Goal: Information Seeking & Learning: Find specific fact

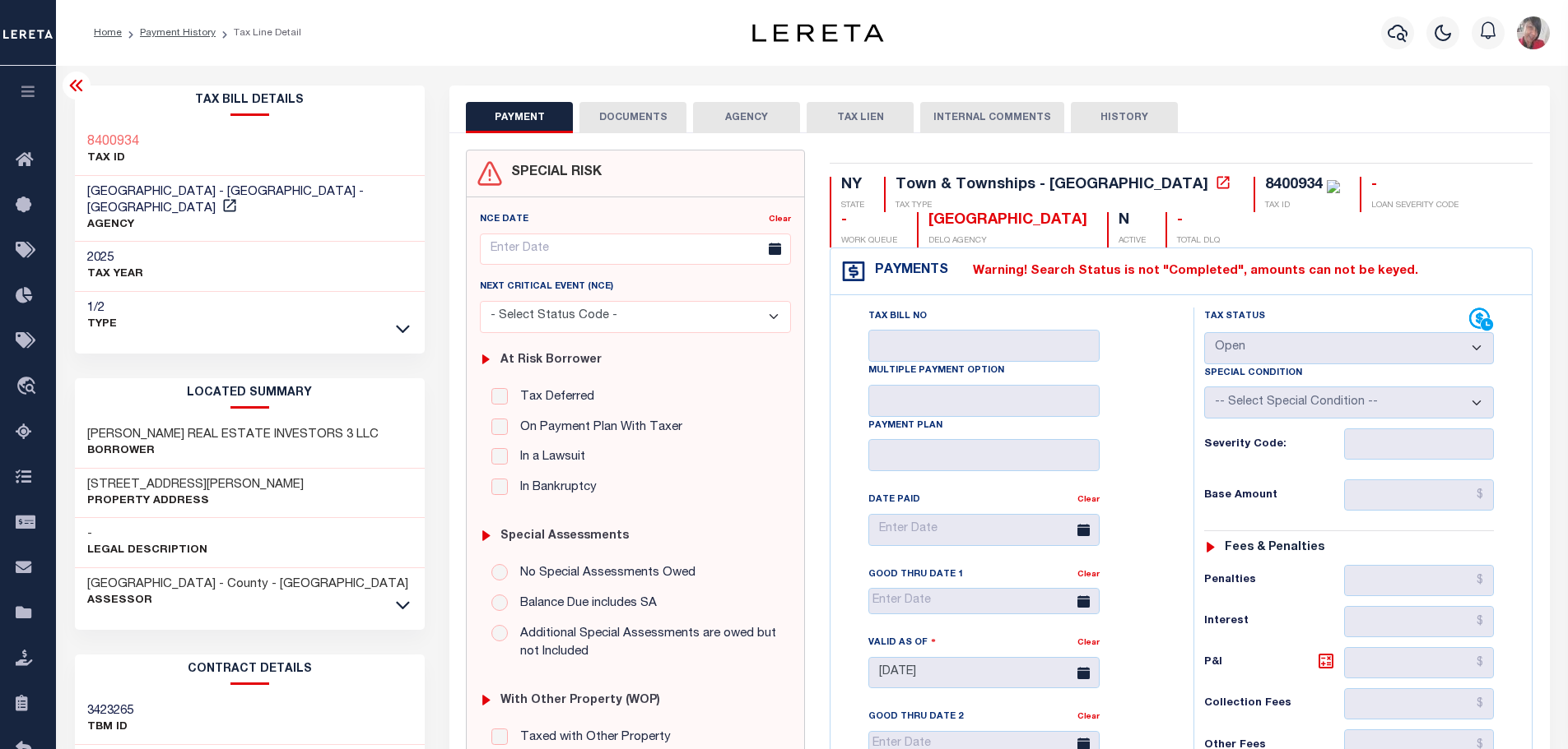
select select "OP2"
click at [1414, 20] on div at bounding box center [1397, 33] width 45 height 58
click at [1404, 33] on icon "button" at bounding box center [1397, 32] width 20 height 20
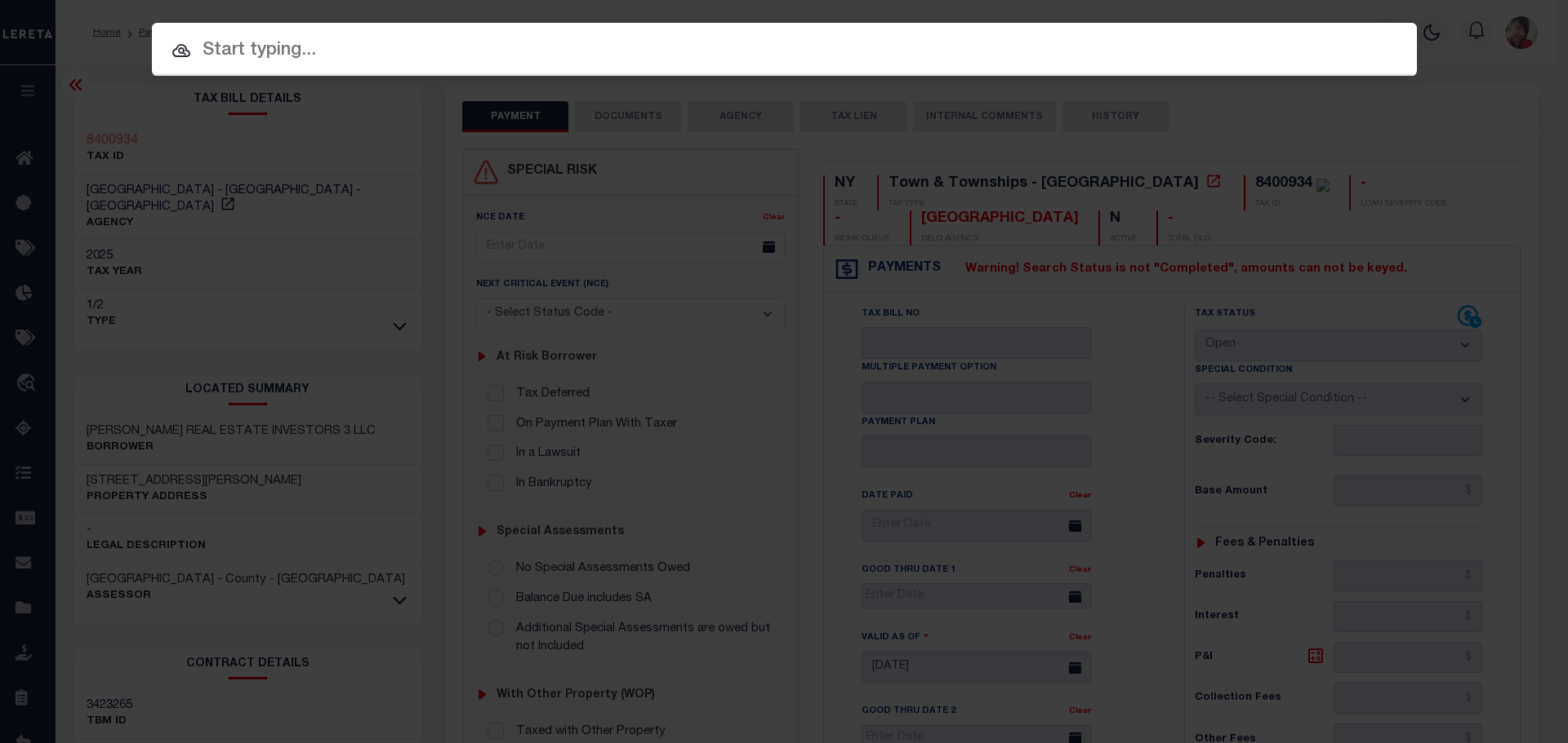
click at [732, 51] on input "text" at bounding box center [784, 51] width 1264 height 29
paste input "20010000546890"
type input "20010000546890"
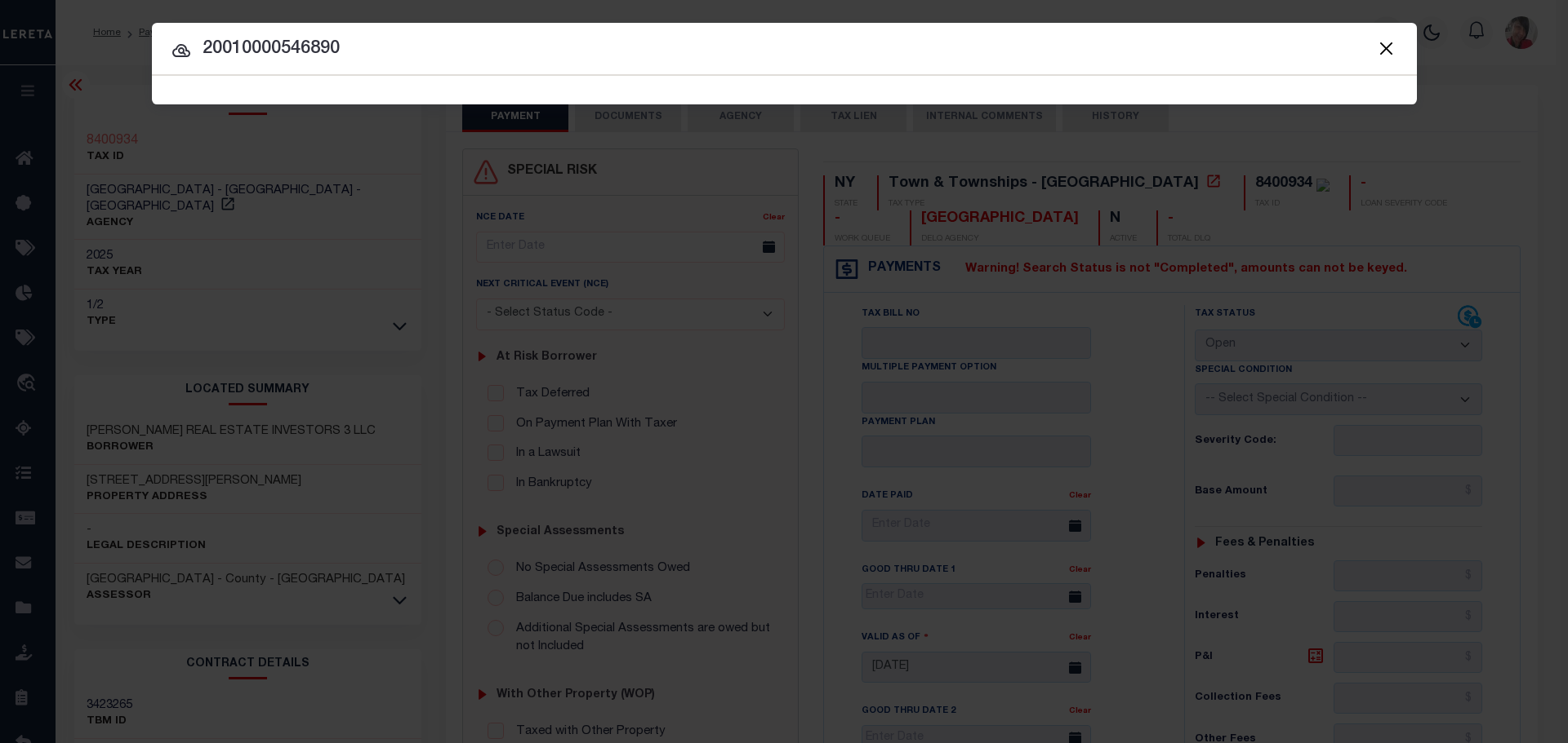
click at [672, 89] on span "20010000546890 Searching..." at bounding box center [784, 90] width 1264 height 29
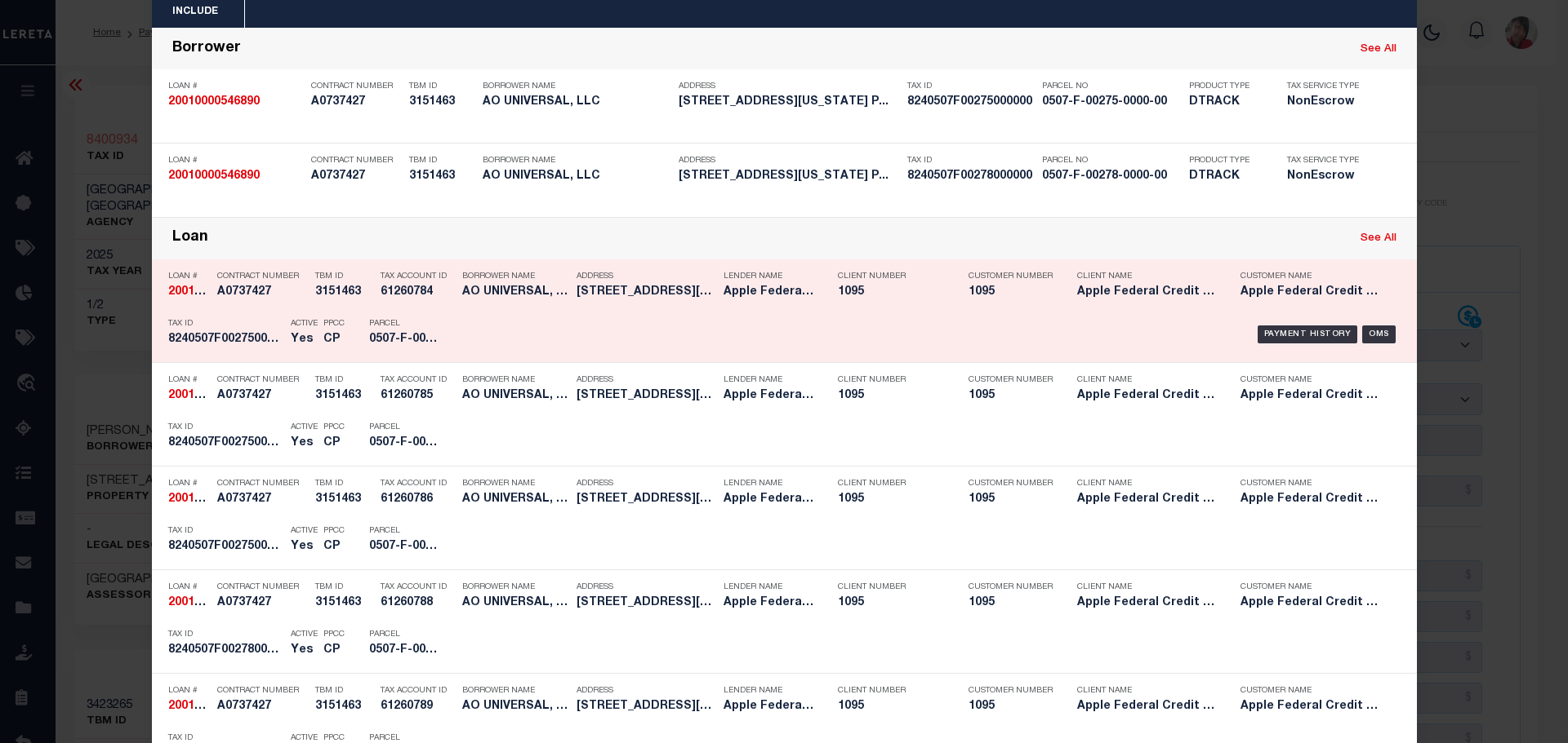
scroll to position [82, 0]
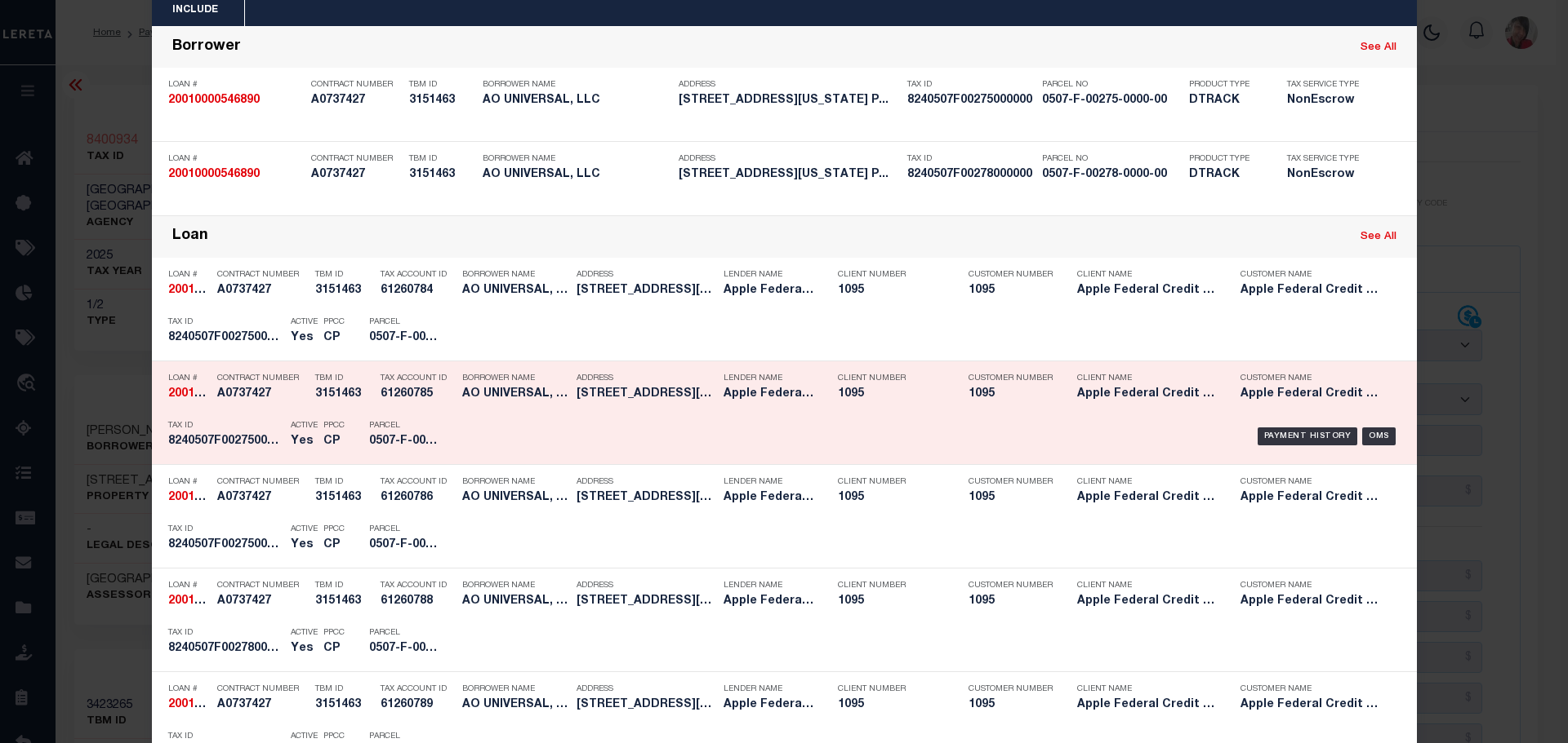
click at [376, 446] on h5 "0507-F-00275-0000-00" at bounding box center [405, 442] width 74 height 14
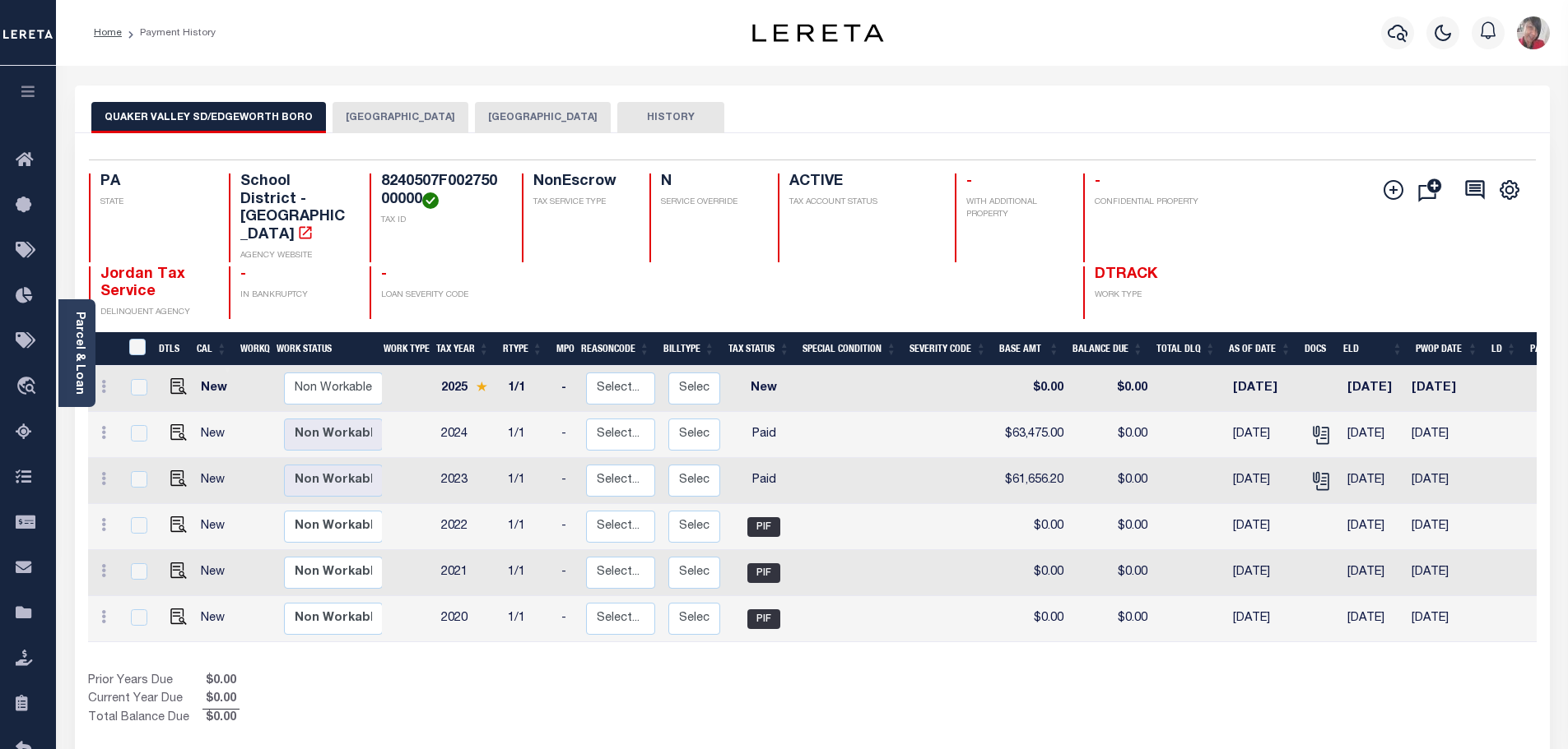
click at [73, 366] on link "Parcel & Loan" at bounding box center [79, 354] width 12 height 84
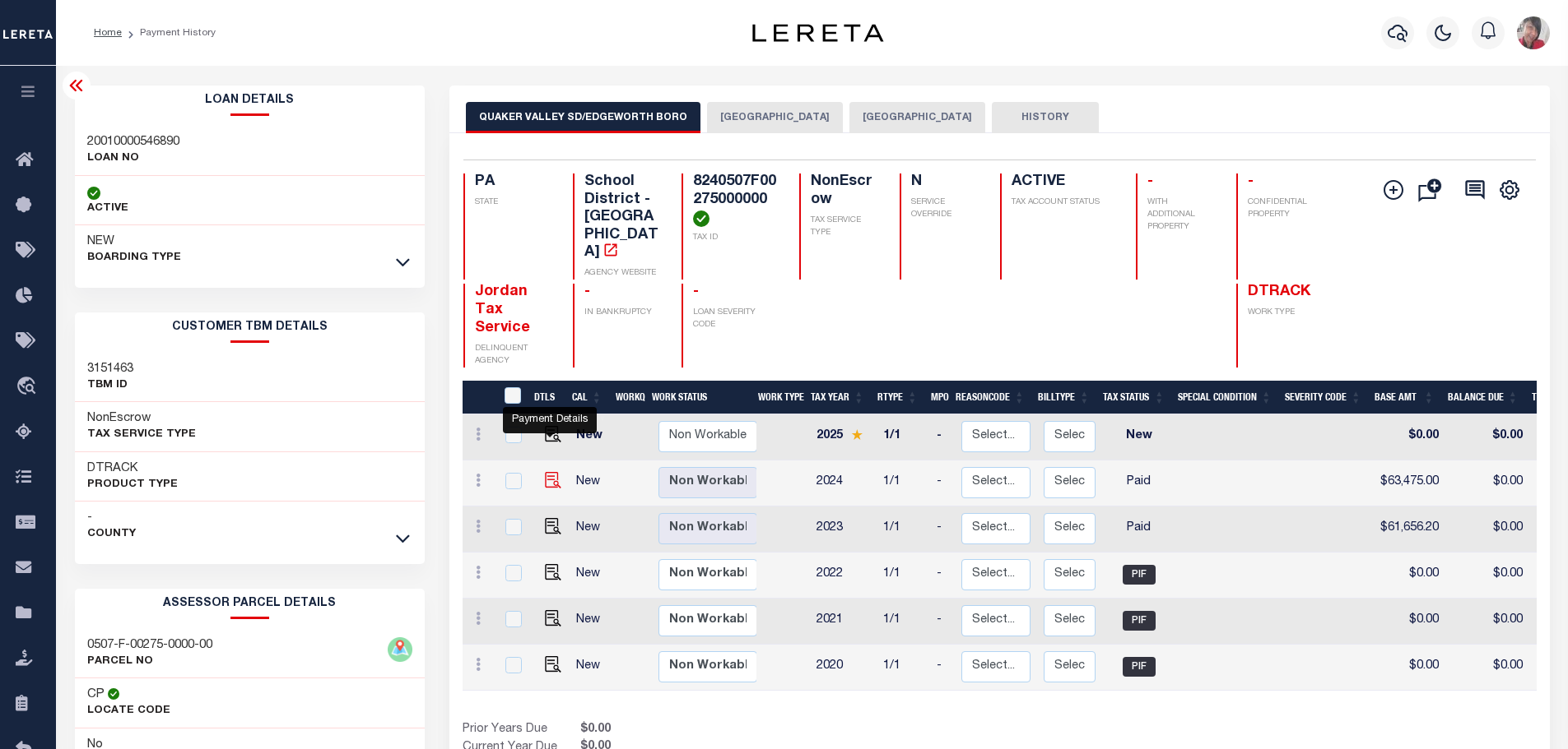
click at [546, 472] on img "" at bounding box center [553, 480] width 16 height 16
checkbox input "true"
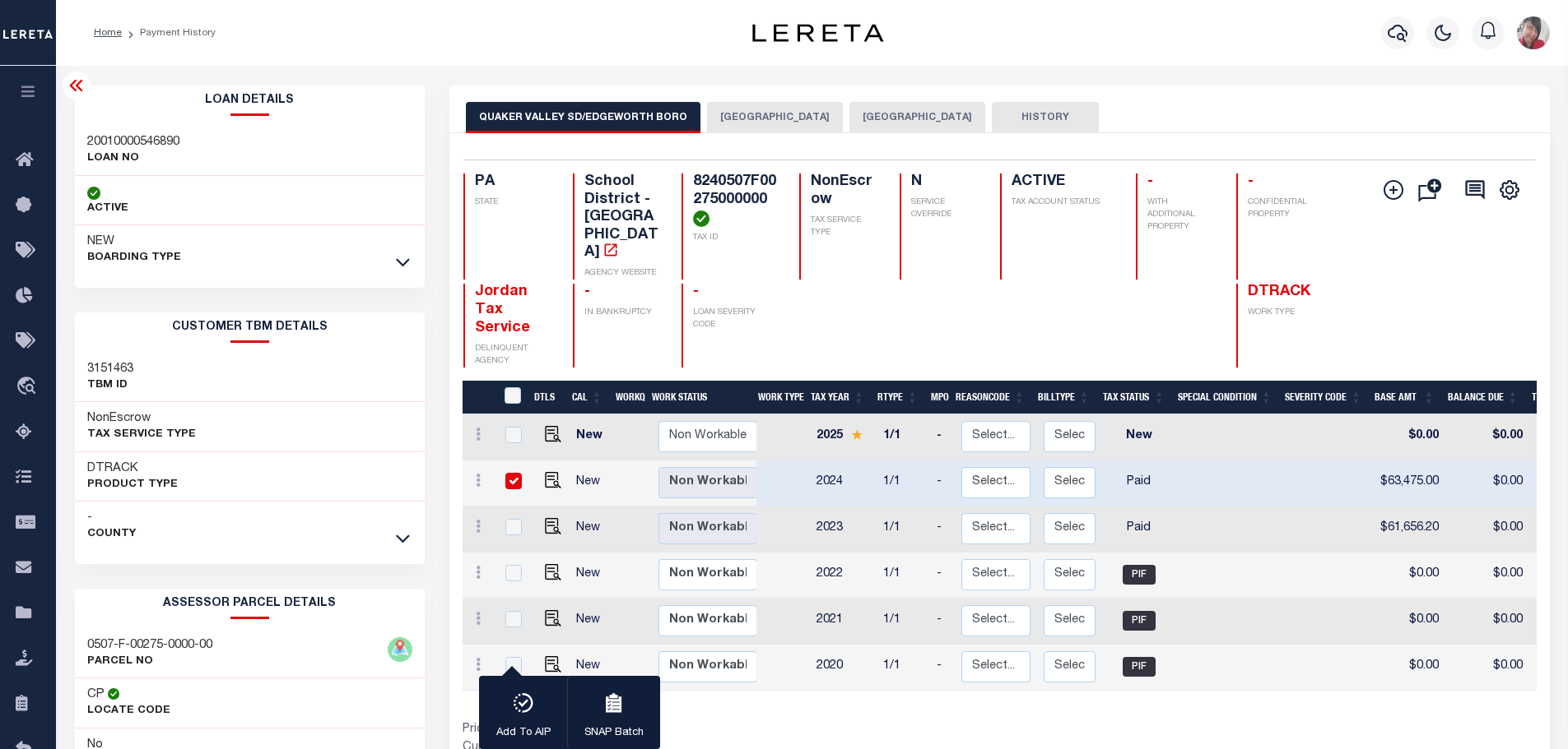
click at [784, 118] on button "EDGEWORTH BOROUGH" at bounding box center [774, 118] width 136 height 32
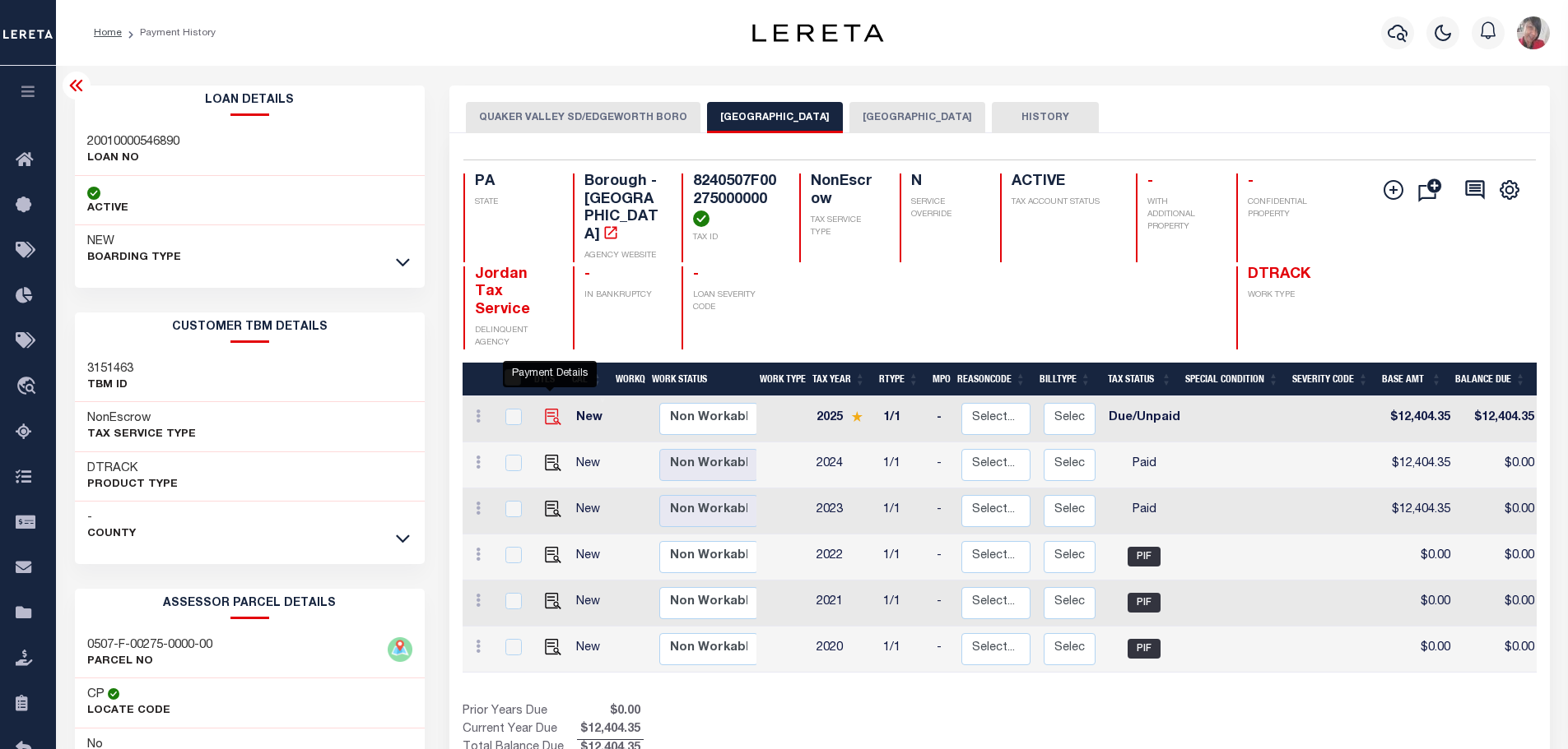
click at [550, 409] on img "" at bounding box center [553, 417] width 16 height 16
checkbox input "true"
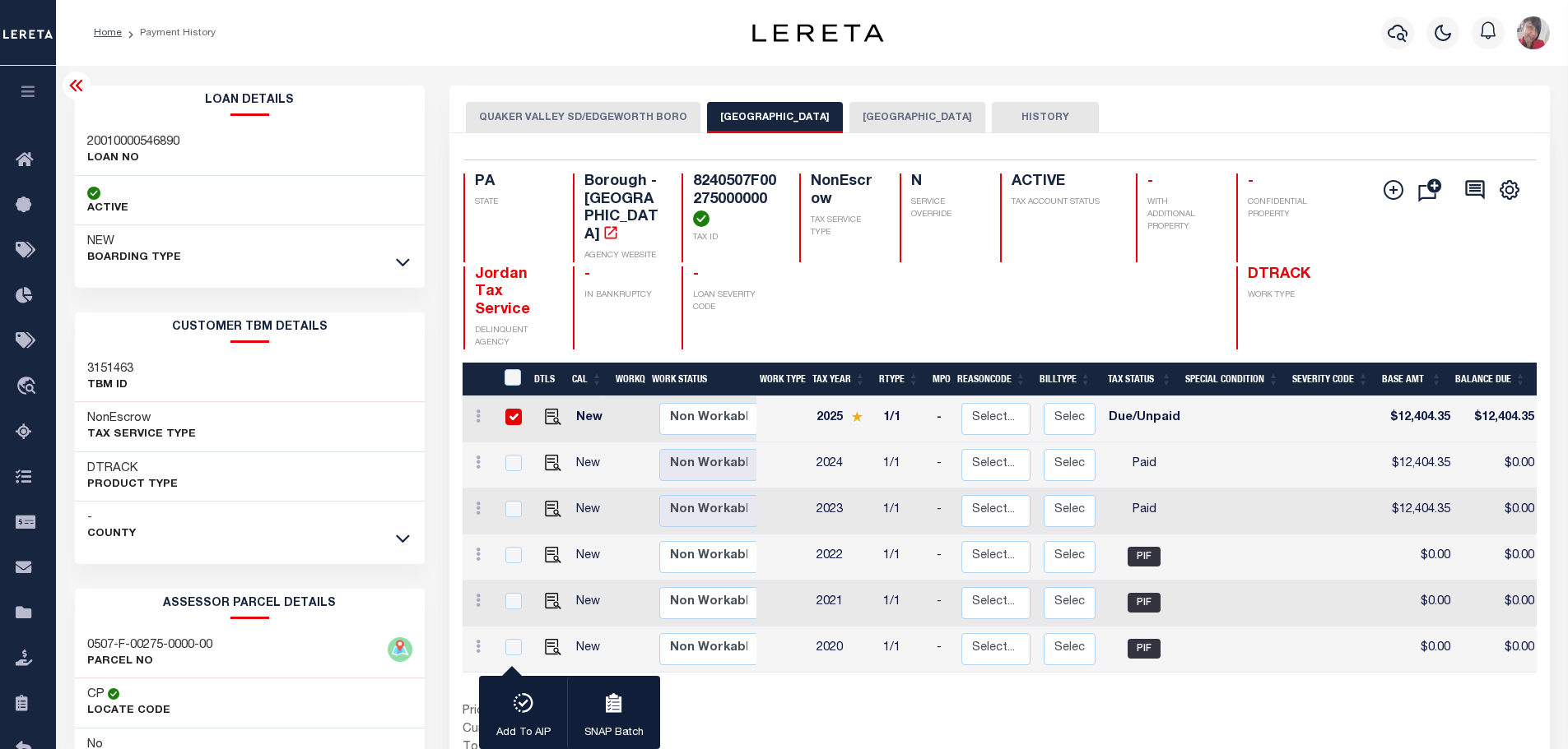
click at [921, 119] on button "[GEOGRAPHIC_DATA]" at bounding box center [917, 118] width 136 height 32
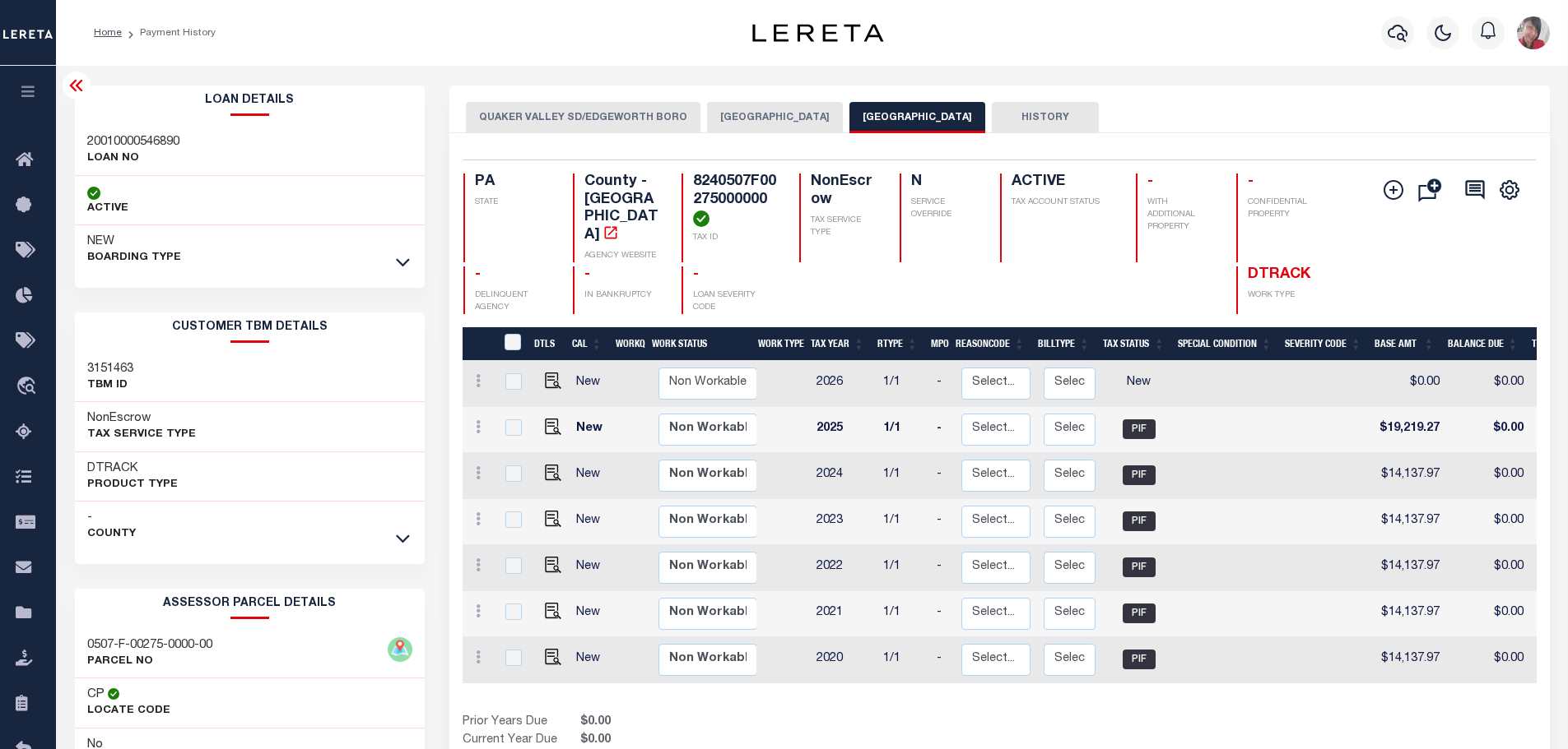
click at [792, 115] on button "[GEOGRAPHIC_DATA]" at bounding box center [774, 118] width 136 height 32
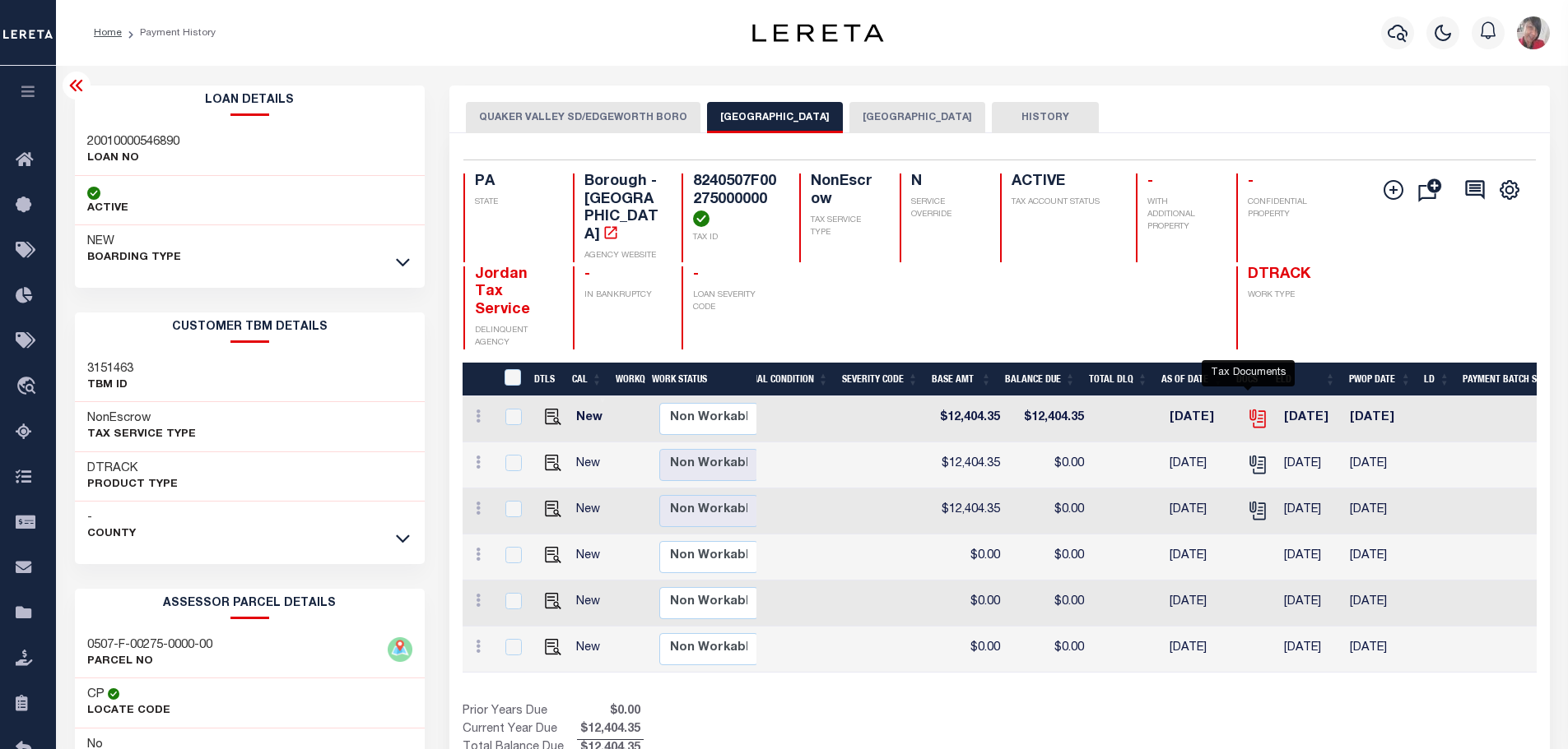
click at [1247, 408] on icon "" at bounding box center [1258, 418] width 21 height 21
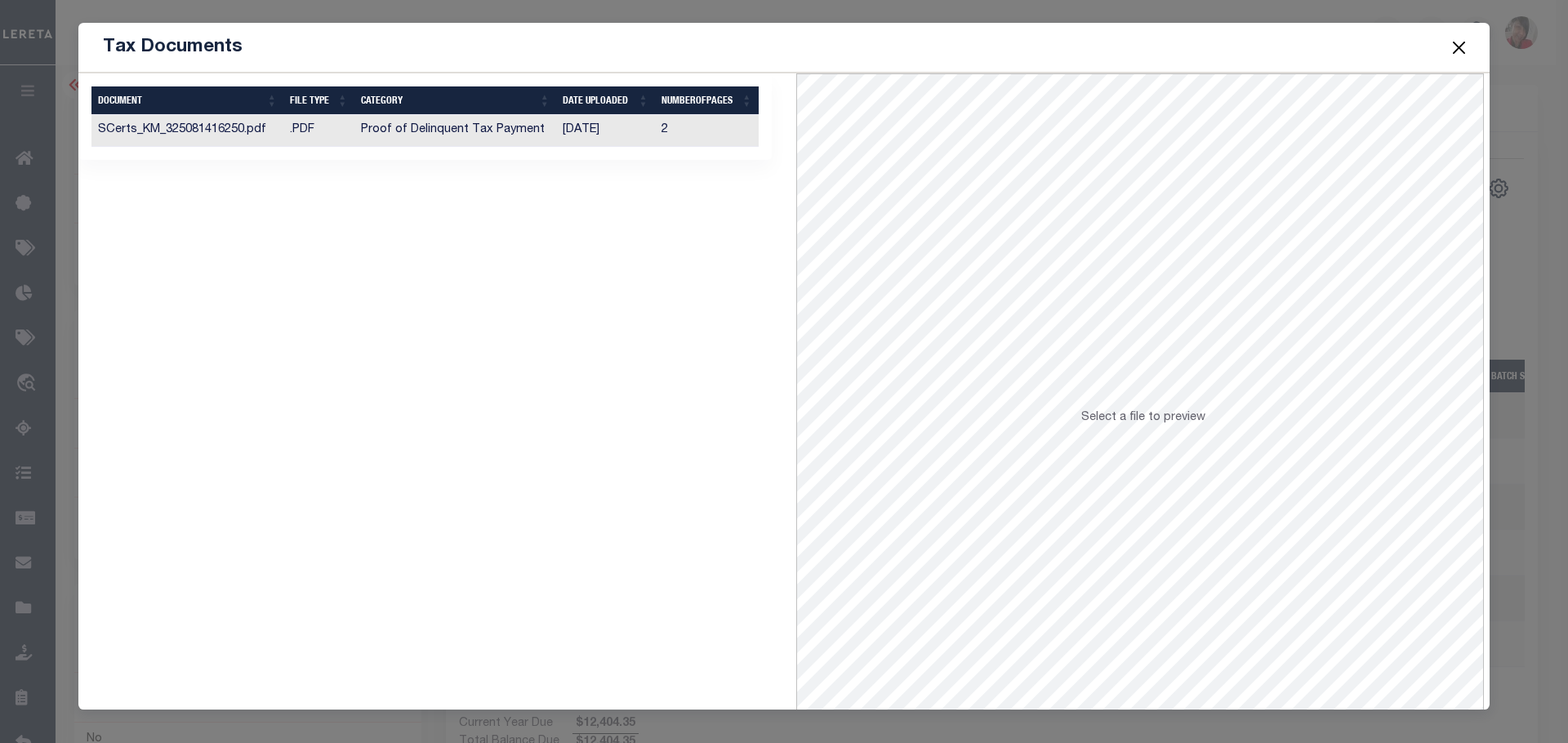
click at [473, 128] on td "Proof of Delinquent Tax Payment" at bounding box center [455, 131] width 202 height 32
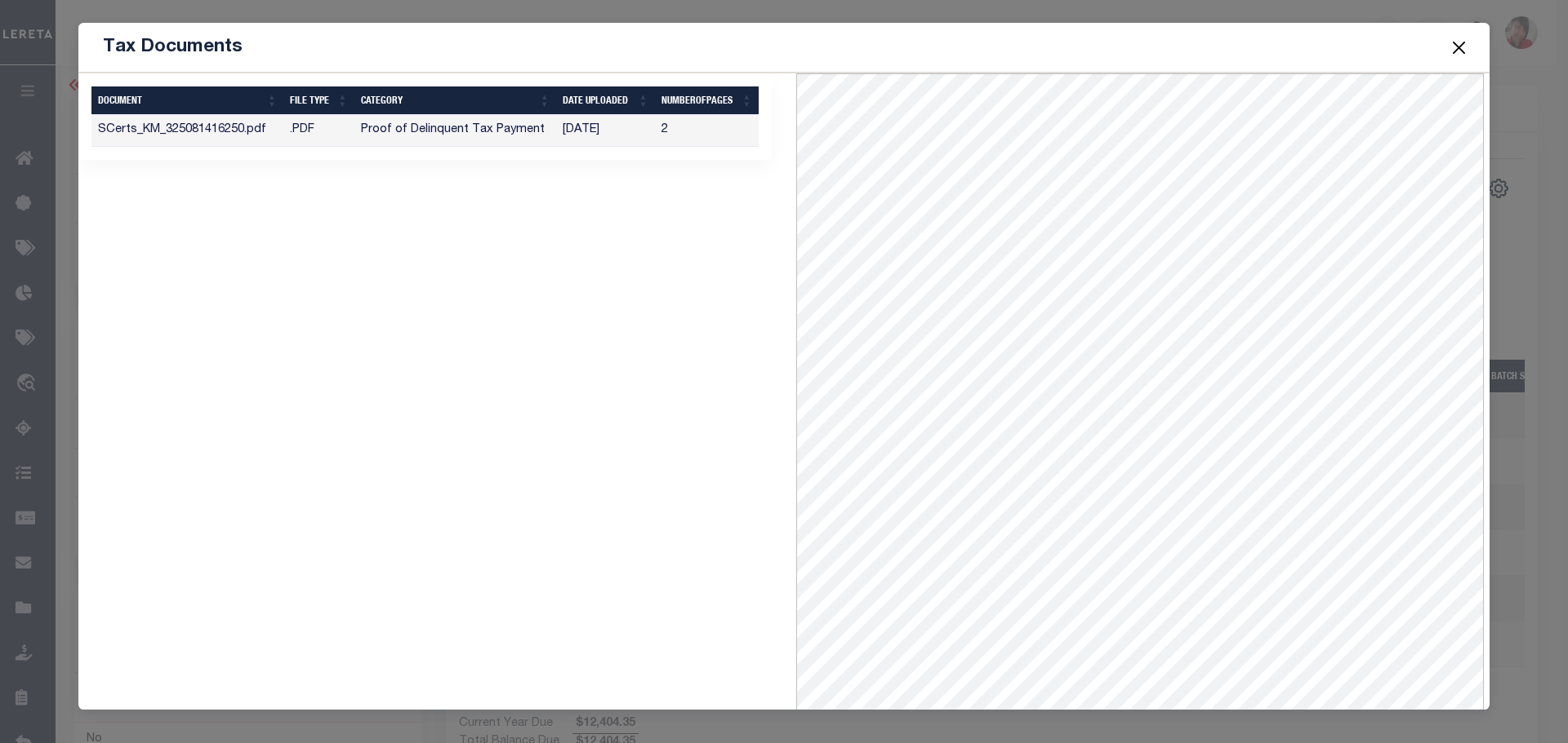
click at [1456, 41] on button "Close" at bounding box center [1459, 46] width 21 height 21
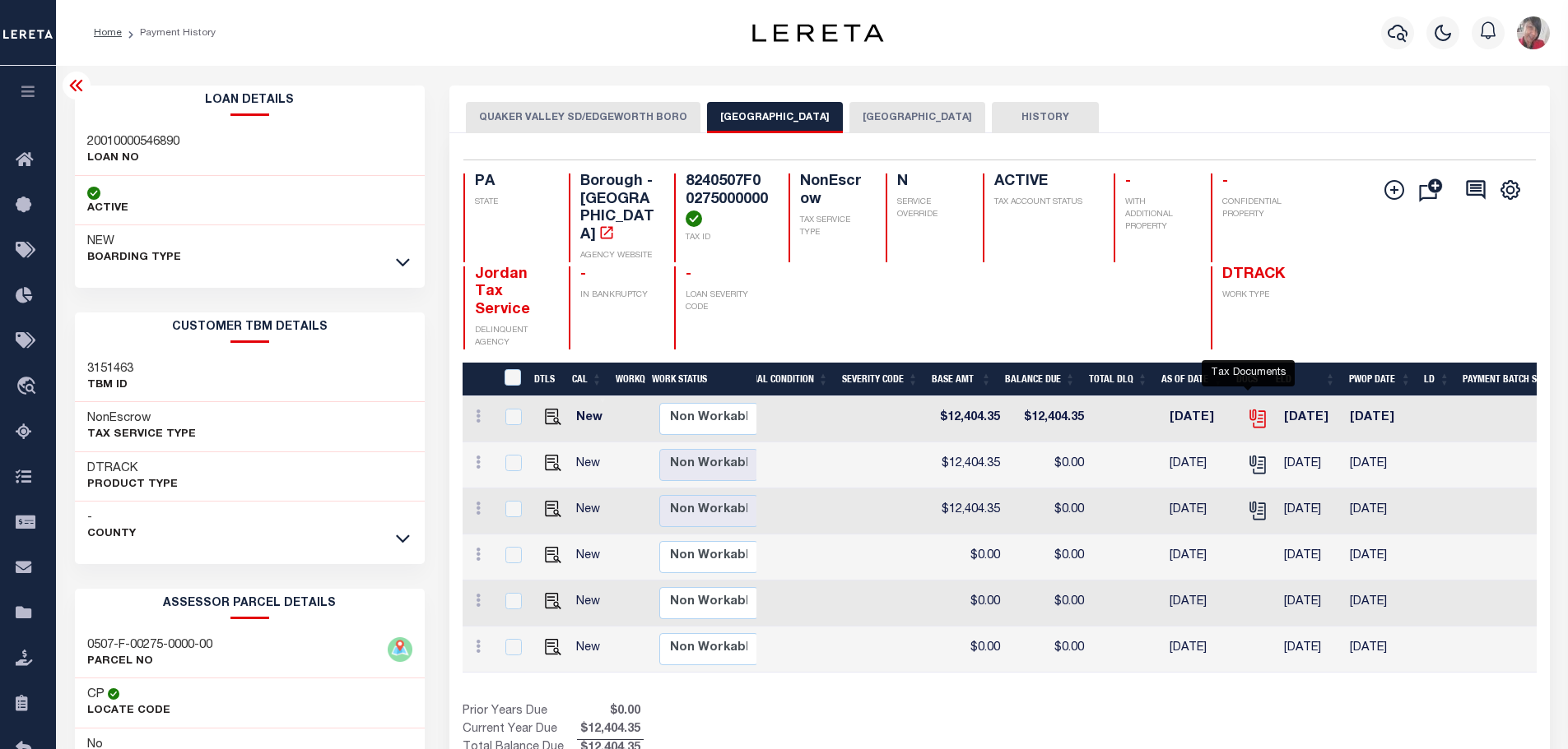
click at [1247, 408] on icon "" at bounding box center [1258, 418] width 21 height 21
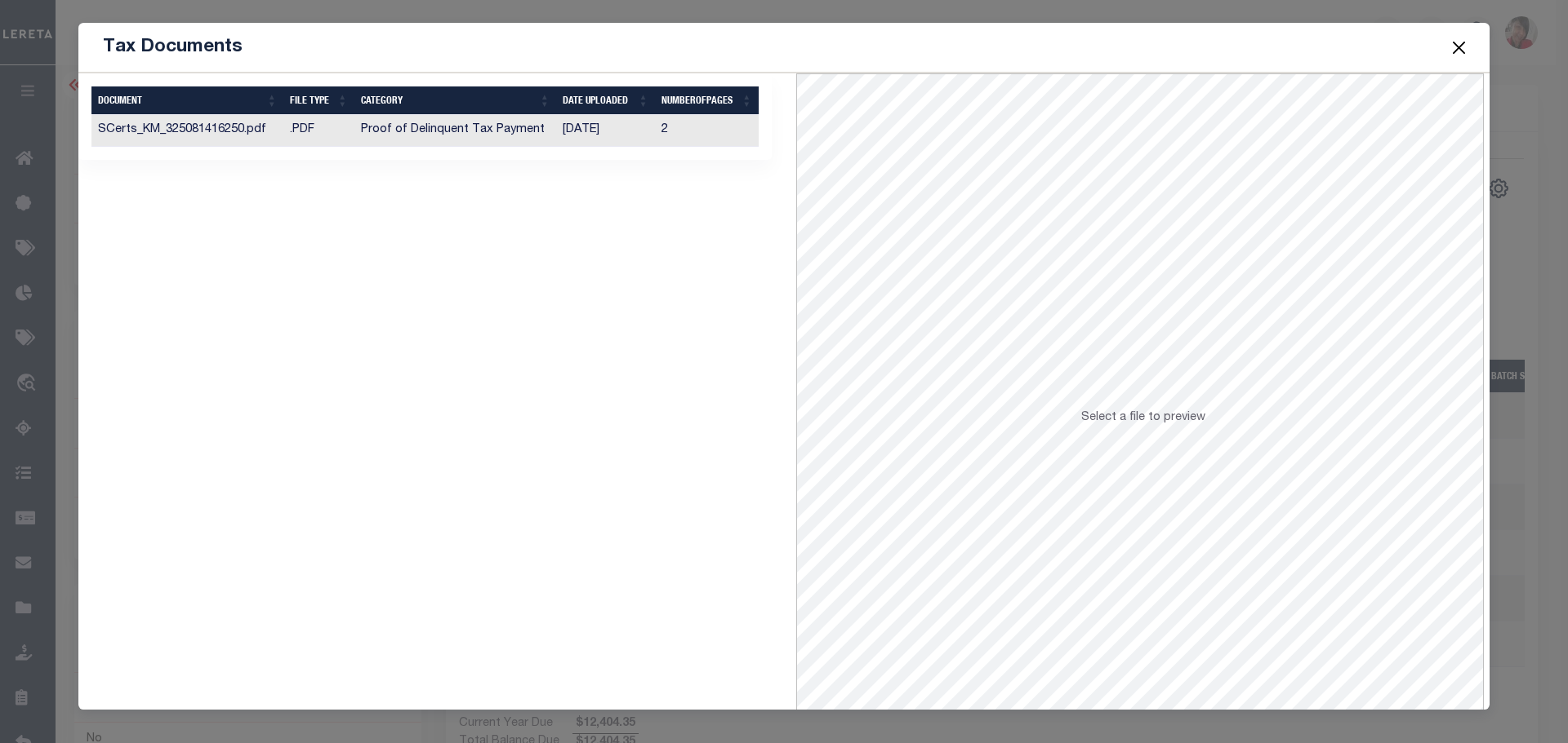
click at [510, 133] on td "Proof of Delinquent Tax Payment" at bounding box center [455, 131] width 202 height 32
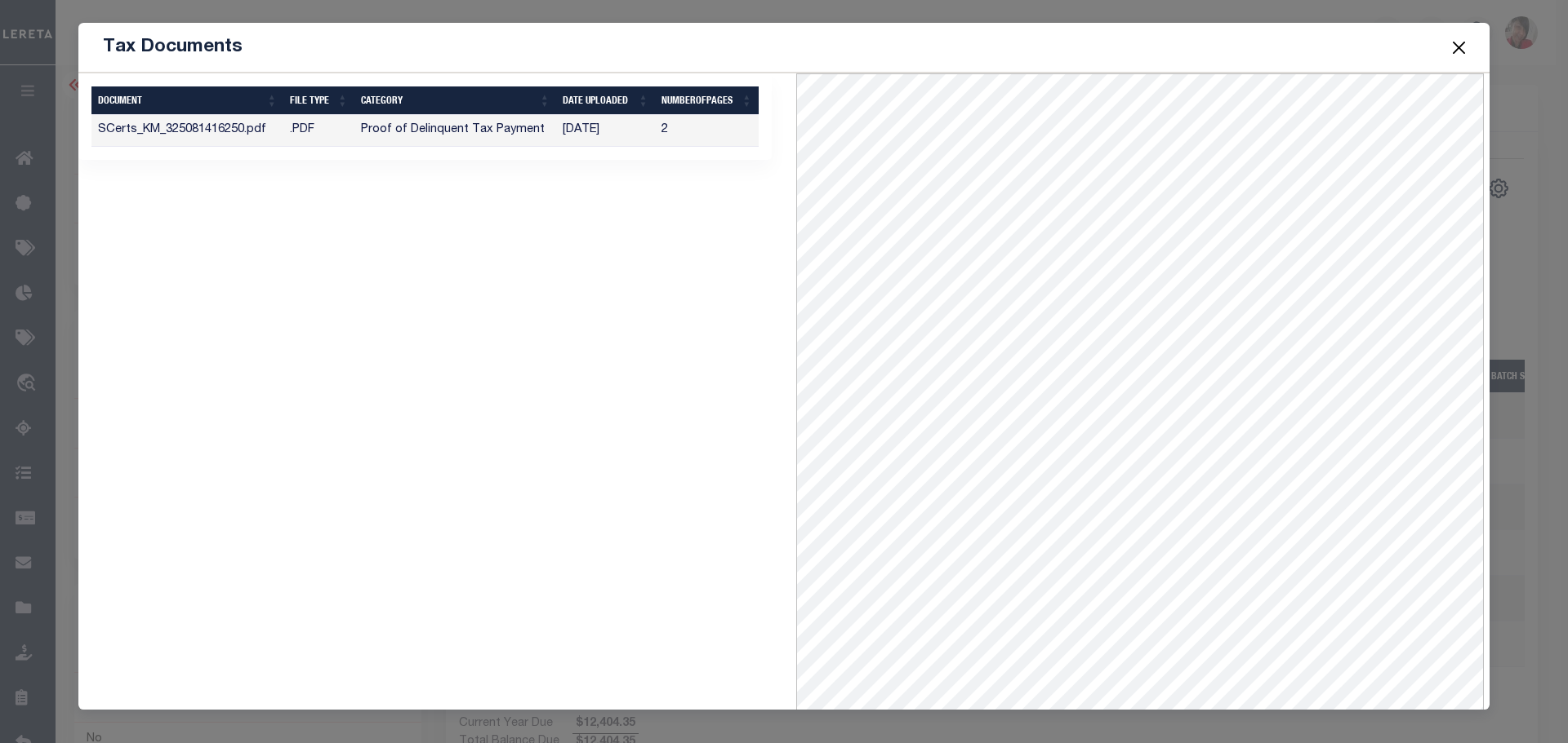
click at [1457, 47] on button "Close" at bounding box center [1459, 46] width 21 height 21
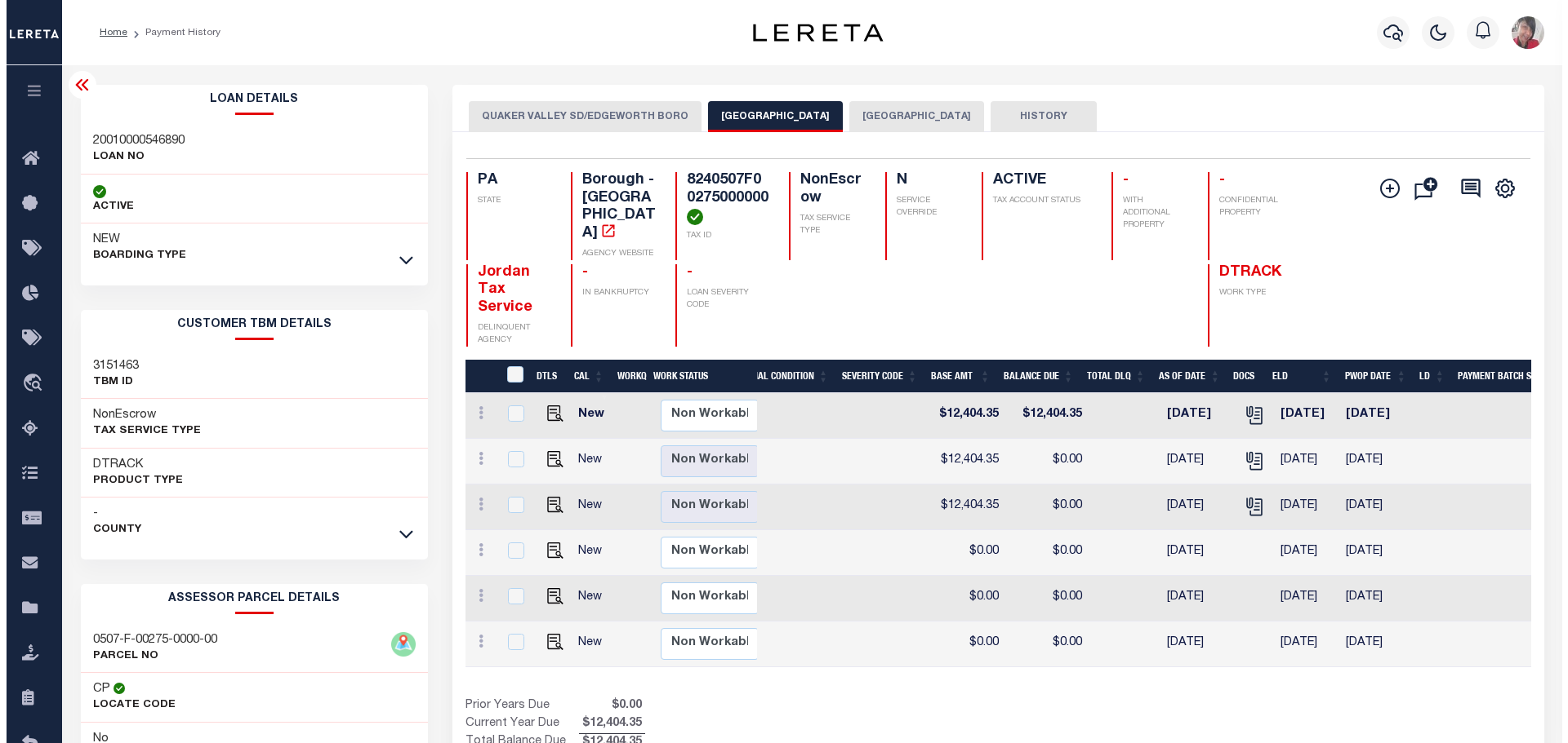
scroll to position [0, 541]
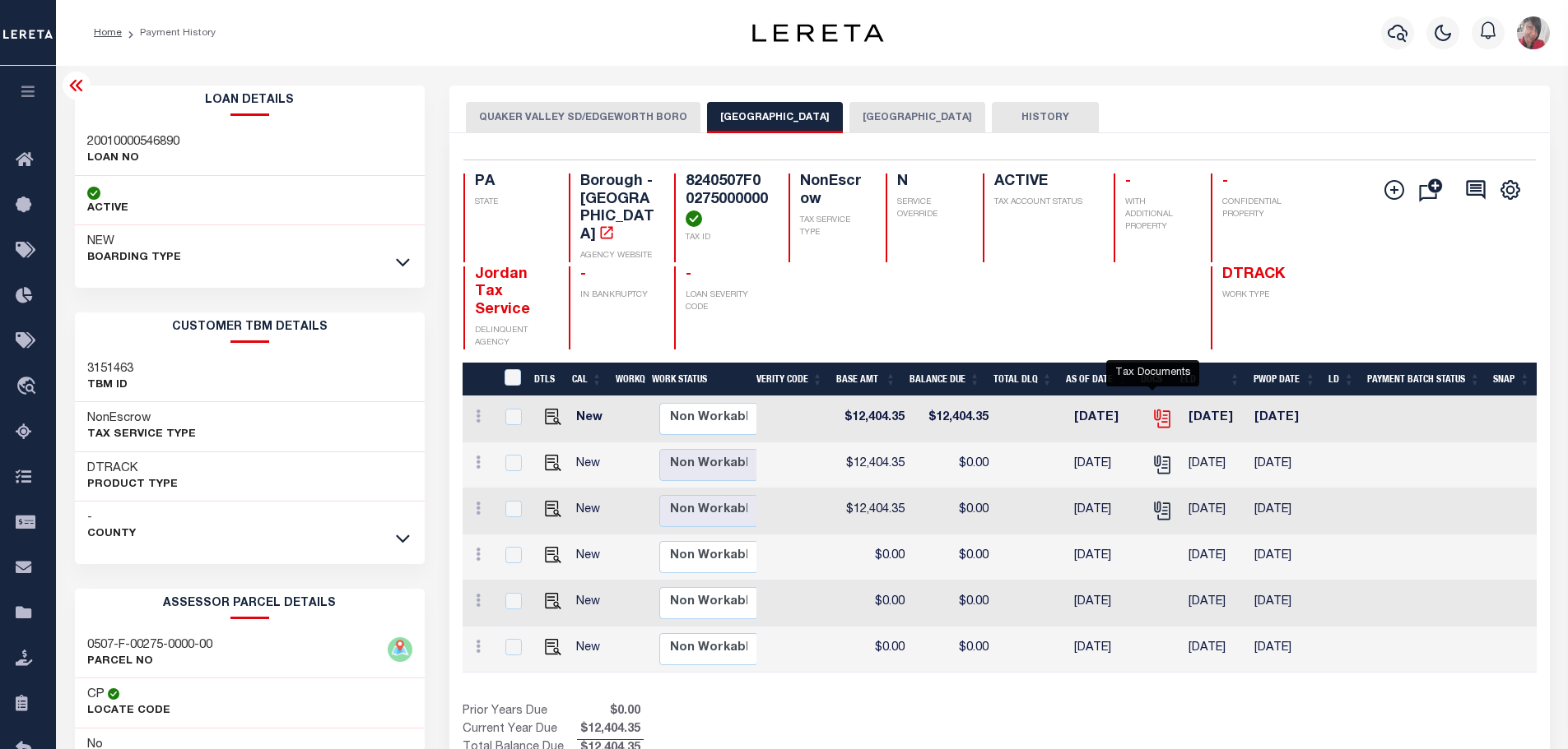
click at [1154, 410] on icon "" at bounding box center [1160, 416] width 13 height 13
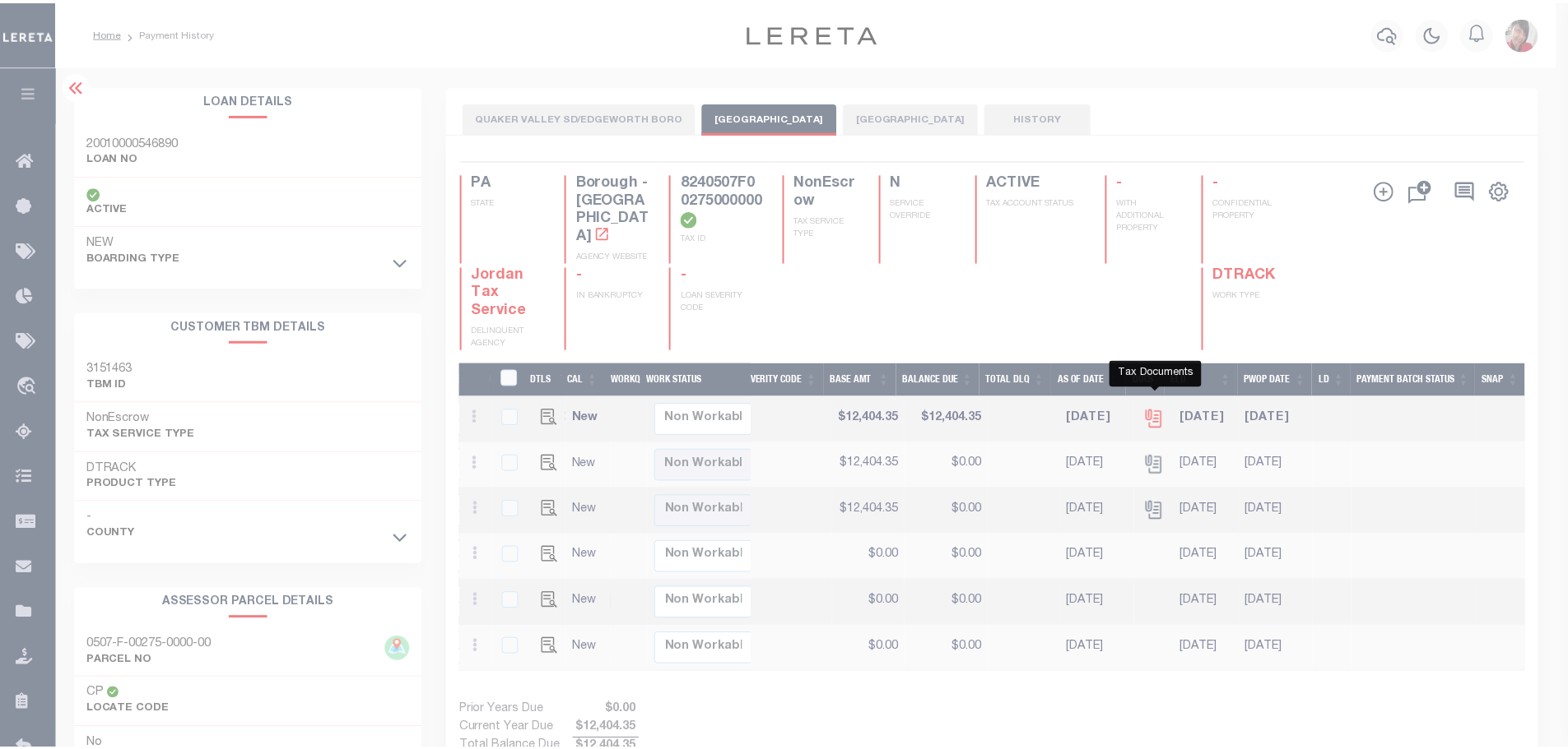
scroll to position [0, 536]
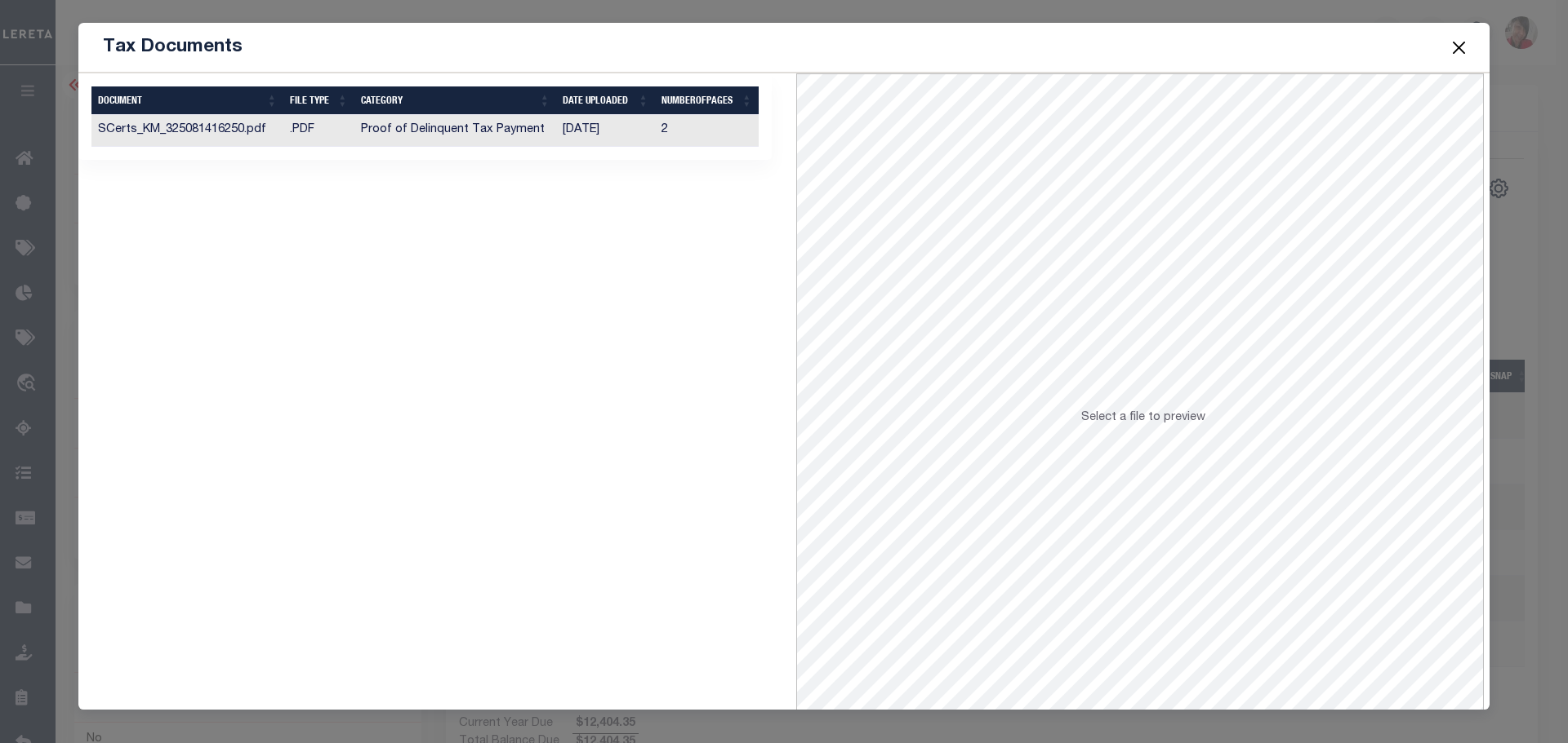
click at [545, 130] on td "Proof of Delinquent Tax Payment" at bounding box center [455, 131] width 202 height 32
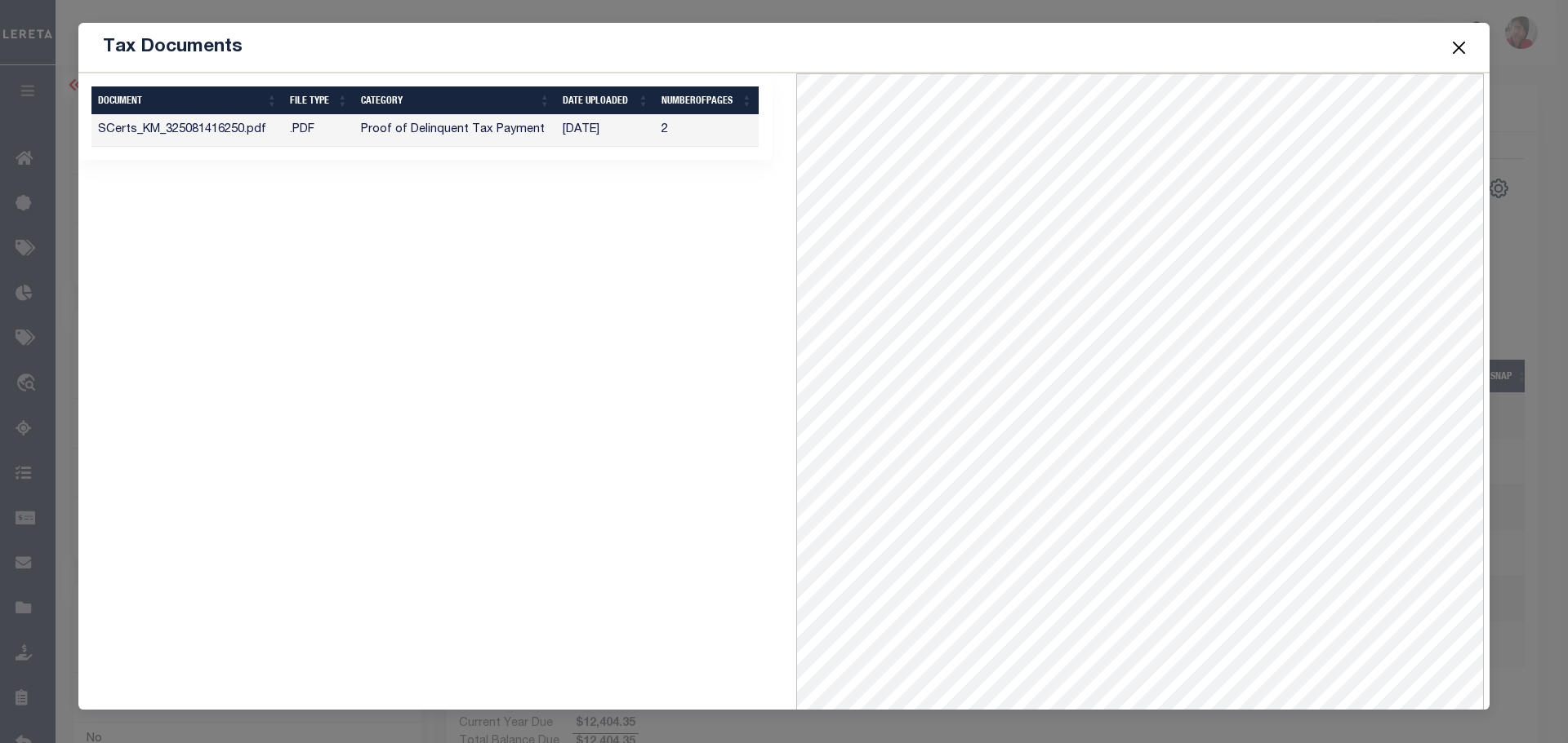
click at [1454, 40] on button "Close" at bounding box center [1459, 46] width 21 height 21
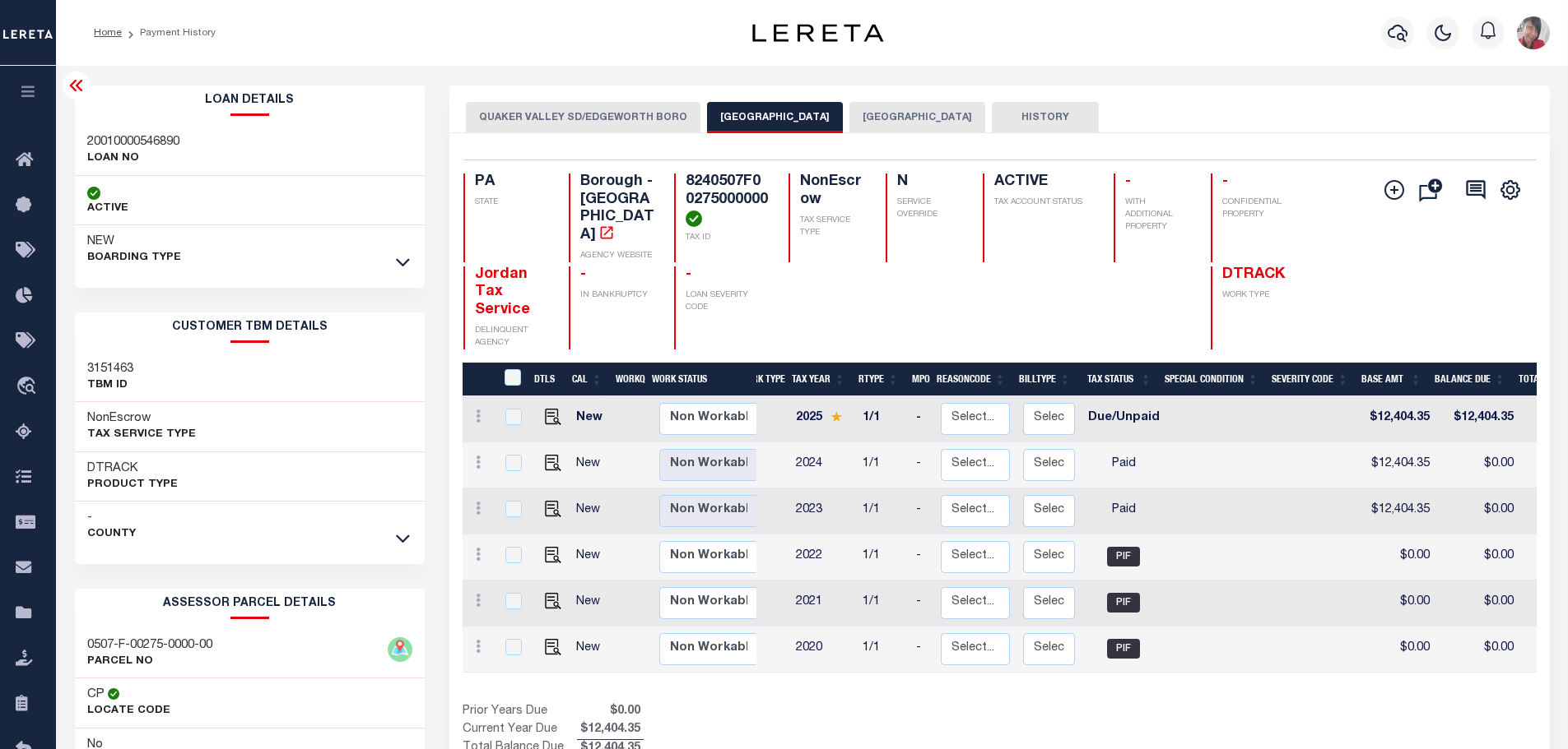
scroll to position [0, 0]
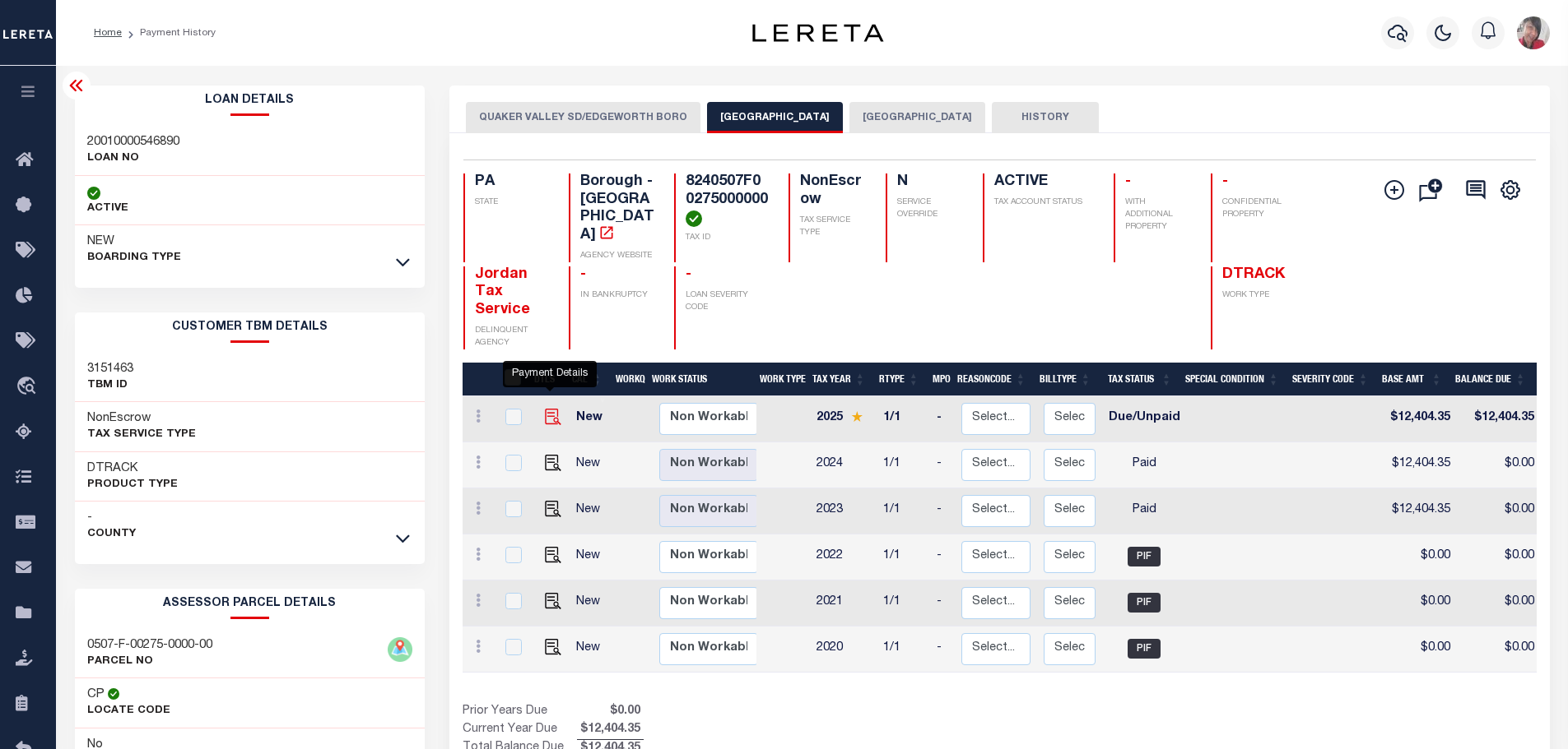
click at [551, 409] on img "" at bounding box center [553, 417] width 16 height 16
checkbox input "true"
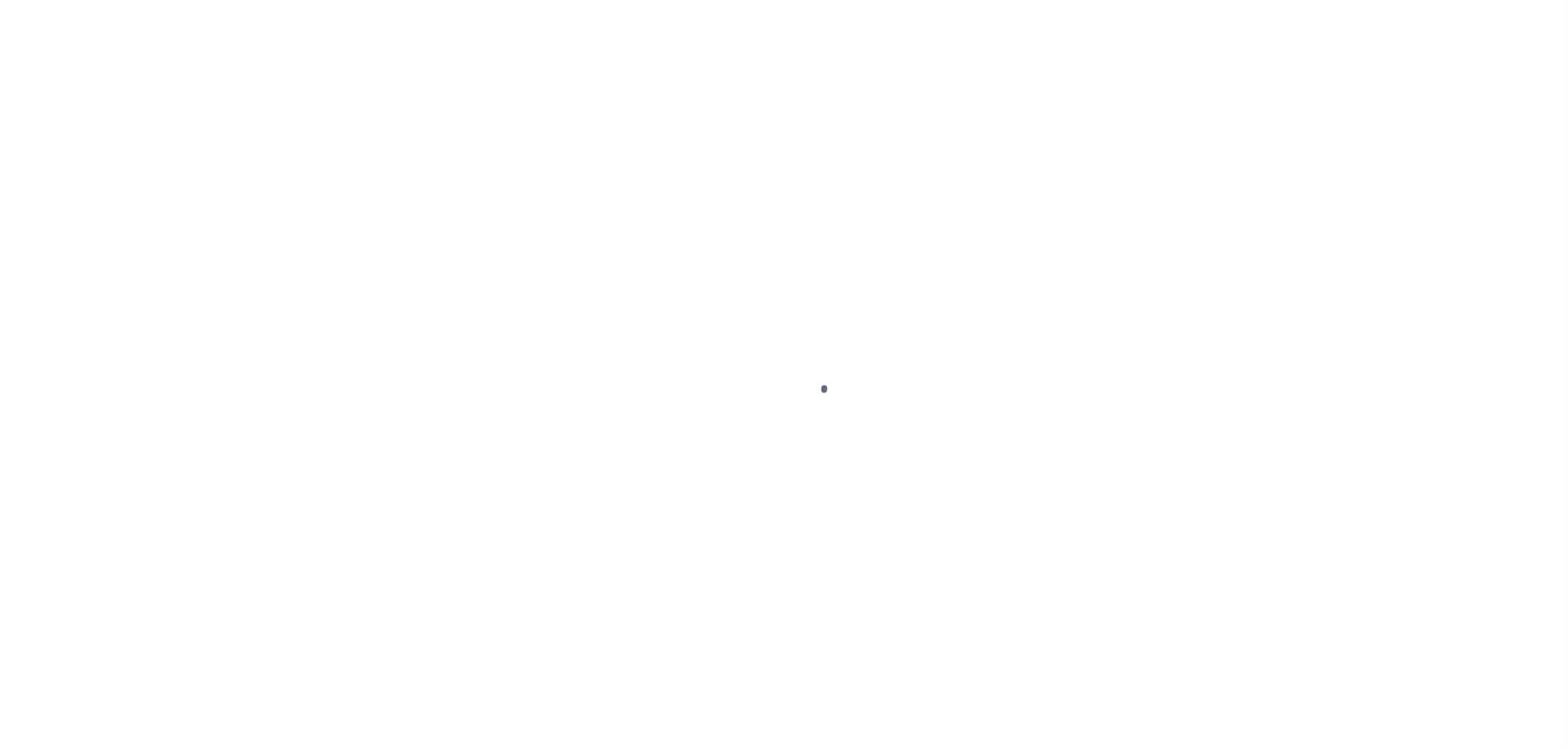
select select "PYD"
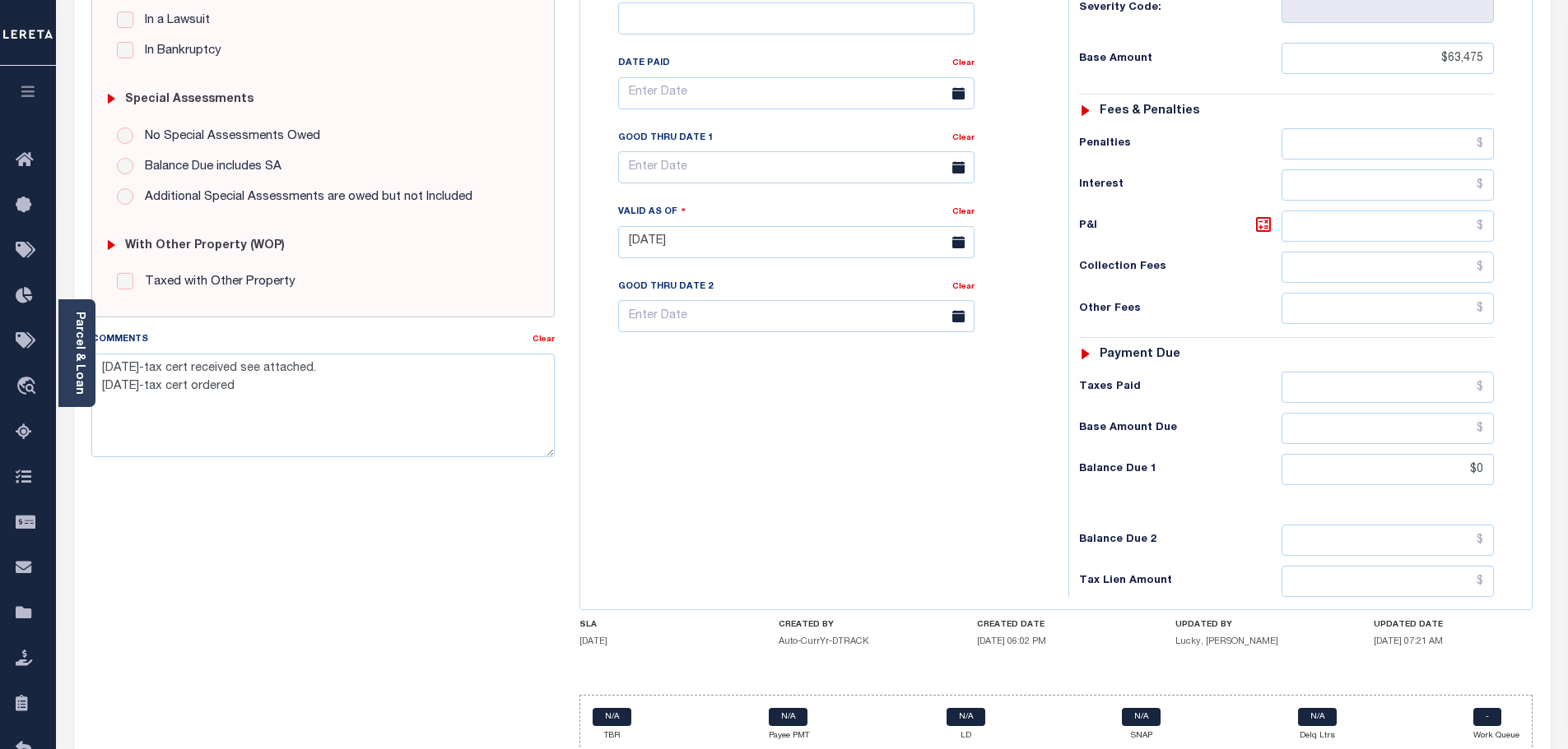
scroll to position [497, 0]
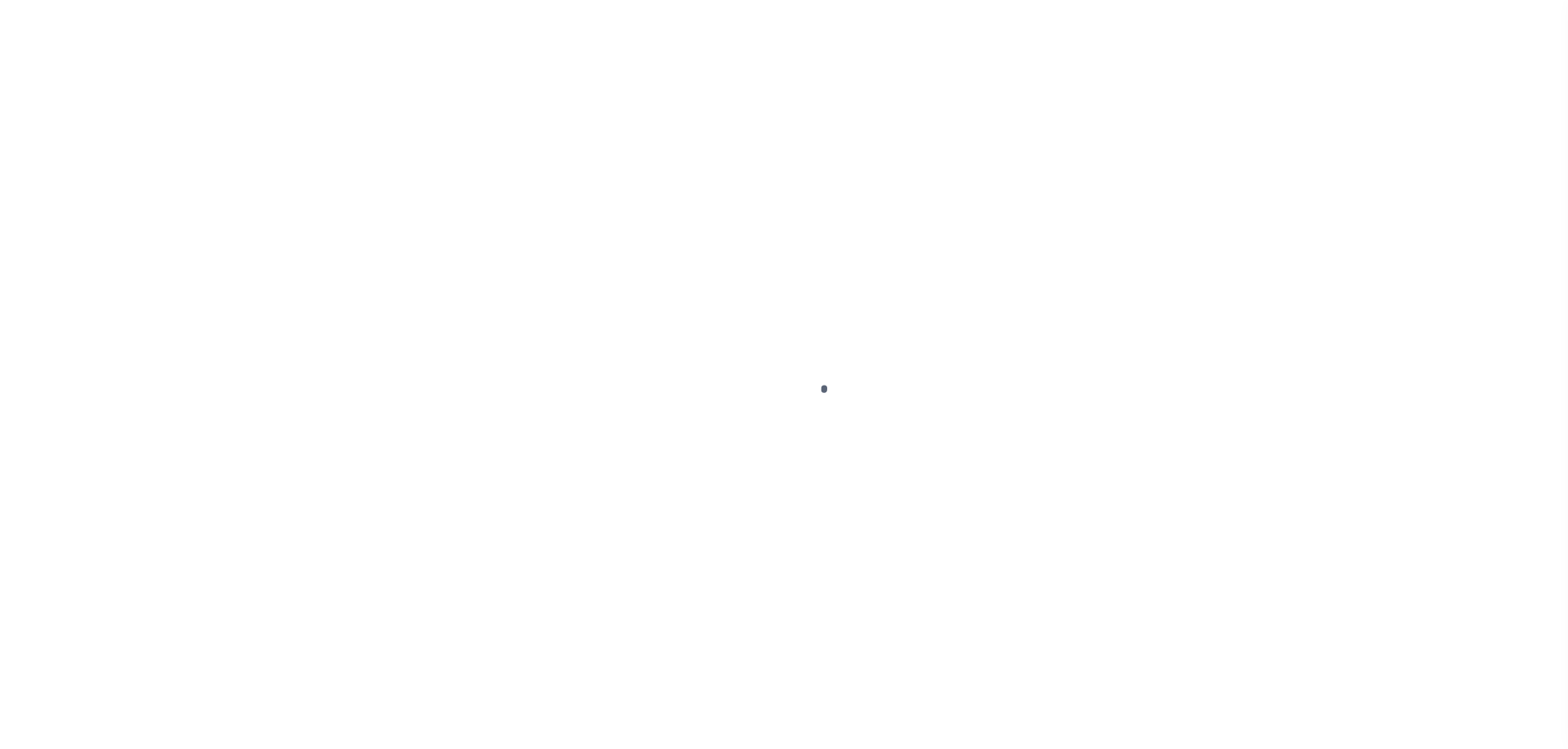
select select "DUE"
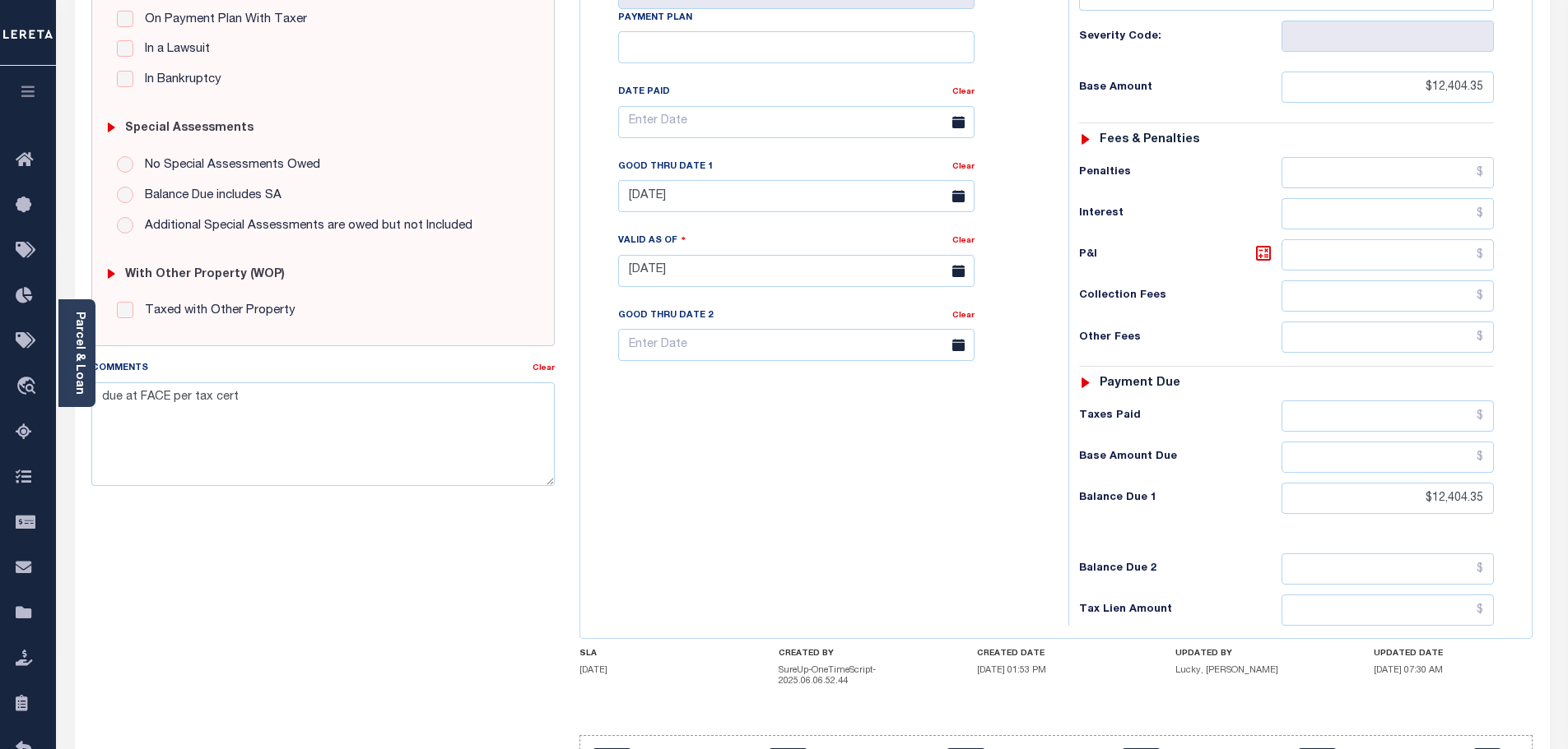
scroll to position [412, 0]
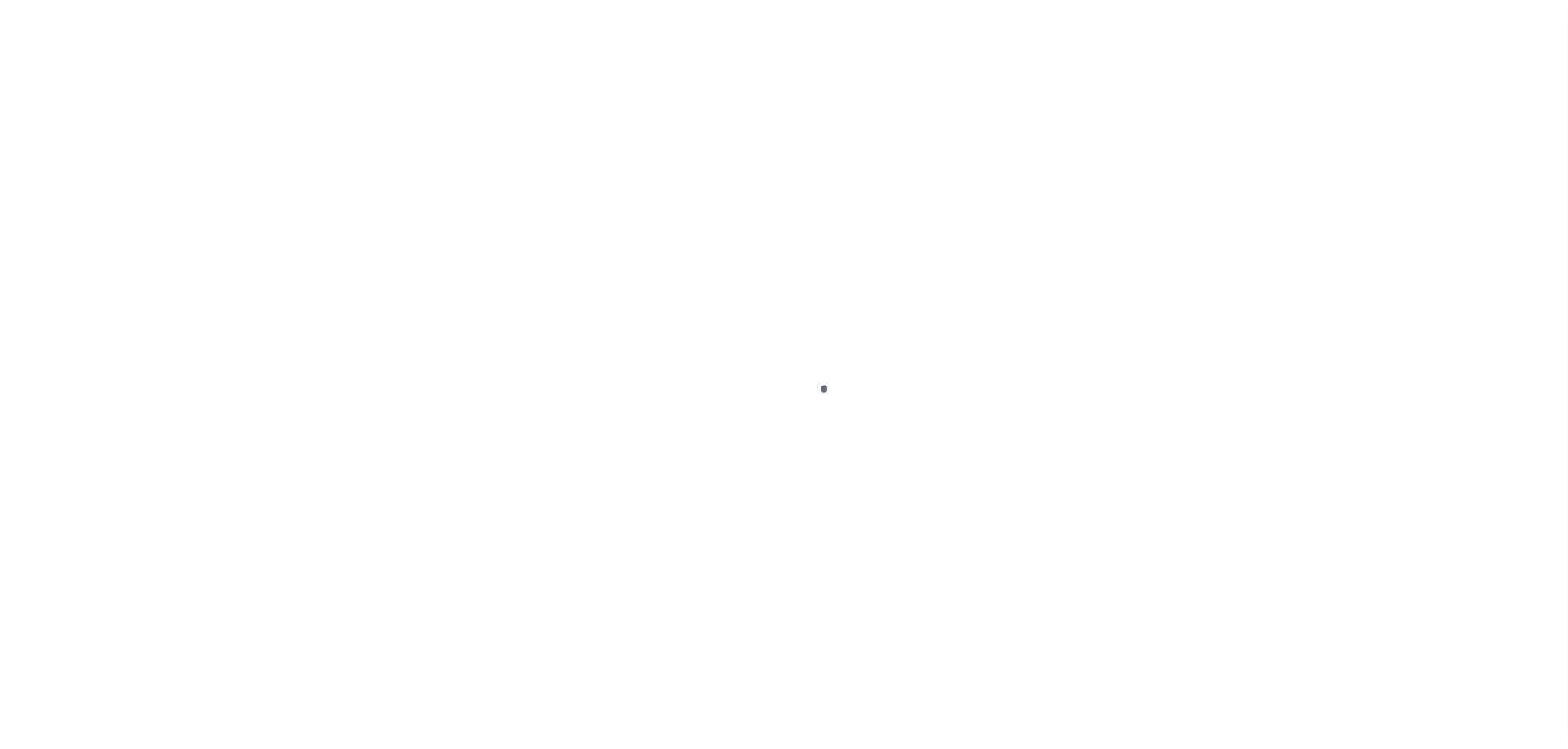
select select "DUE"
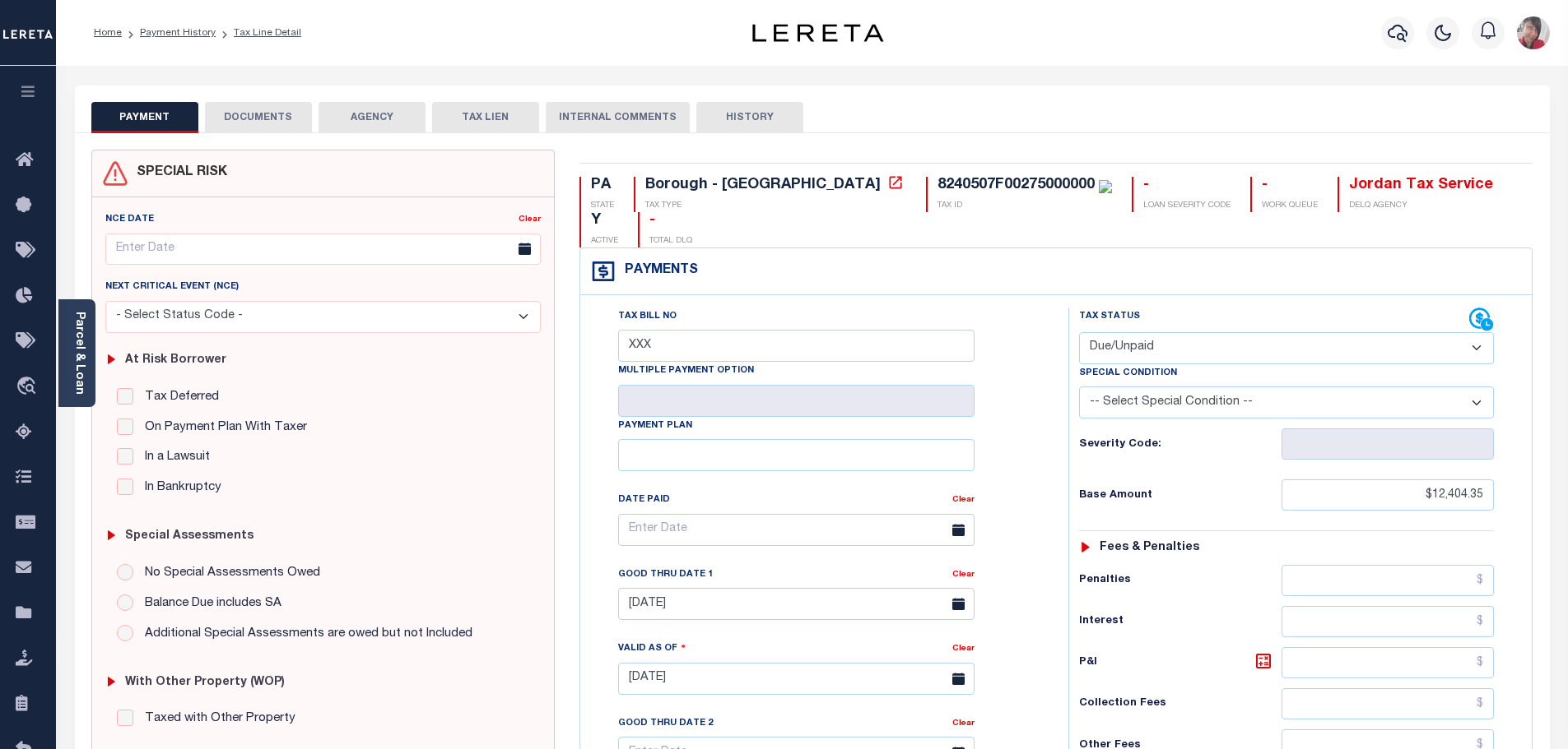
click at [263, 115] on button "DOCUMENTS" at bounding box center [258, 118] width 107 height 32
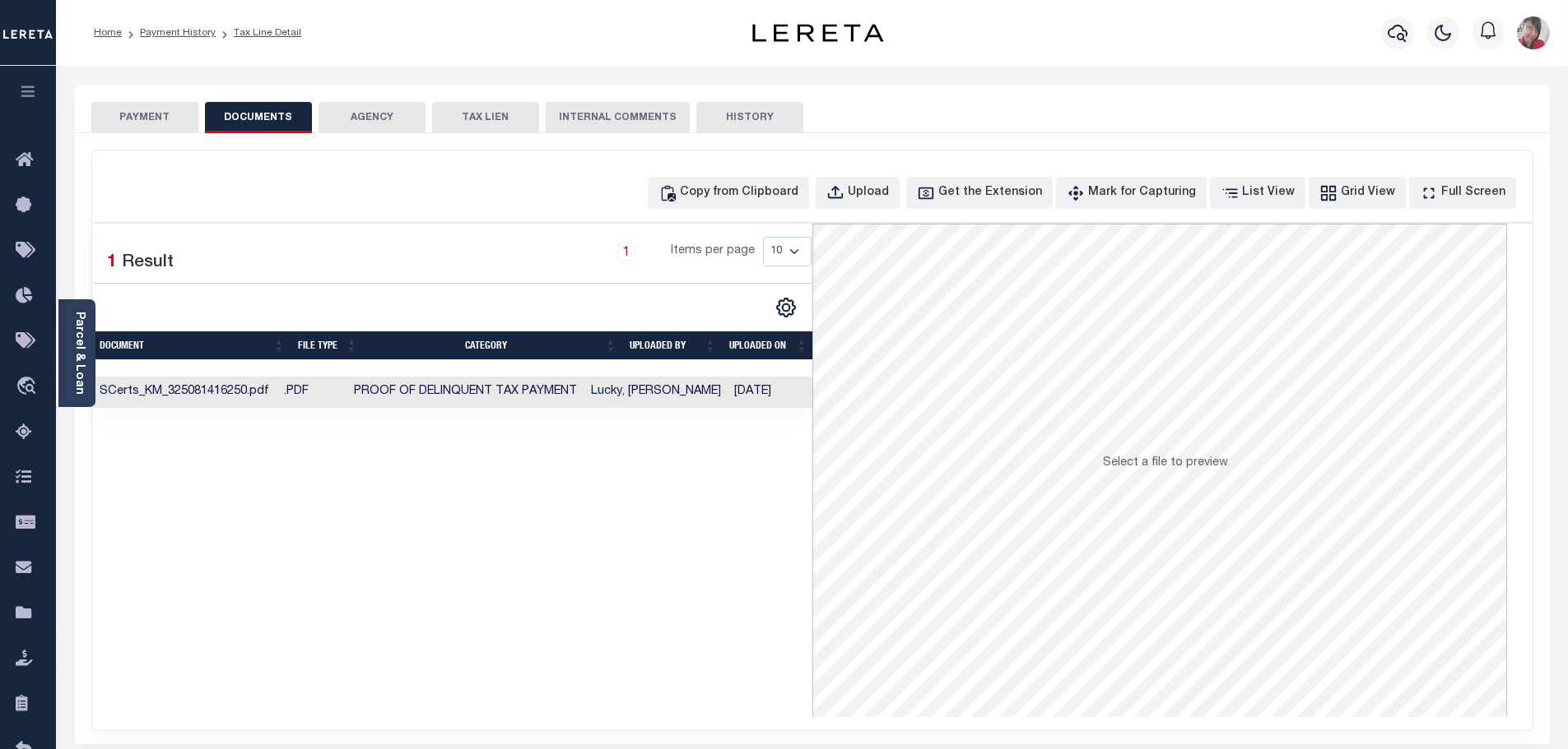
click at [712, 391] on td "Lucky, [PERSON_NAME]" at bounding box center [656, 393] width 143 height 32
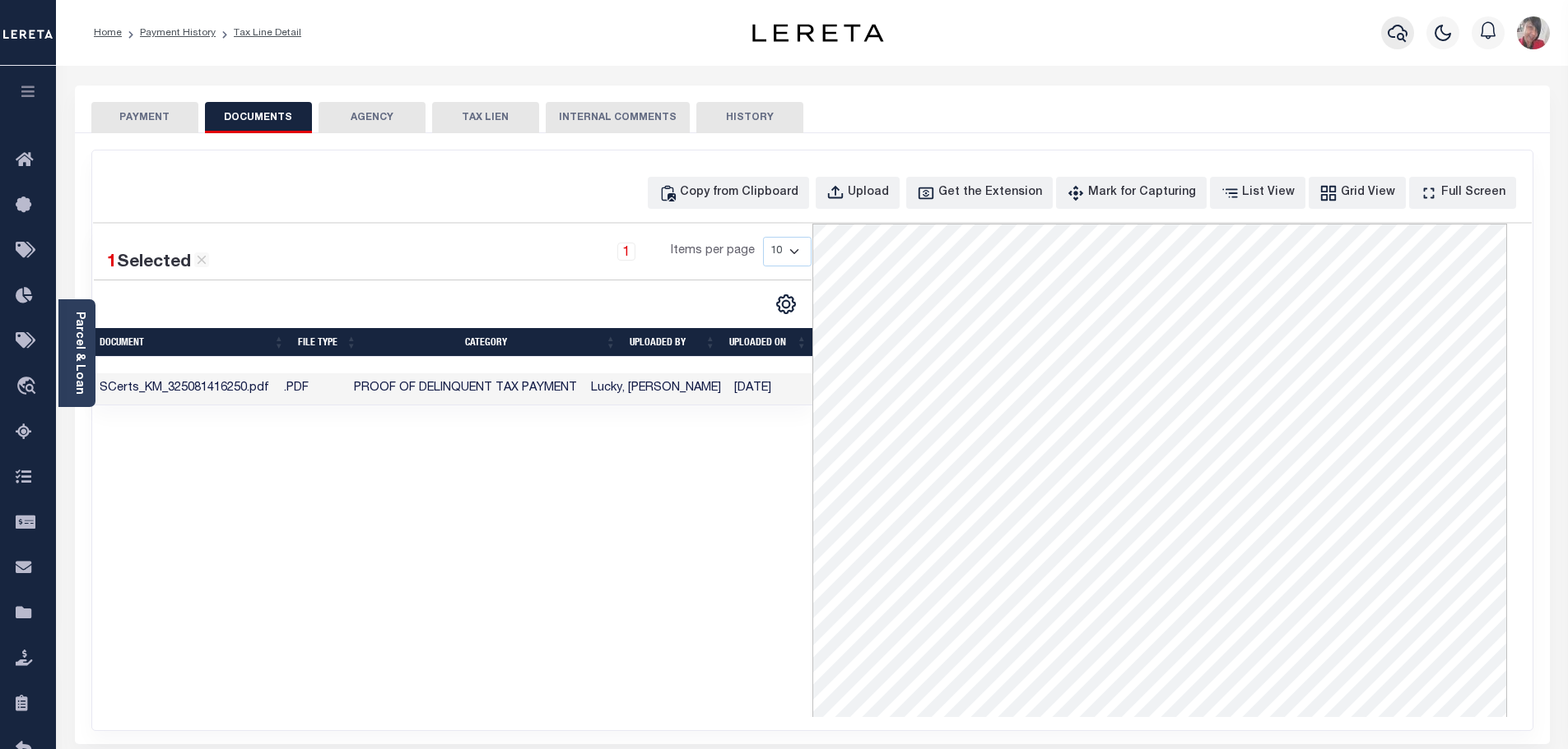
click at [1405, 36] on icon "button" at bounding box center [1397, 32] width 20 height 20
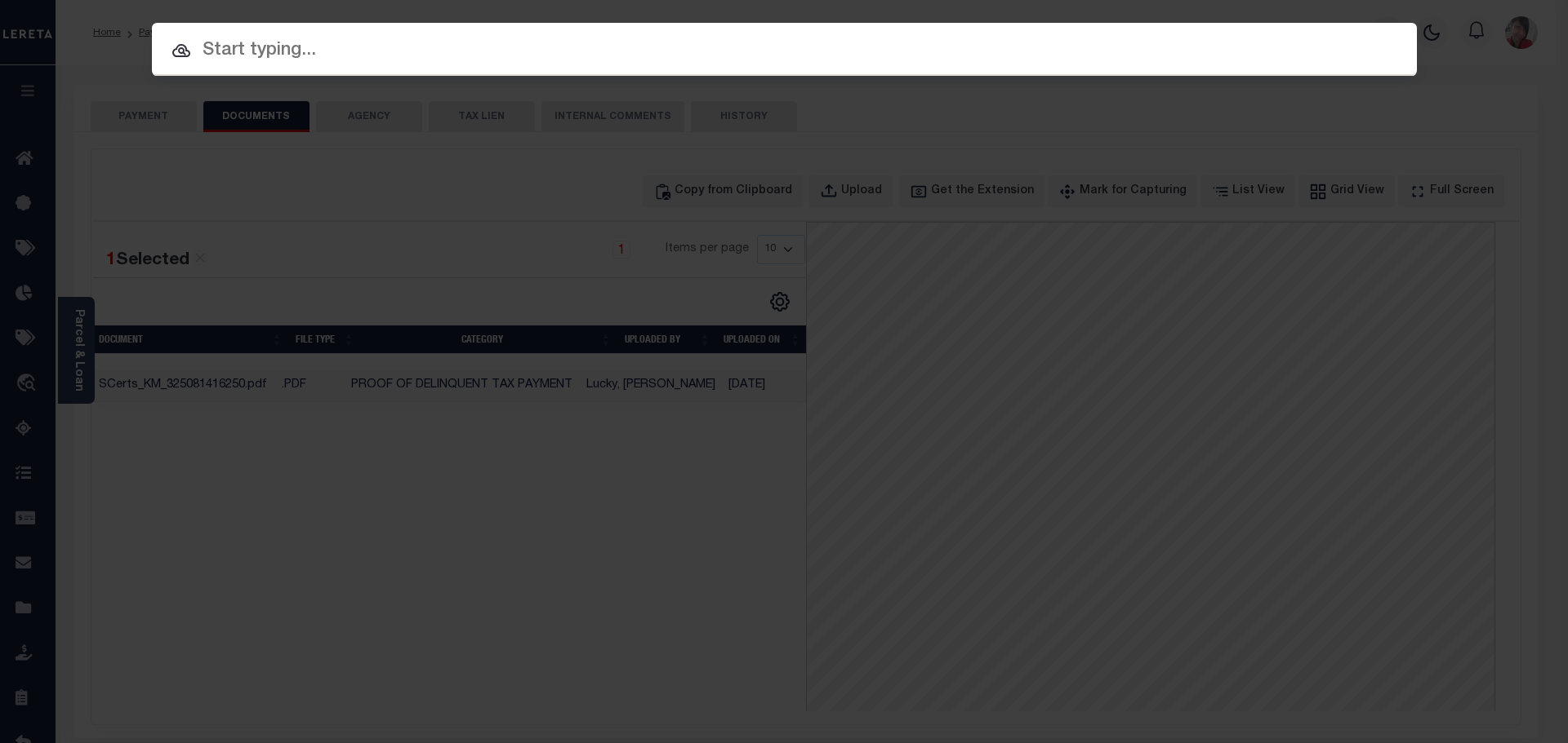
click at [416, 51] on input "text" at bounding box center [784, 51] width 1264 height 29
paste input "20010000546890"
type input "20010000546890"
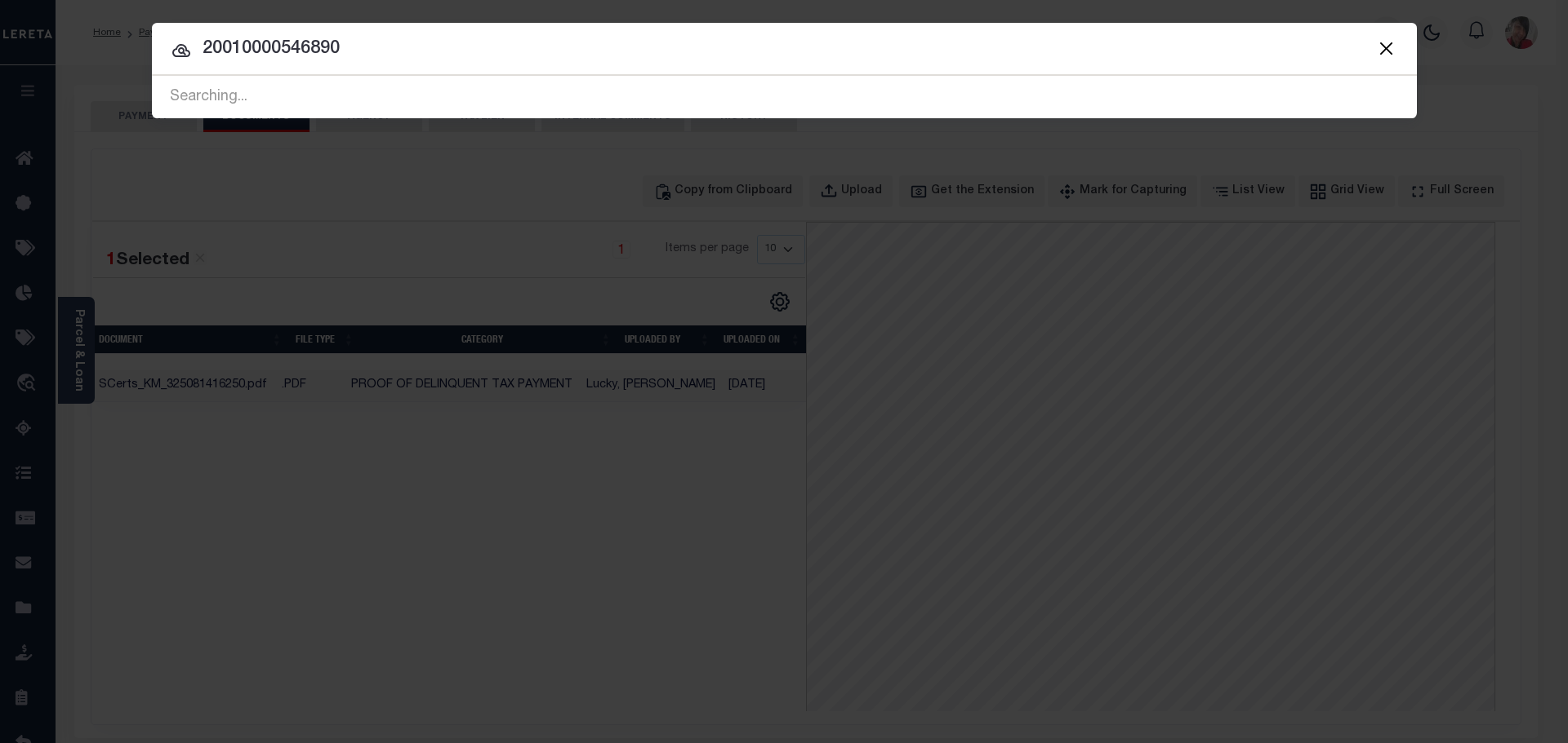
click at [578, 93] on span "20010000546890 Searching..." at bounding box center [784, 97] width 1264 height 42
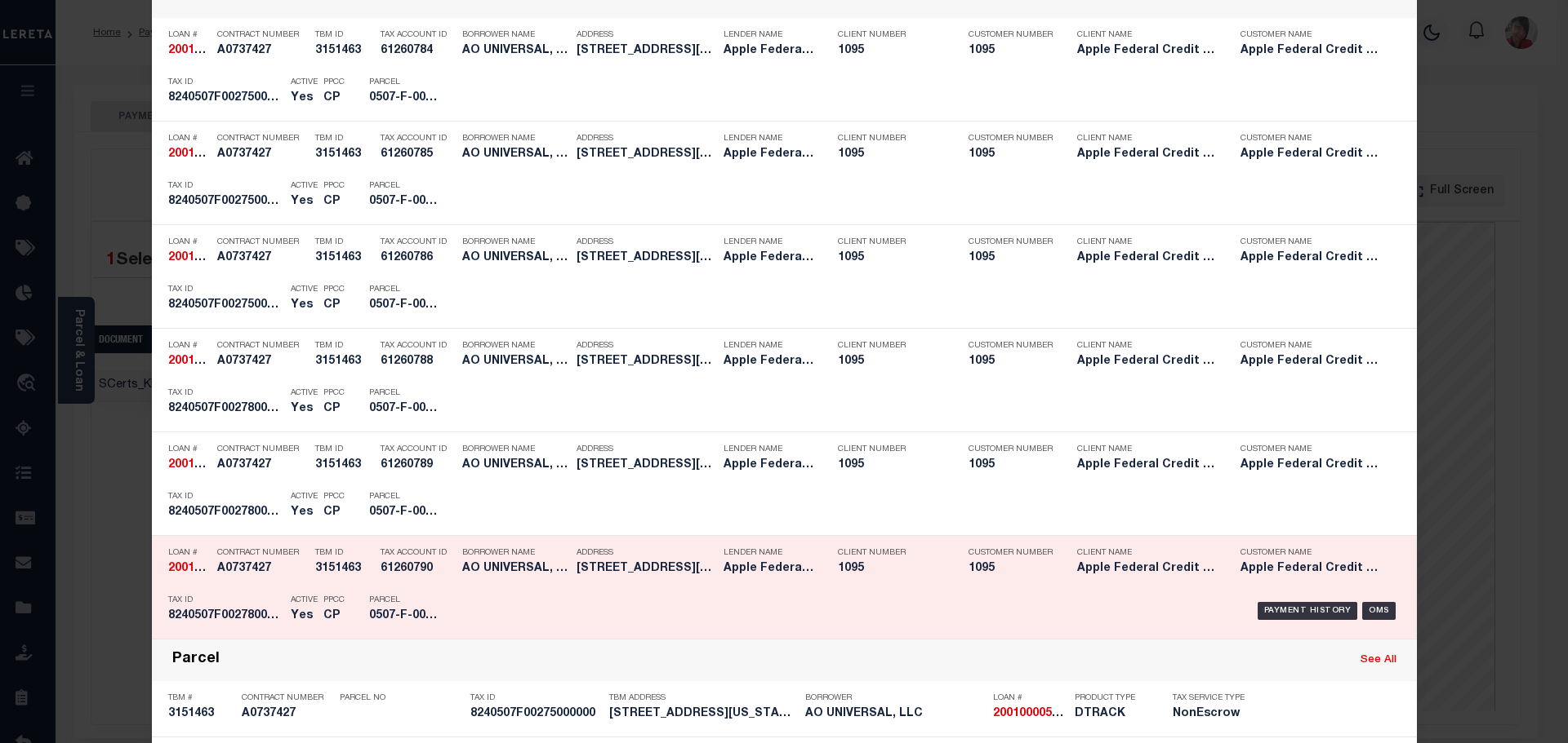
scroll to position [326, 0]
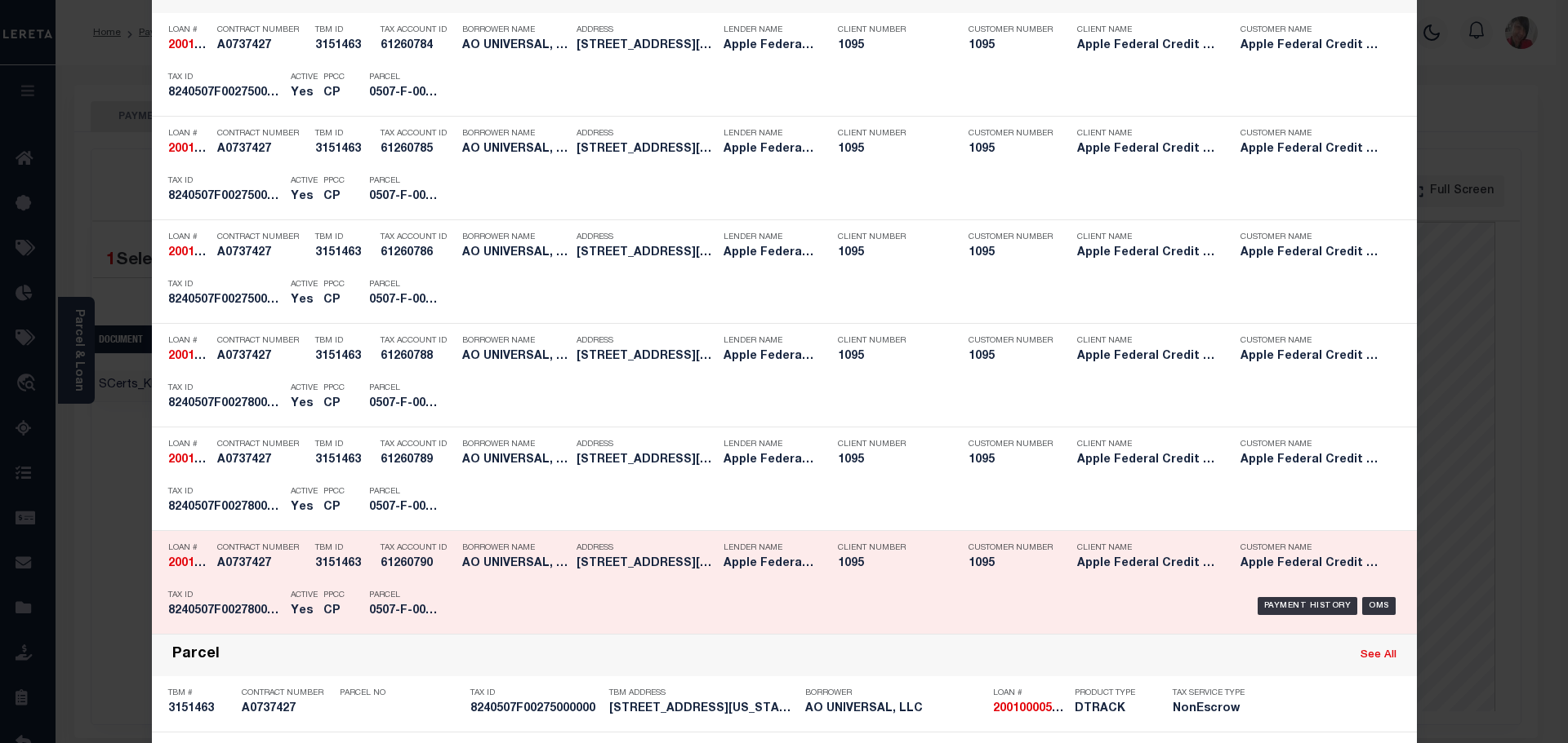
click at [387, 614] on h5 "0507-F-00278-0000-00" at bounding box center [405, 611] width 74 height 14
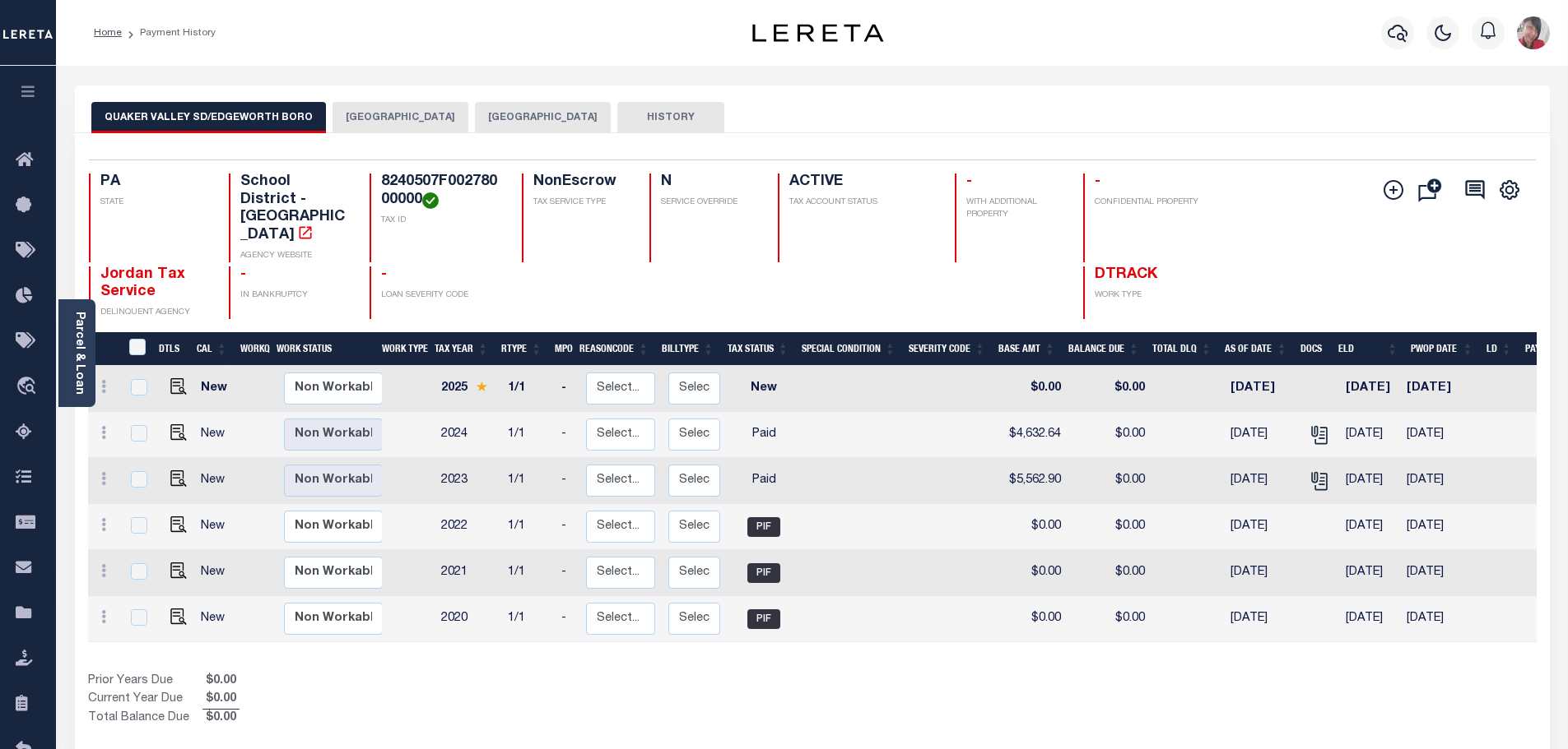
click at [400, 111] on button "[GEOGRAPHIC_DATA]" at bounding box center [400, 118] width 136 height 32
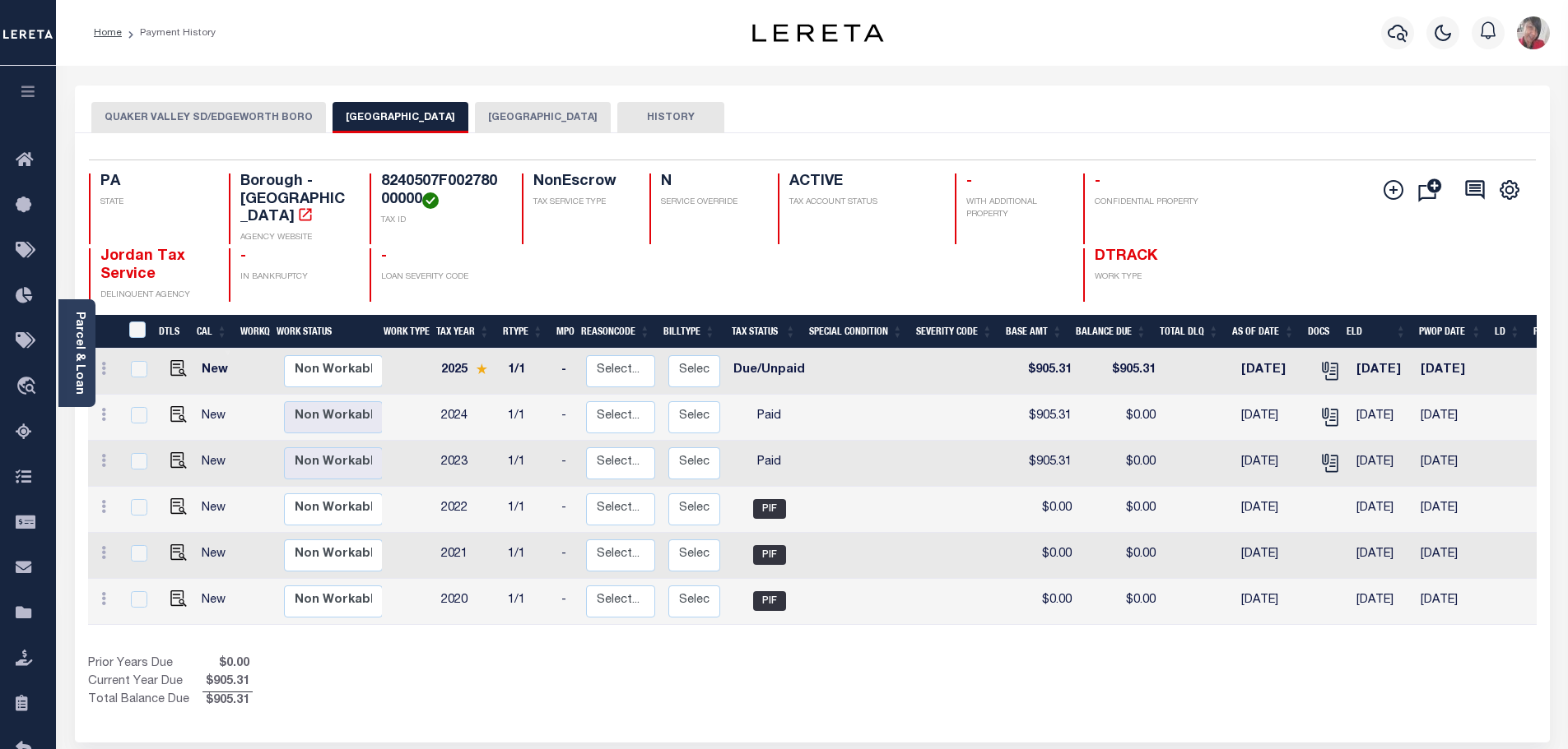
click at [566, 115] on button "[GEOGRAPHIC_DATA]" at bounding box center [542, 118] width 136 height 32
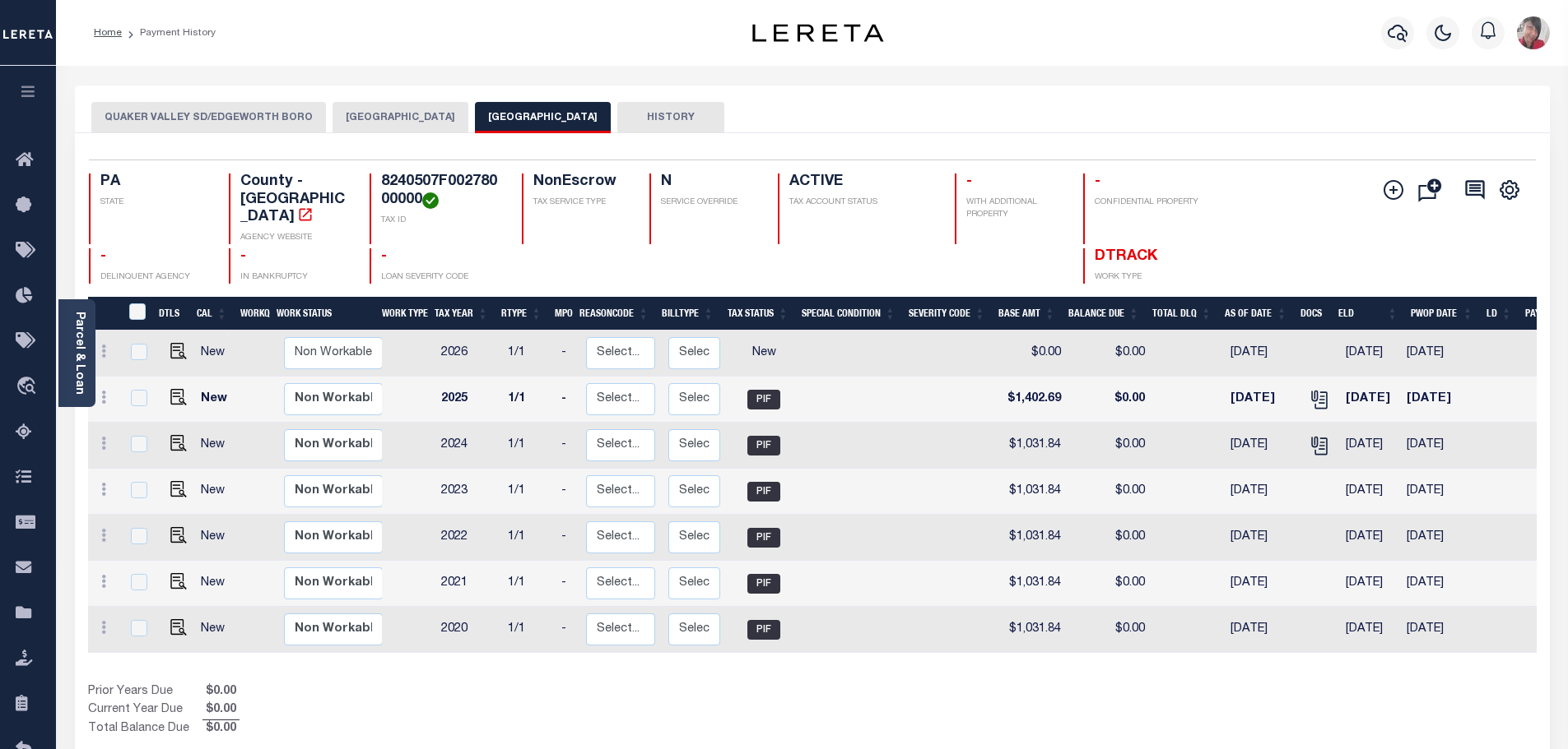
click at [389, 112] on button "EDGEWORTH BOROUGH" at bounding box center [400, 118] width 136 height 32
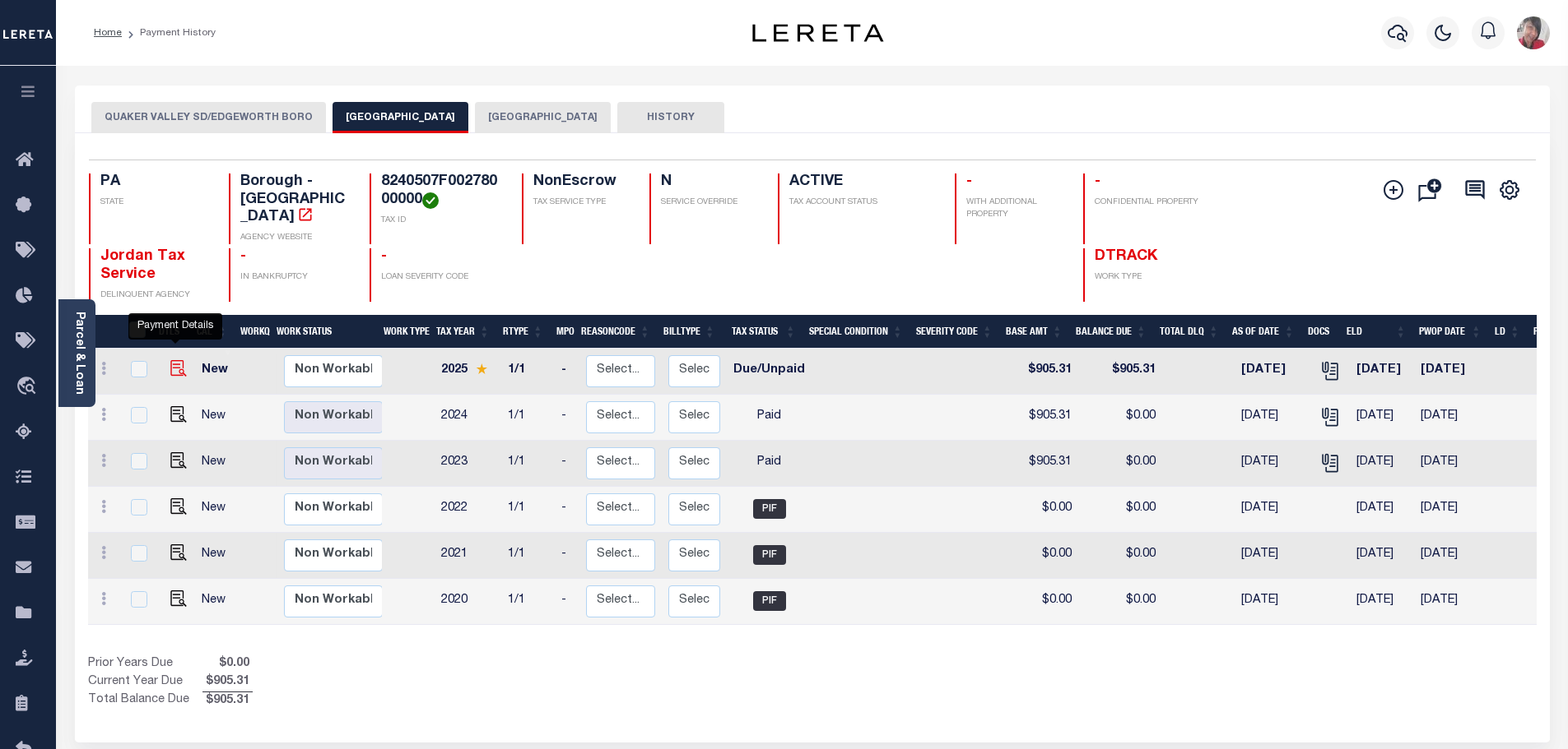
click at [178, 360] on img "" at bounding box center [178, 368] width 16 height 16
checkbox input "true"
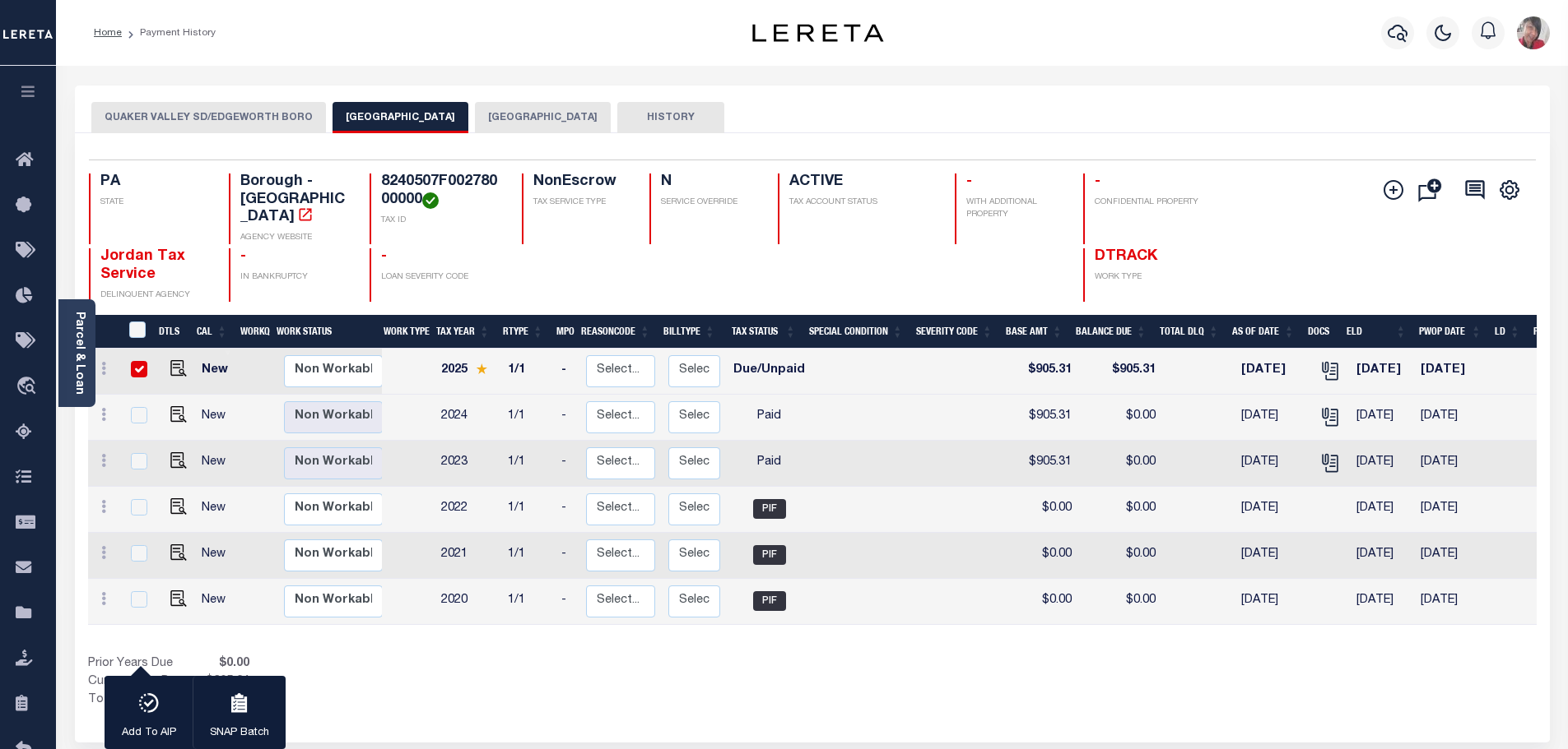
click at [233, 121] on button "QUAKER VALLEY SD/EDGEWORTH BORO" at bounding box center [208, 118] width 234 height 32
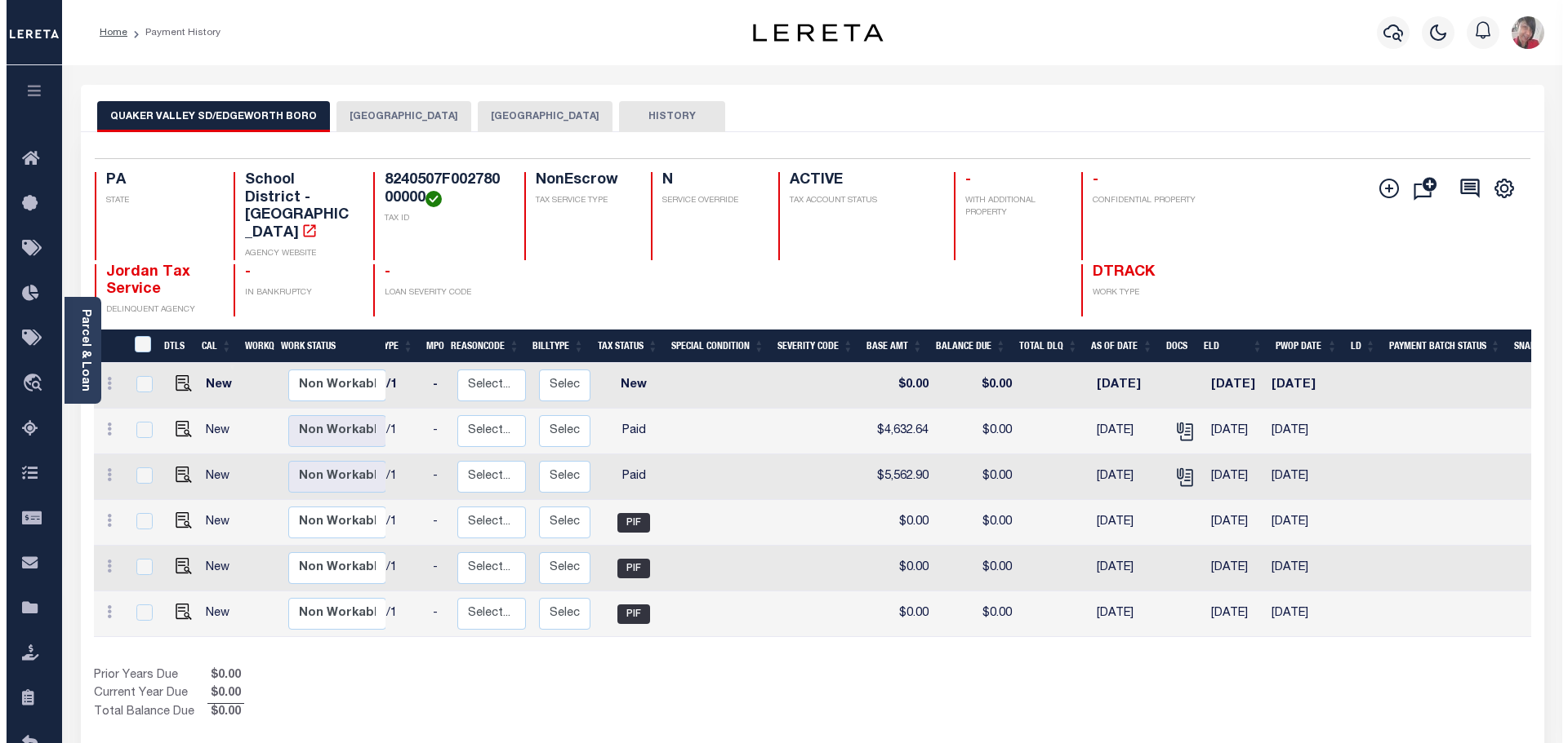
scroll to position [0, 156]
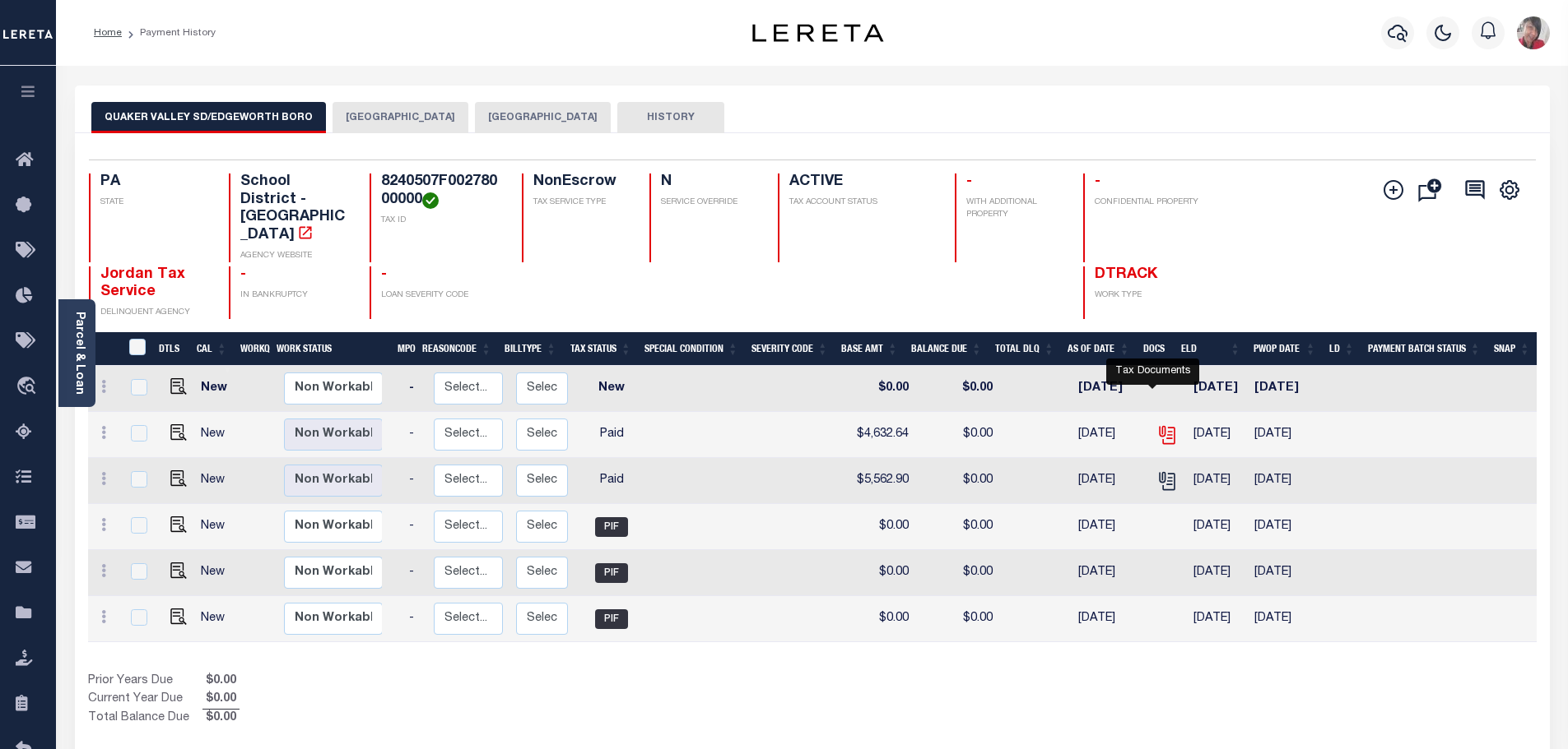
click at [1156, 424] on icon "" at bounding box center [1166, 435] width 21 height 21
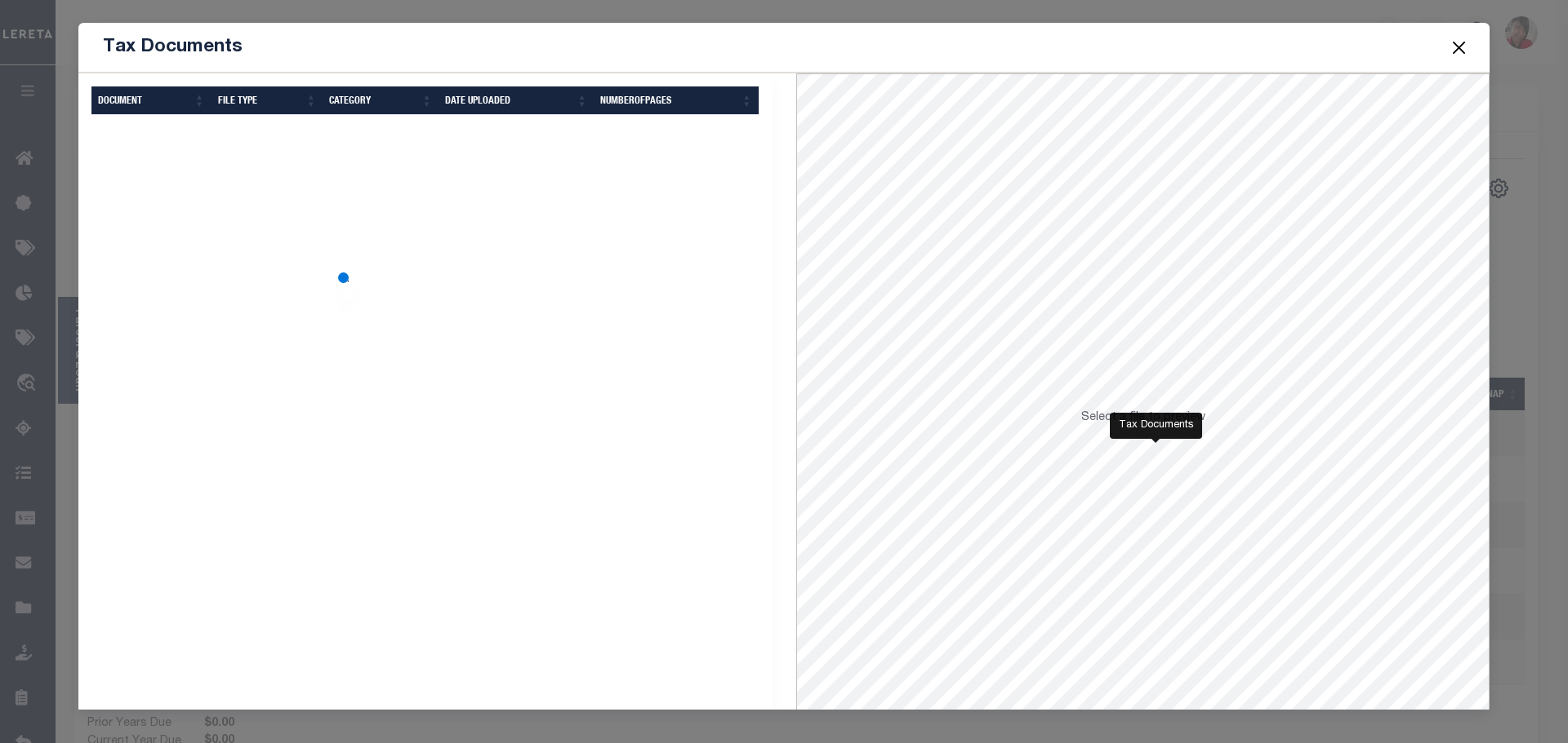
scroll to position [0, 144]
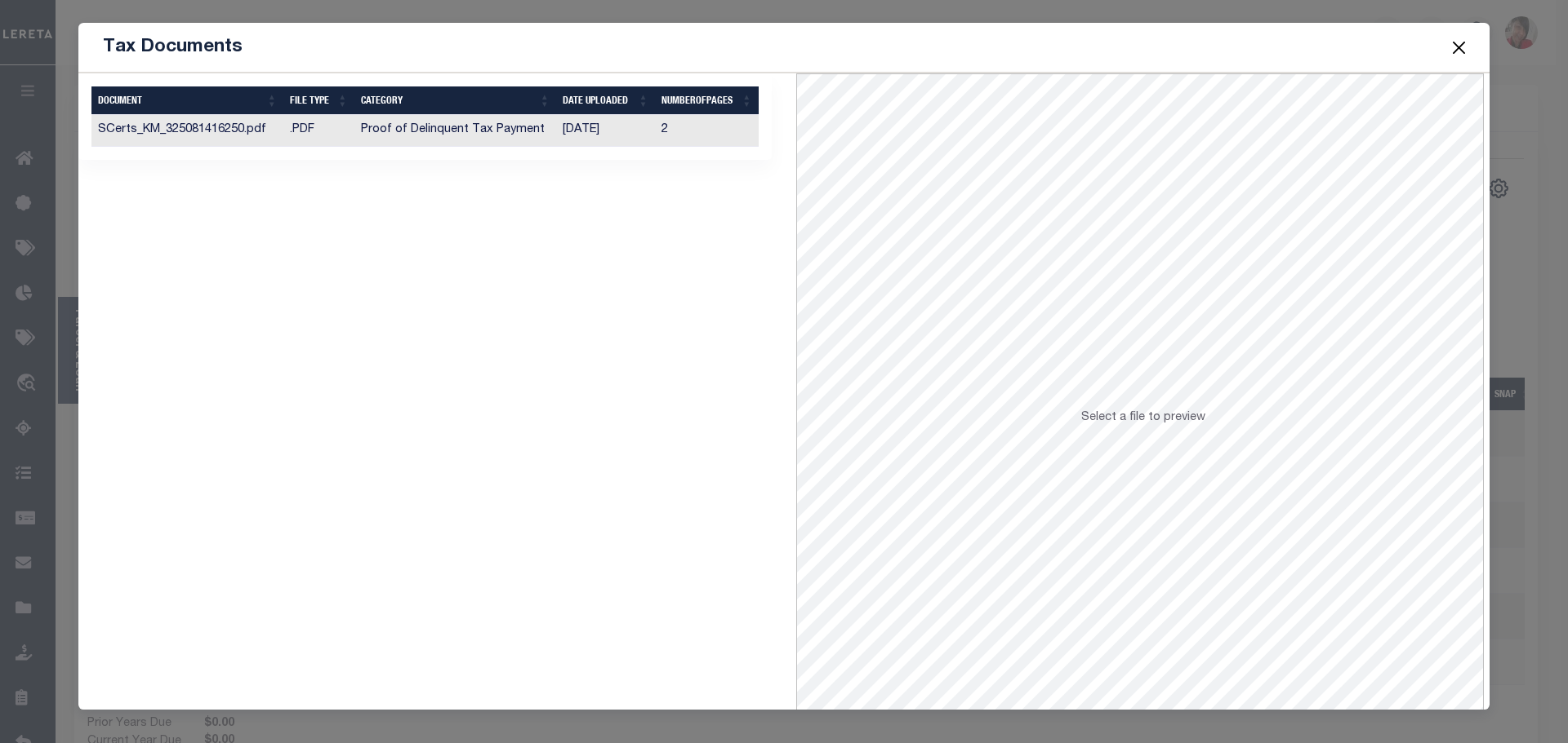
click at [498, 125] on td "Proof of Delinquent Tax Payment" at bounding box center [455, 131] width 202 height 32
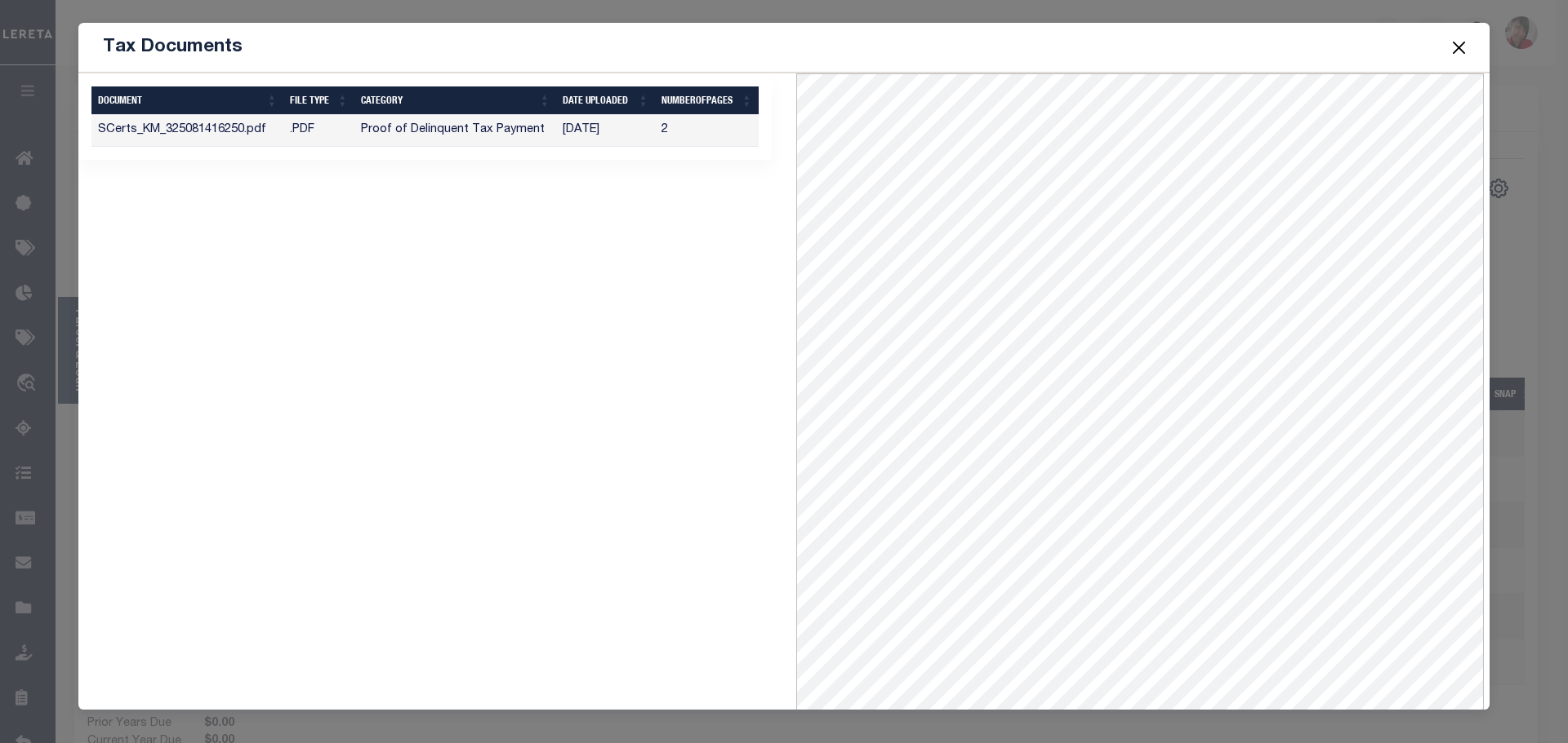
click at [1460, 41] on button "Close" at bounding box center [1459, 46] width 21 height 21
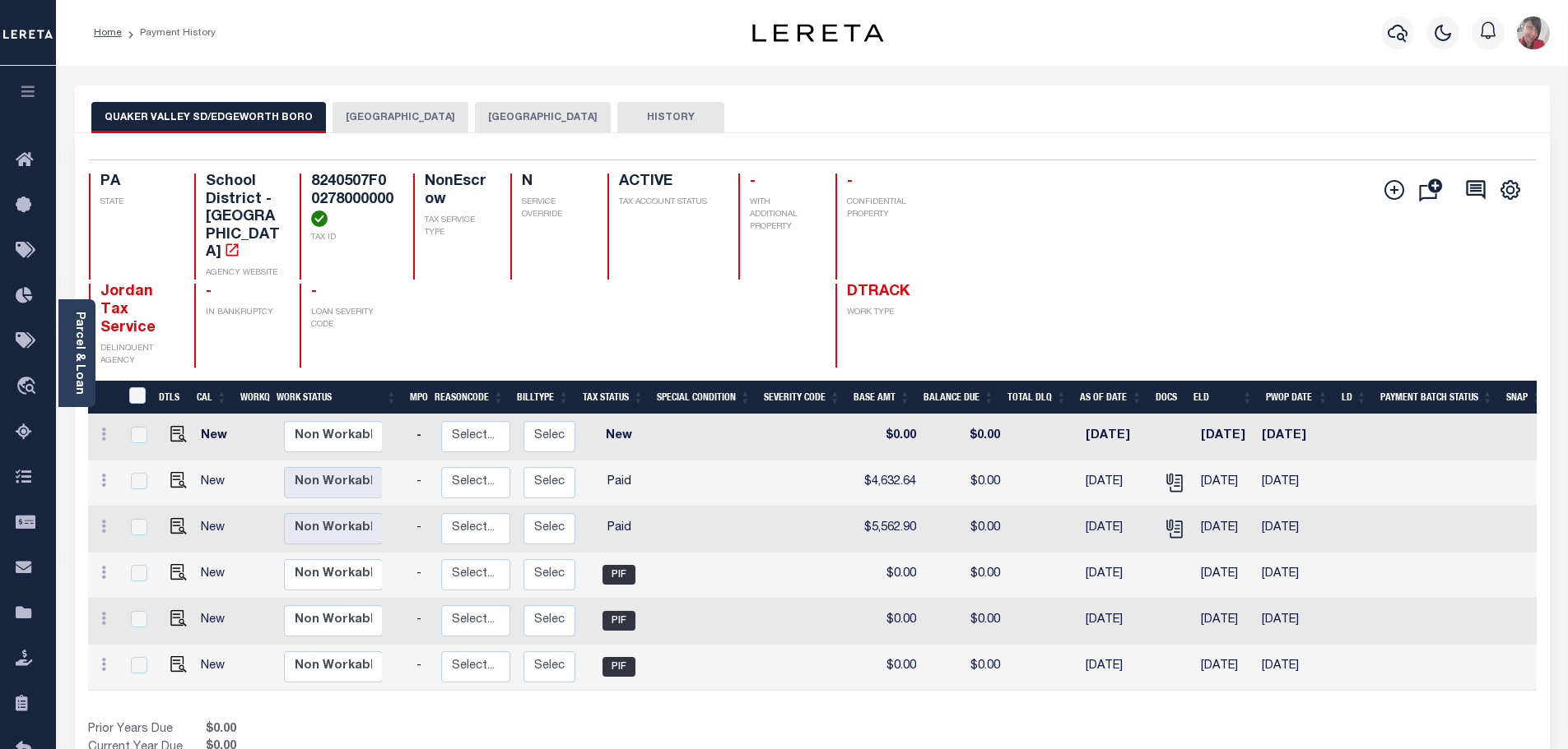
click at [414, 116] on button "EDGEWORTH BOROUGH" at bounding box center [400, 118] width 136 height 32
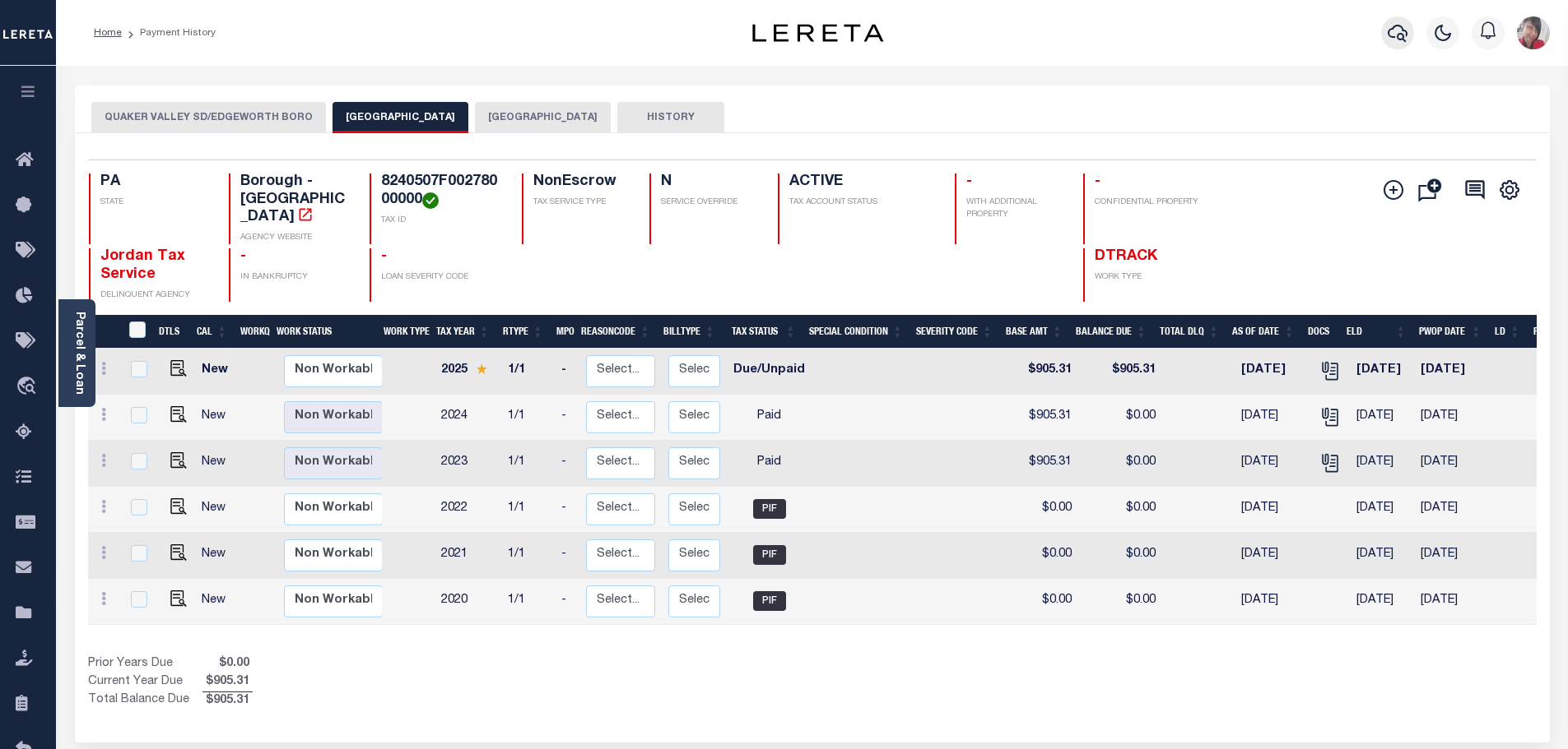
click at [1392, 32] on icon "button" at bounding box center [1397, 32] width 20 height 20
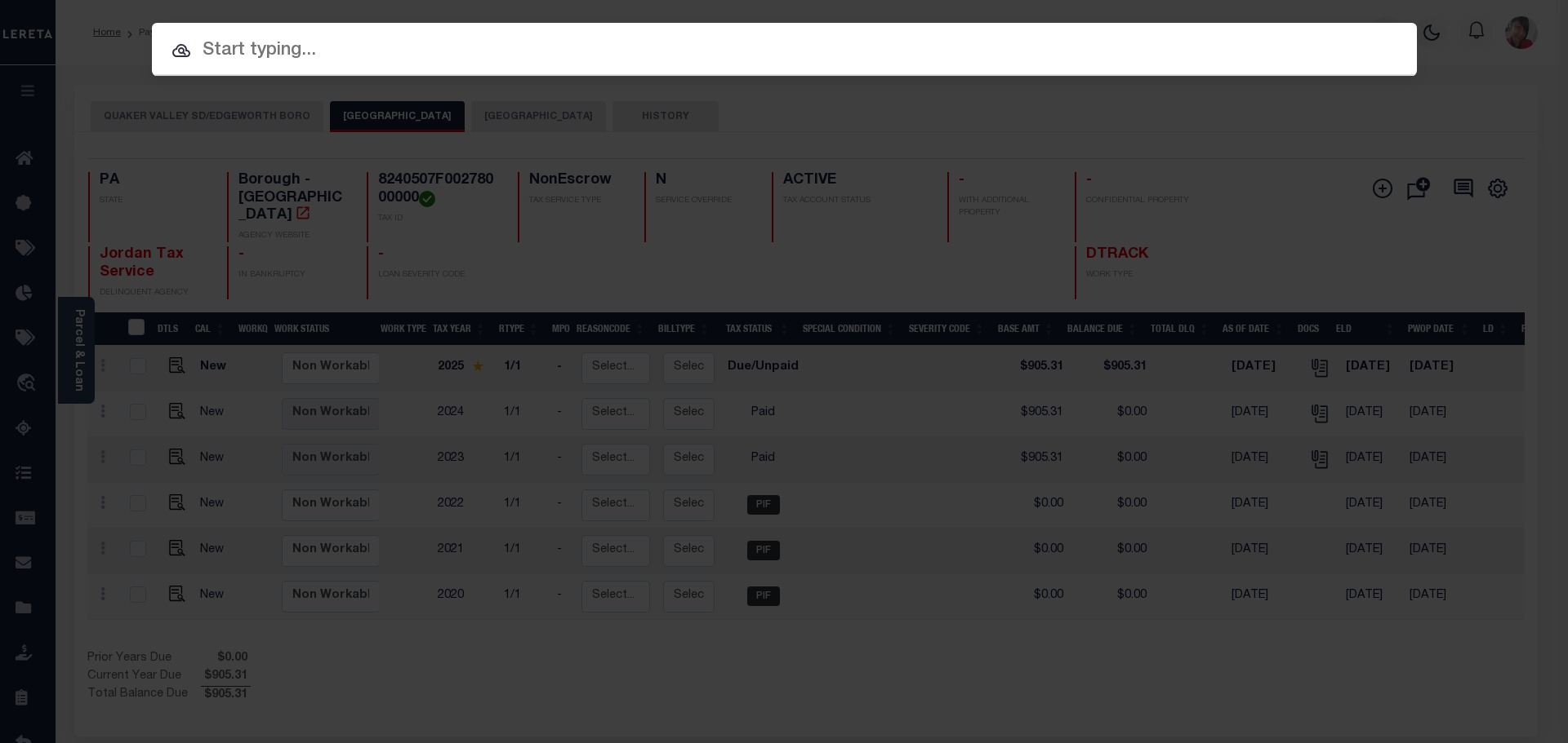
click at [735, 55] on input "text" at bounding box center [784, 51] width 1264 height 29
paste input "3830122101669"
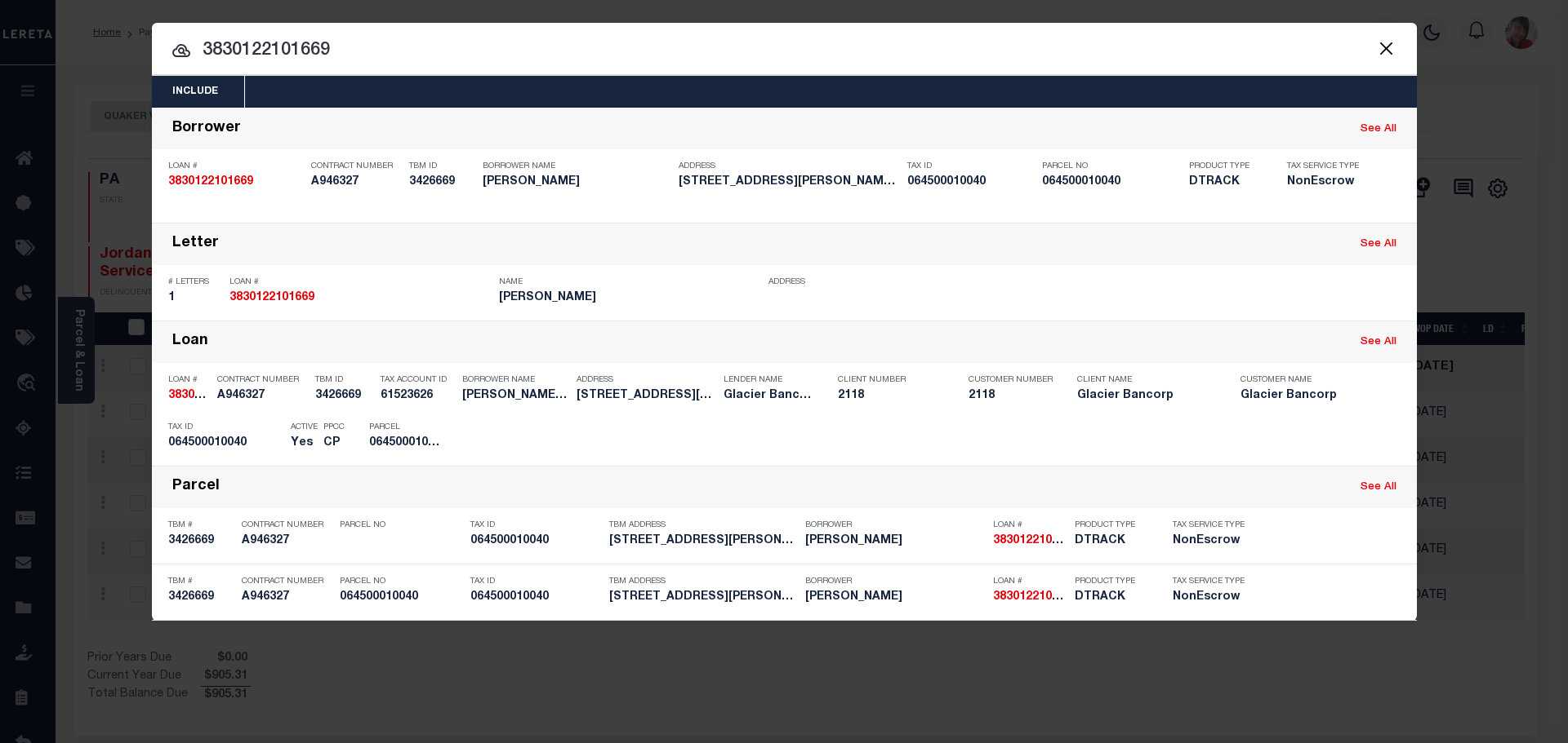
drag, startPoint x: 345, startPoint y: 41, endPoint x: 202, endPoint y: 41, distance: 143.0
click at [202, 41] on input "3830122101669" at bounding box center [784, 51] width 1264 height 29
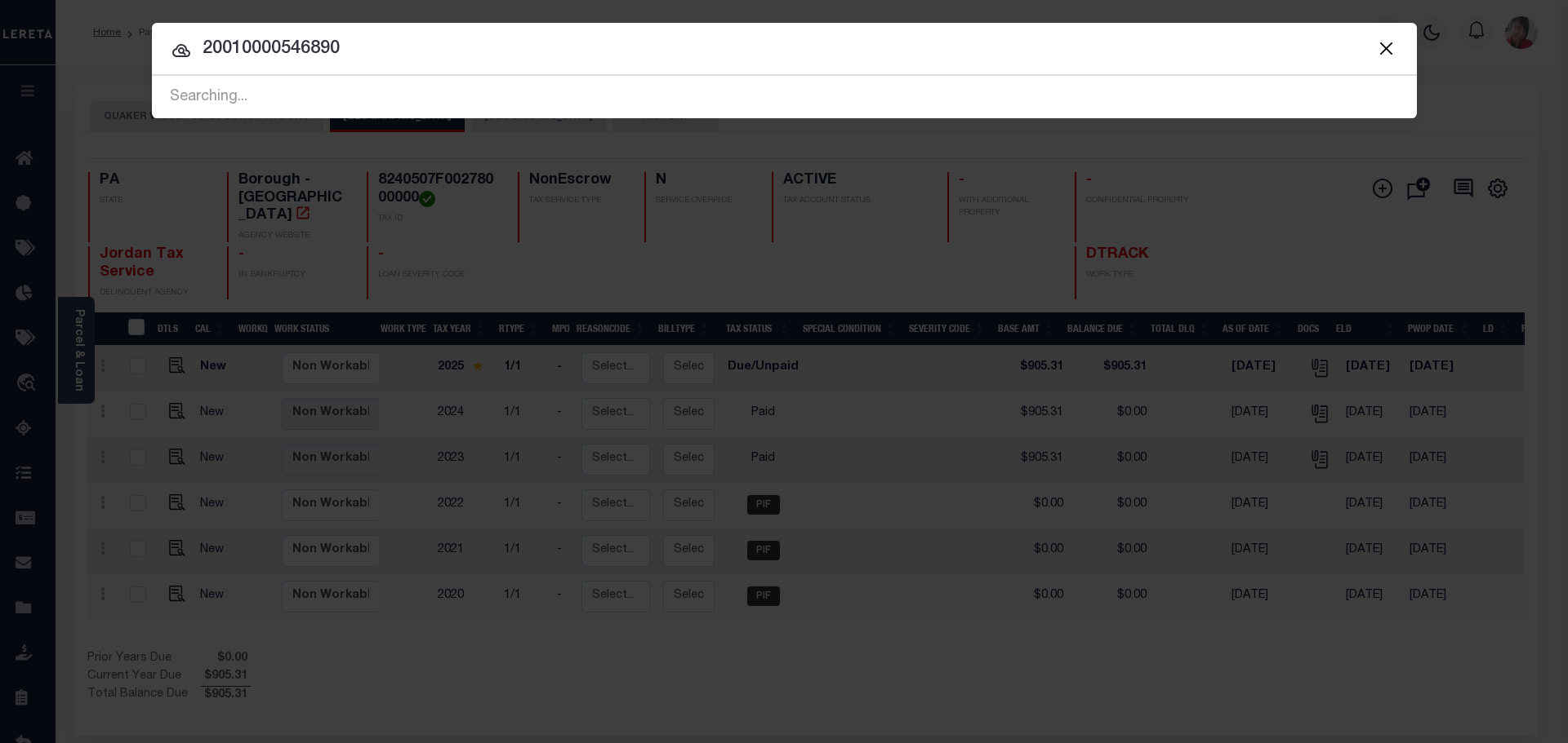
type input "20010000546890"
click at [396, 90] on div "Searching..." at bounding box center [784, 97] width 1264 height 41
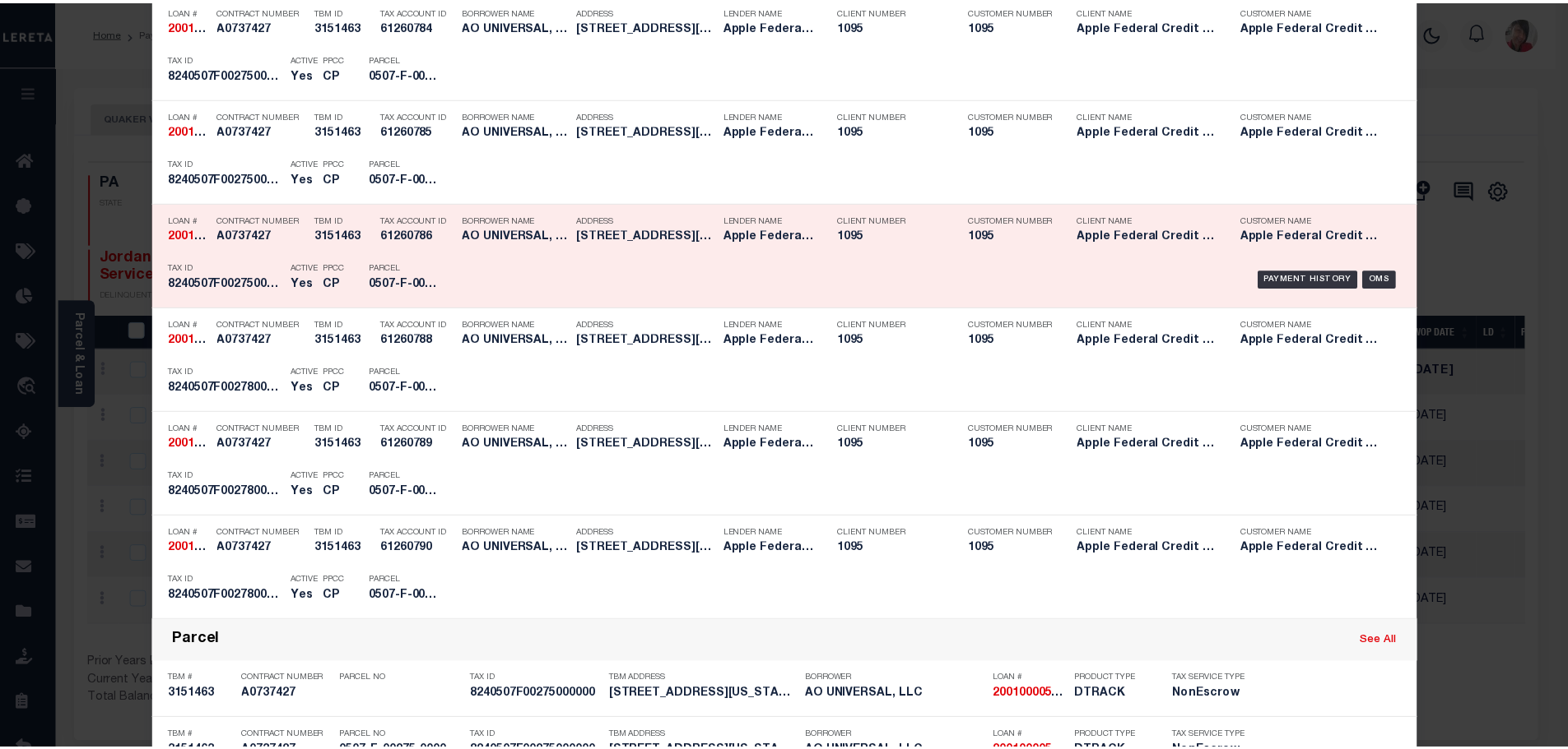
scroll to position [412, 0]
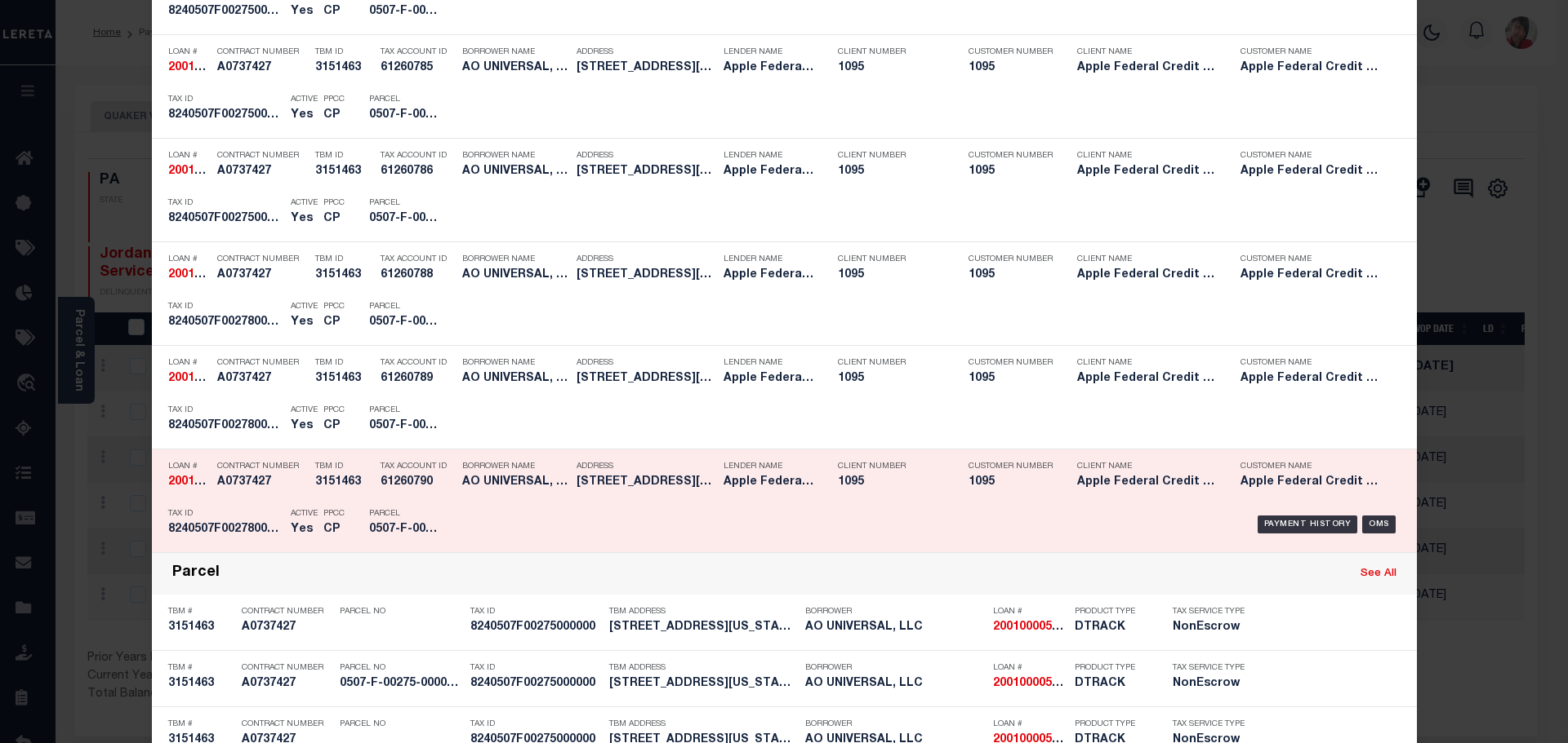
click at [412, 528] on h5 "0507-F-00278-0000-00" at bounding box center [405, 530] width 74 height 14
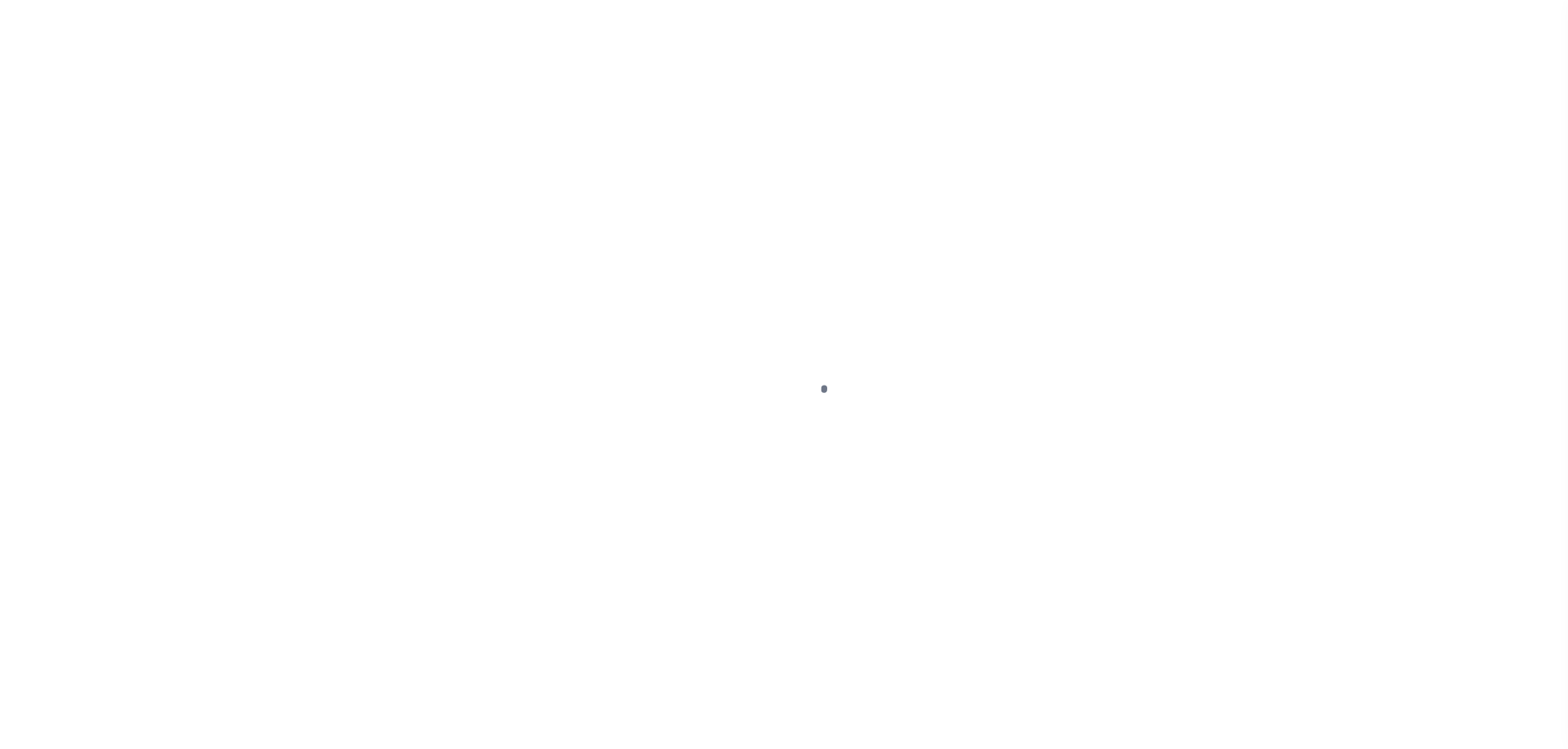
select select "DUE"
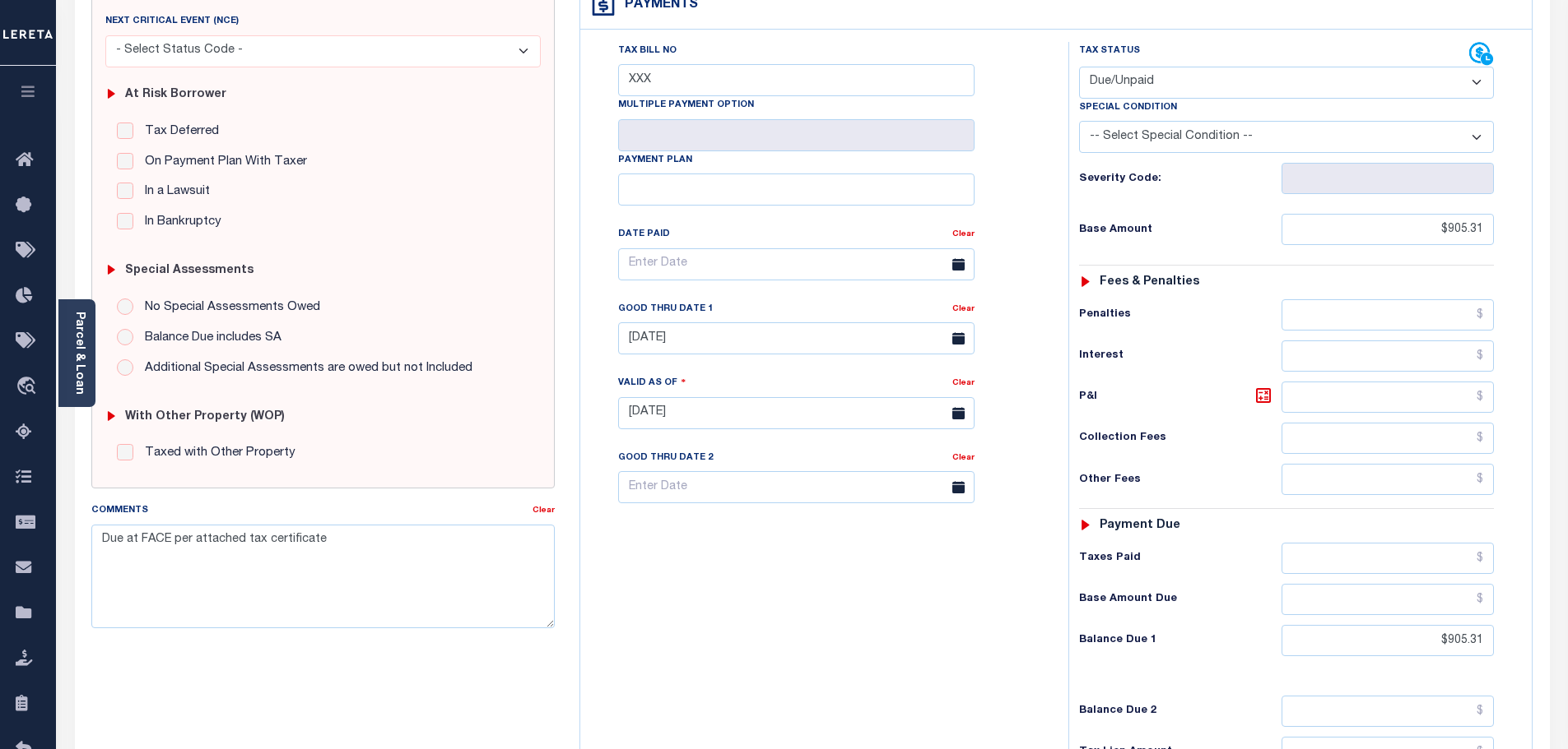
scroll to position [329, 0]
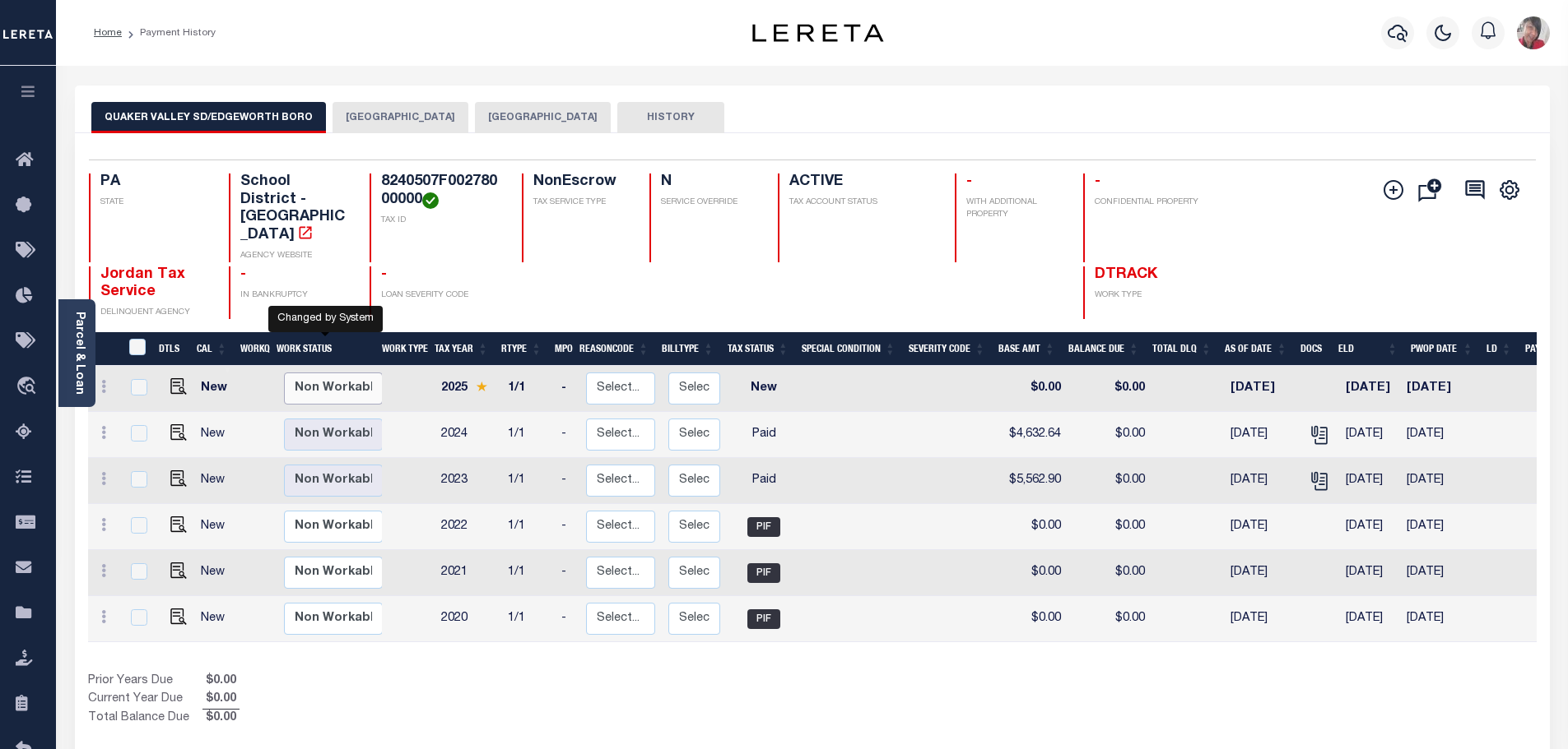
click at [317, 372] on select "Non Workable Workable" at bounding box center [333, 389] width 99 height 32
checkbox input "true"
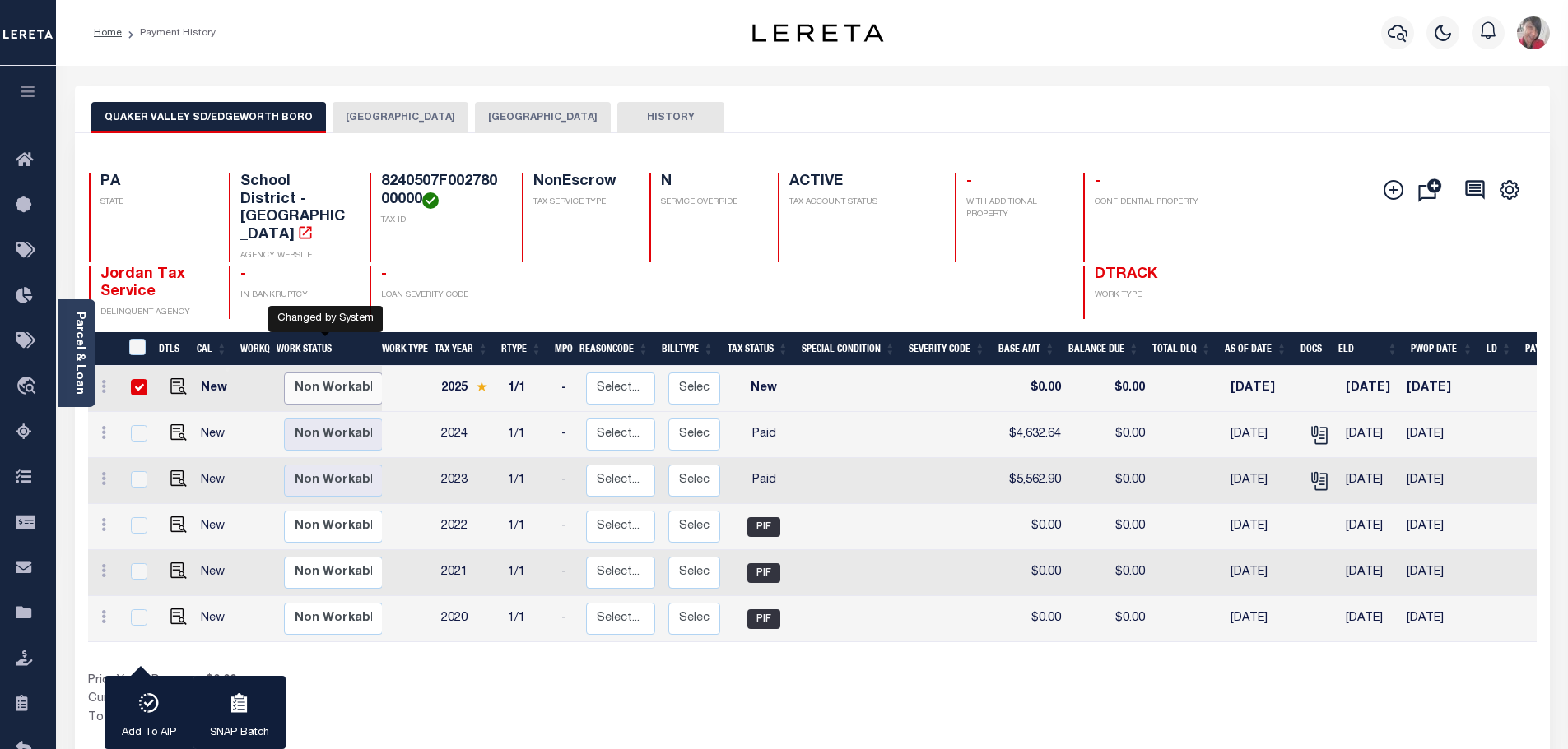
select select "false"
click at [284, 372] on select "Non Workable Workable" at bounding box center [333, 389] width 99 height 32
checkbox input "false"
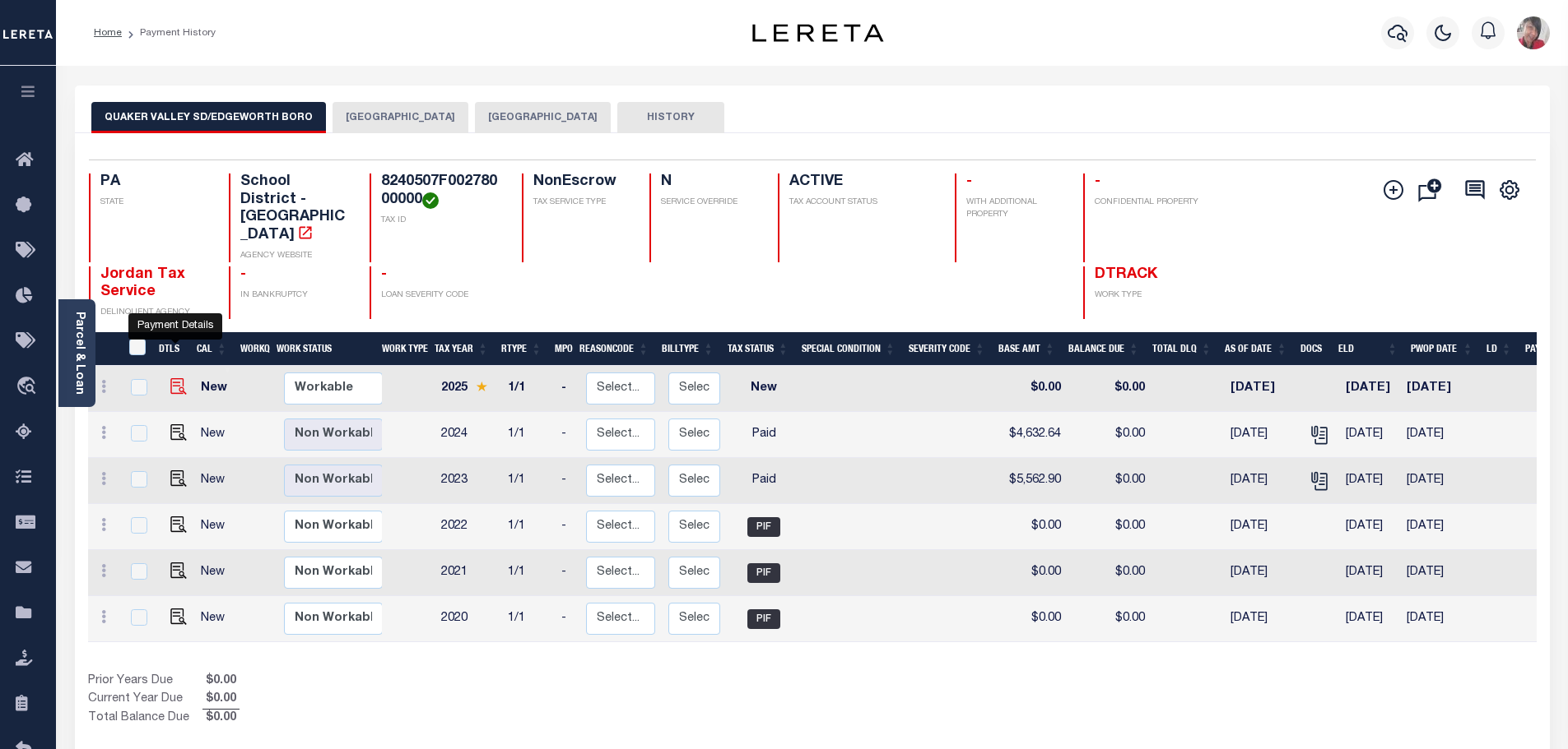
click at [178, 378] on img "" at bounding box center [178, 386] width 16 height 16
checkbox input "true"
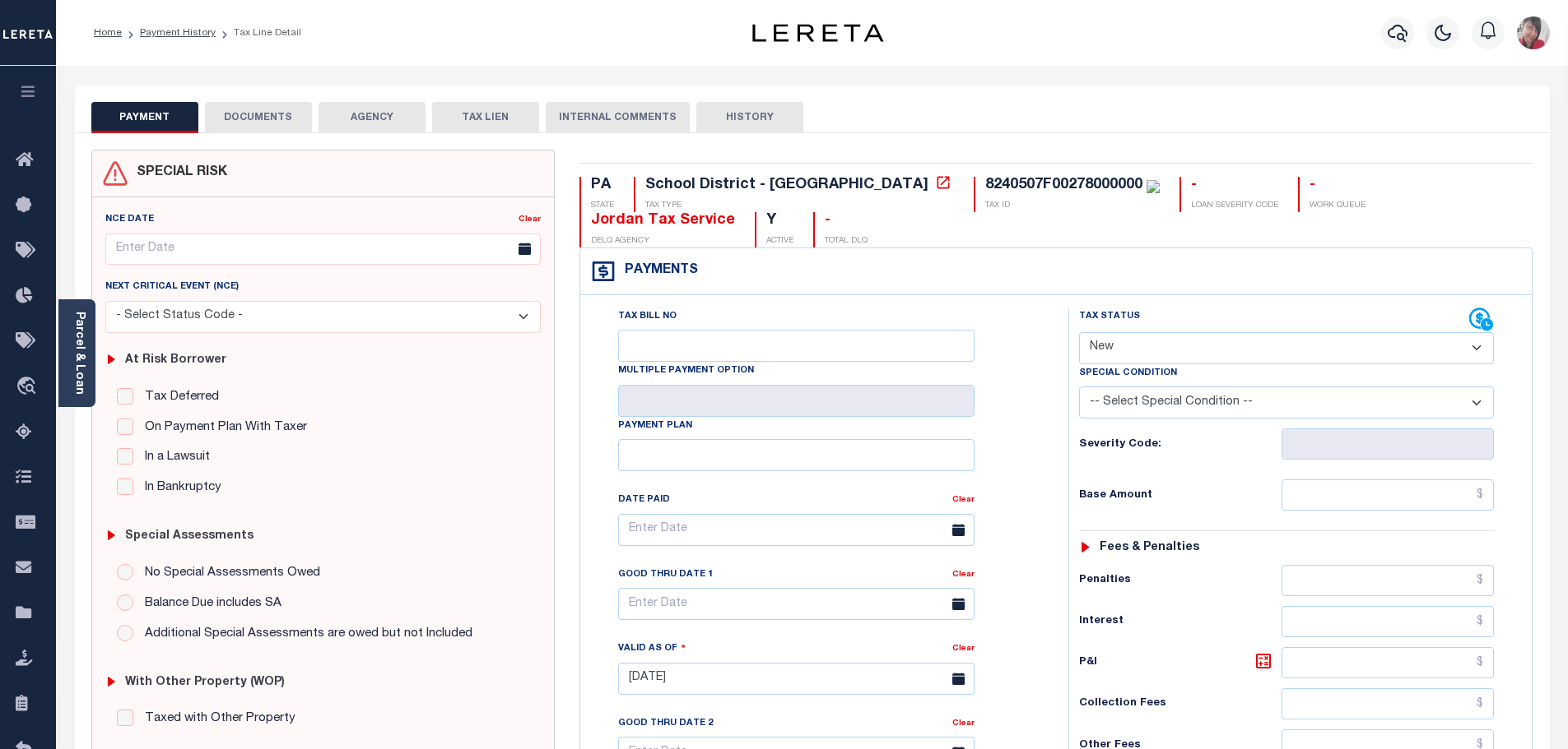
click at [1475, 348] on select "- Select Status Code - Open Due/Unpaid Paid Incomplete No Tax Due Internal Refu…" at bounding box center [1287, 349] width 415 height 32
select select "PYD"
click at [1079, 333] on select "- Select Status Code - Open Due/Unpaid Paid Incomplete No Tax Due Internal Refu…" at bounding box center [1287, 349] width 415 height 32
type input "[DATE]"
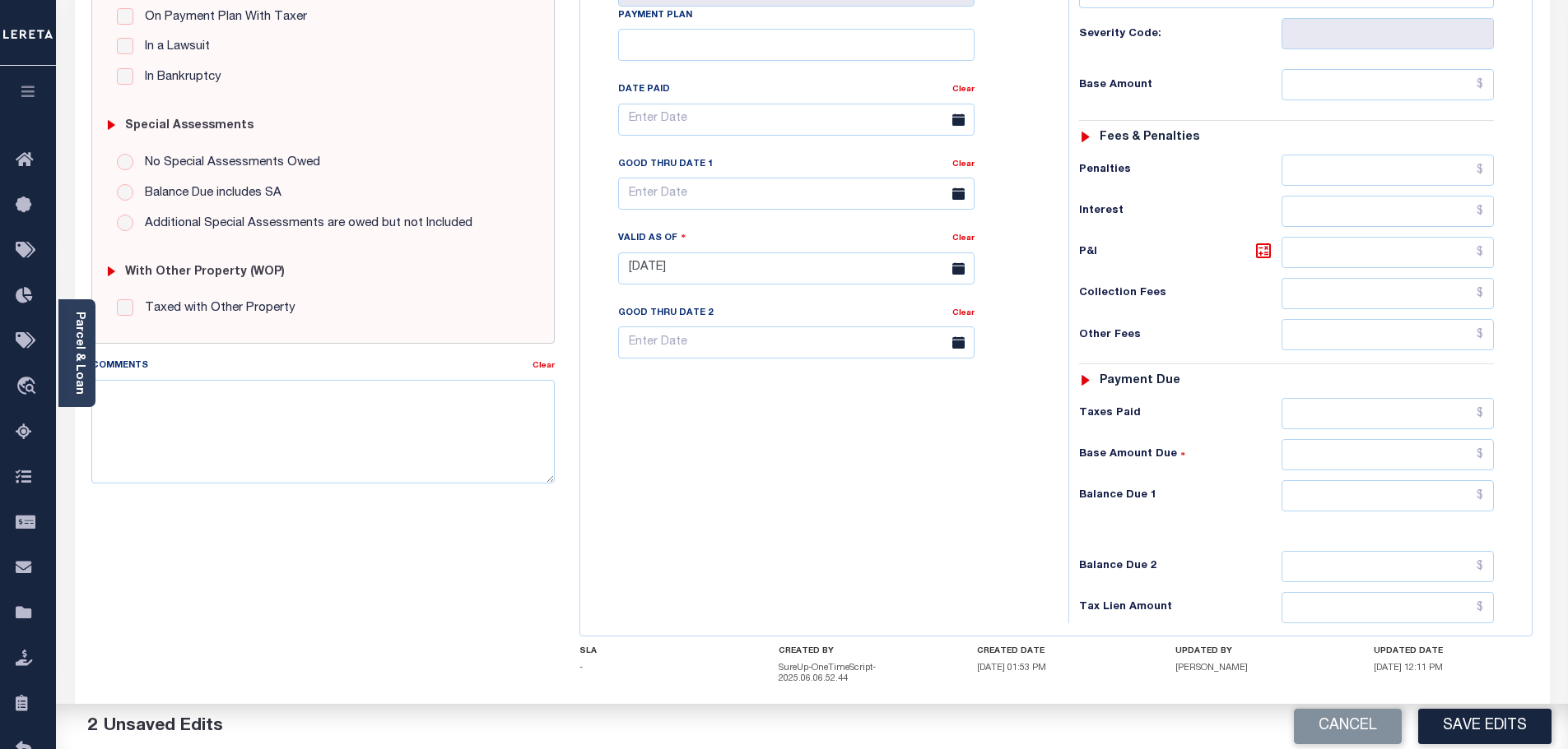
scroll to position [412, 0]
click at [1334, 500] on input "text" at bounding box center [1388, 495] width 213 height 32
type input "$0.00"
drag, startPoint x: 226, startPoint y: 417, endPoint x: 0, endPoint y: 493, distance: 238.4
click at [225, 417] on textarea "Comments" at bounding box center [323, 431] width 464 height 104
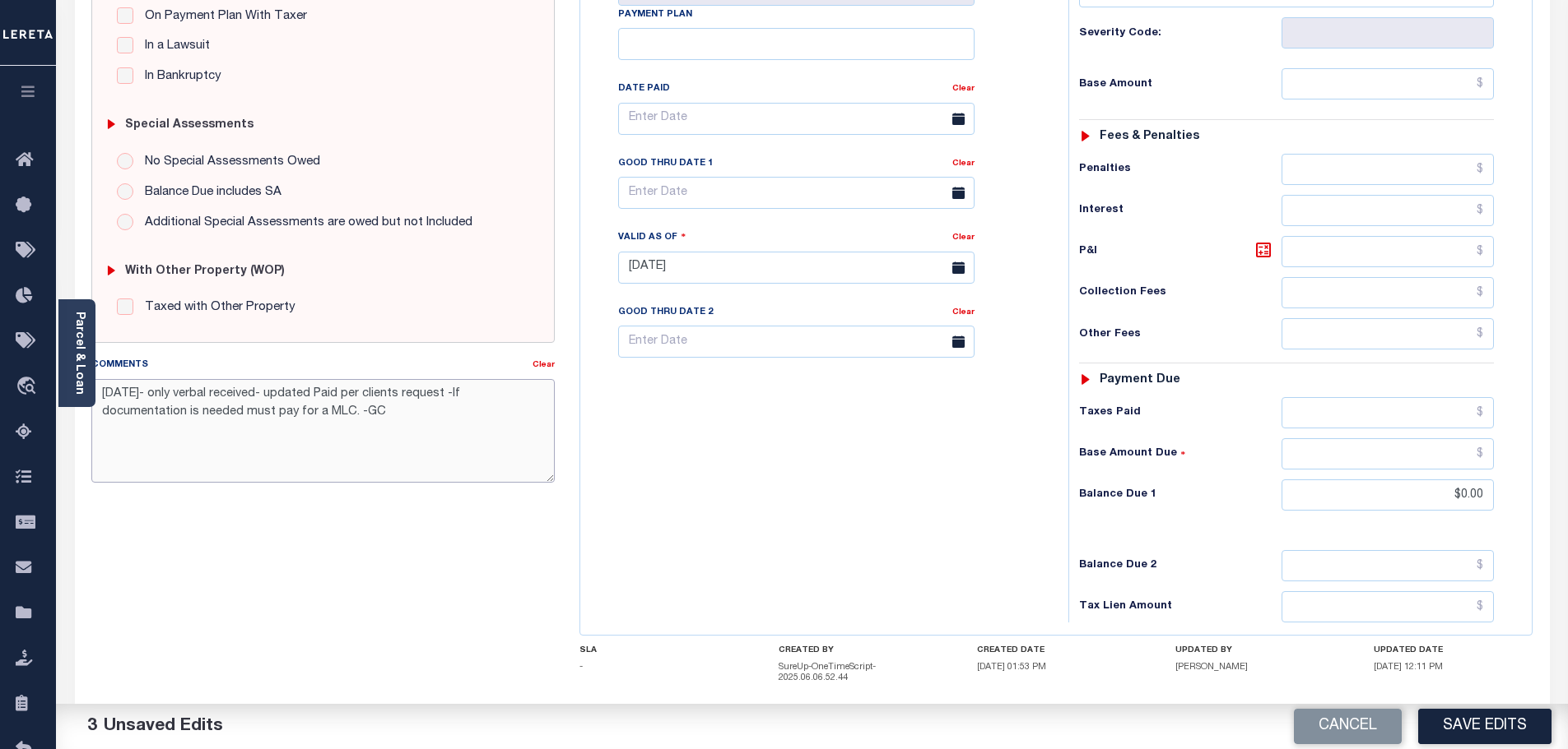
drag, startPoint x: 385, startPoint y: 414, endPoint x: 112, endPoint y: 403, distance: 273.2
click at [97, 388] on textarea "[DATE]- only verbal received- updated Paid per clients request -If documentatio…" at bounding box center [323, 431] width 464 height 104
type textarea "[DATE]- only verbal received- updated Paid per clients request -If documentatio…"
click at [1468, 724] on button "Save Edits" at bounding box center [1484, 727] width 133 height 36
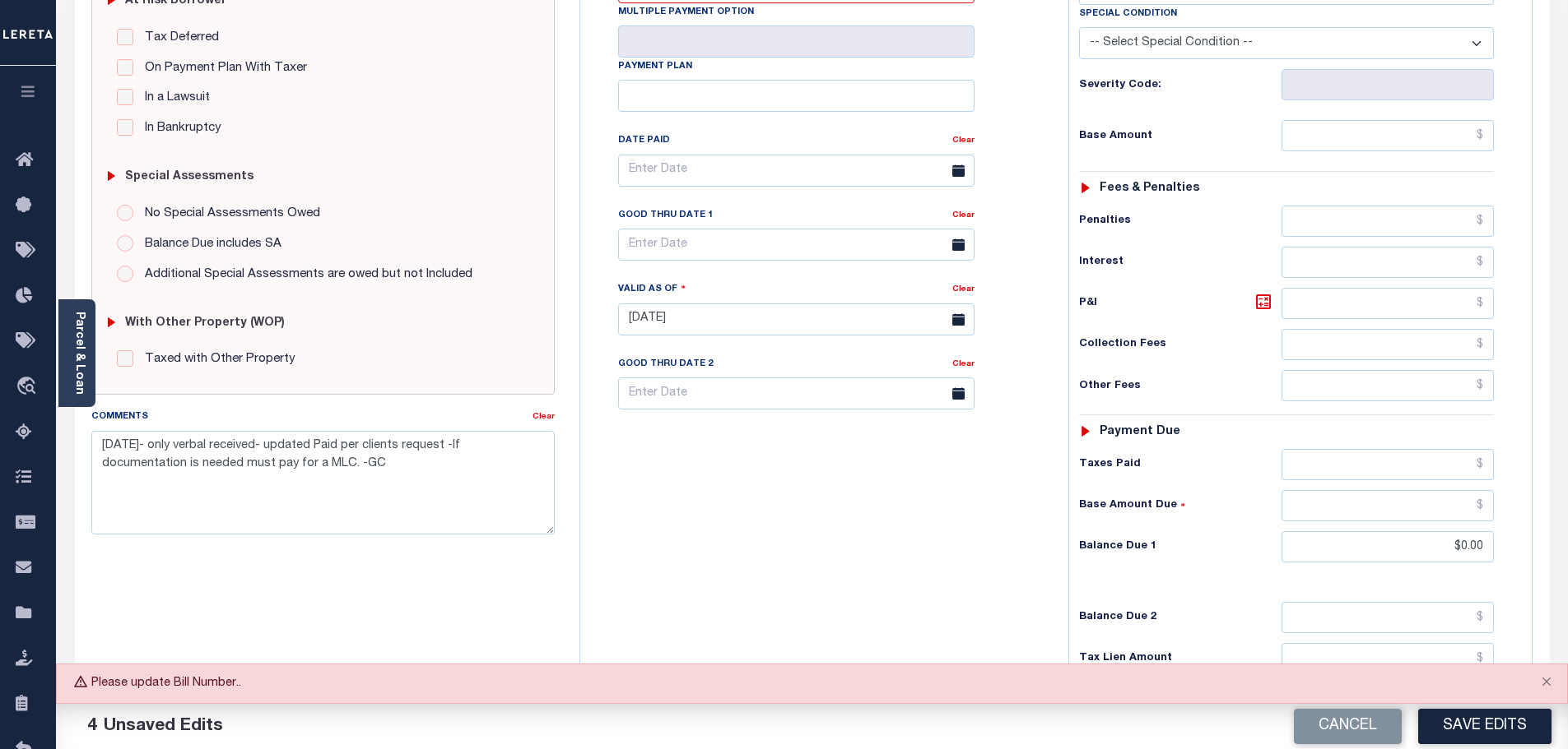
scroll to position [247, 0]
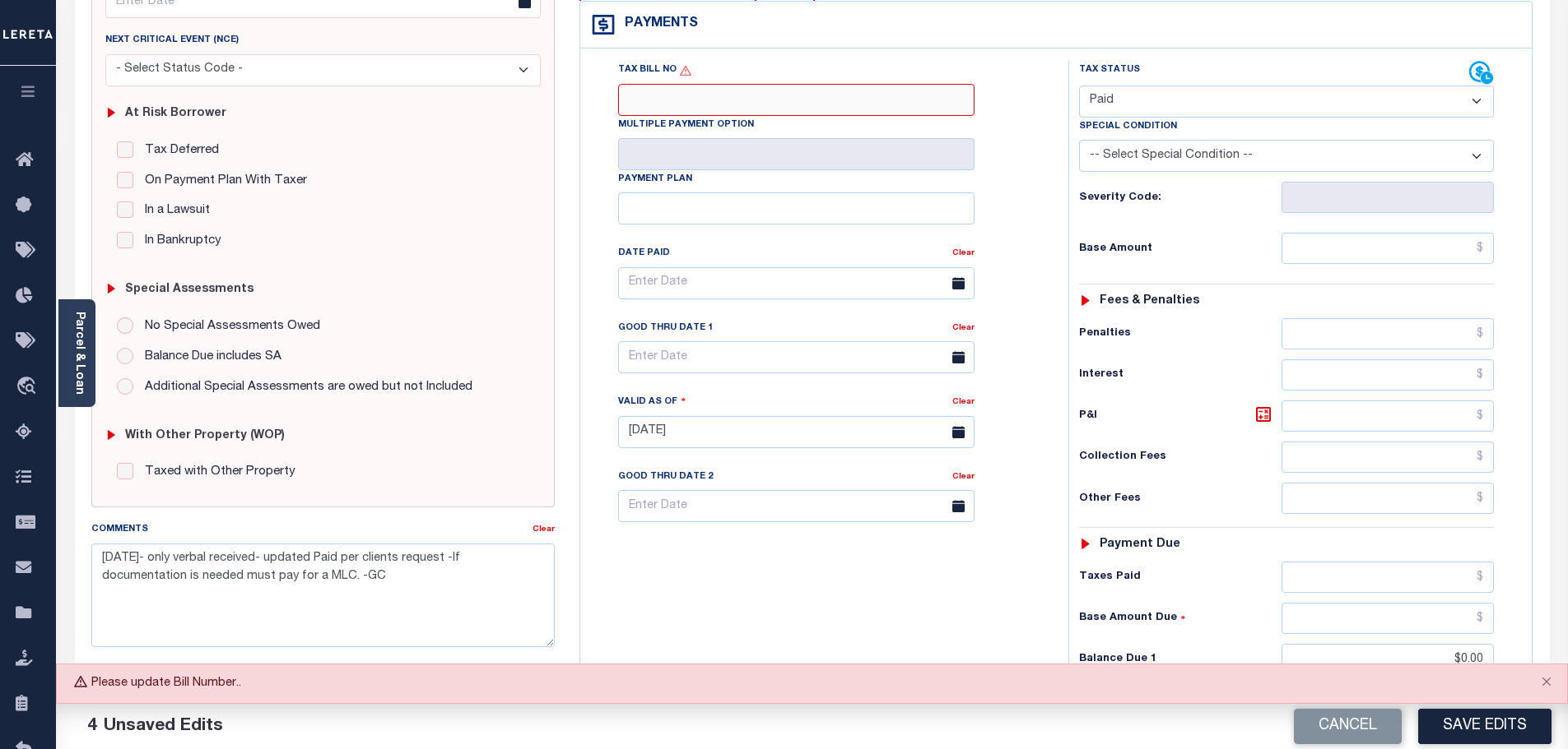
click at [790, 101] on input "Tax Bill No" at bounding box center [796, 100] width 356 height 32
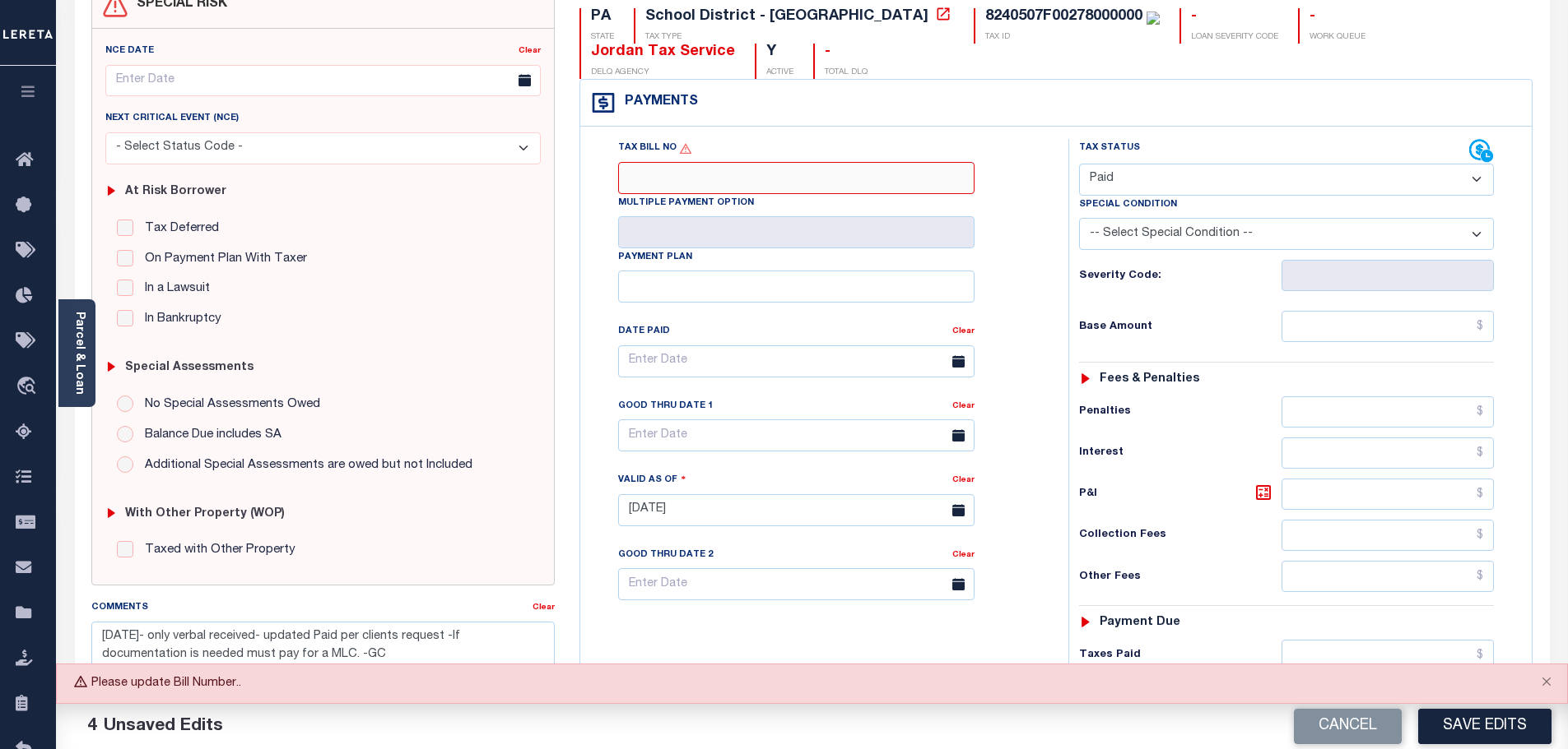
scroll to position [412, 0]
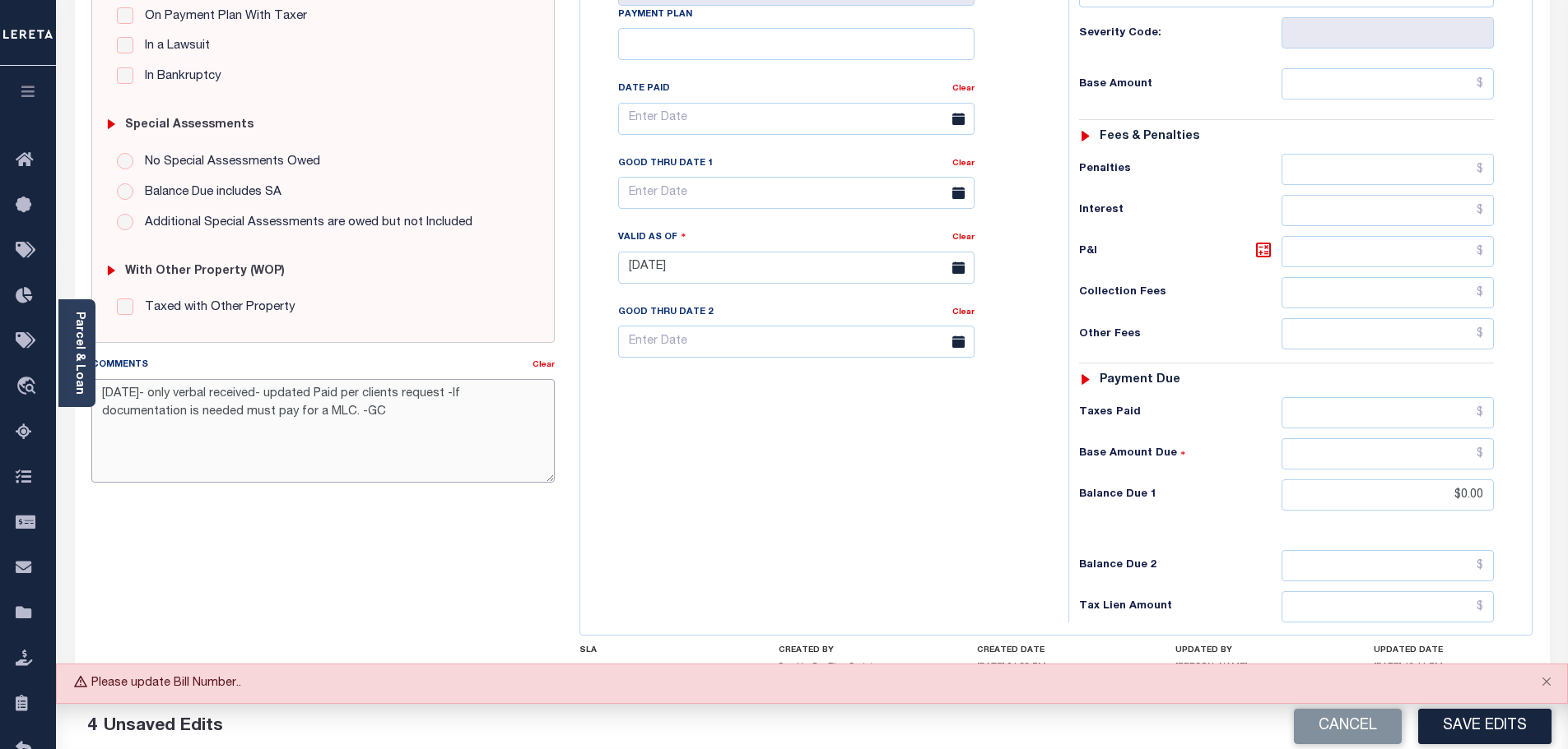
drag, startPoint x: 387, startPoint y: 417, endPoint x: 104, endPoint y: 386, distance: 284.7
click at [104, 386] on textarea "[DATE]- only verbal received- updated Paid per clients request -If documentatio…" at bounding box center [323, 431] width 464 height 104
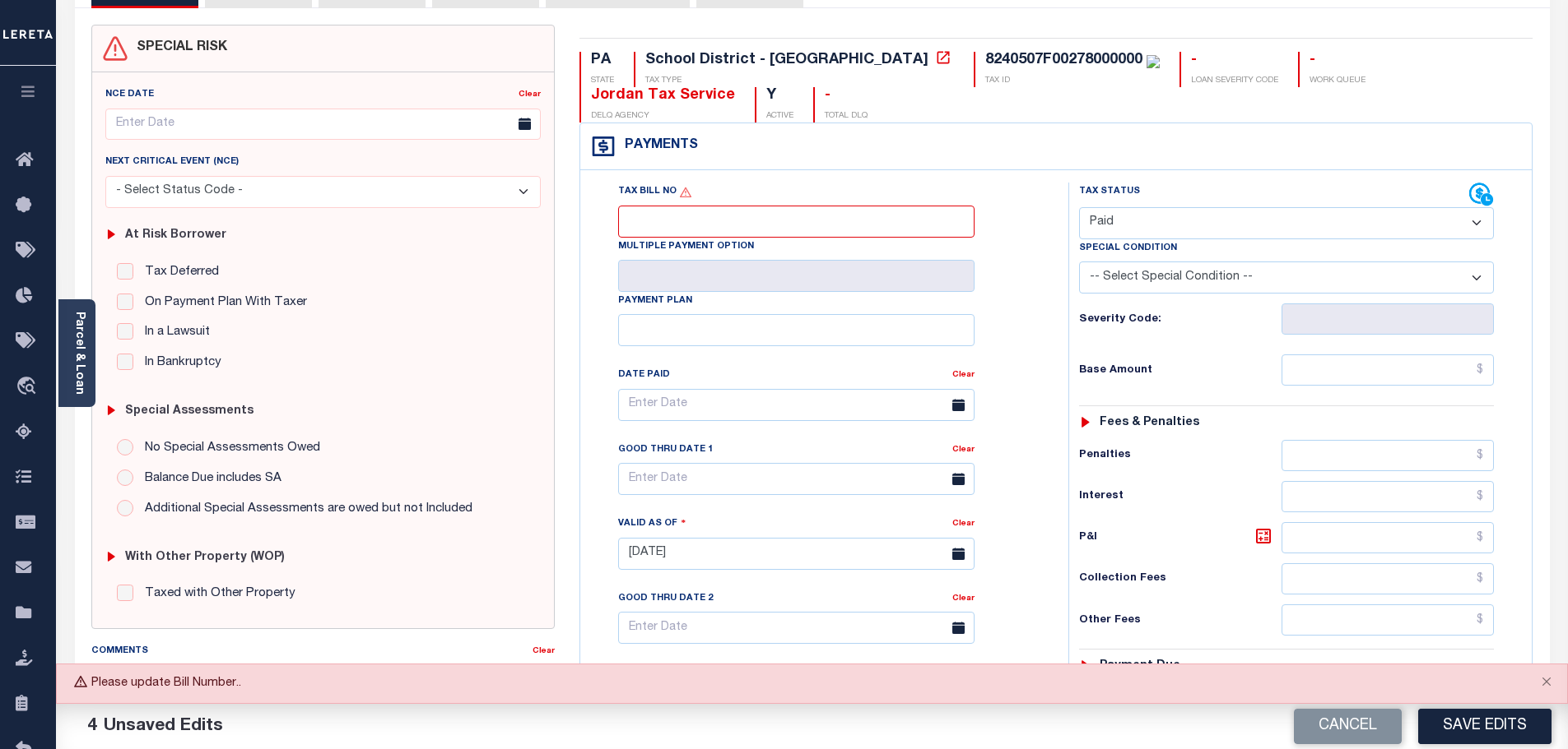
scroll to position [0, 0]
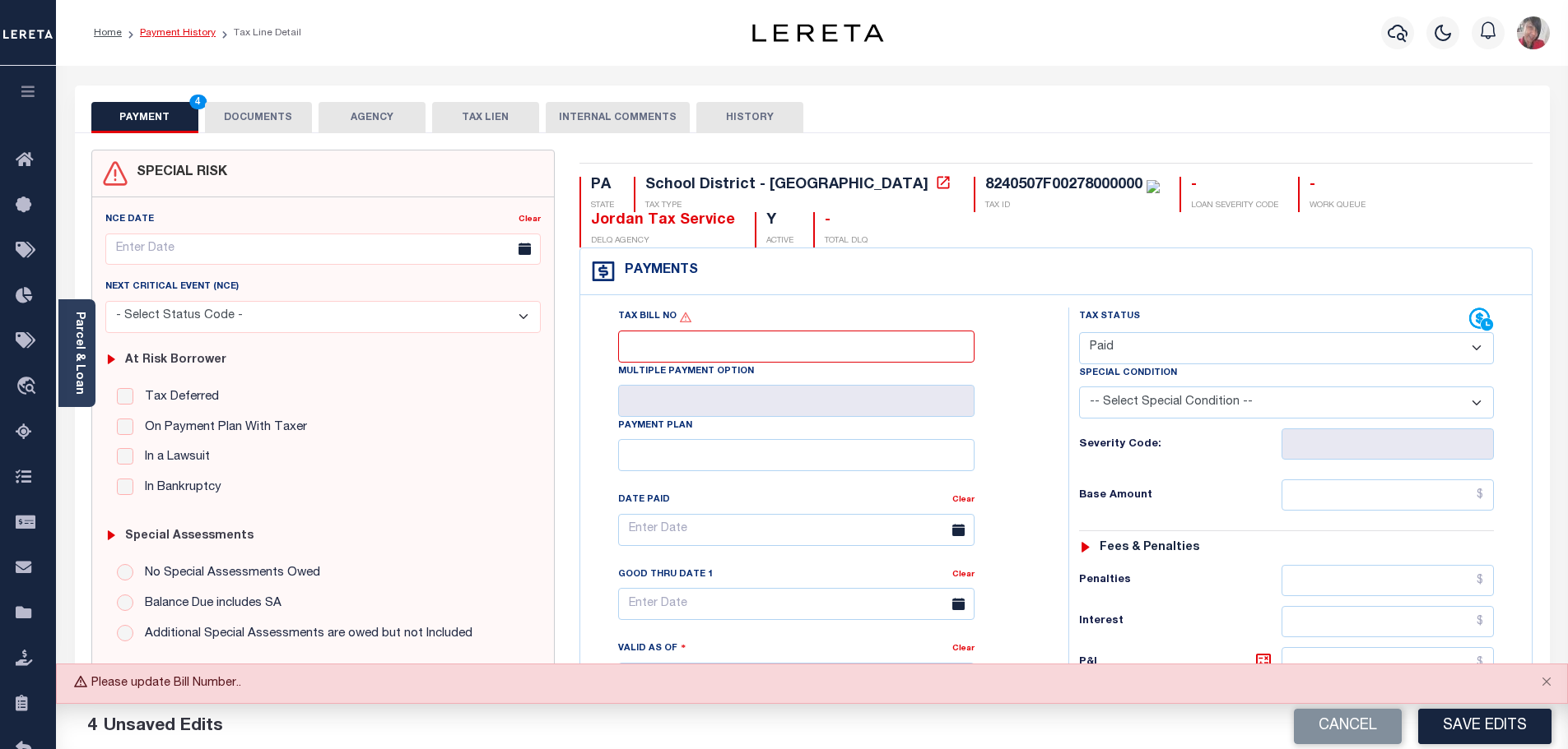
click at [202, 30] on link "Payment History" at bounding box center [177, 33] width 76 height 10
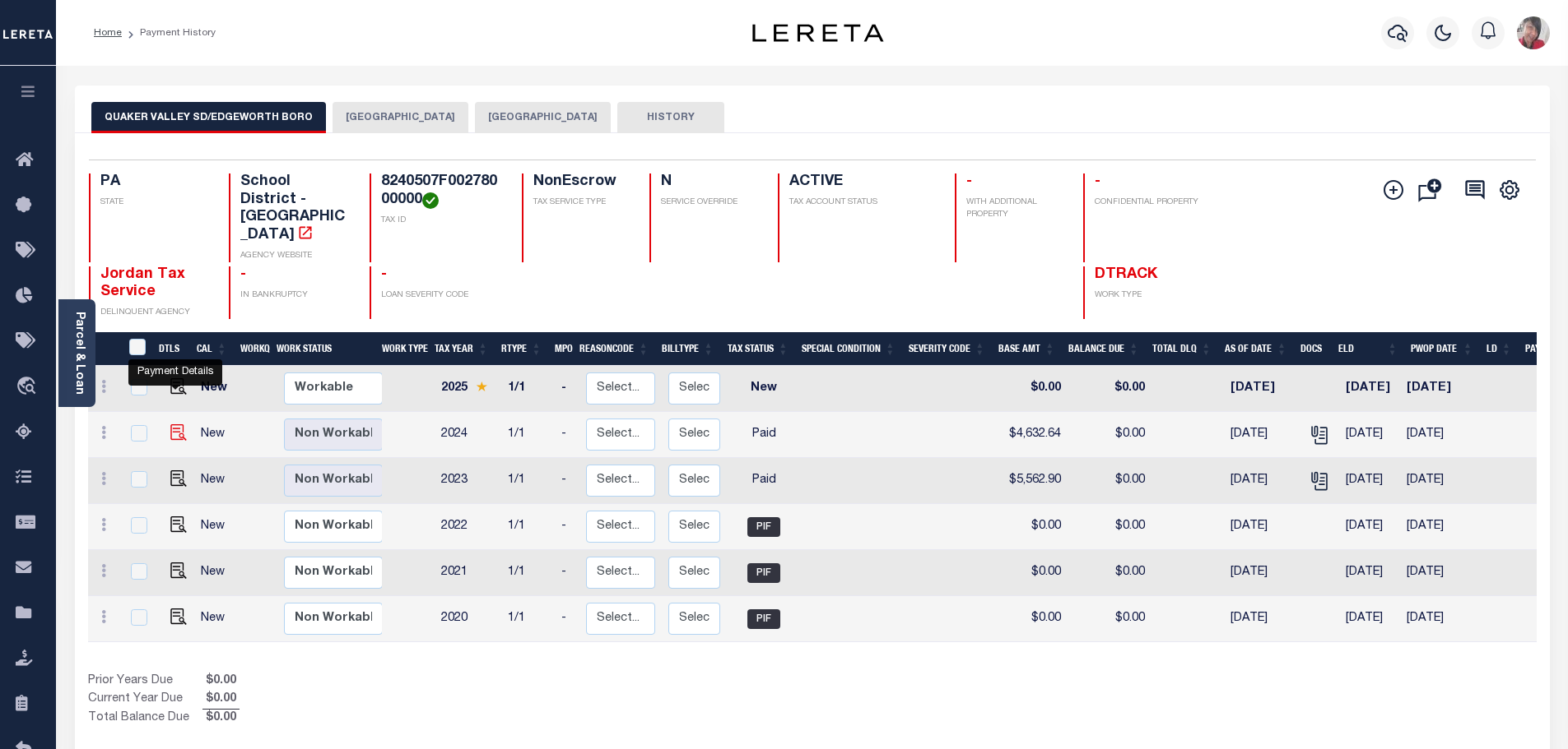
click at [171, 424] on img "" at bounding box center [178, 432] width 16 height 16
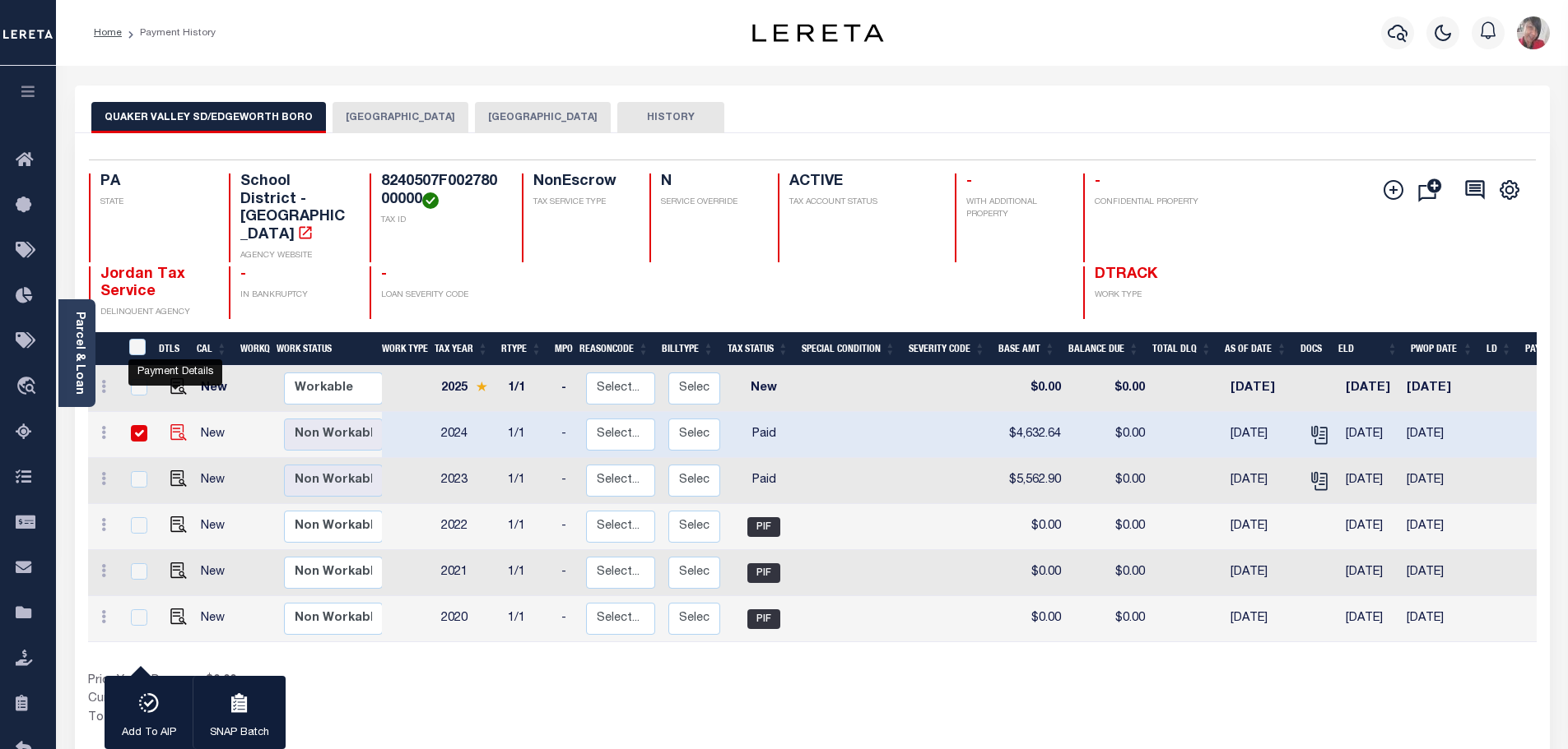
checkbox input "true"
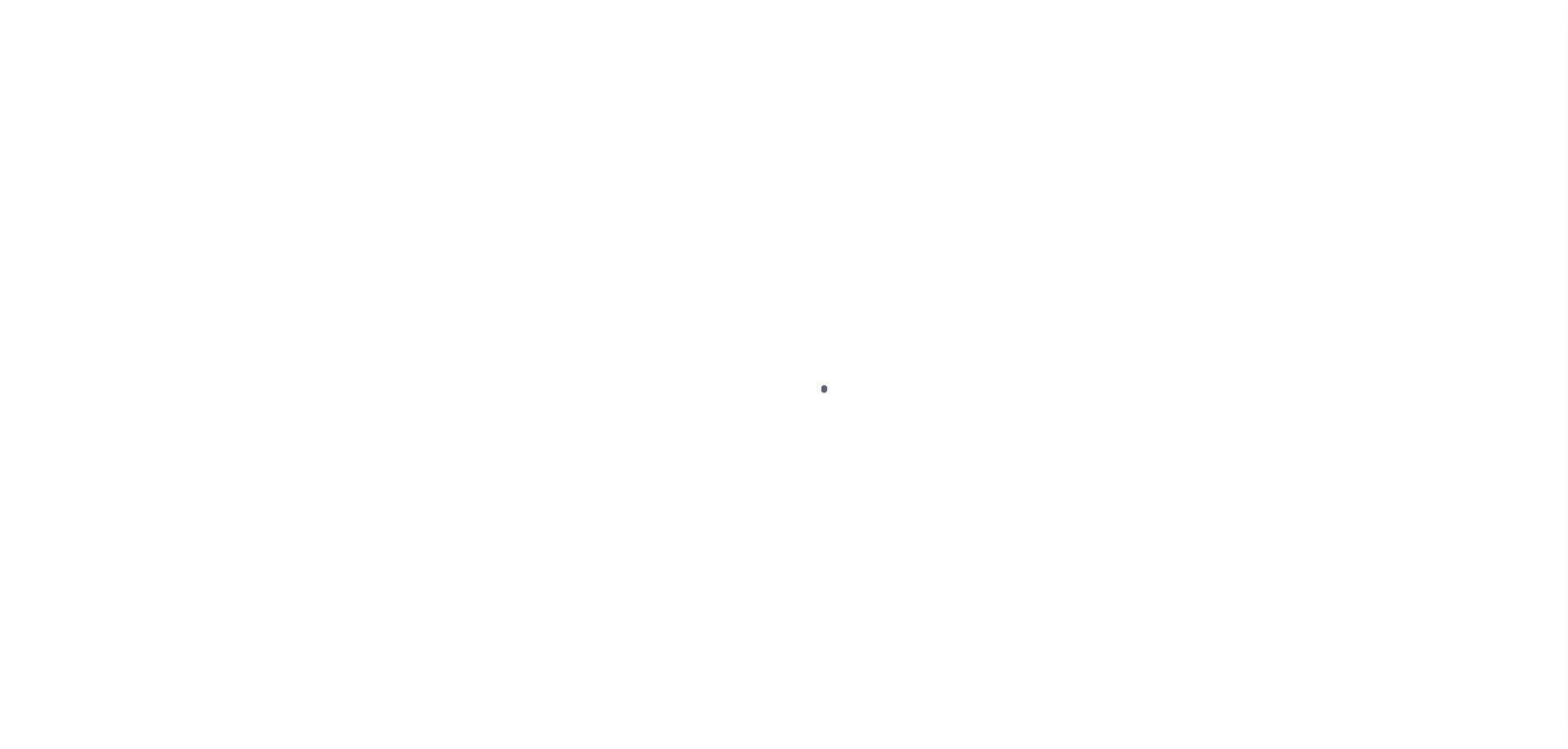
select select "PYD"
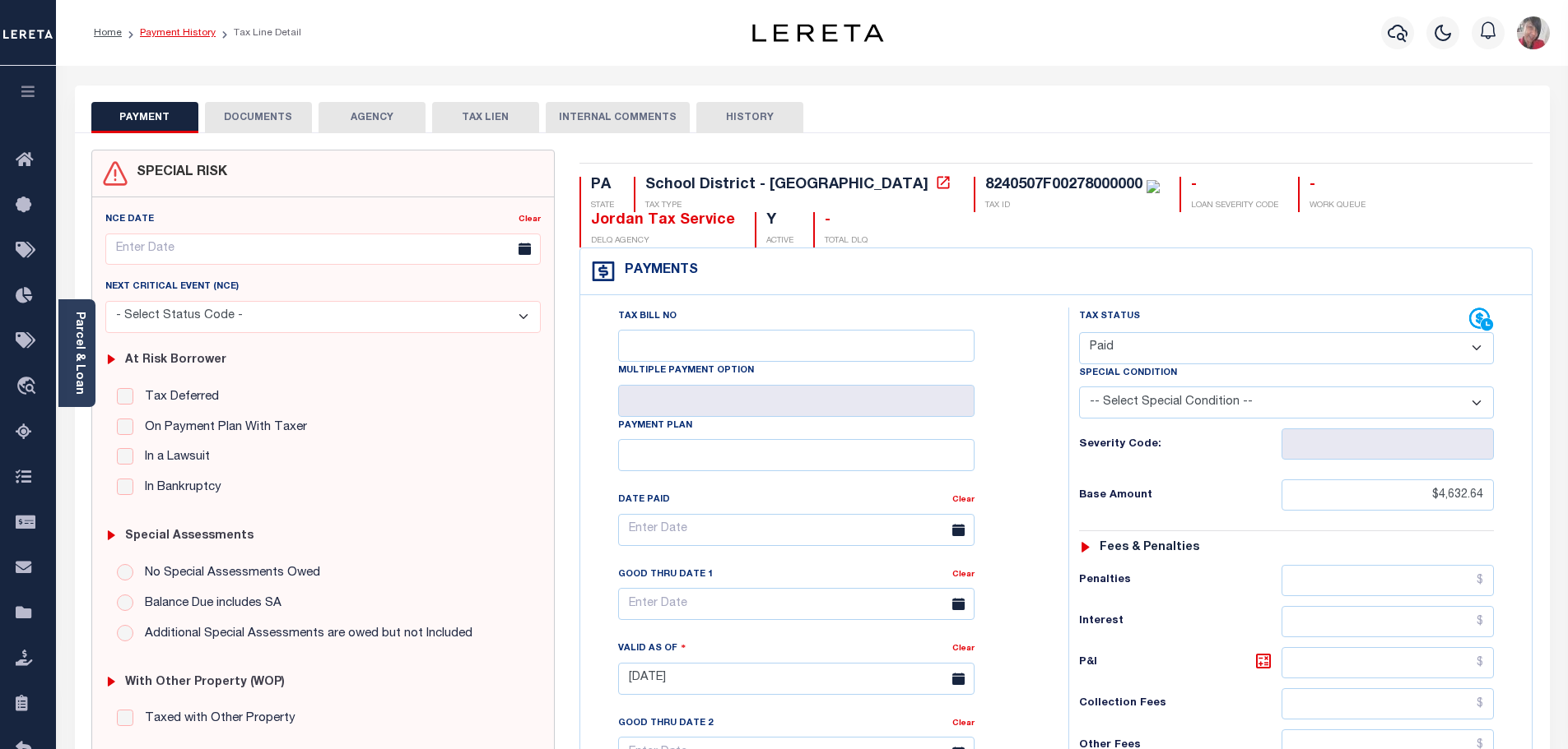
click at [174, 36] on link "Payment History" at bounding box center [177, 33] width 76 height 10
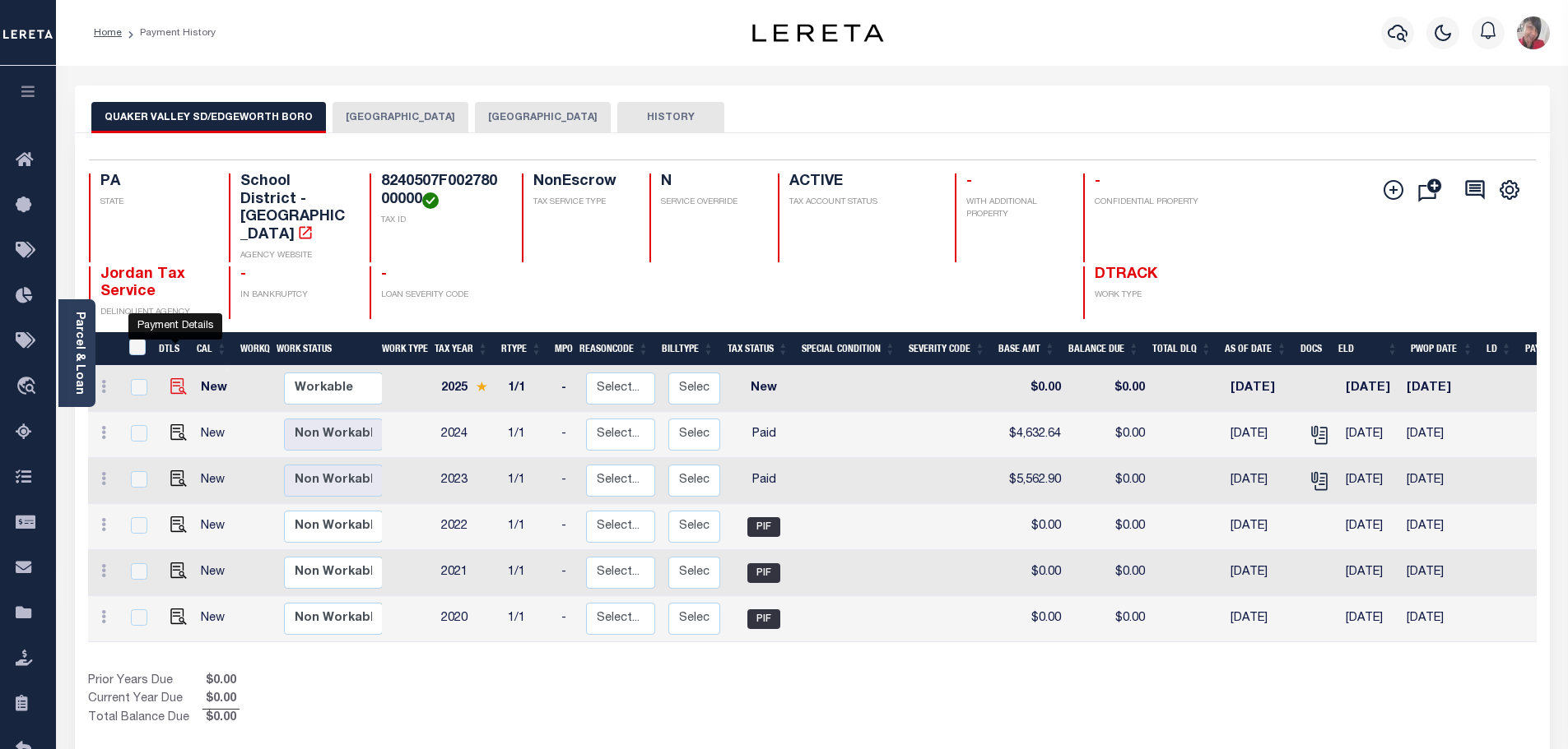
click at [176, 378] on img "" at bounding box center [178, 386] width 16 height 16
checkbox input "true"
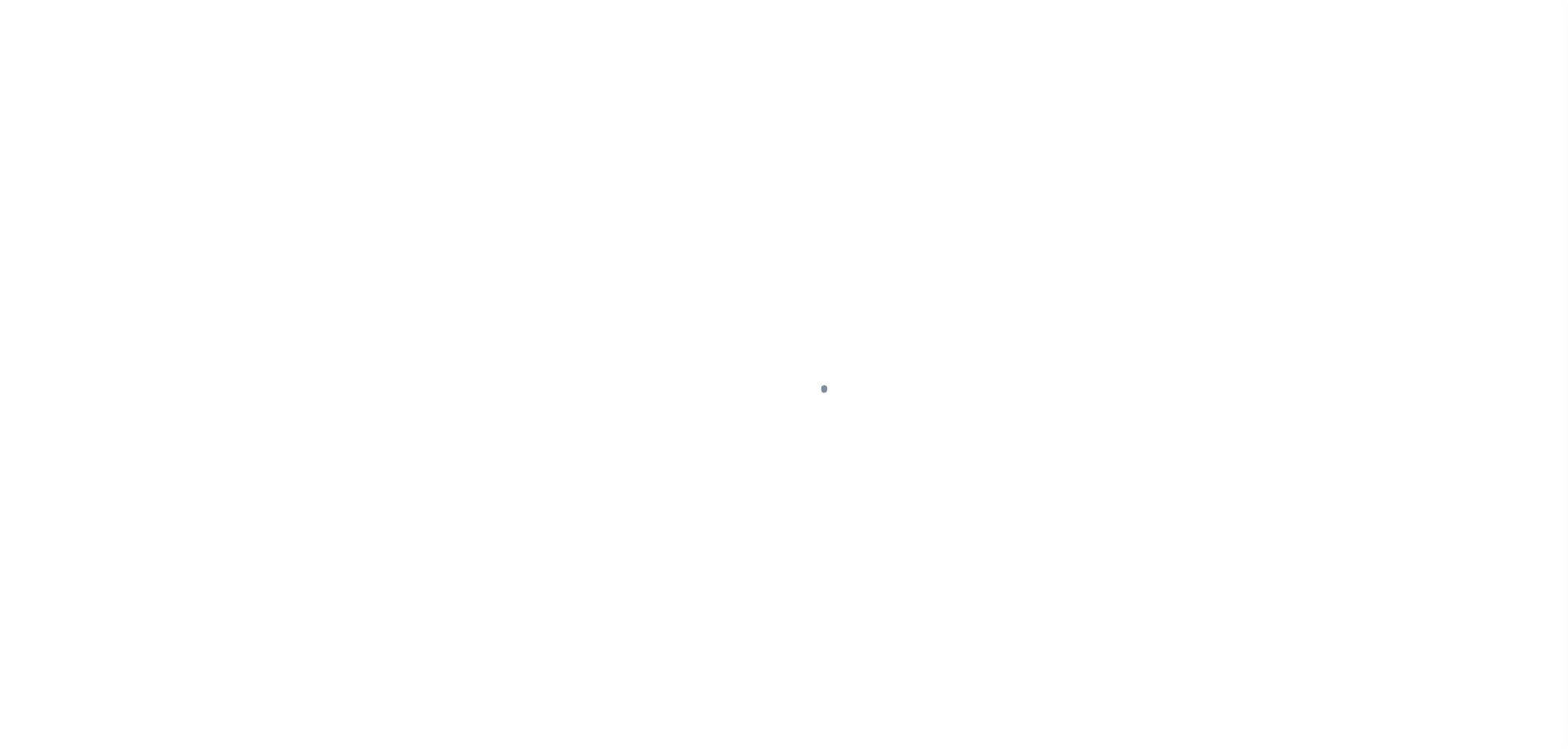
select select "NW2"
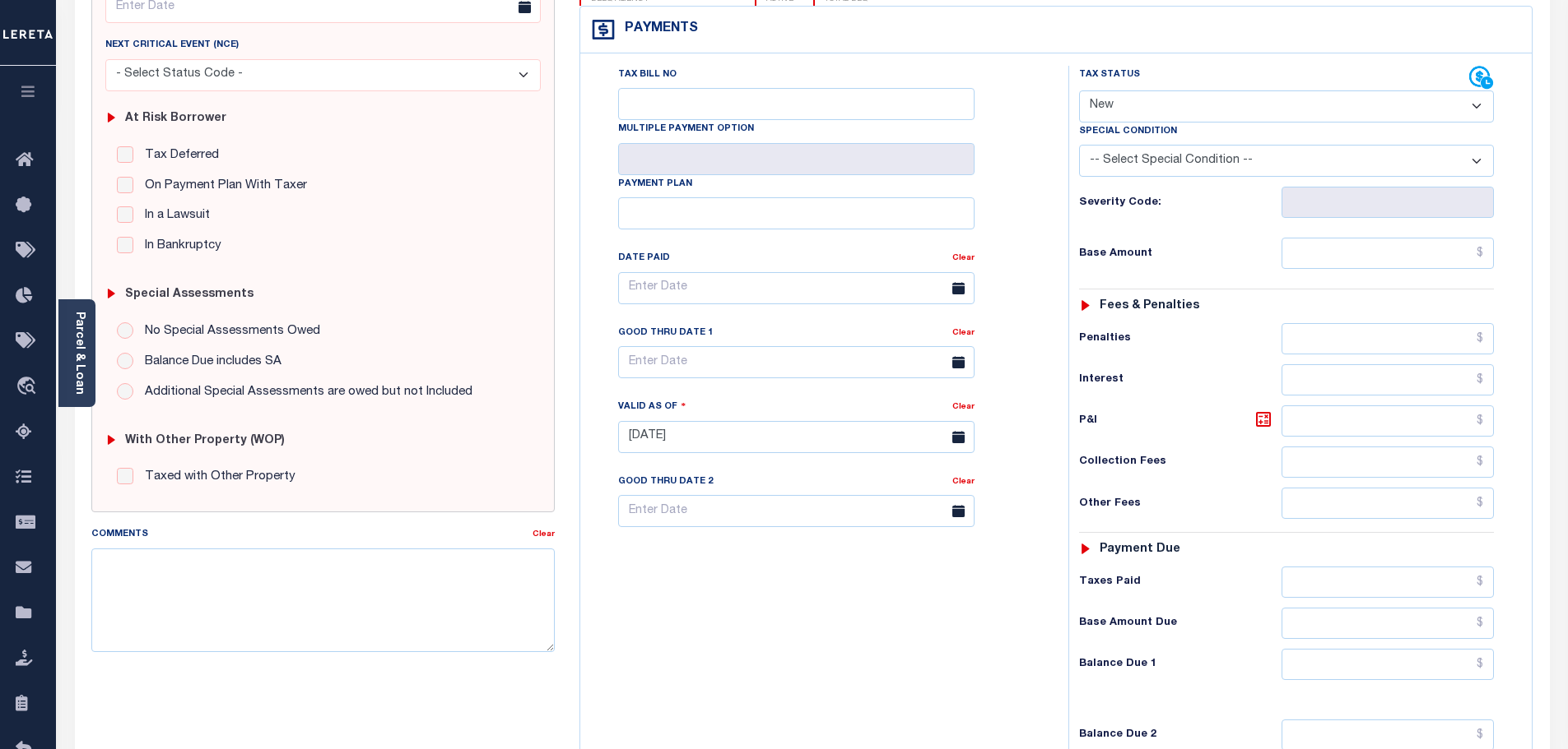
scroll to position [412, 0]
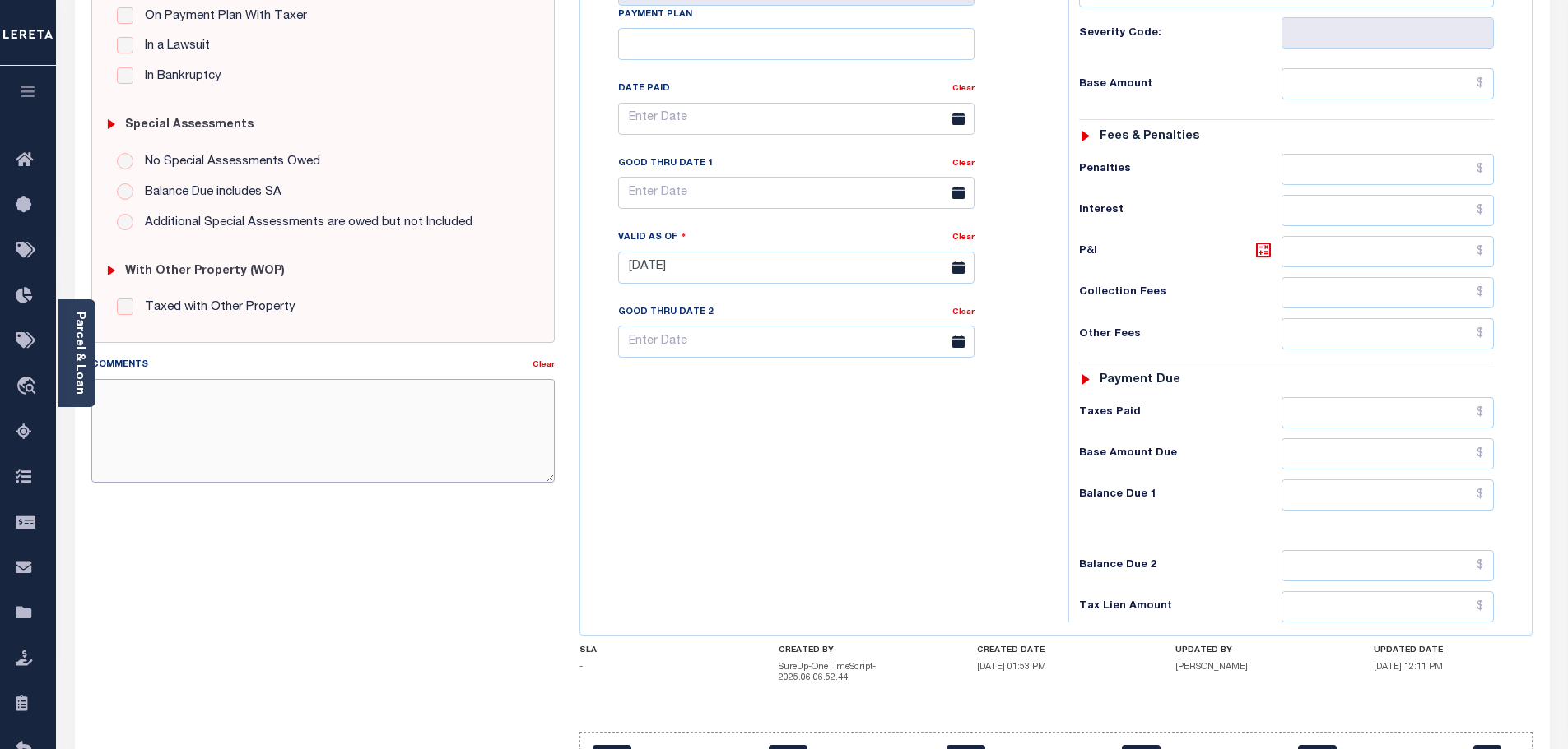
click at [244, 400] on textarea "Comments" at bounding box center [323, 431] width 464 height 104
paste textarea "9/15/2025- only verbal received- updated Paid per clients request -If documenta…"
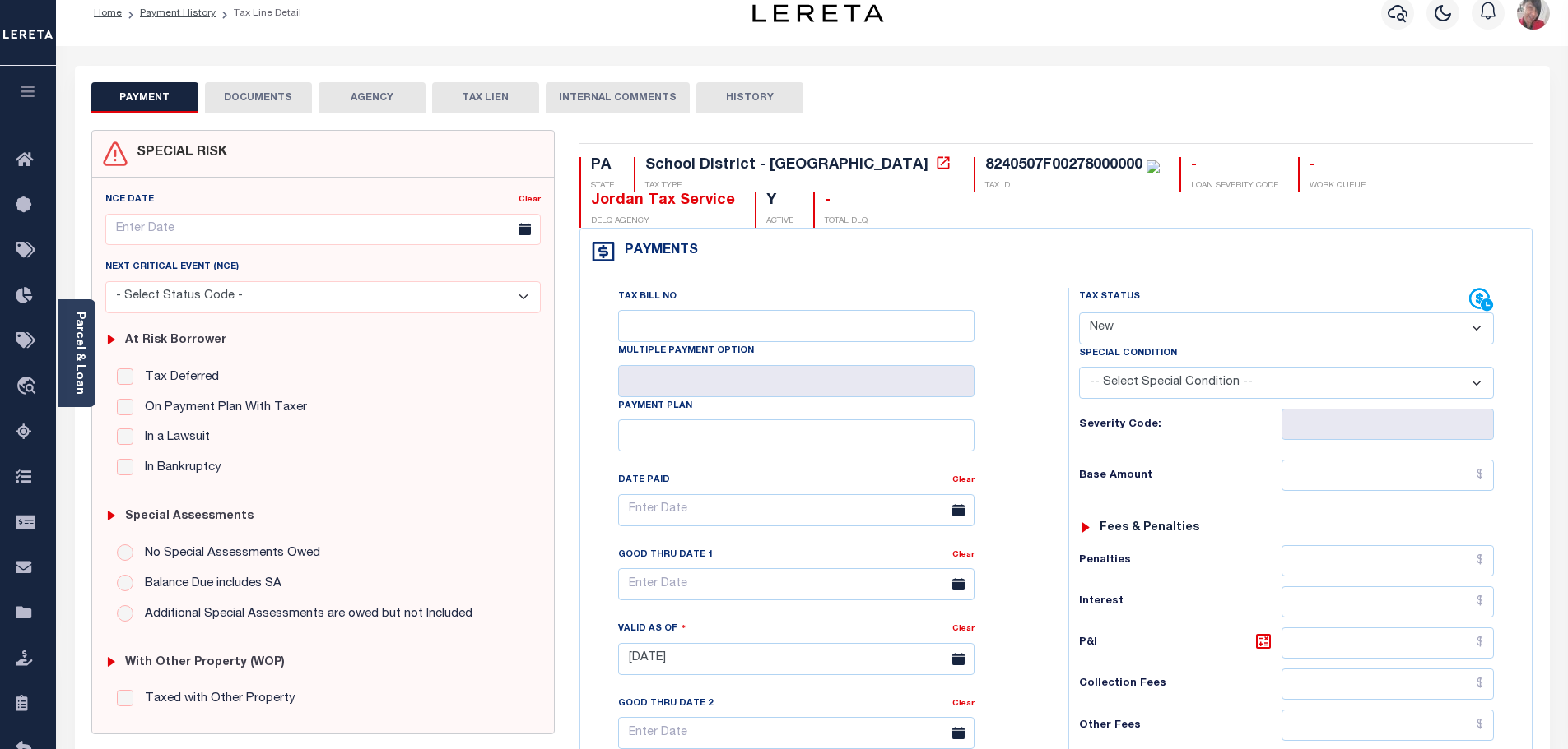
scroll to position [0, 0]
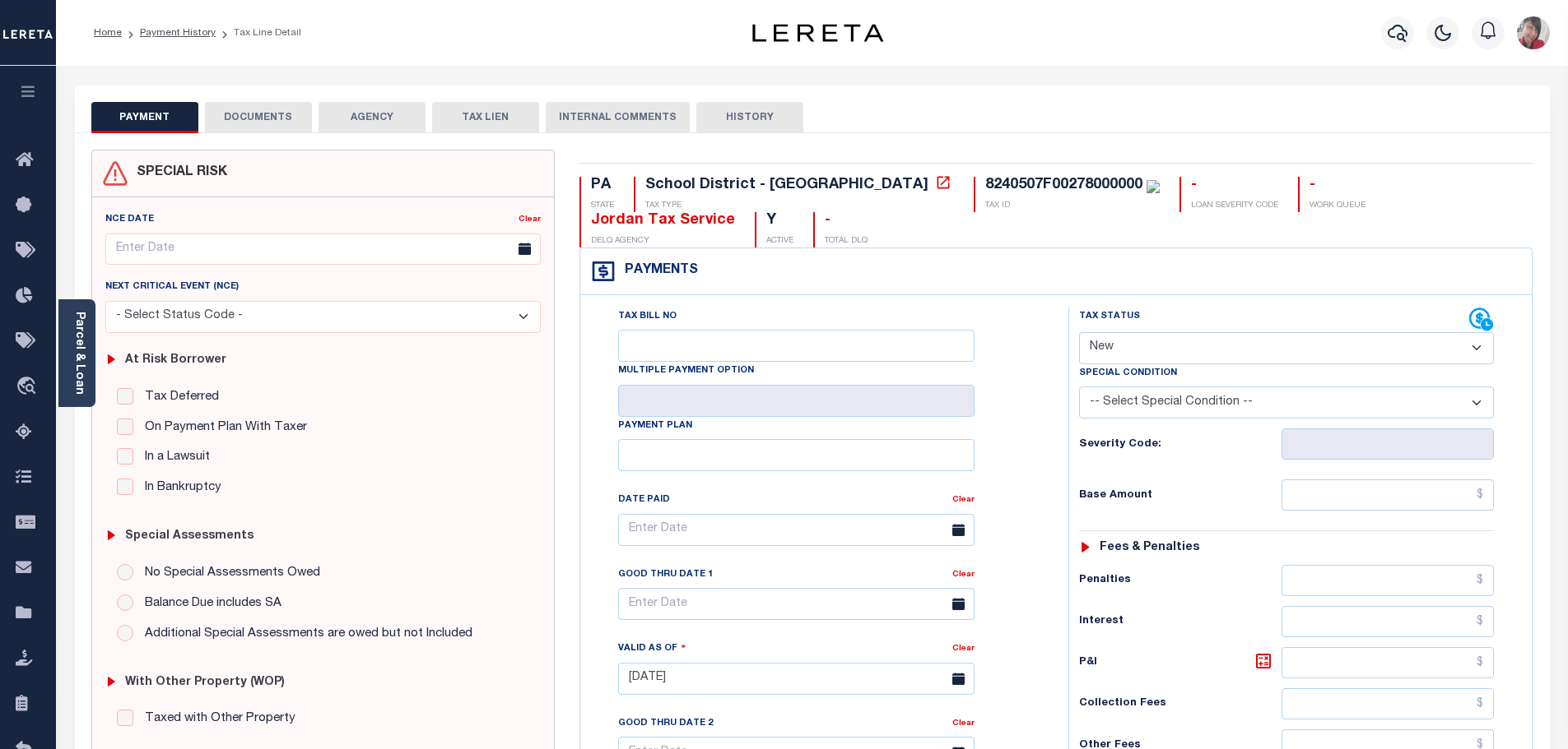
type textarea "9/15/2025- only verbal received- updated Paid per clients request -If documenta…"
type input "09/15/2025"
click at [711, 352] on input "Tax Bill No" at bounding box center [796, 346] width 356 height 32
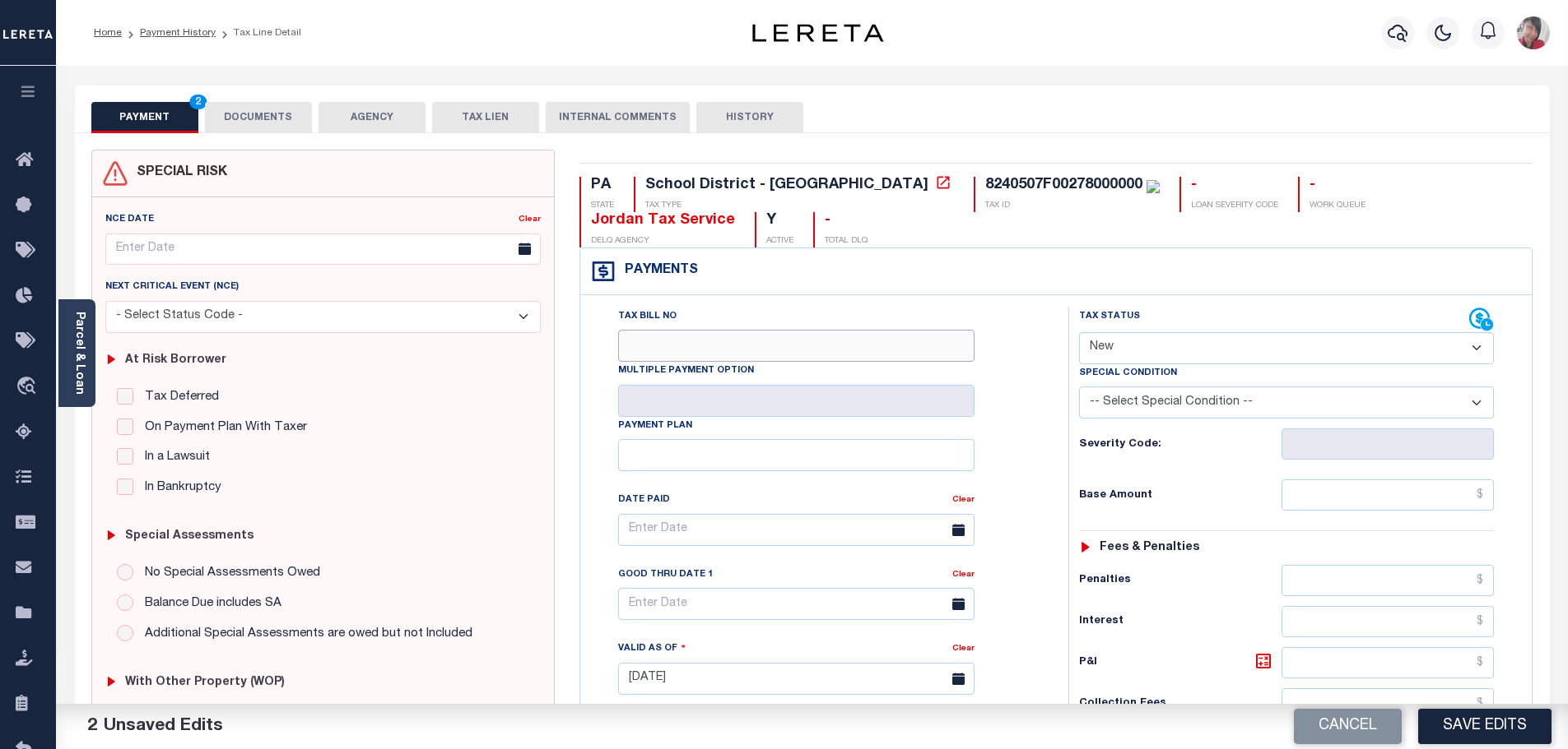
click at [763, 347] on input "Tax Bill No" at bounding box center [796, 346] width 356 height 32
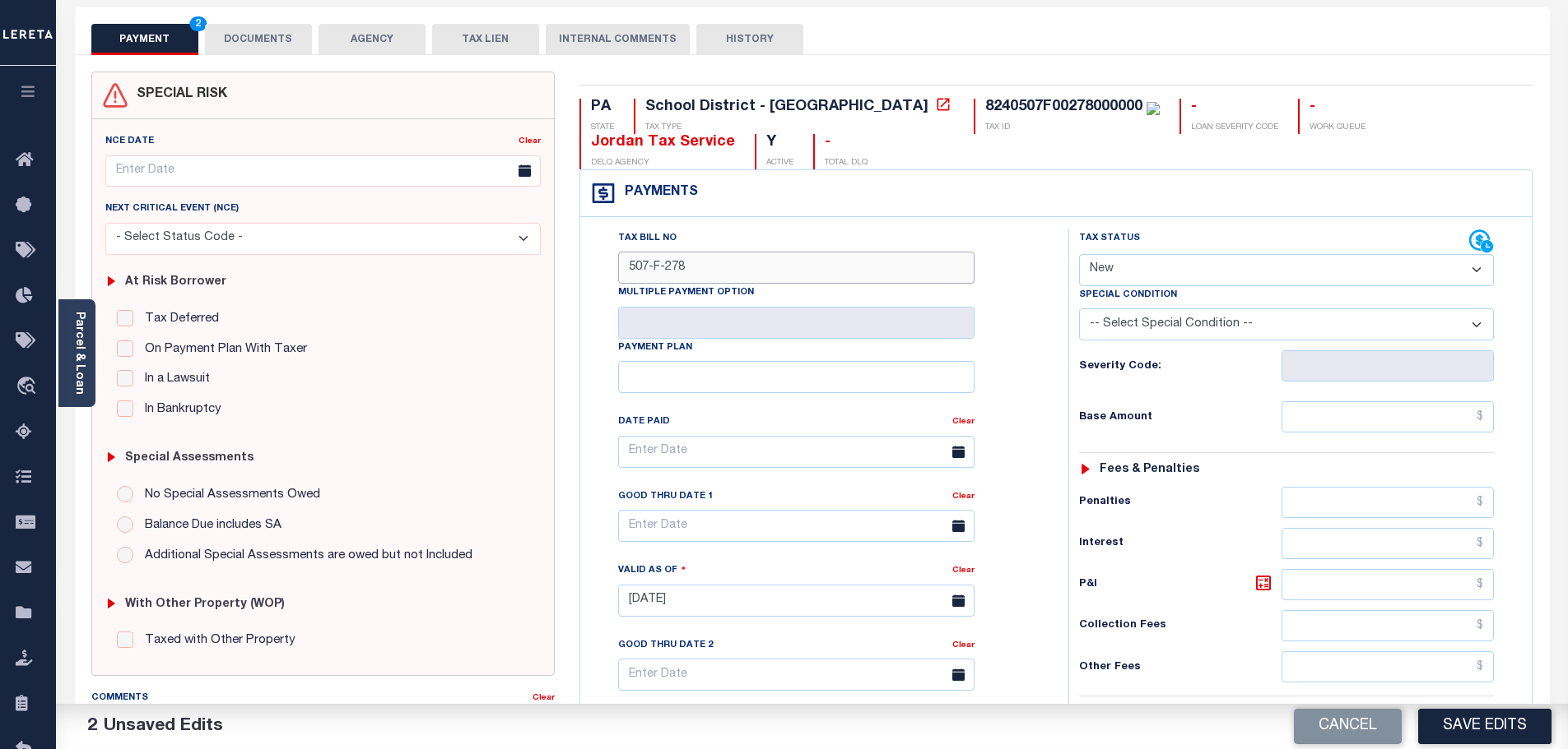
scroll to position [83, 0]
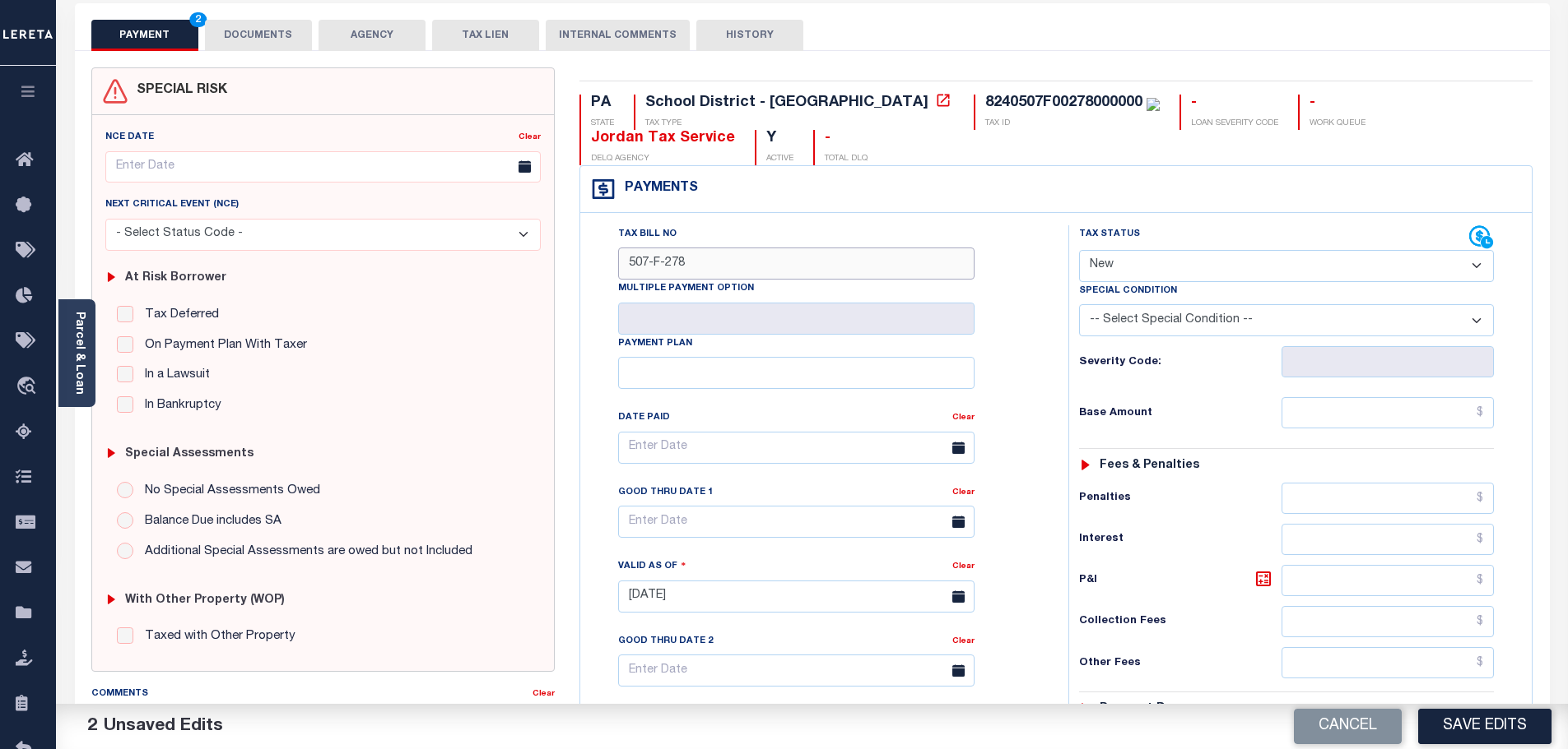
type input "507-F-278"
drag, startPoint x: 1480, startPoint y: 269, endPoint x: 1468, endPoint y: 263, distance: 13.4
click at [1478, 267] on select "- Select Status Code - Open Due/Unpaid Paid Incomplete No Tax Due Internal Refu…" at bounding box center [1287, 266] width 415 height 32
select select "PYD"
click at [1079, 251] on select "- Select Status Code - Open Due/Unpaid Paid Incomplete No Tax Due Internal Refu…" at bounding box center [1287, 266] width 415 height 32
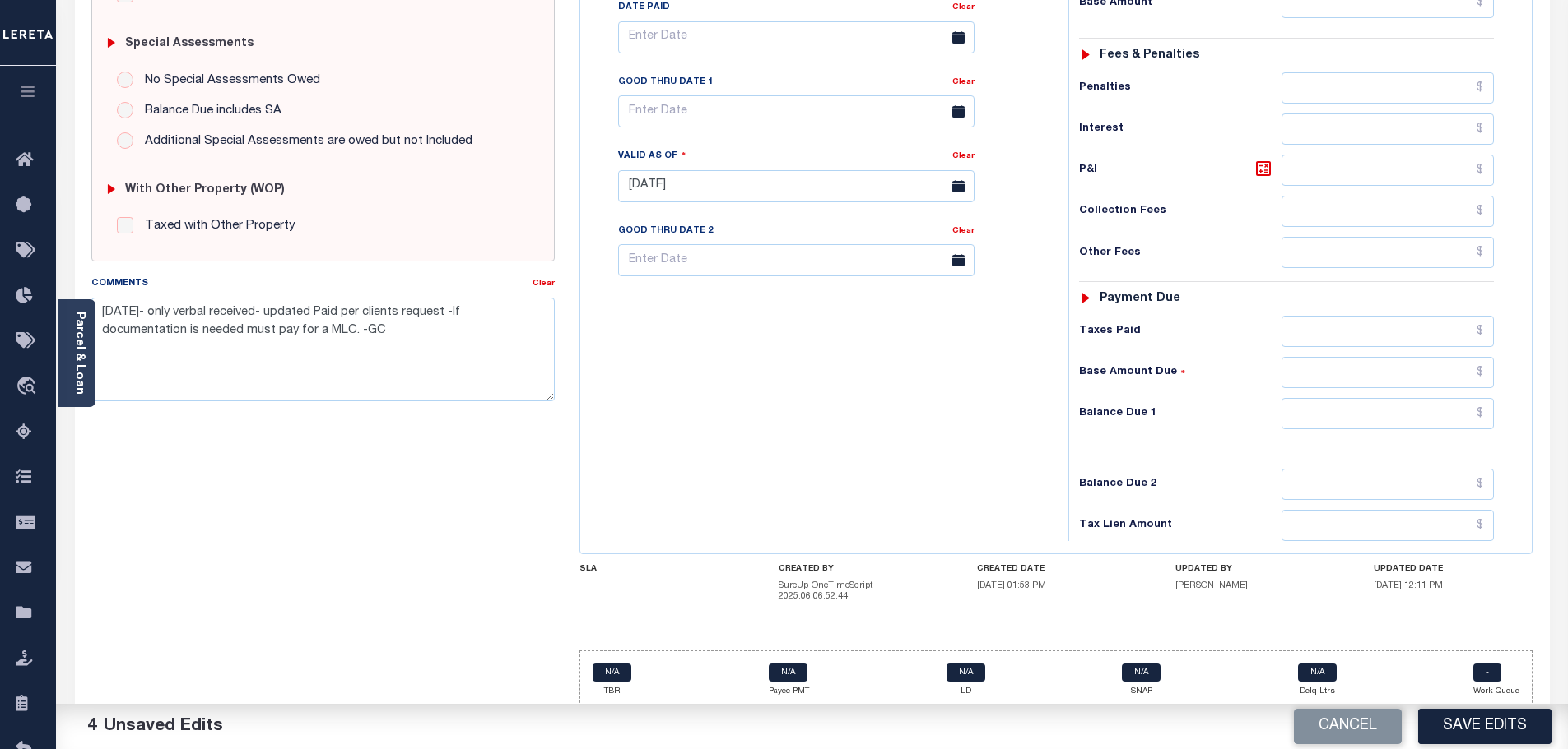
scroll to position [493, 0]
click at [1348, 414] on input "text" at bounding box center [1388, 412] width 213 height 32
type input "$0.00"
click at [1476, 729] on button "Save Edits" at bounding box center [1484, 727] width 133 height 36
checkbox input "false"
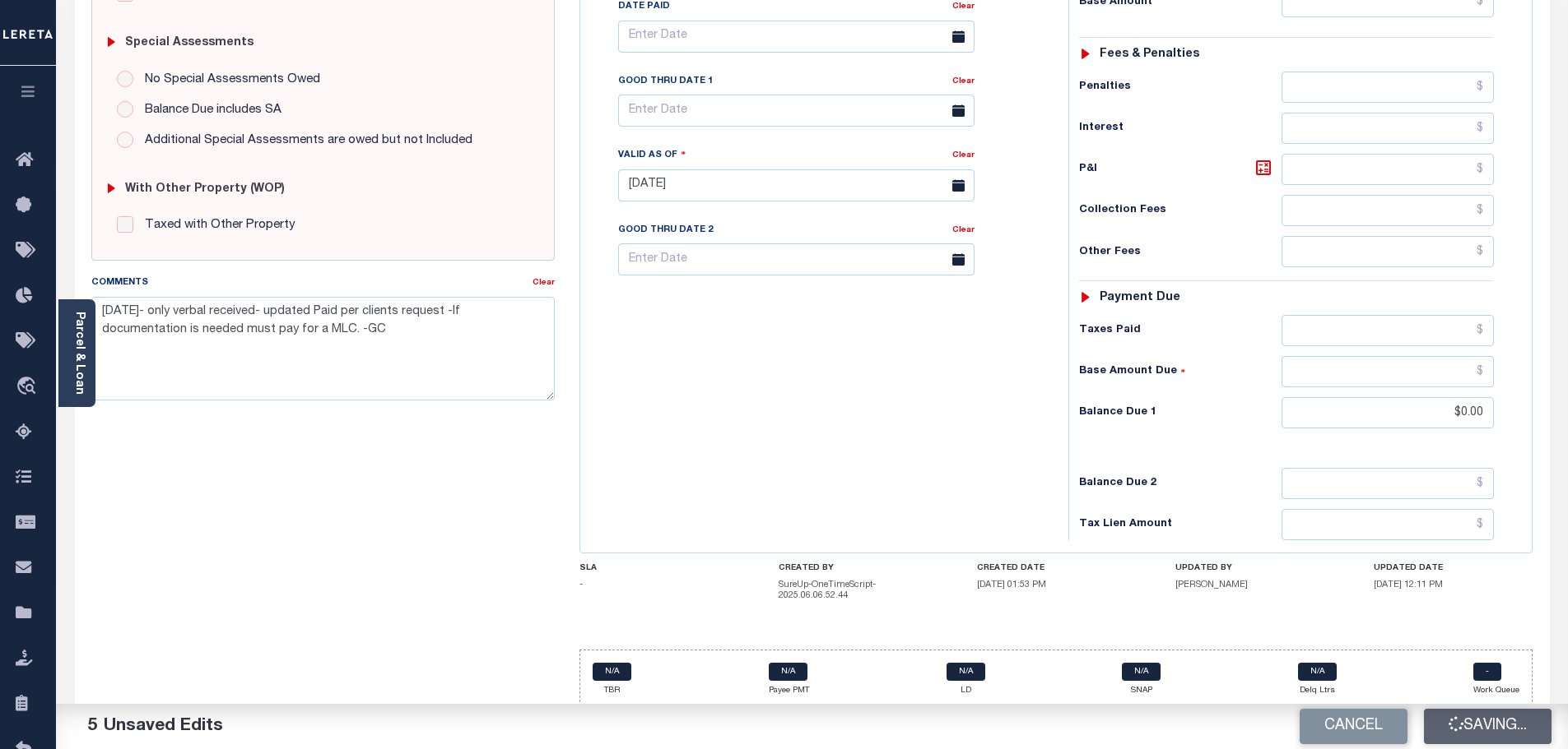
checkbox input "false"
type input "$0"
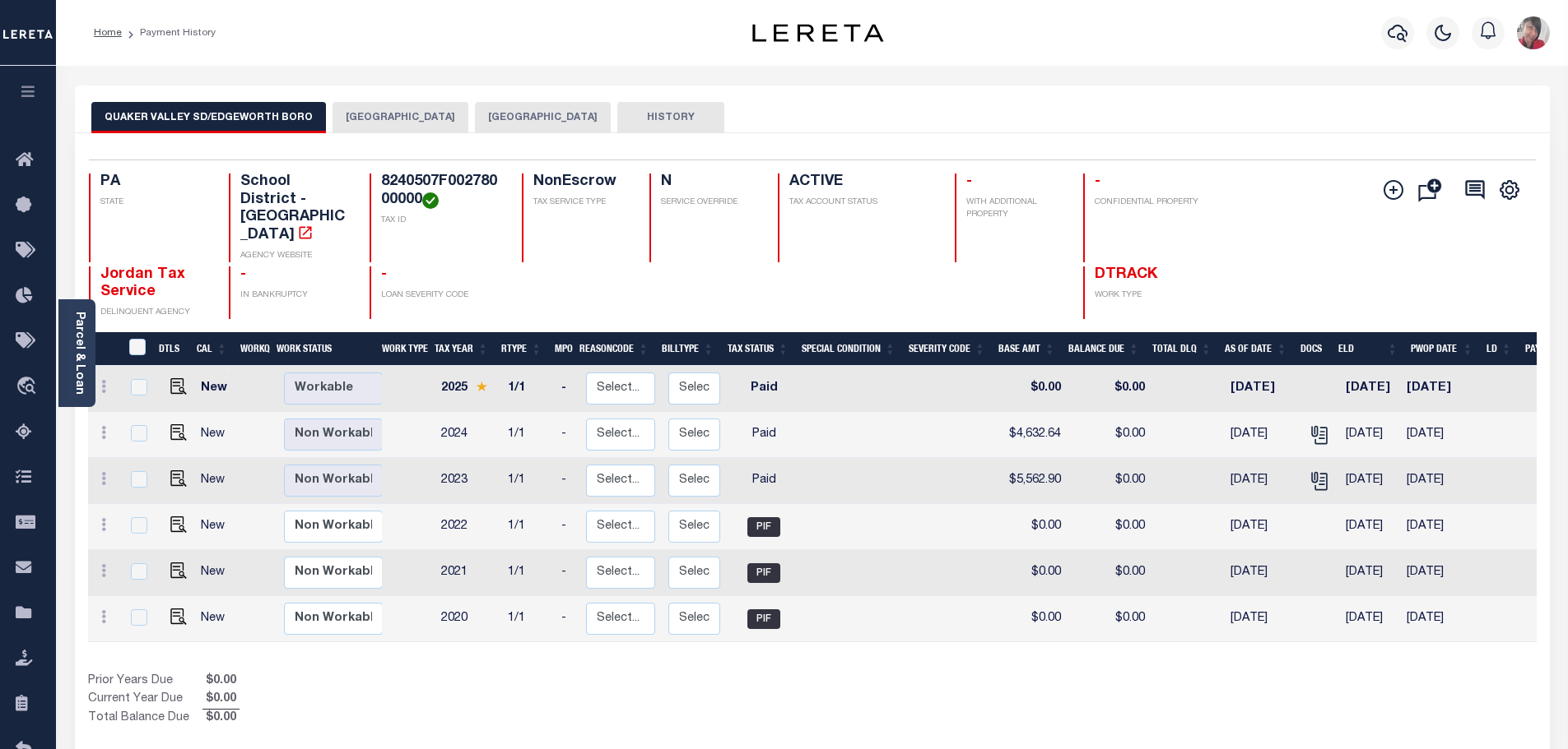
click at [412, 119] on button "EDGEWORTH BOROUGH" at bounding box center [400, 118] width 136 height 32
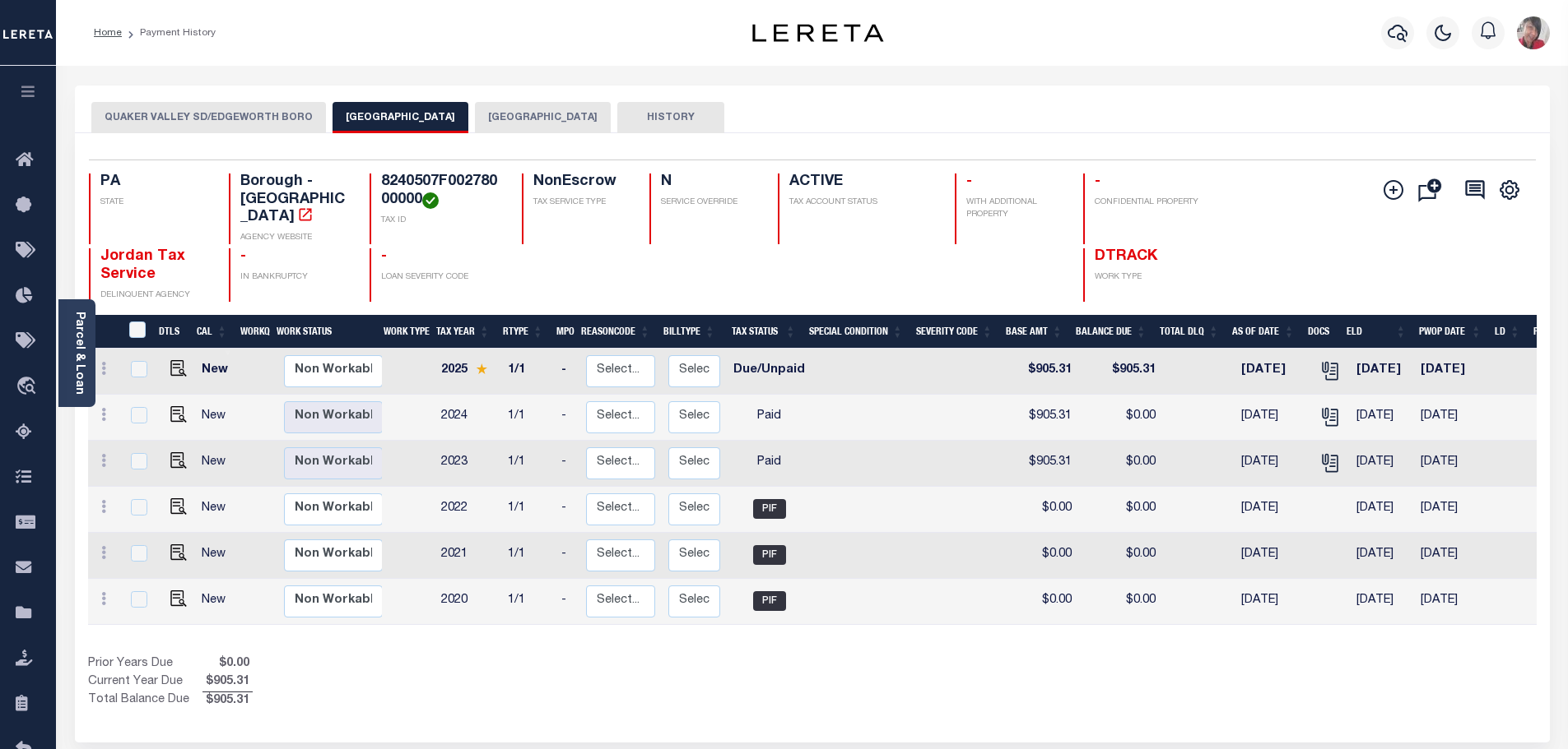
click at [263, 117] on button "QUAKER VALLEY SD/EDGEWORTH BORO" at bounding box center [208, 118] width 234 height 32
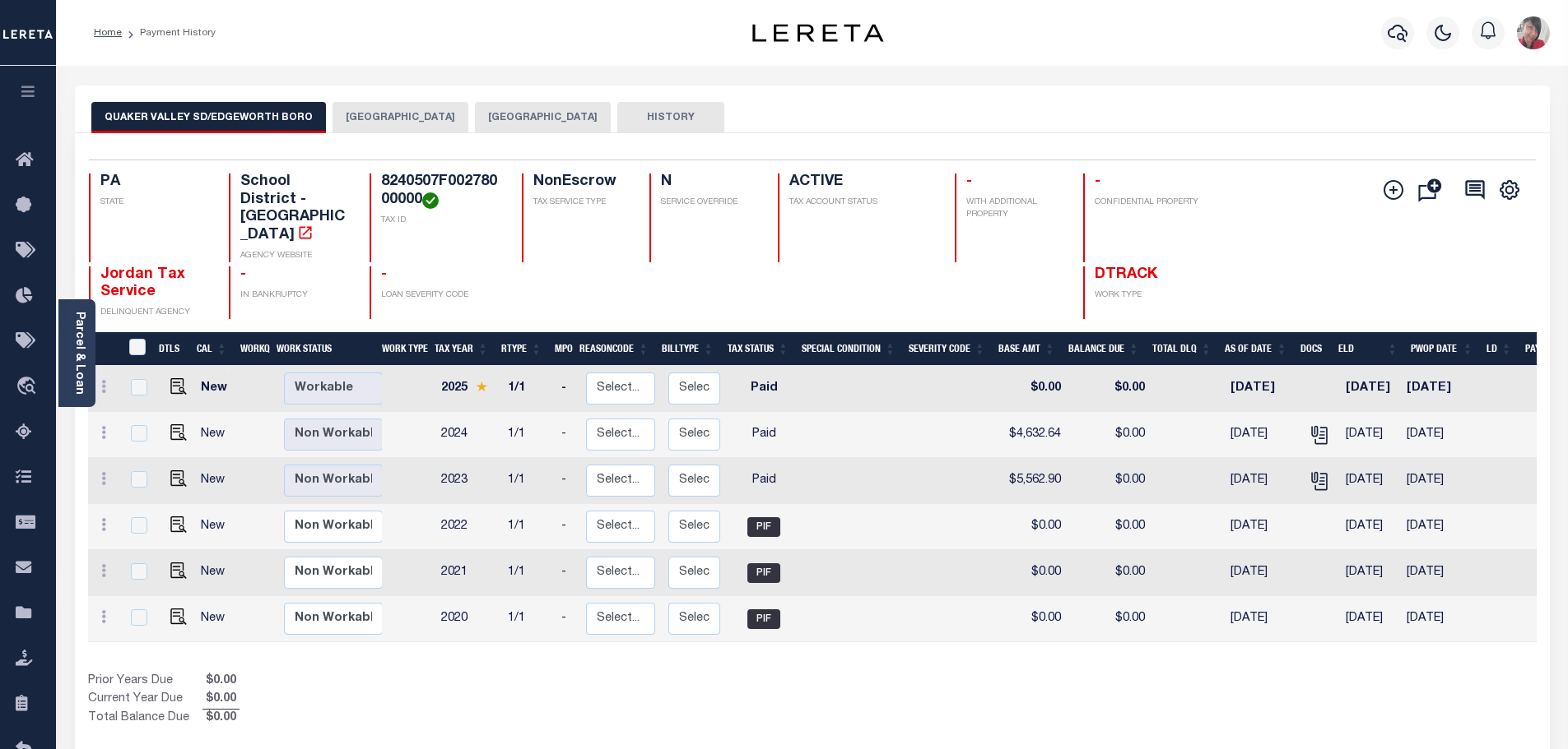
click at [380, 110] on button "EDGEWORTH BOROUGH" at bounding box center [400, 118] width 136 height 32
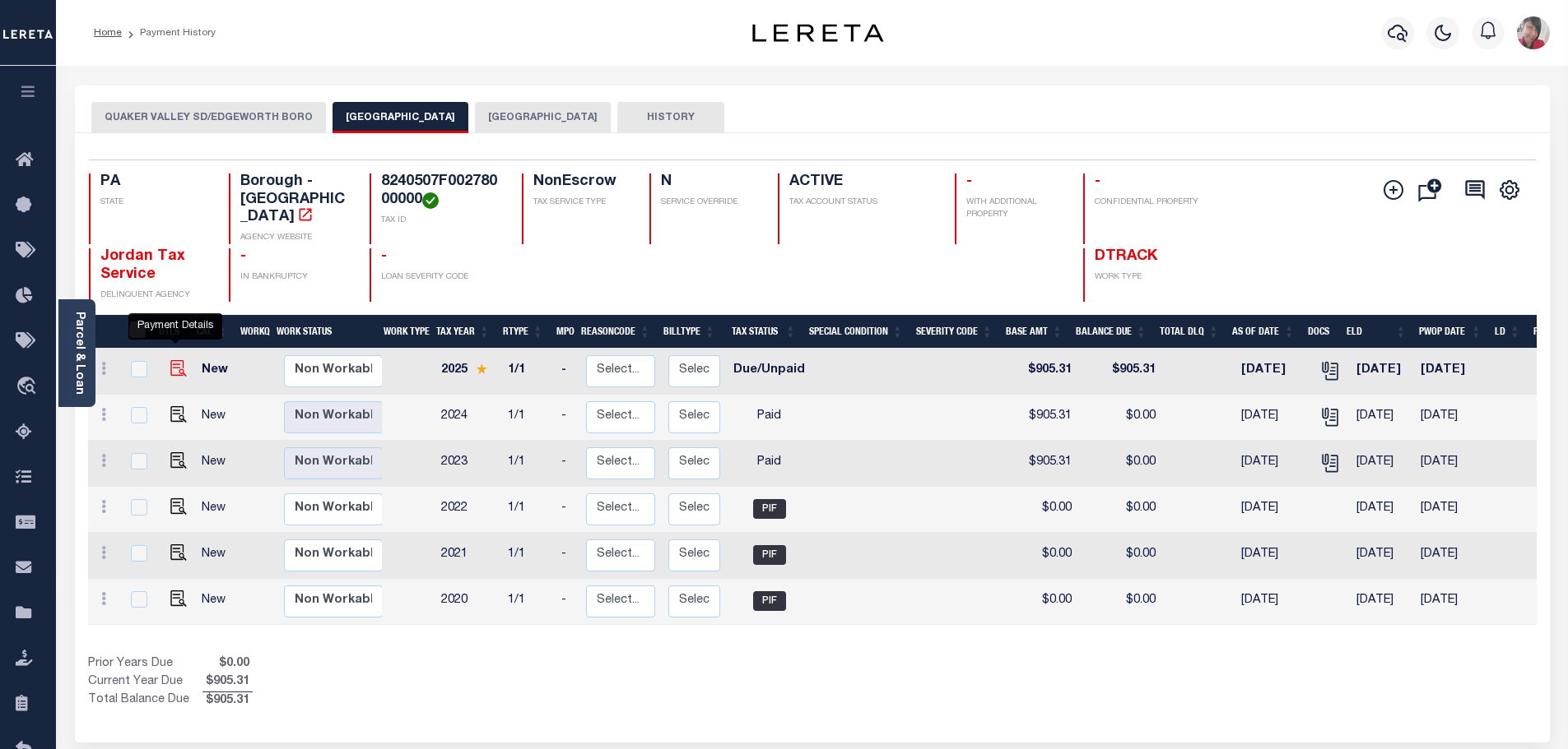
click at [171, 360] on img "" at bounding box center [178, 368] width 16 height 16
checkbox input "true"
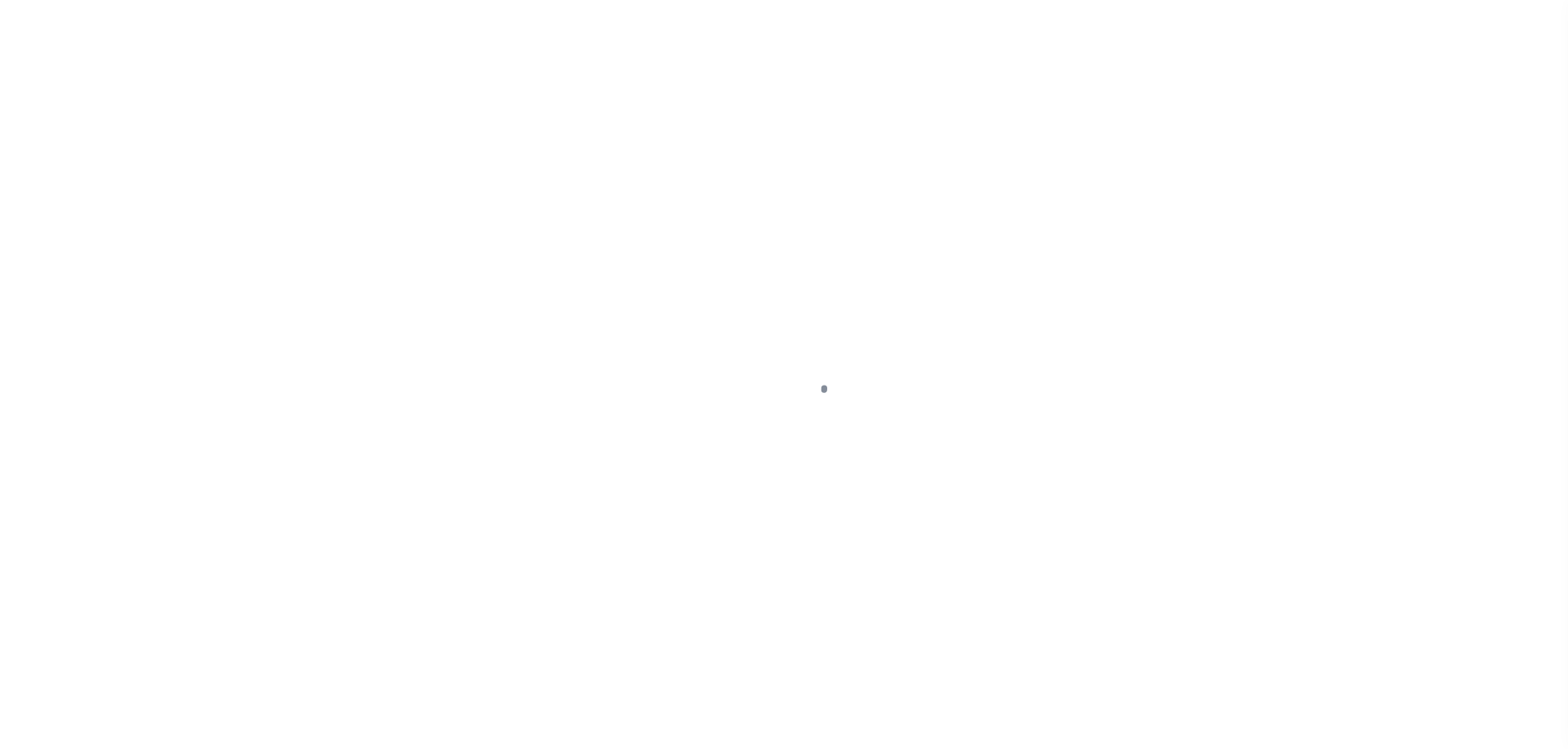
select select "DUE"
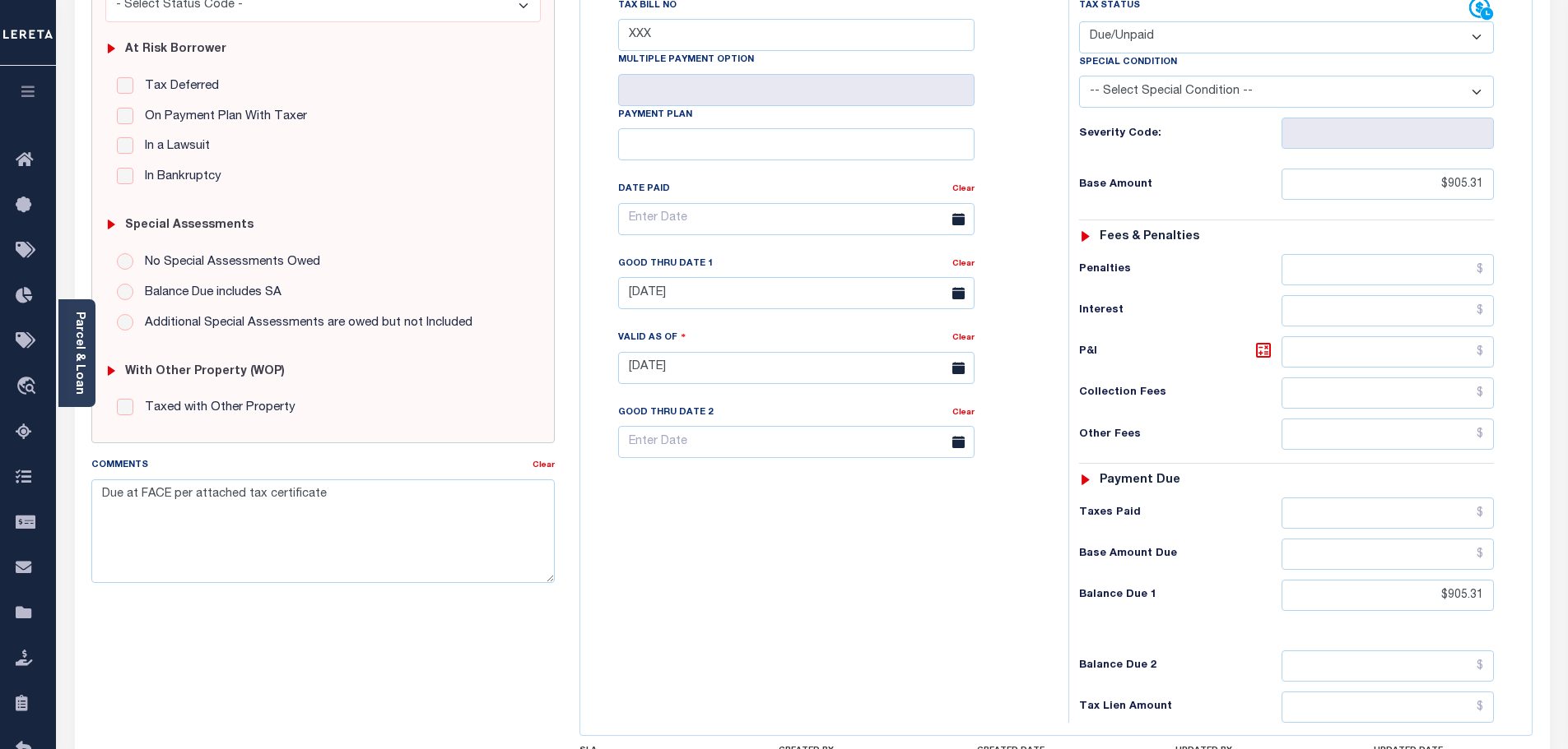
scroll to position [329, 0]
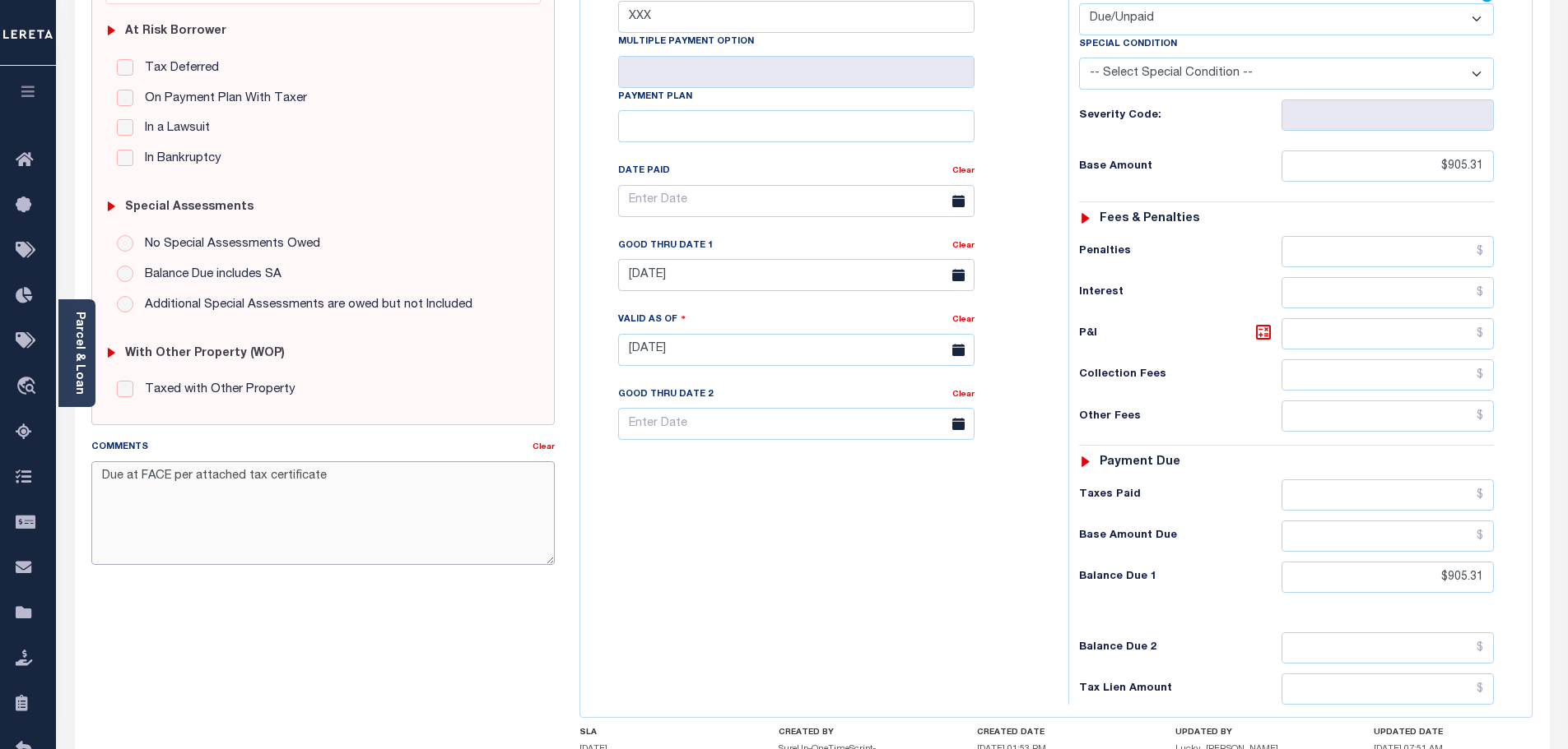
click at [101, 474] on textarea "Due at FACE per attached tax certificate" at bounding box center [323, 514] width 464 height 104
paste textarea "[DATE]- only verbal received- updated Paid per clients request -If documentatio…"
type textarea "[DATE]- only verbal received- updated Paid per clients request -If documentatio…"
type input "[DATE]"
click at [1392, 480] on input "text" at bounding box center [1388, 495] width 213 height 32
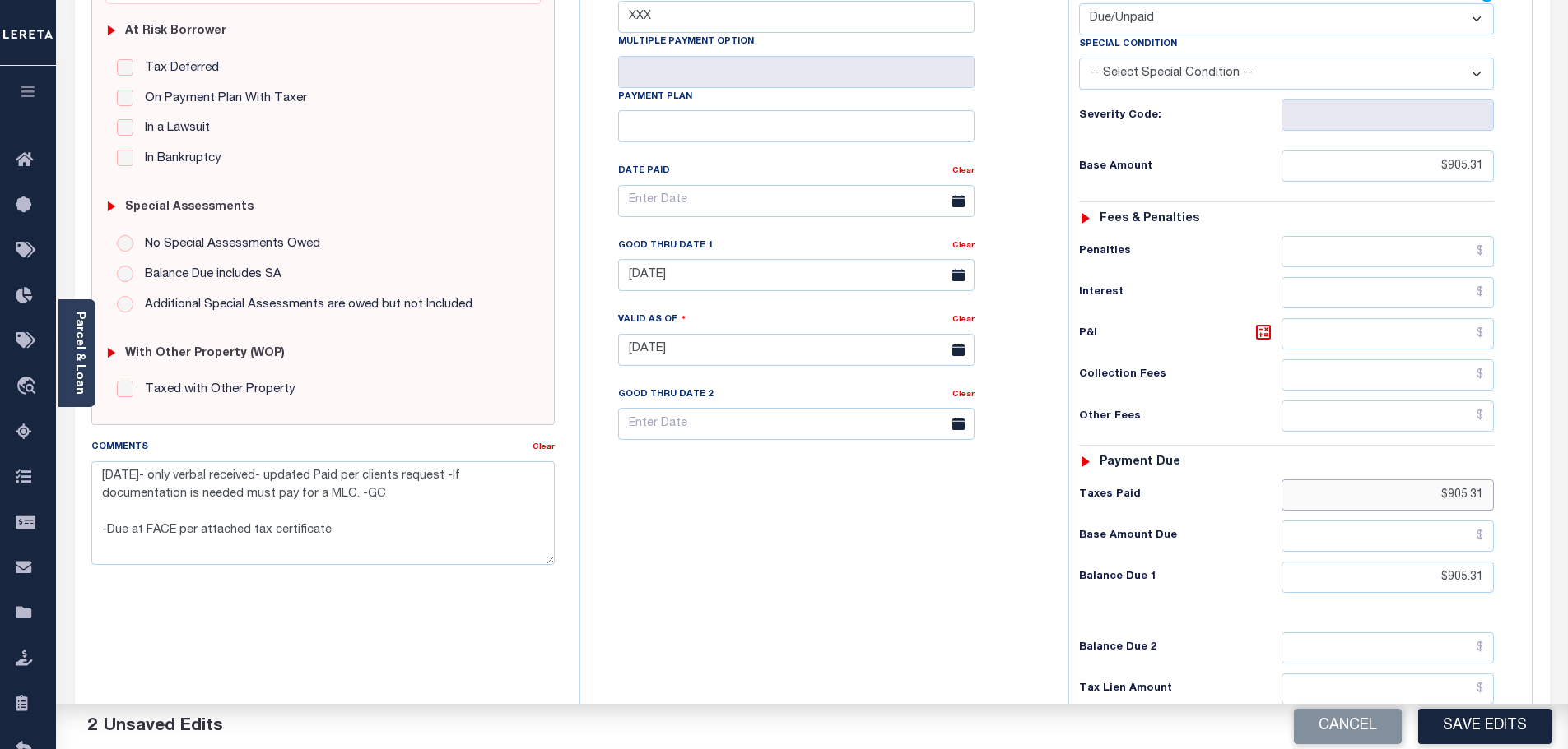
type input "$905.31"
drag, startPoint x: 1427, startPoint y: 547, endPoint x: 1543, endPoint y: 540, distance: 116.2
click at [1542, 543] on div "PA STATE Borough - PA TAX TYPE 8240507F00278000000 TAX ID - LOAN SEVERITY CODE …" at bounding box center [1056, 354] width 978 height 1068
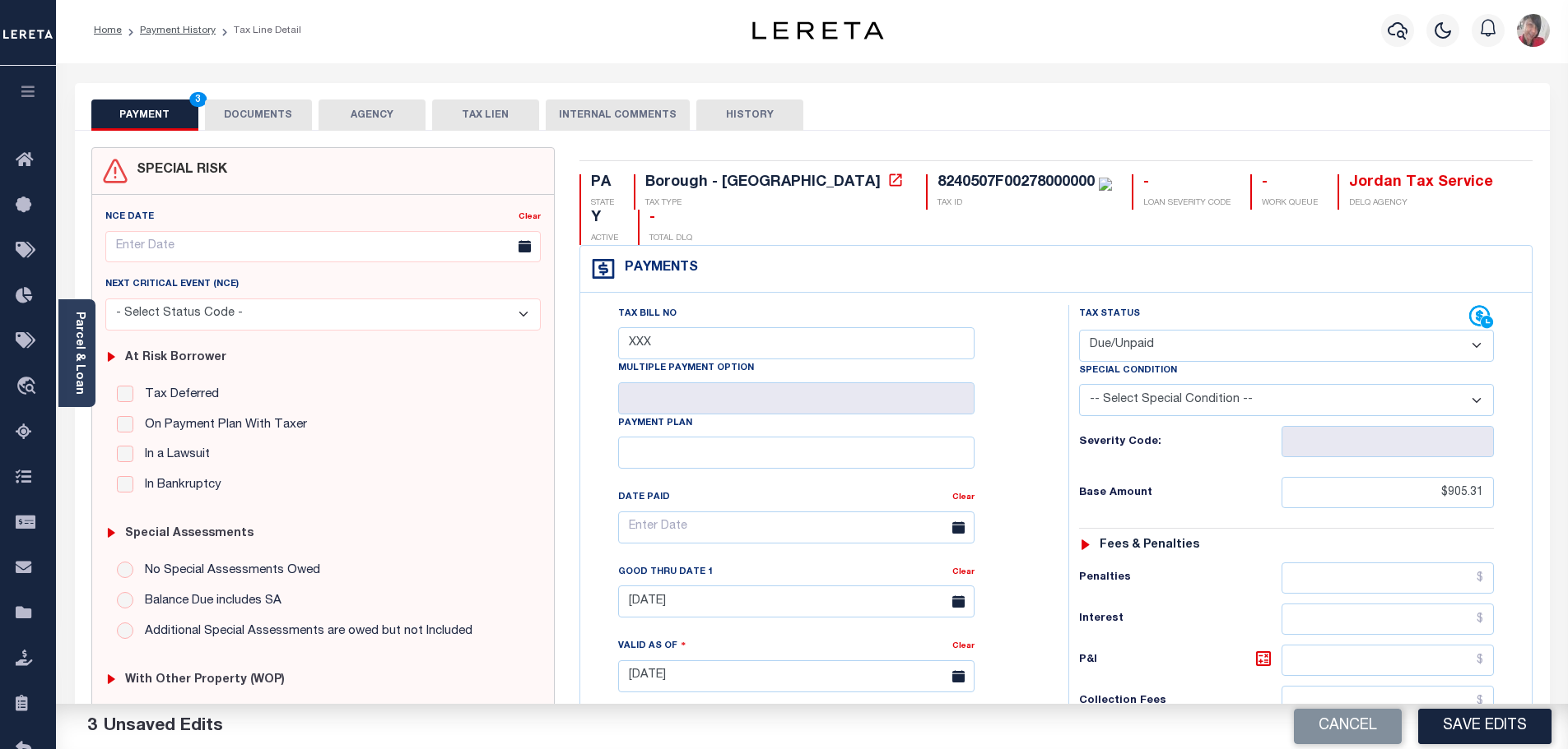
scroll to position [0, 0]
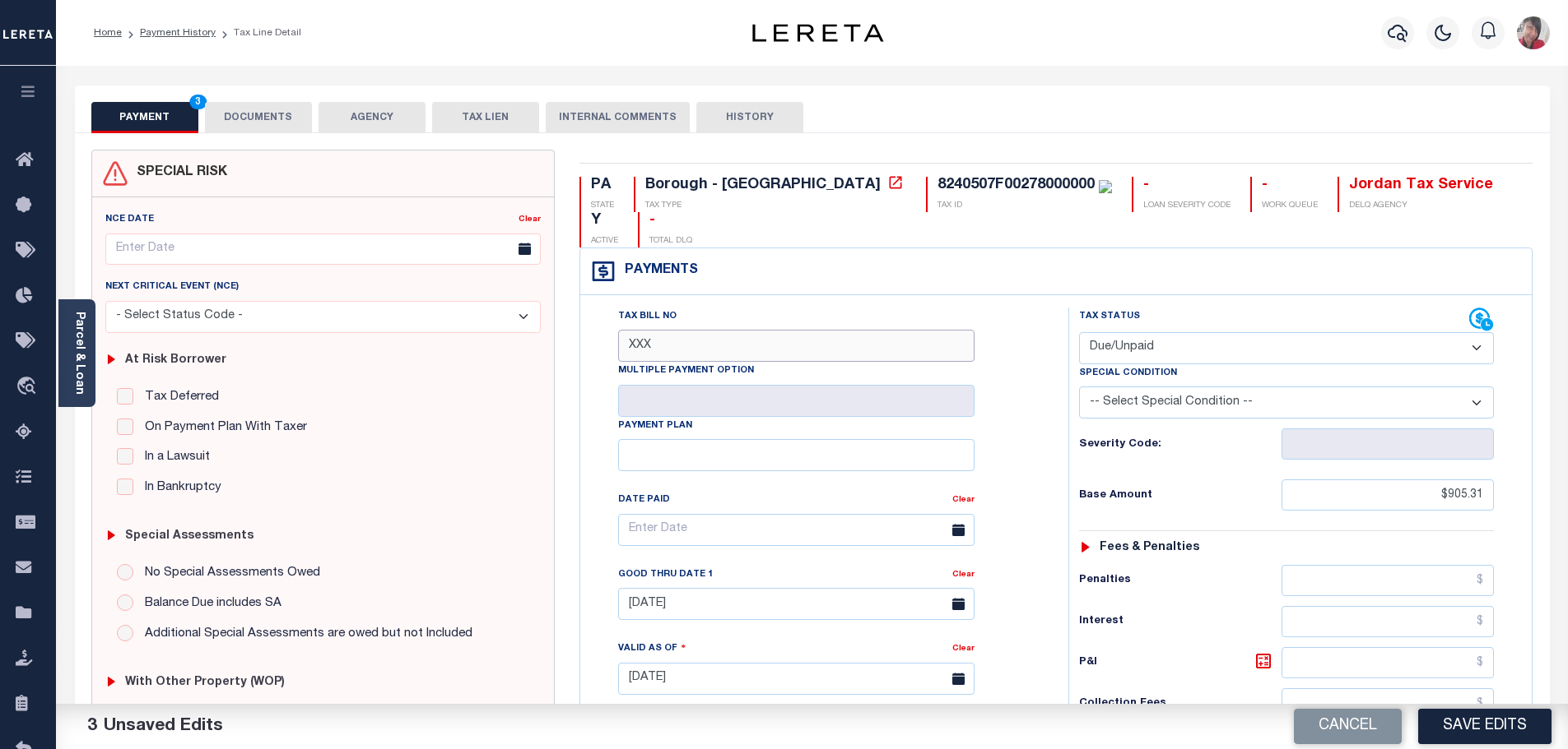
type input "$0.00"
drag, startPoint x: 664, startPoint y: 315, endPoint x: 616, endPoint y: 314, distance: 48.0
click at [616, 314] on div "Tax Bill No XXX Multiple Payment Option Payment Plan Clear Clear [DATE] Valid a…" at bounding box center [820, 539] width 447 height 462
type input "507-F-278"
click at [1268, 332] on select "- Select Status Code - Open Due/Unpaid Paid Incomplete No Tax Due Internal Refu…" at bounding box center [1287, 349] width 415 height 32
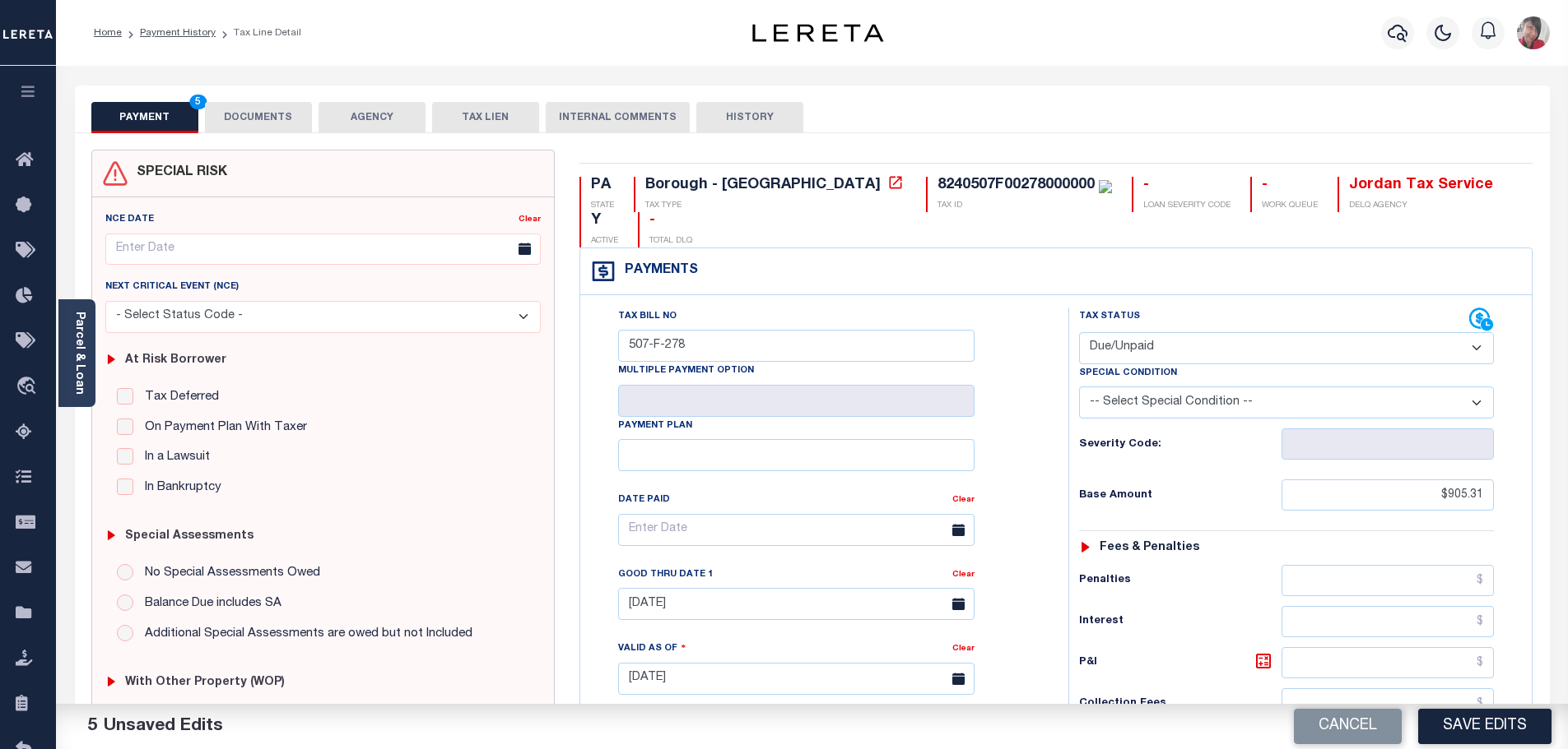
select select "PYD"
click at [1079, 332] on select "- Select Status Code - Open Due/Unpaid Paid Incomplete No Tax Due Internal Refu…" at bounding box center [1287, 349] width 415 height 32
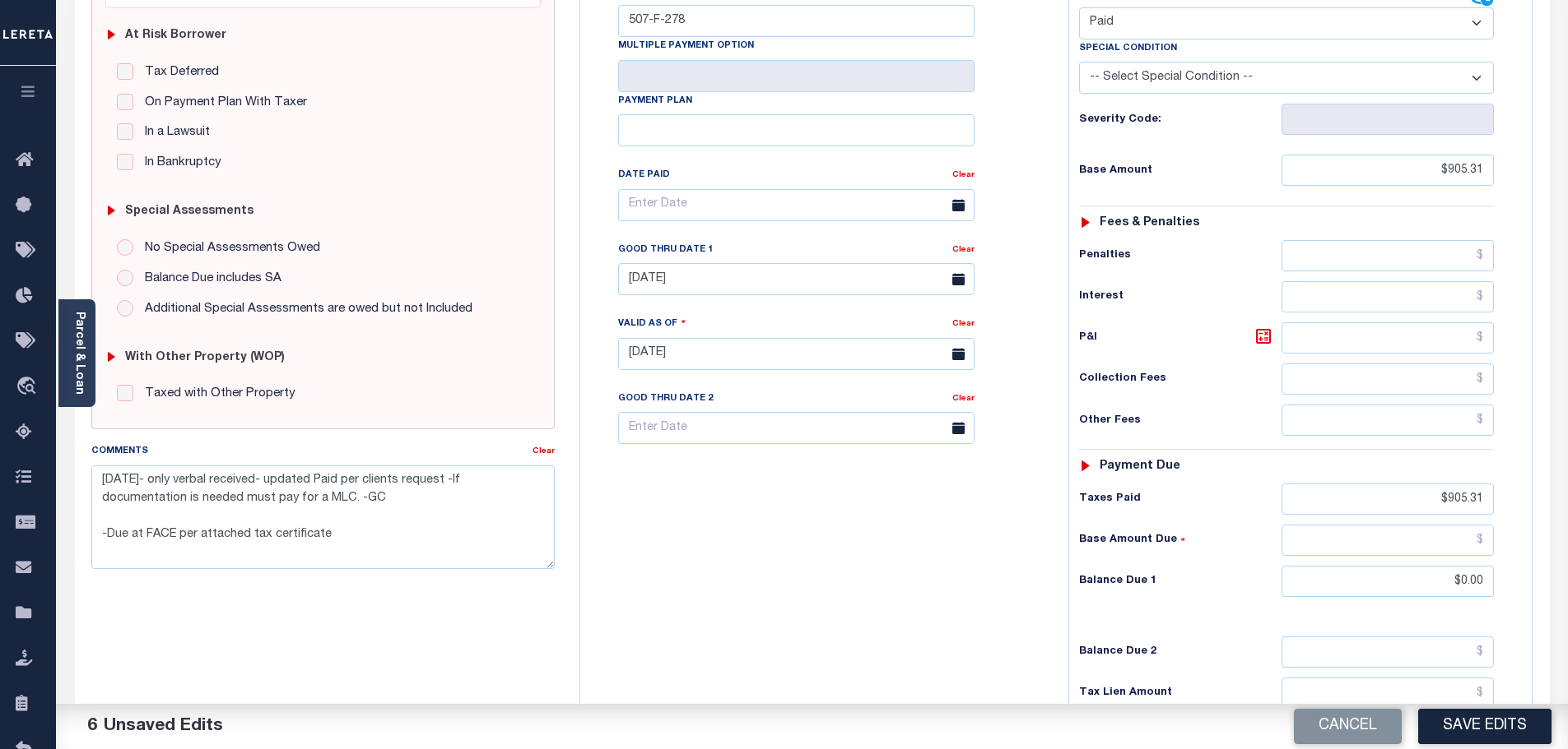
scroll to position [329, 0]
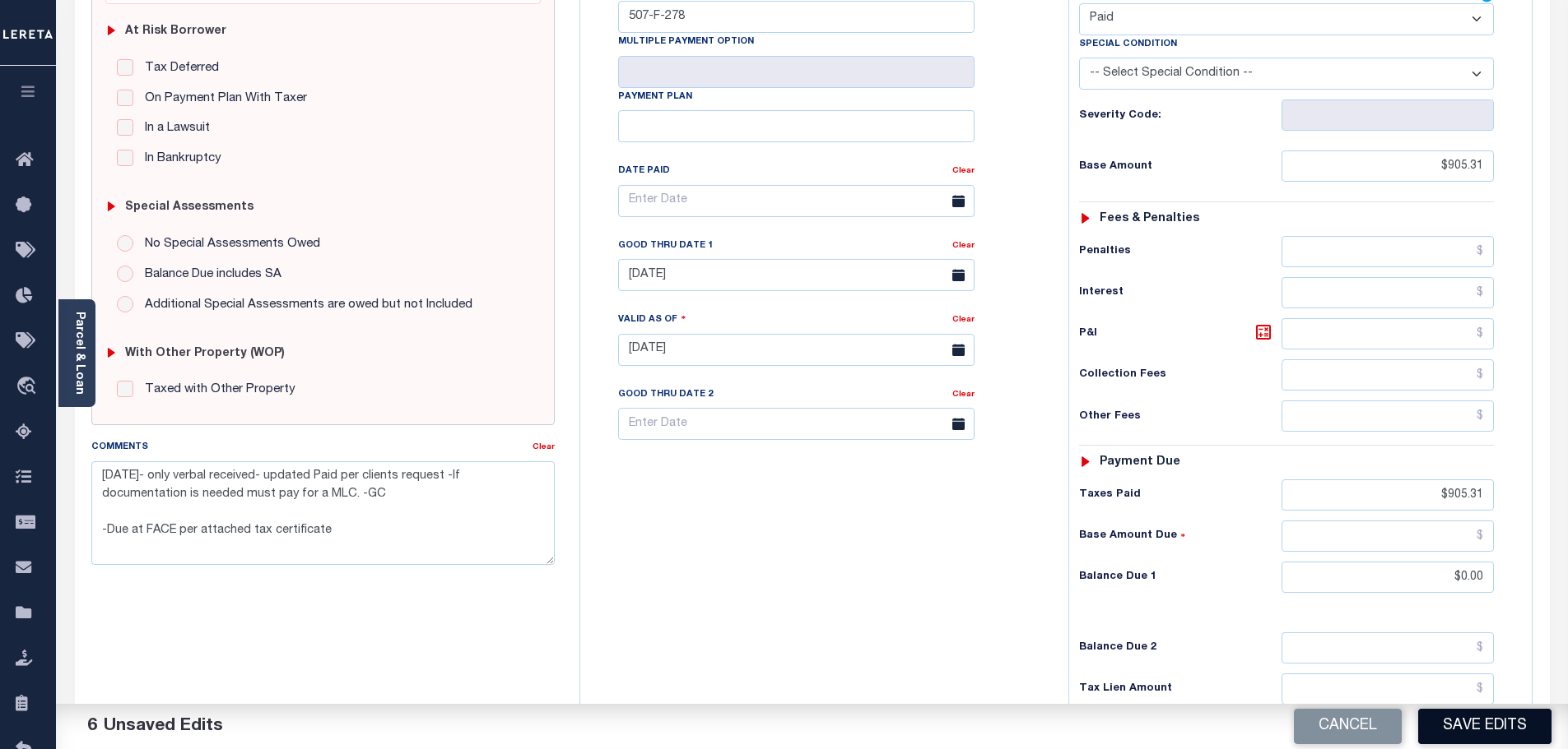
click at [1488, 731] on button "Save Edits" at bounding box center [1484, 727] width 133 height 36
checkbox input "false"
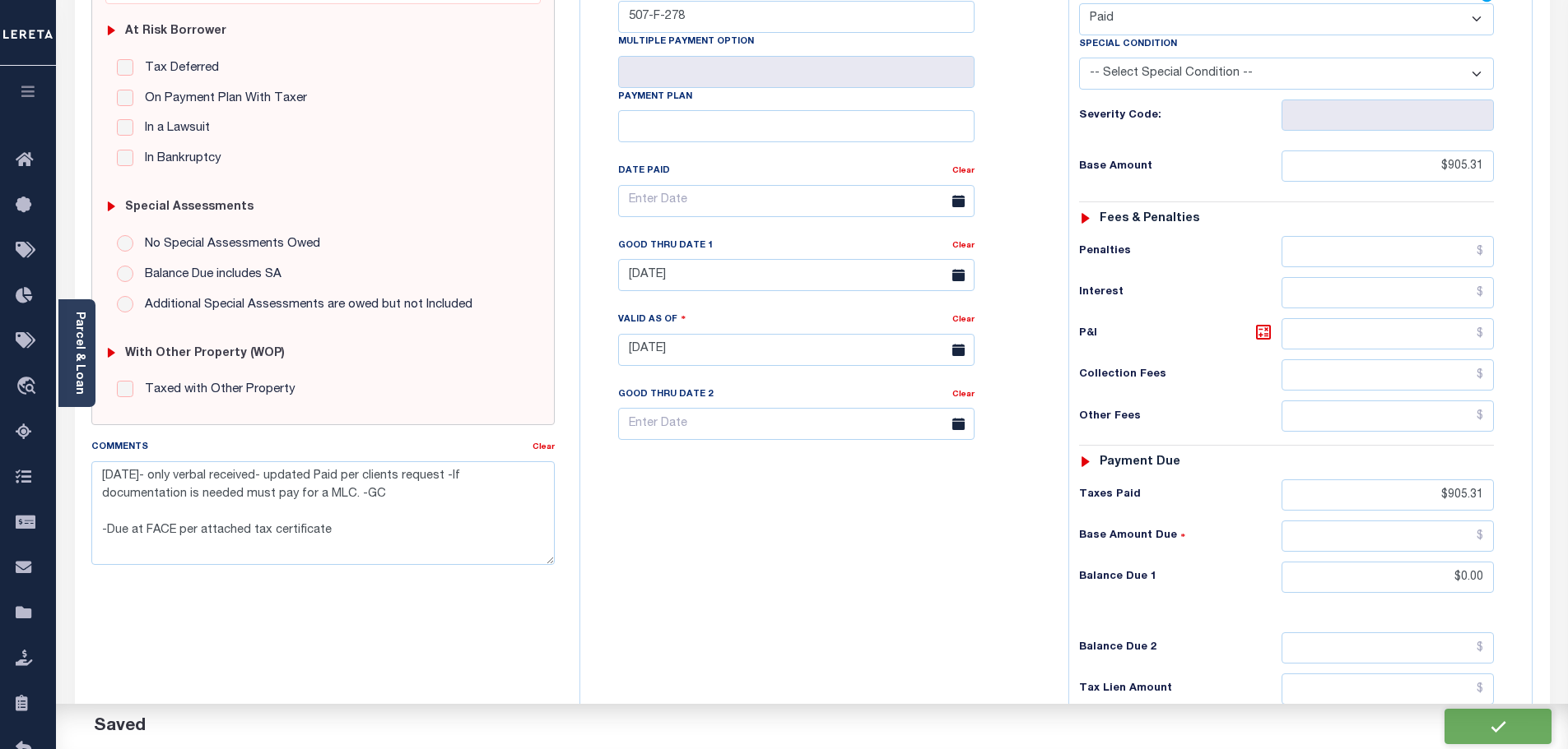
type textarea "9/15/2025- only verbal received- updated Paid per clients request -If documenta…"
type input "$905.31"
type input "$0"
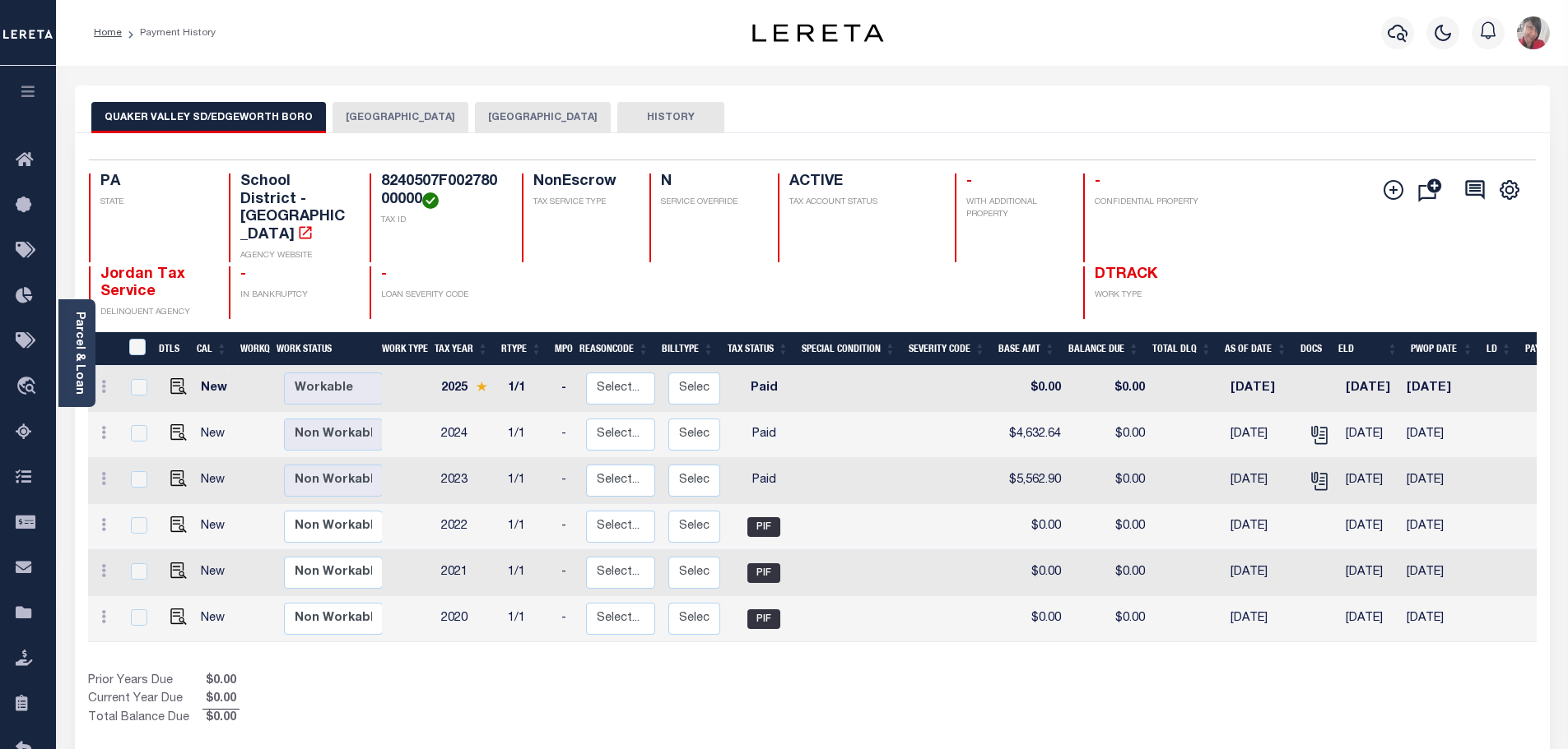
click at [380, 113] on button "[GEOGRAPHIC_DATA]" at bounding box center [400, 118] width 136 height 32
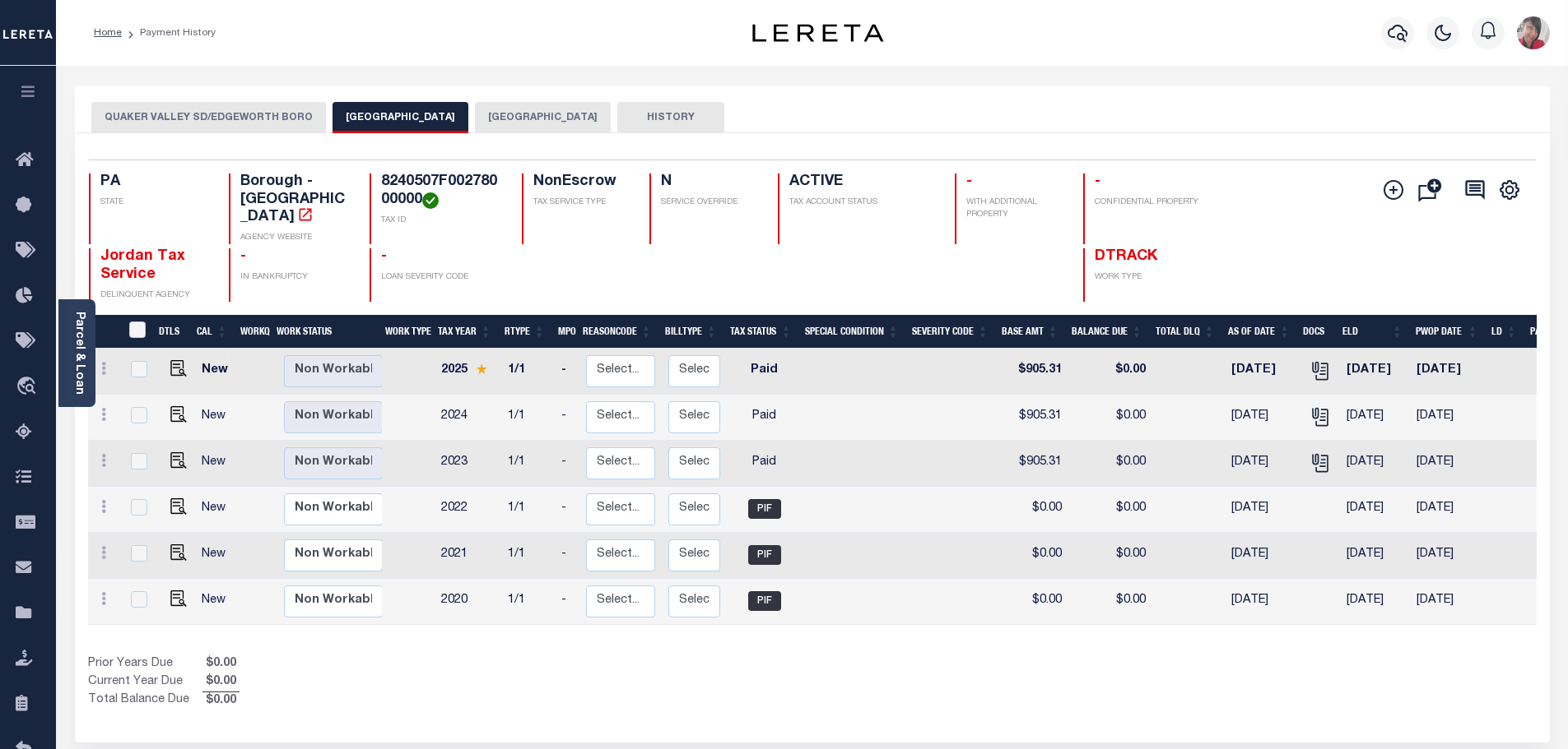
click at [233, 118] on button "QUAKER VALLEY SD/EDGEWORTH BORO" at bounding box center [208, 118] width 234 height 32
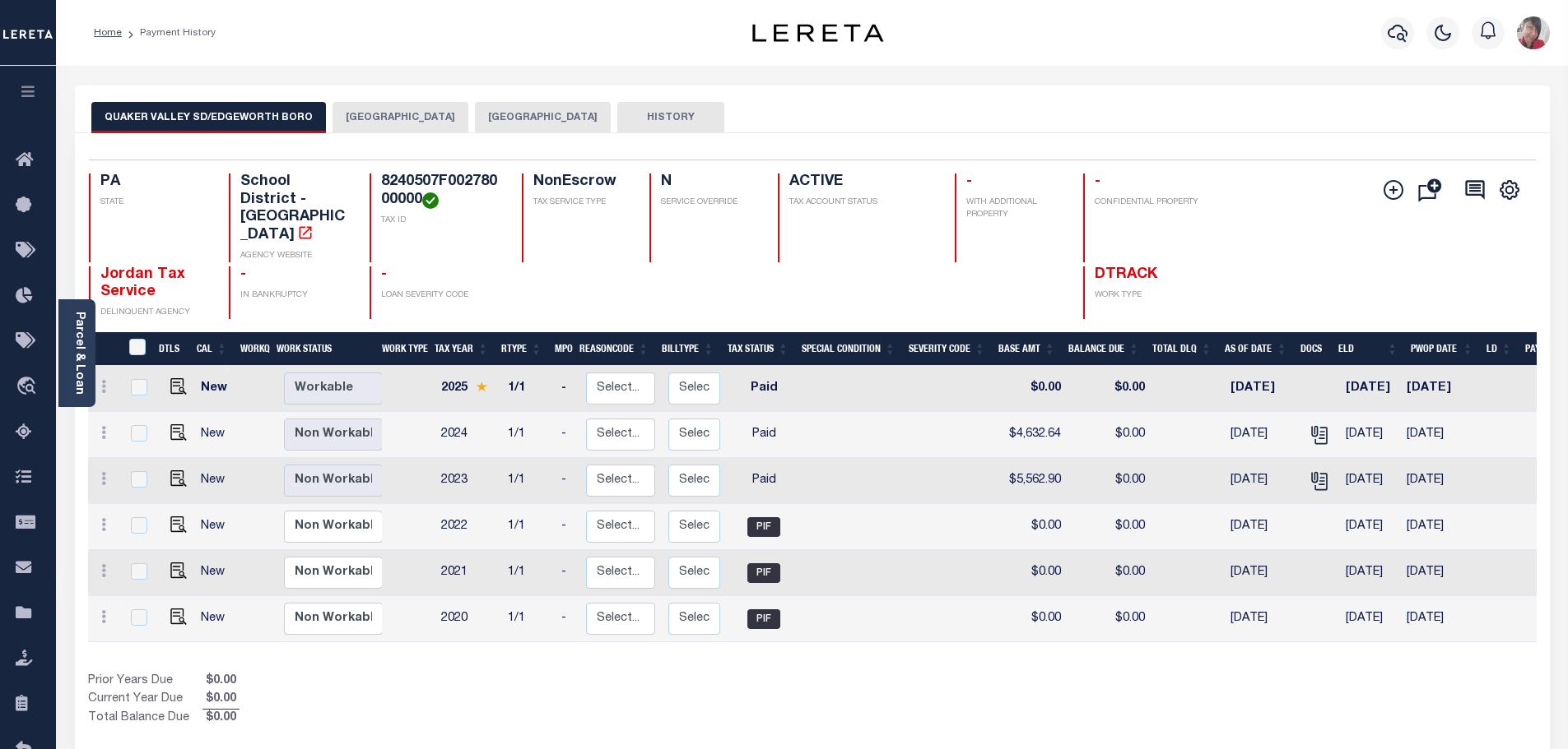
click at [356, 109] on button "EDGEWORTH BOROUGH" at bounding box center [400, 118] width 136 height 32
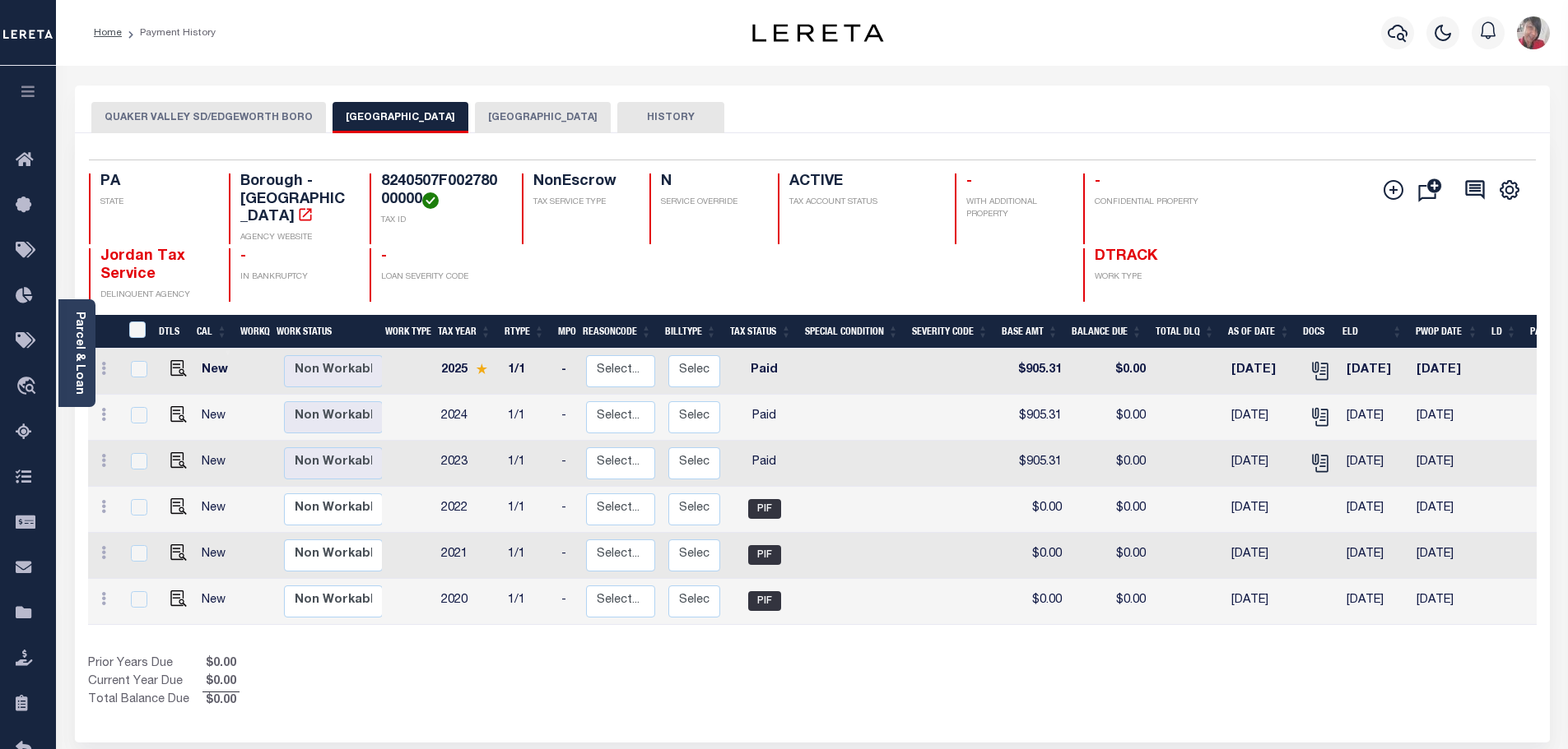
click at [246, 112] on button "QUAKER VALLEY SD/EDGEWORTH BORO" at bounding box center [208, 118] width 234 height 32
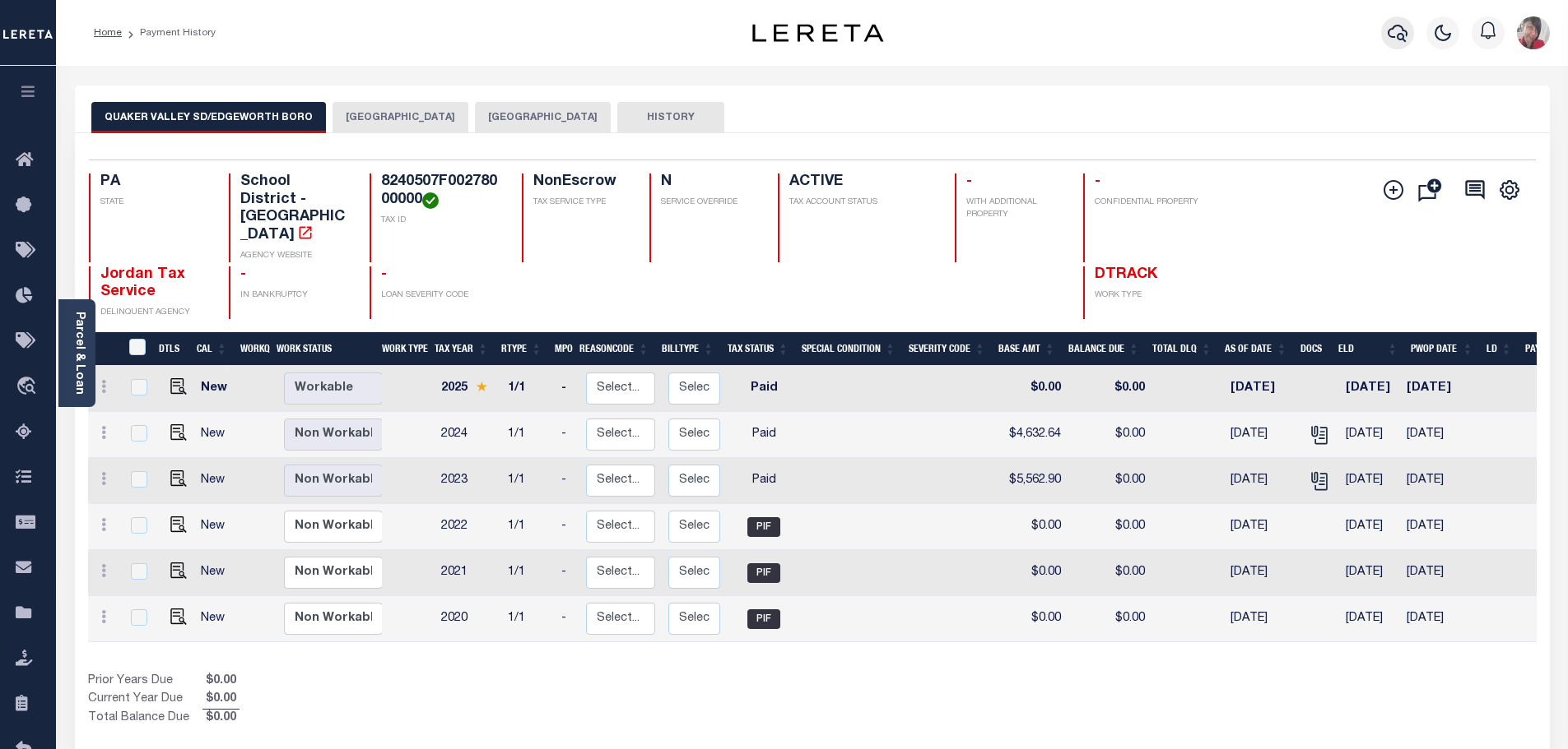
click at [1397, 27] on icon "button" at bounding box center [1397, 32] width 20 height 20
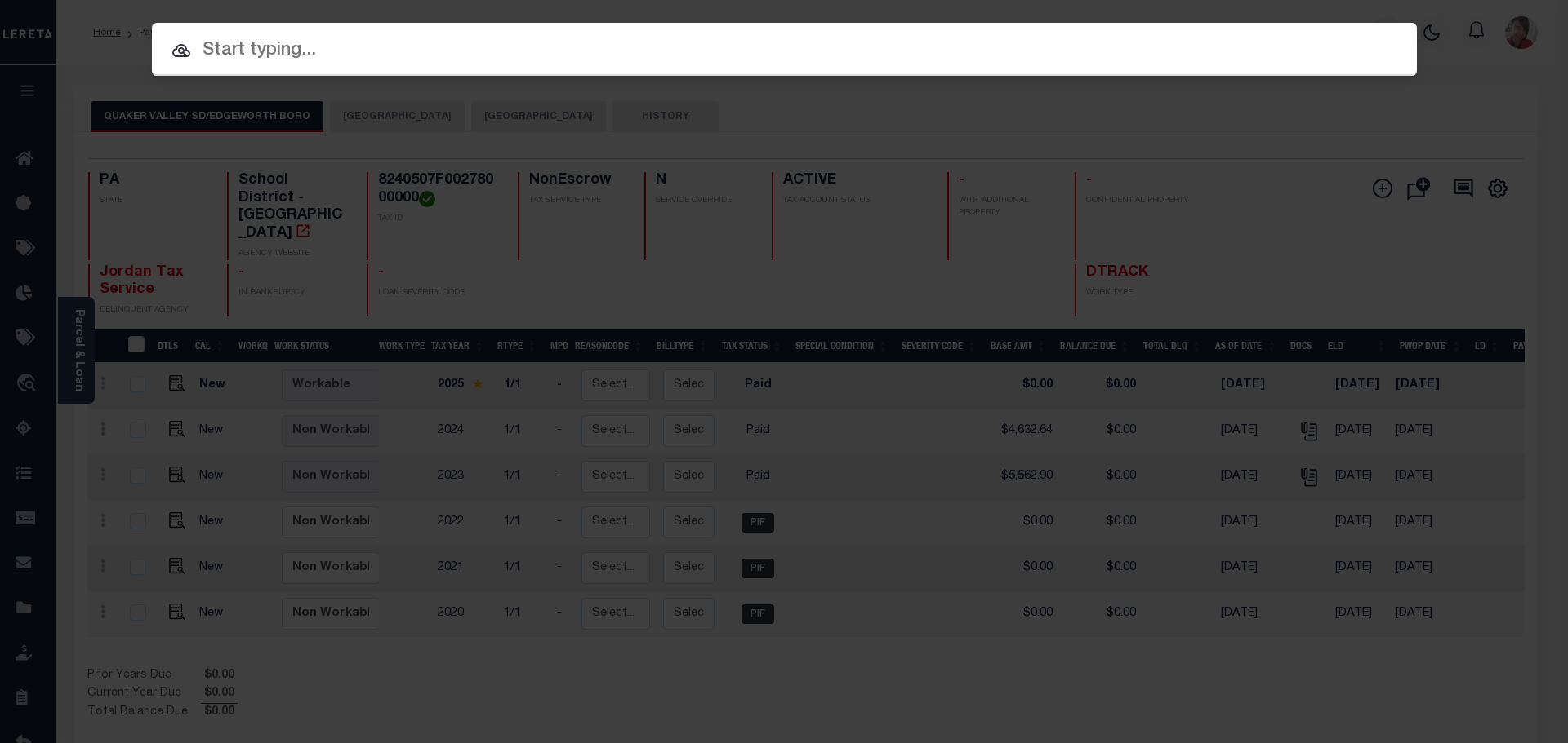
click at [644, 54] on input "text" at bounding box center [784, 51] width 1264 height 29
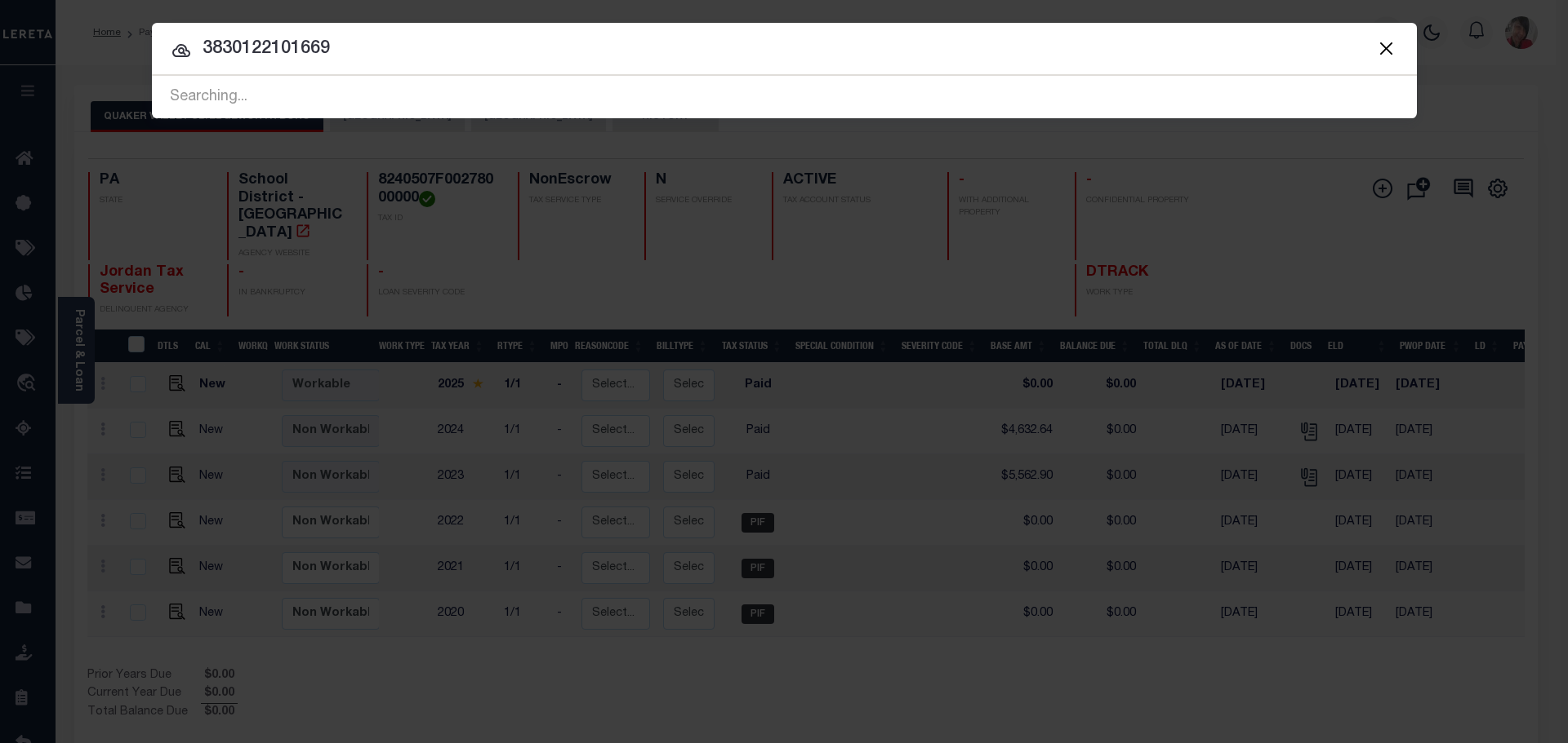
type input "3830122101669"
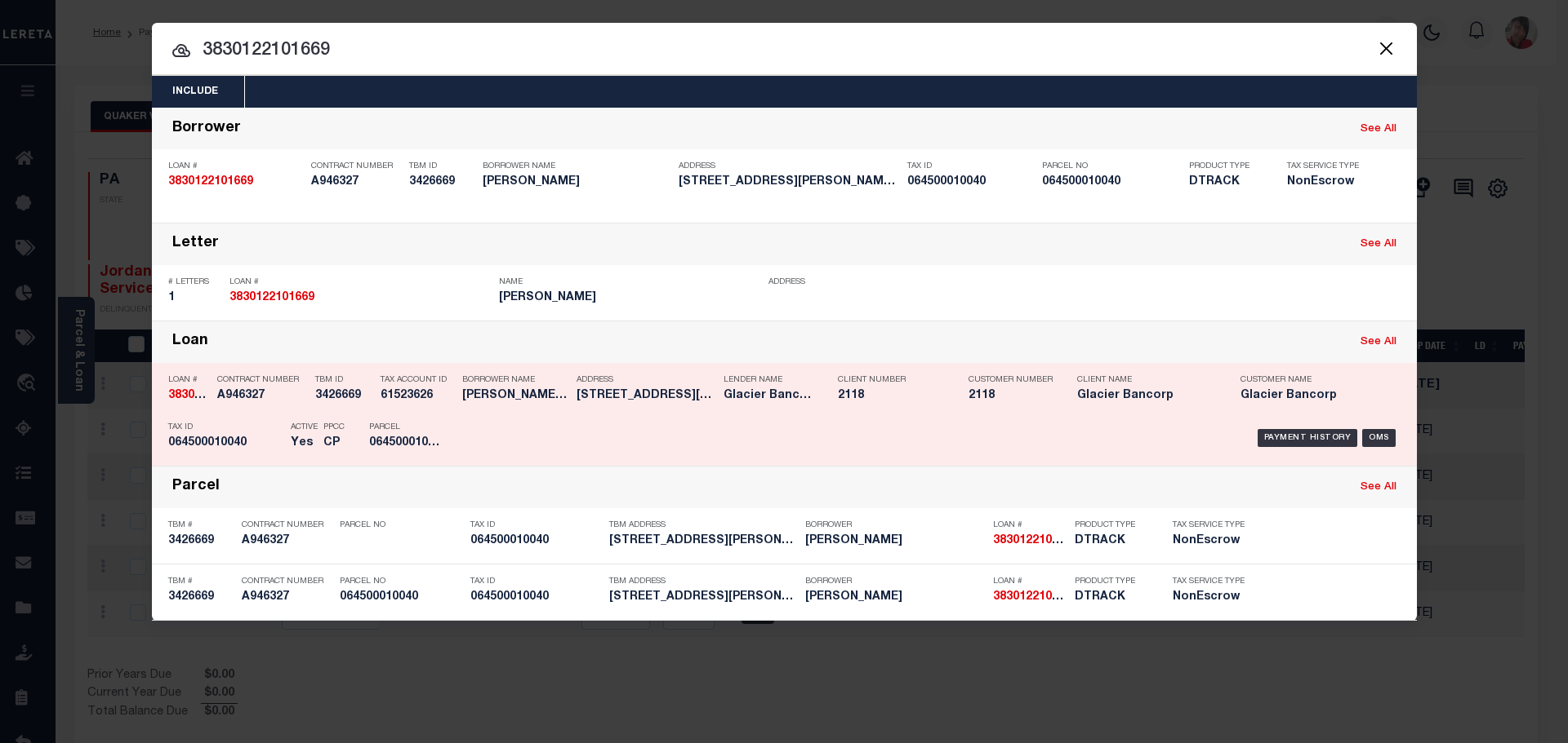
click at [399, 428] on p "Parcel" at bounding box center [405, 428] width 74 height 10
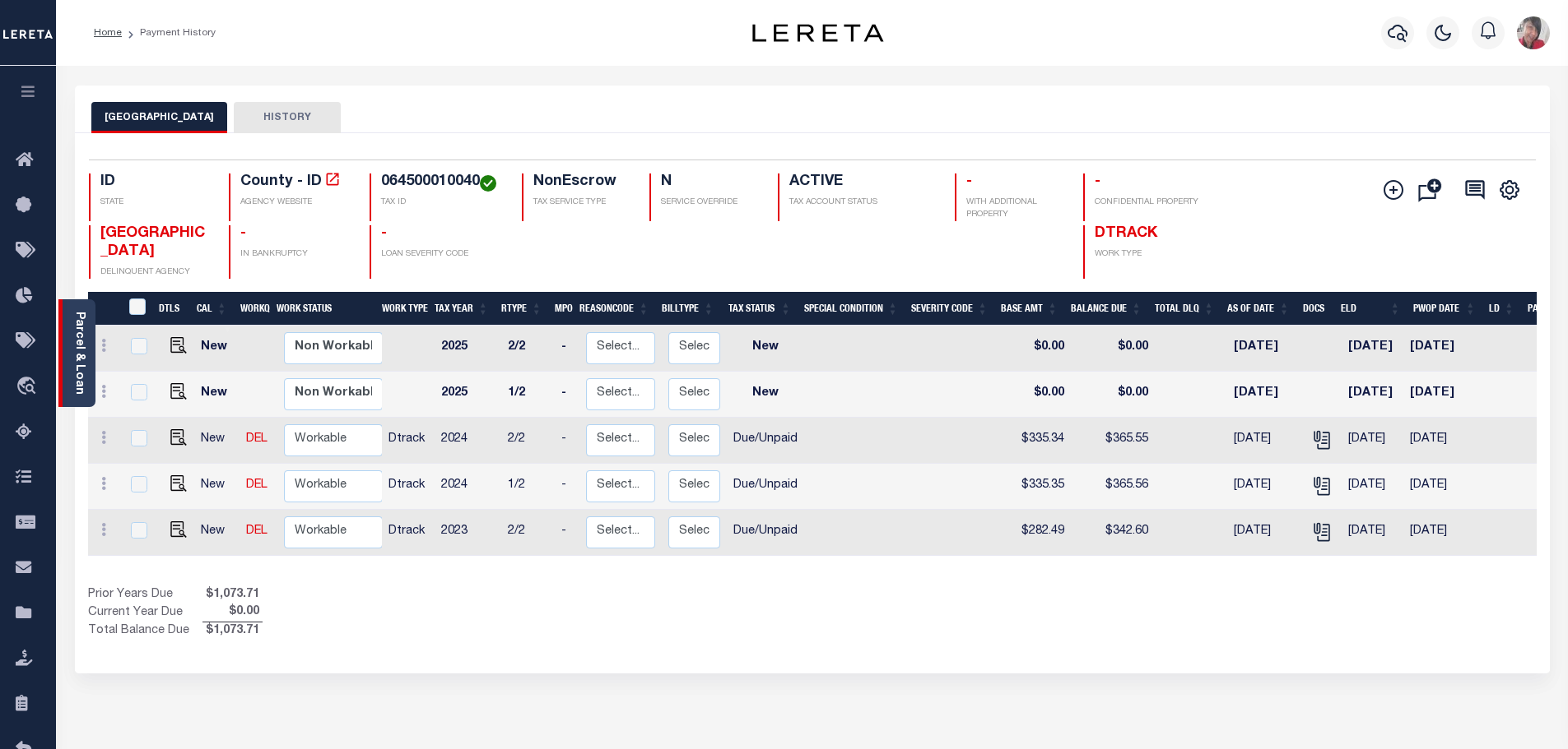
click at [75, 357] on link "Parcel & Loan" at bounding box center [79, 354] width 12 height 84
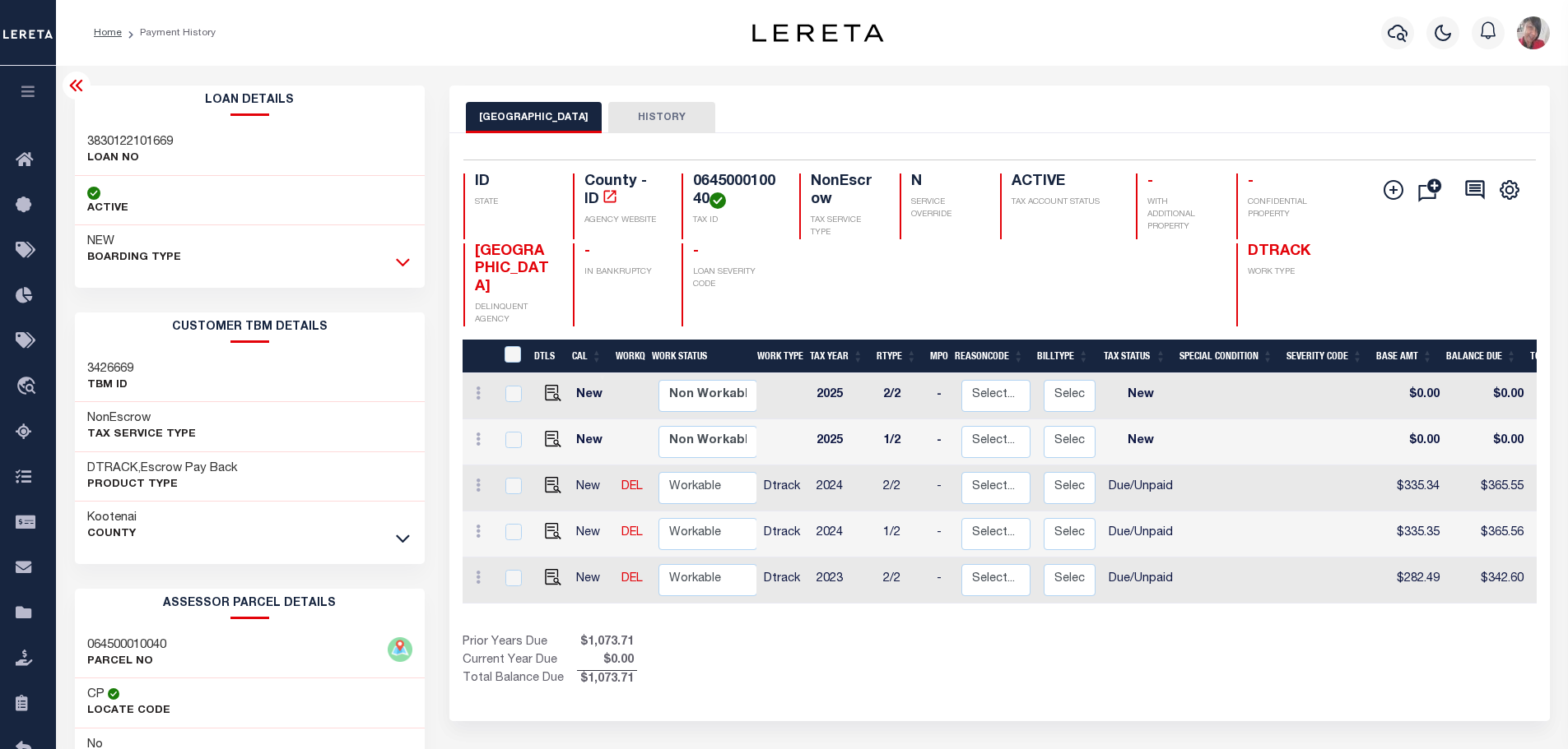
click at [404, 258] on icon at bounding box center [402, 262] width 14 height 17
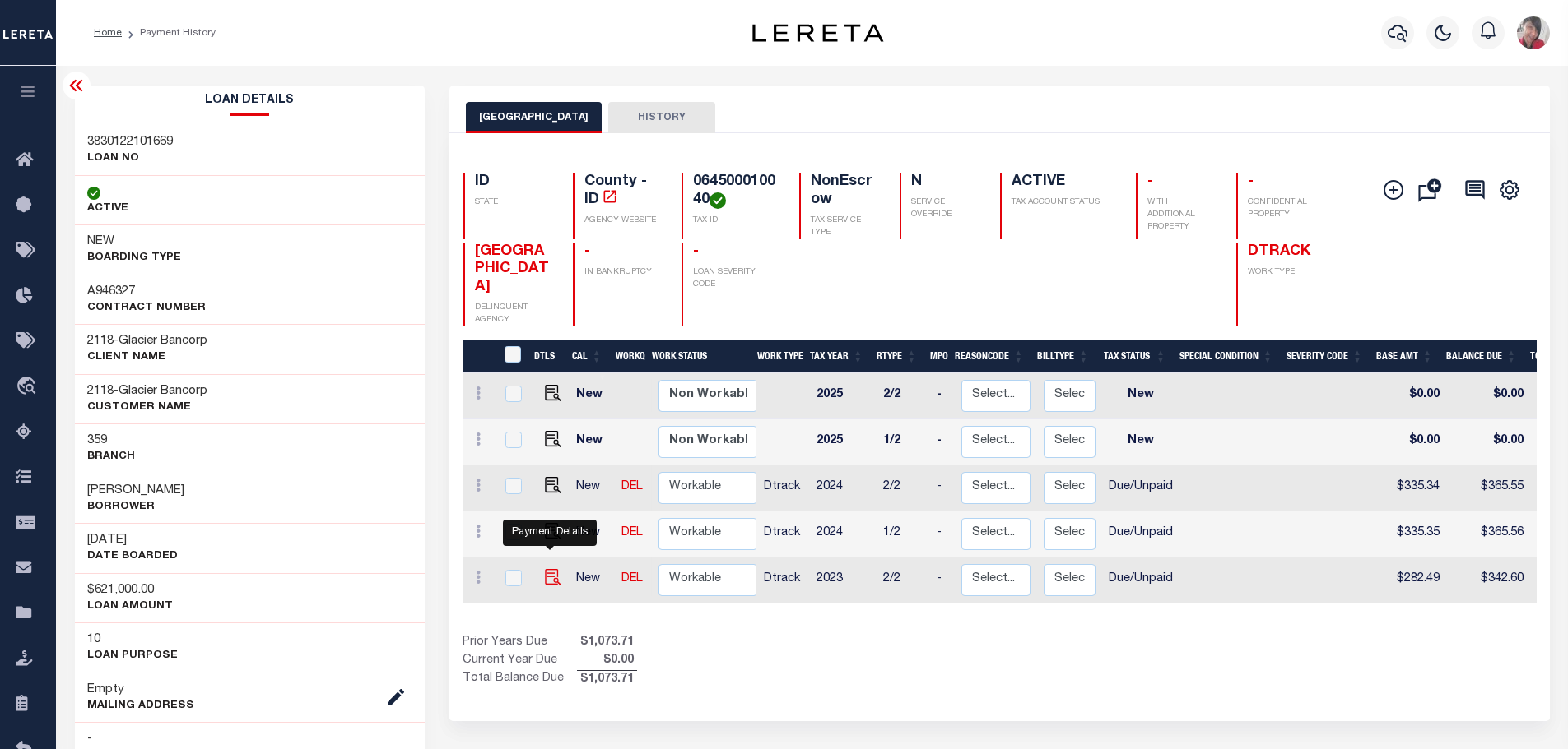
click at [547, 569] on img "" at bounding box center [553, 577] width 16 height 16
checkbox input "true"
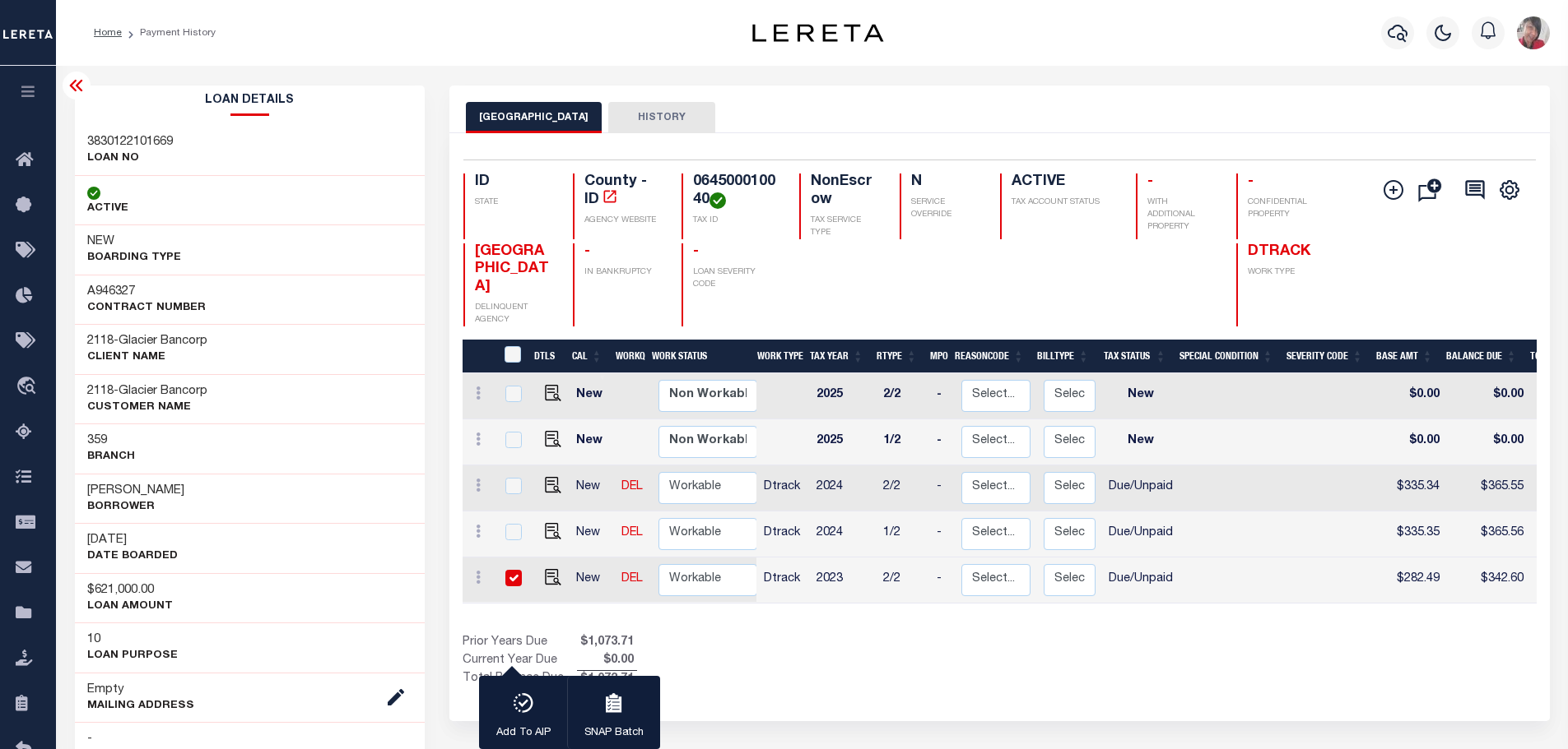
click at [514, 570] on input "checkbox" at bounding box center [513, 578] width 16 height 16
checkbox input "false"
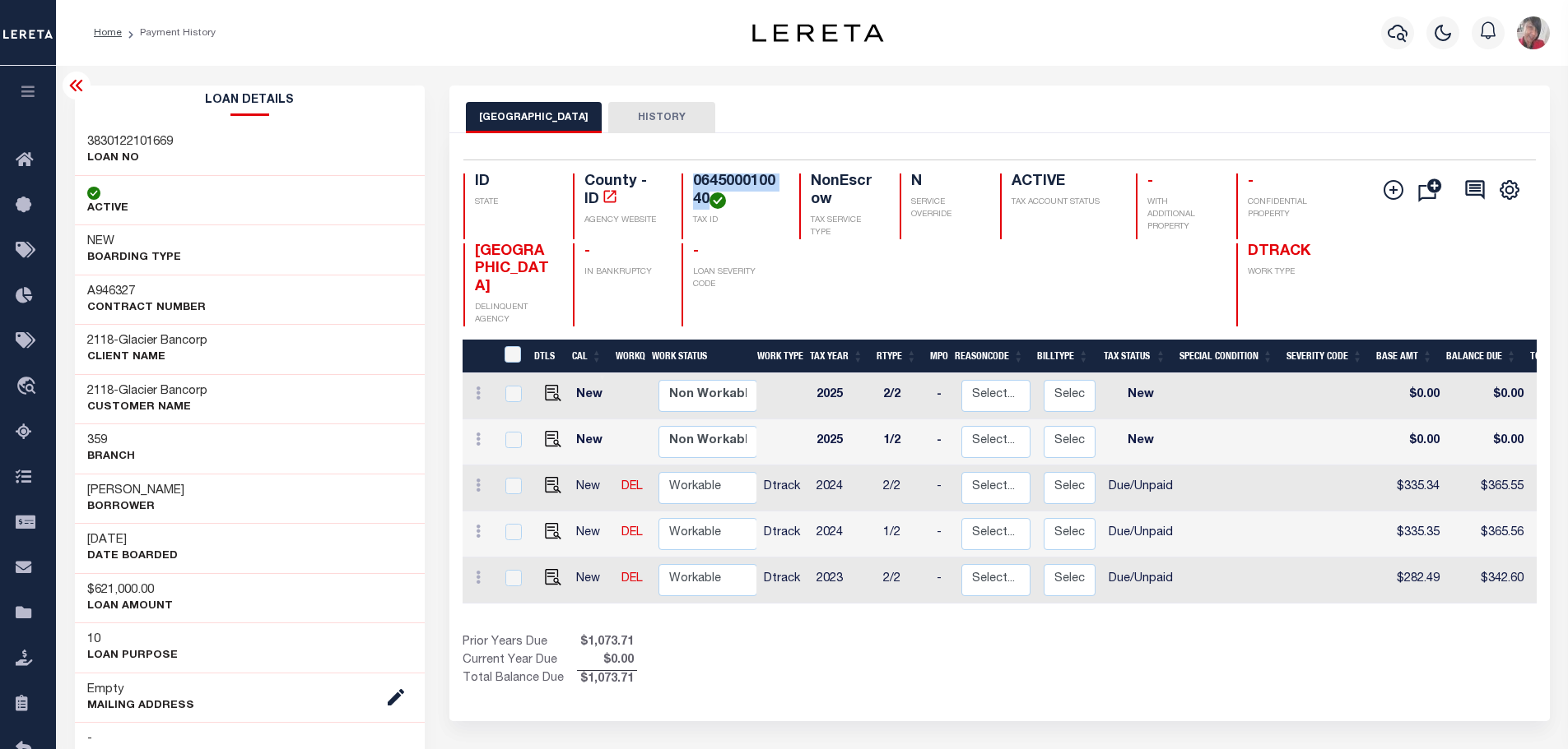
drag, startPoint x: 708, startPoint y: 195, endPoint x: 687, endPoint y: 183, distance: 24.2
click at [687, 183] on div "064500010040 TAX ID" at bounding box center [730, 206] width 98 height 66
copy h4 "064500010040"
click at [1401, 35] on icon "button" at bounding box center [1397, 33] width 20 height 17
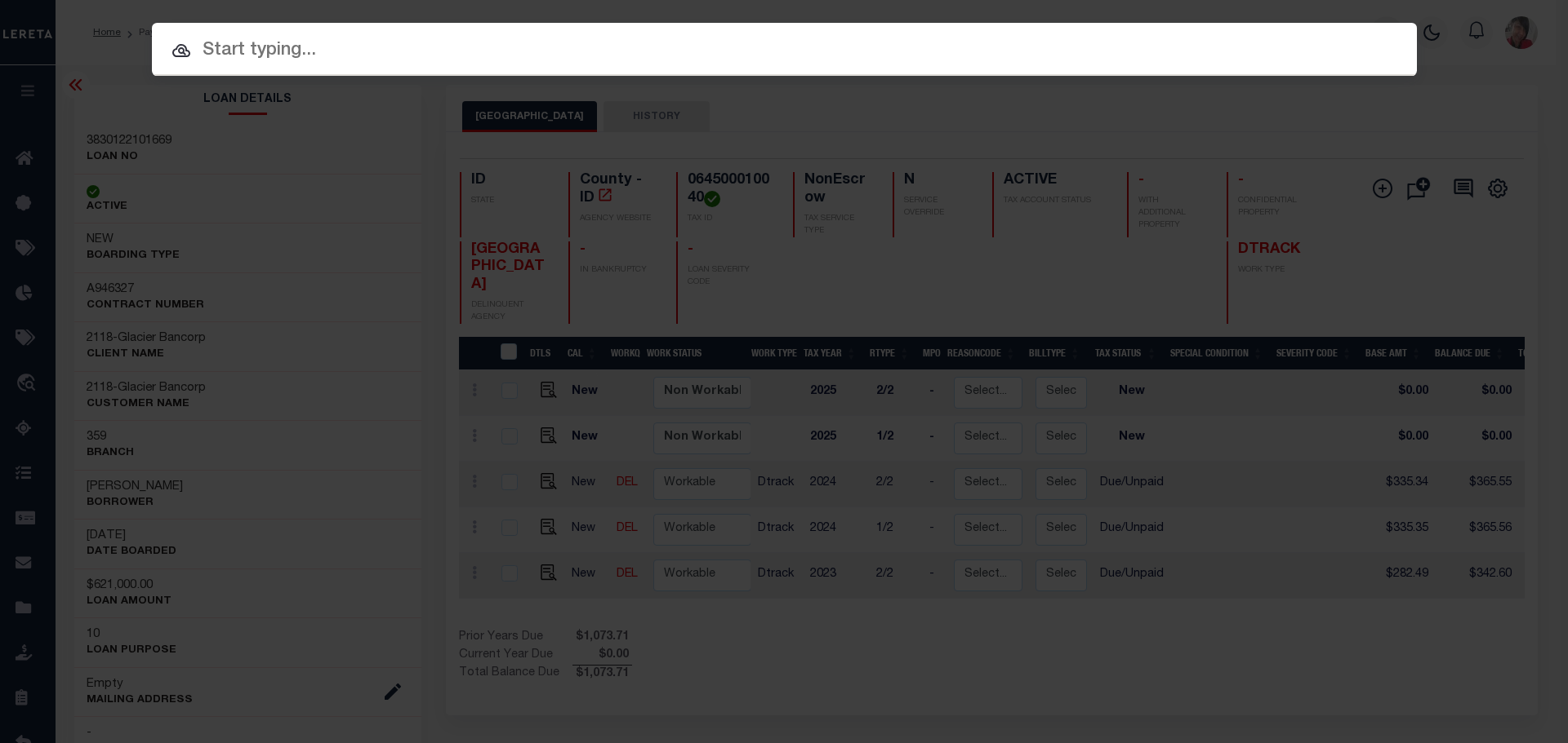
click at [895, 44] on input "text" at bounding box center [784, 51] width 1264 height 29
paste input "24241"
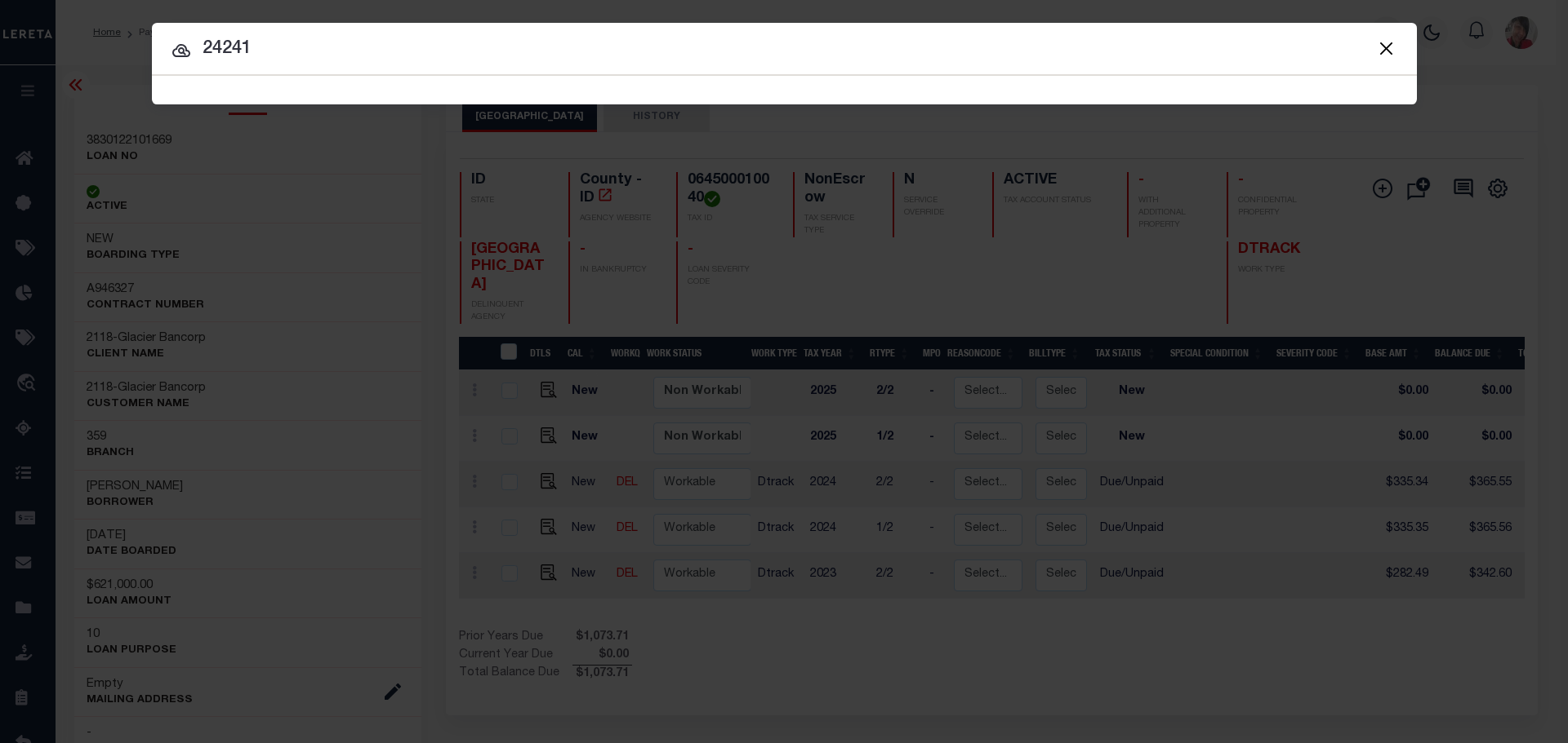
type input "24241"
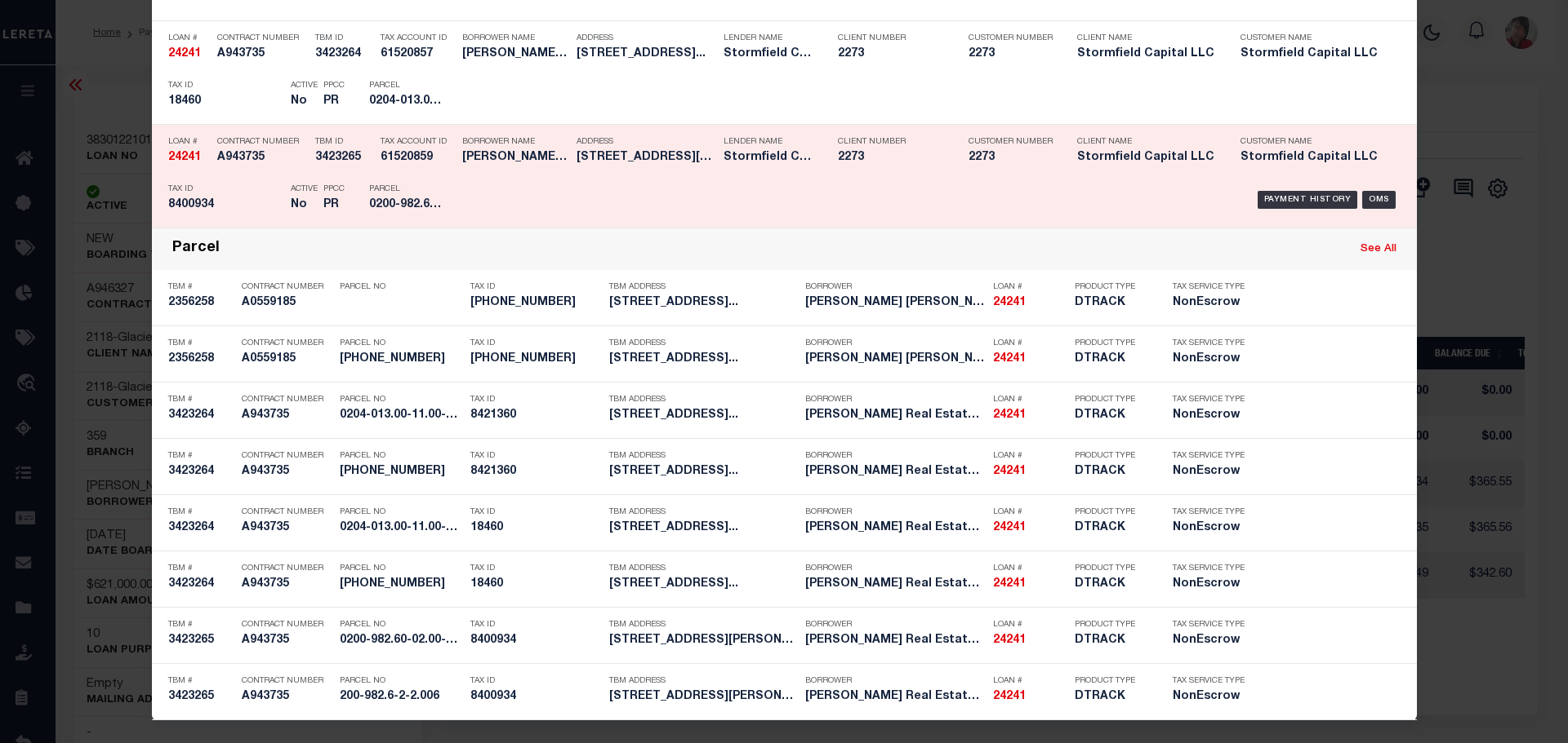
scroll to position [676, 0]
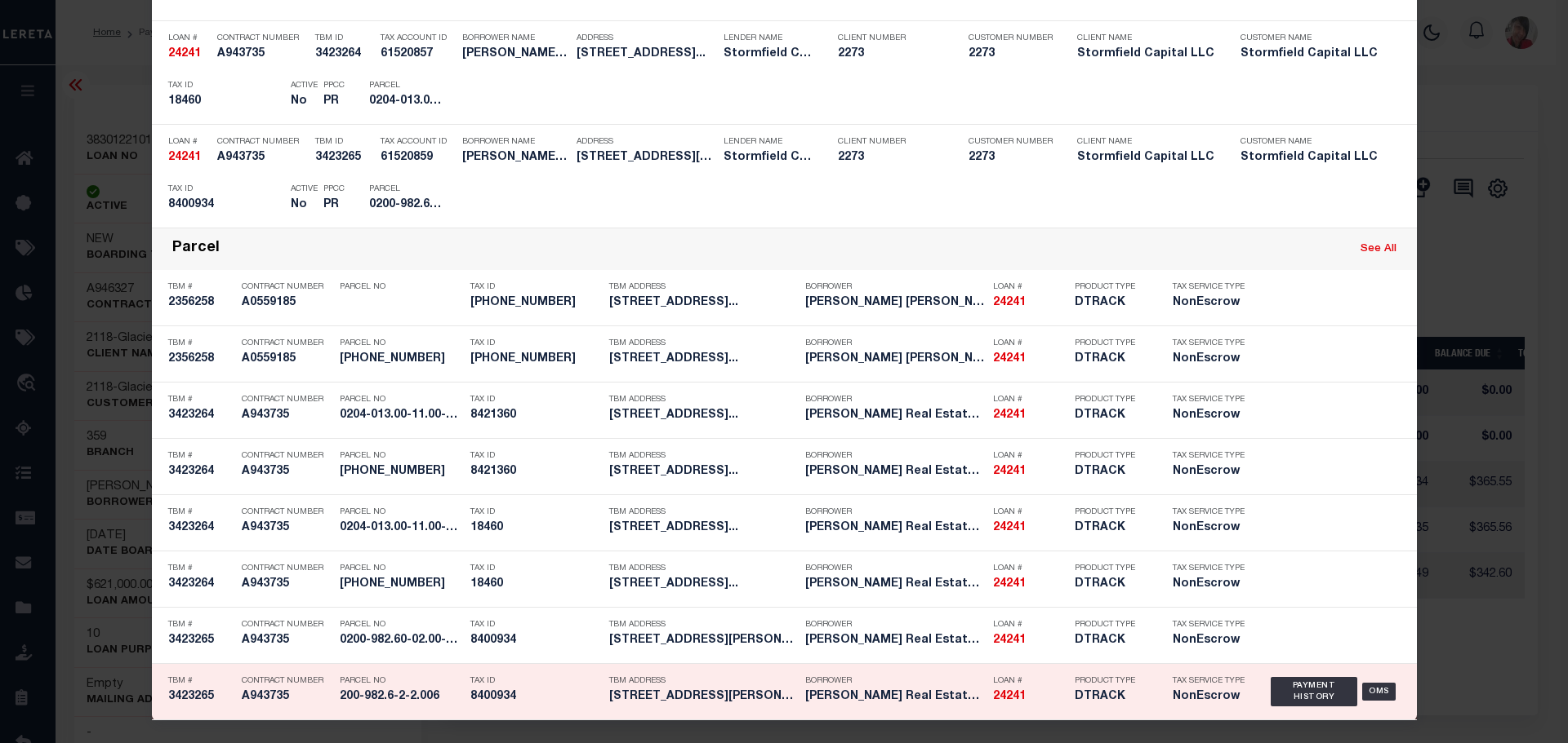
click at [518, 692] on h5 "8400934" at bounding box center [535, 697] width 130 height 14
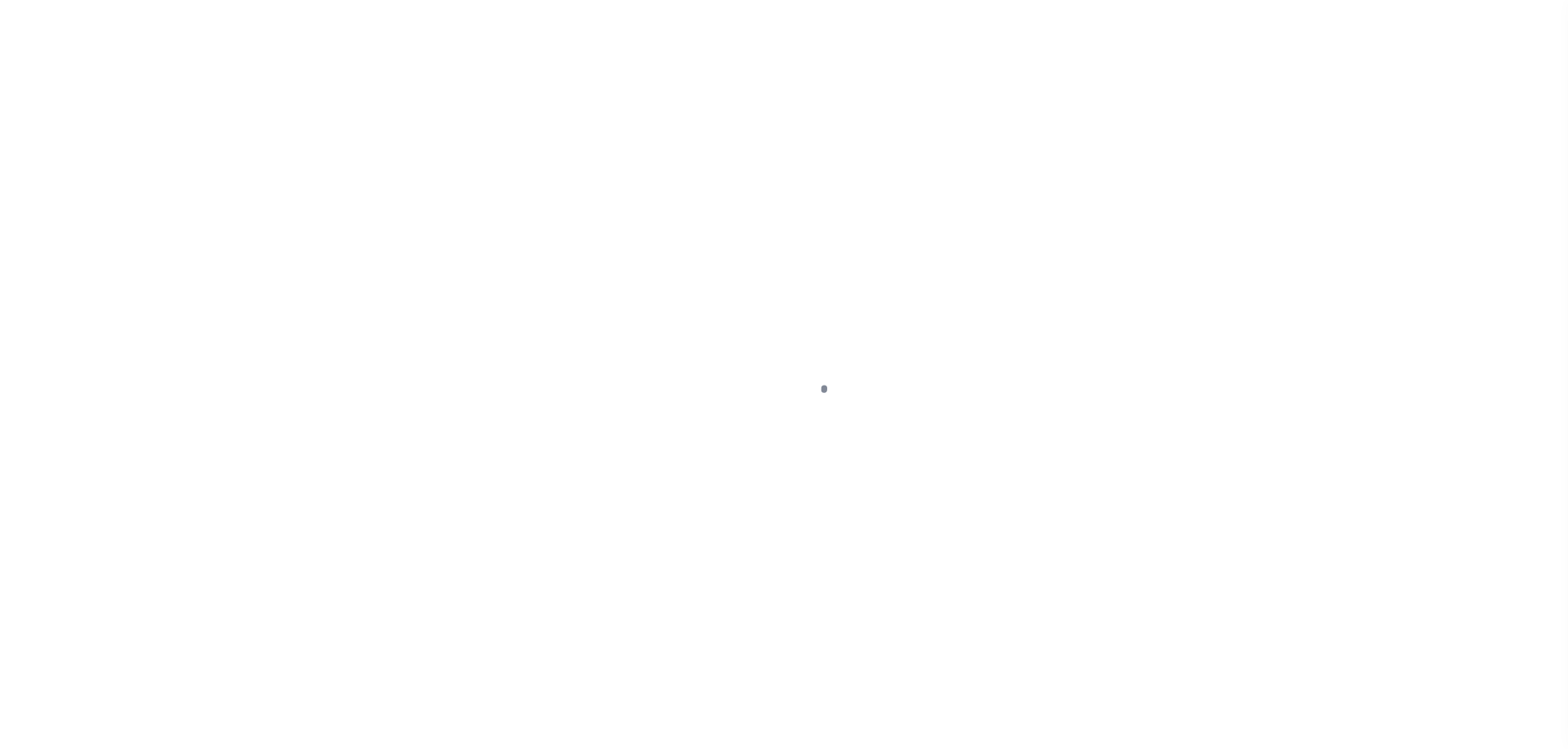
select select "DUE"
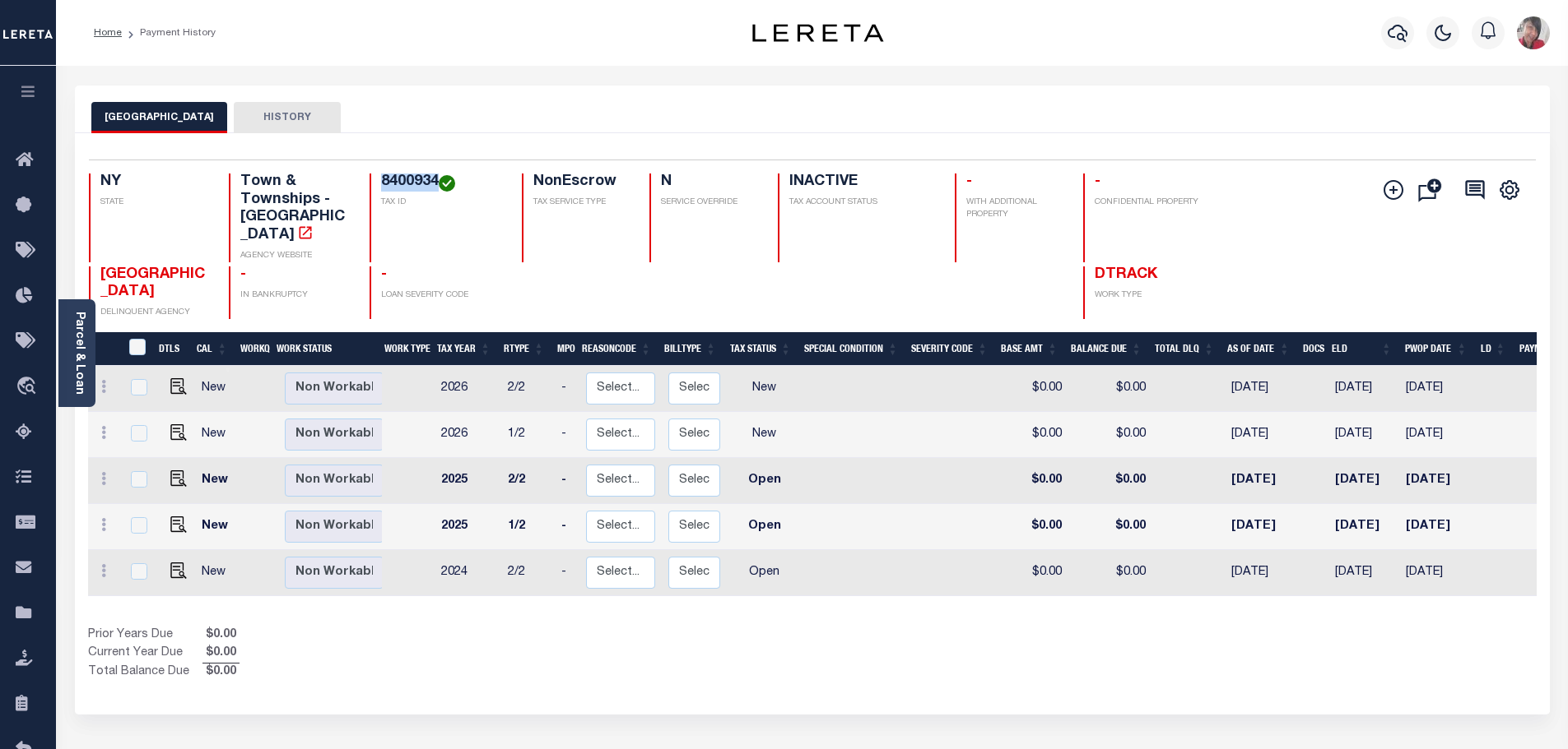
drag, startPoint x: 437, startPoint y: 179, endPoint x: 379, endPoint y: 186, distance: 58.4
click at [379, 186] on div "8400934 TAX ID" at bounding box center [435, 218] width 132 height 89
copy h4 "8400934"
click at [67, 348] on div "Parcel & Loan" at bounding box center [77, 353] width 37 height 107
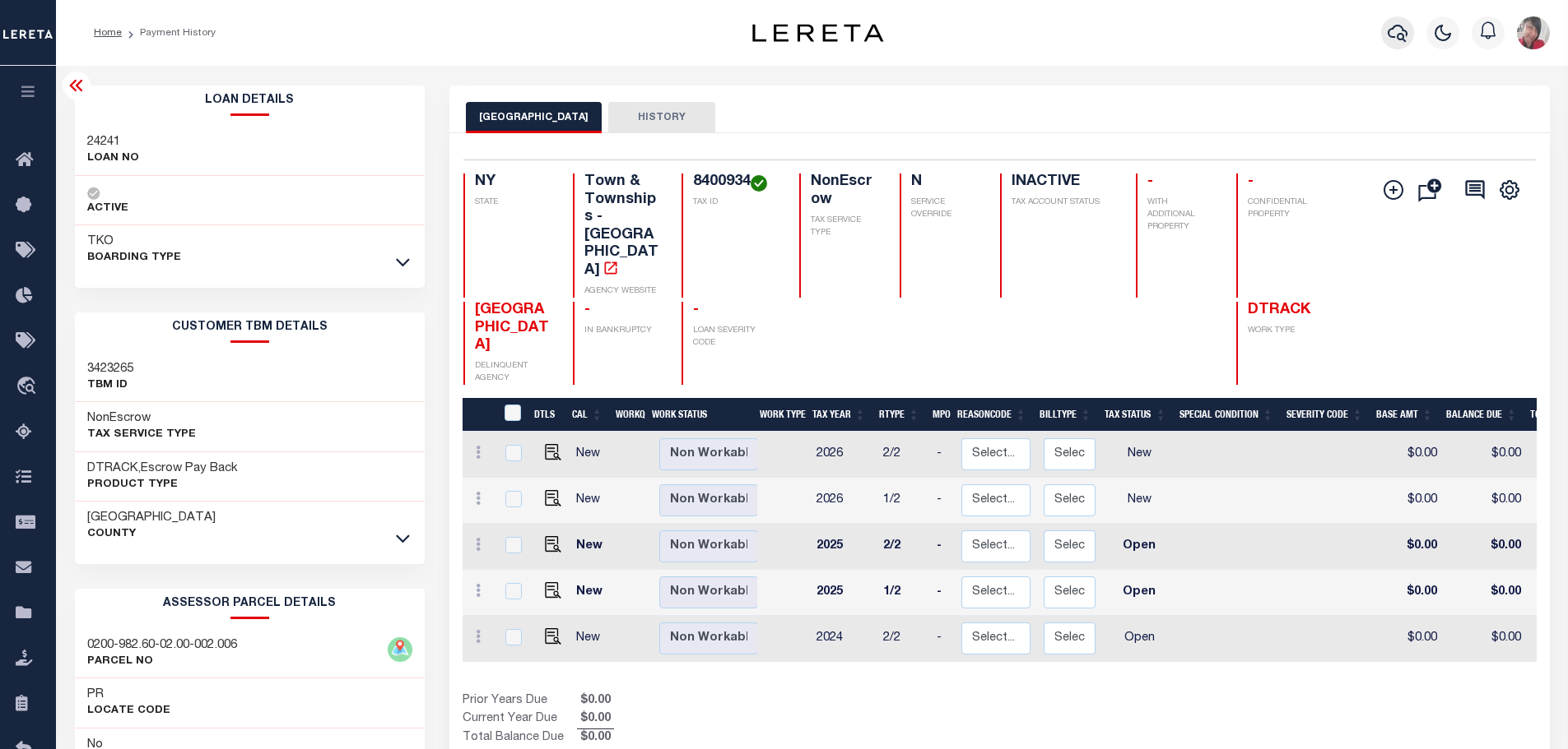
click at [1401, 28] on icon "button" at bounding box center [1397, 33] width 20 height 17
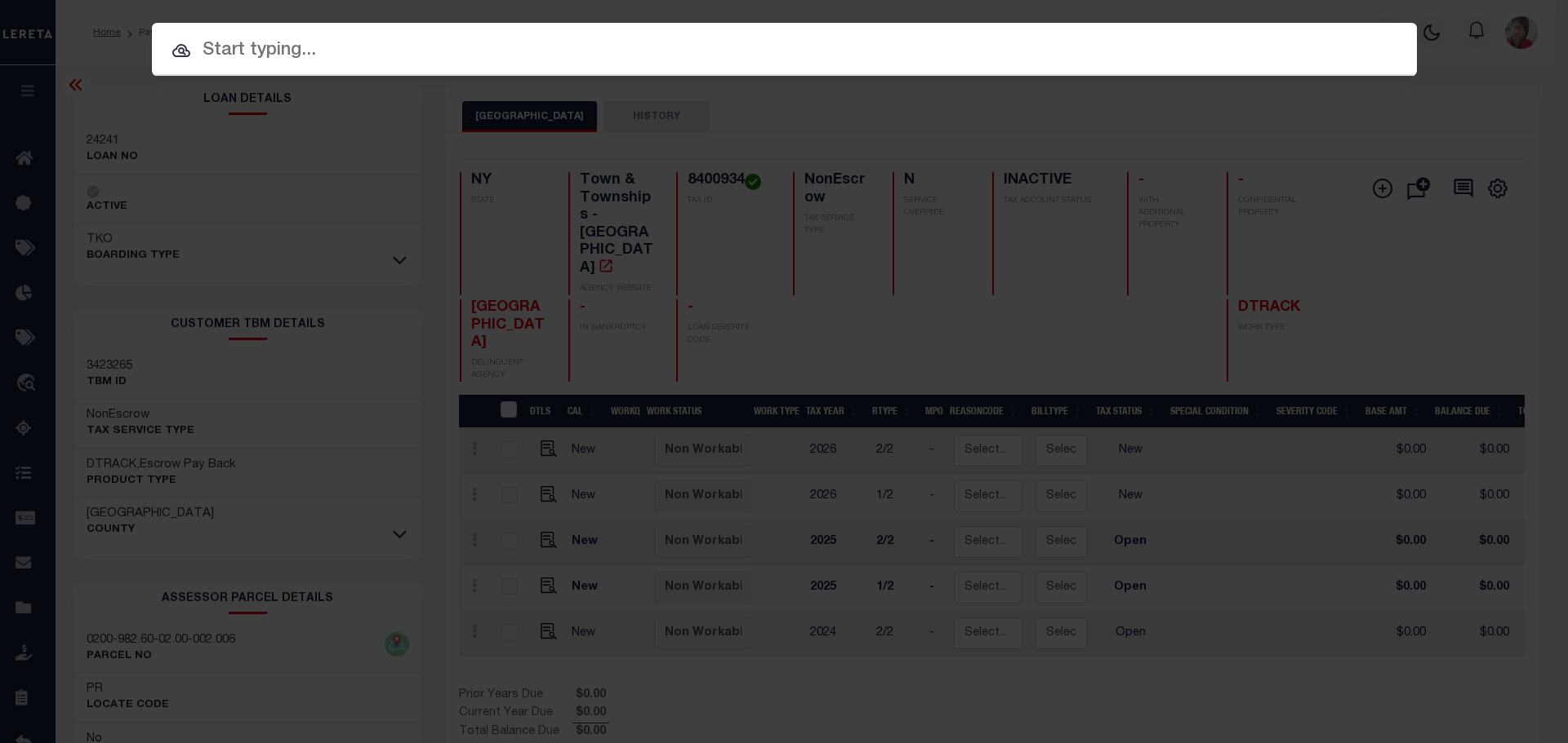
paste input "8400934"
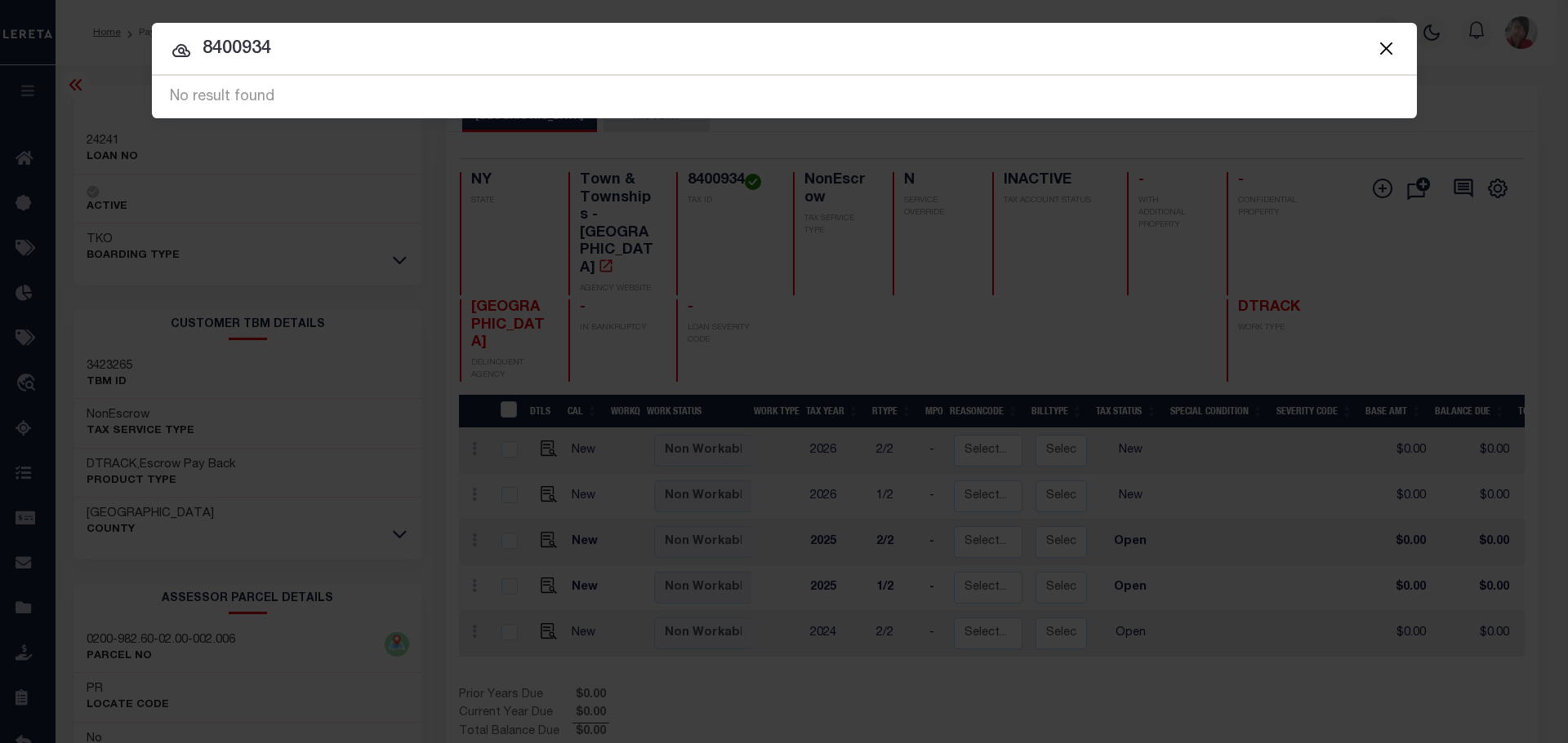
drag, startPoint x: 288, startPoint y: 49, endPoint x: 194, endPoint y: 50, distance: 94.0
click at [194, 50] on input "8400934" at bounding box center [784, 50] width 1264 height 29
paste input "24241"
click at [288, 89] on div "Searching..." at bounding box center [784, 97] width 1264 height 41
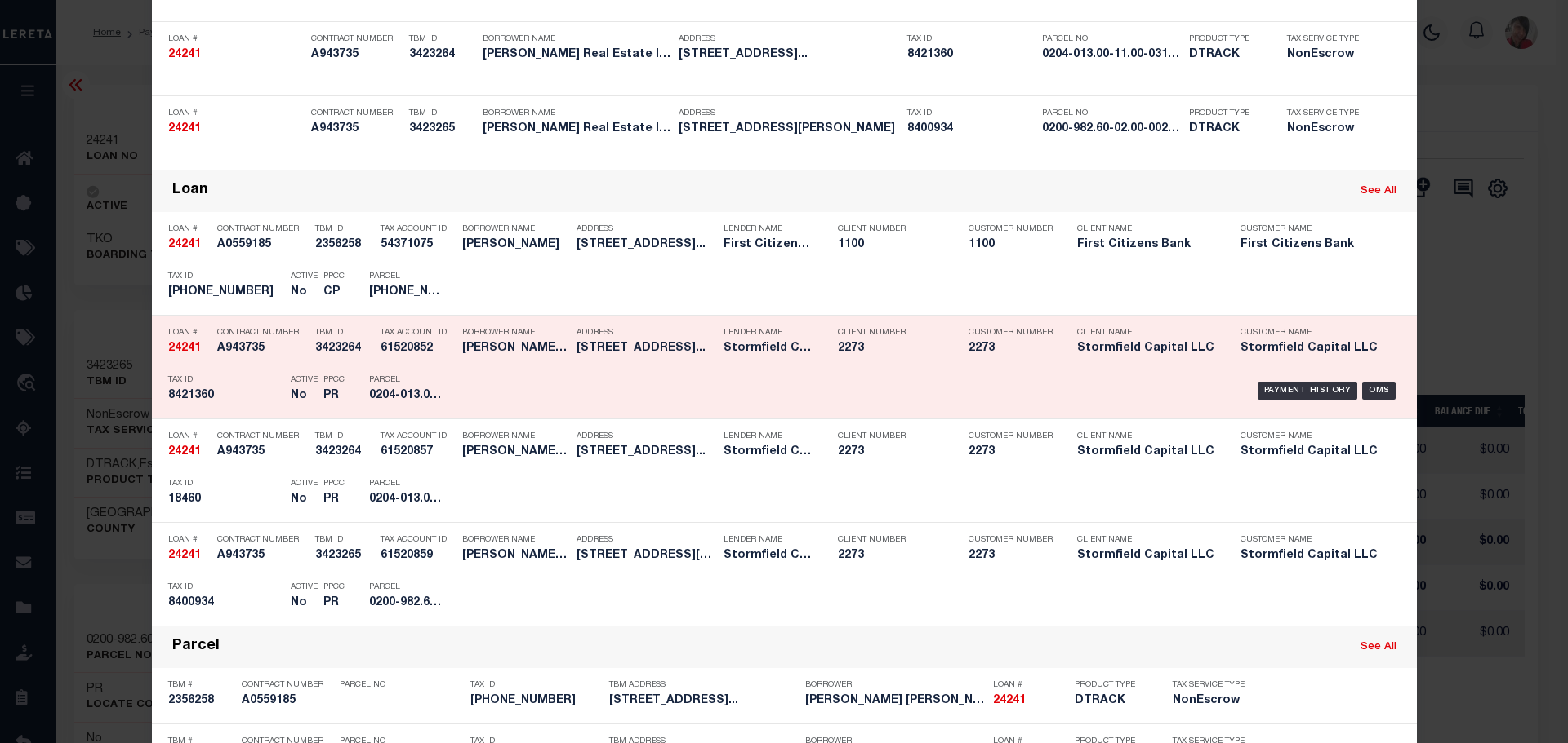
scroll to position [269, 0]
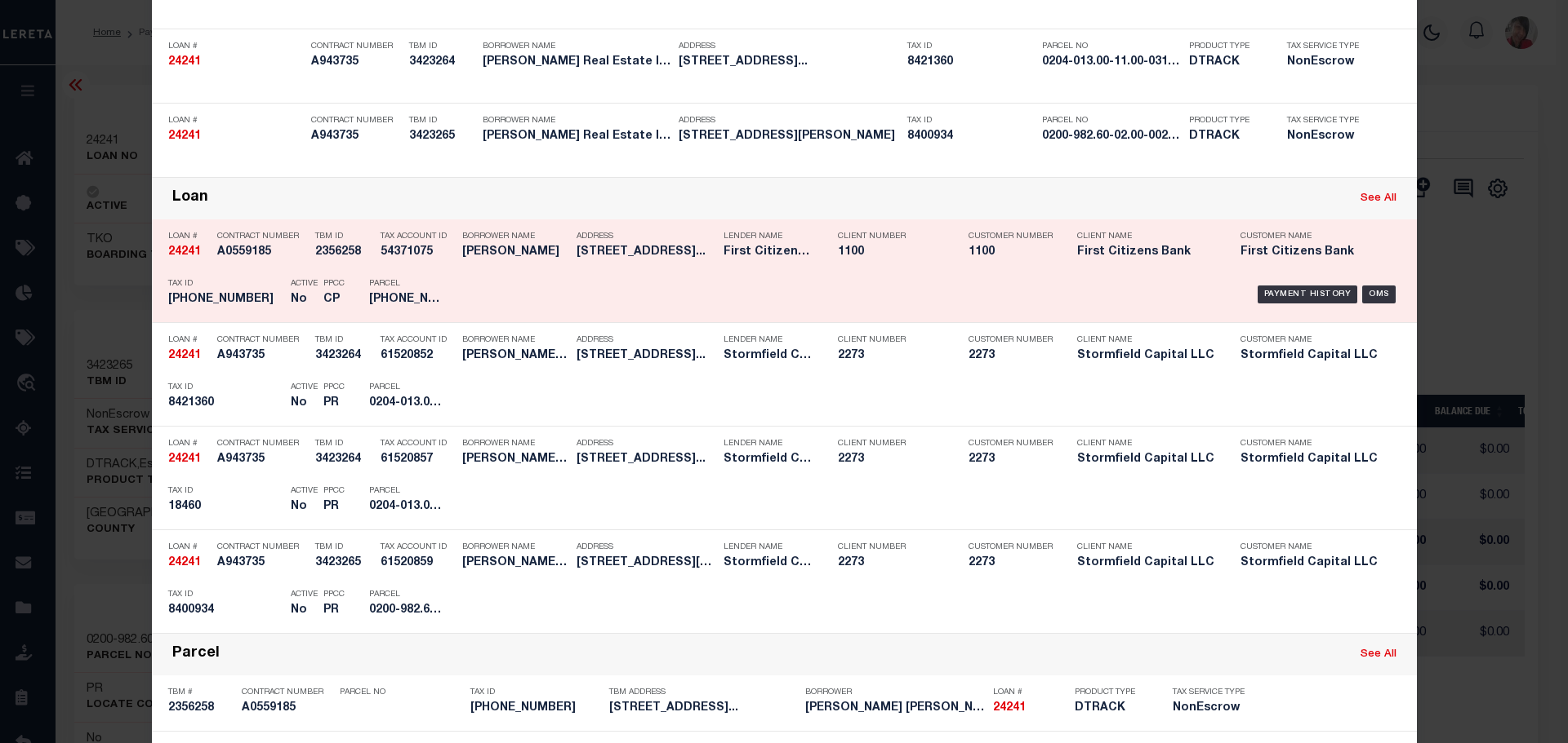
click at [1380, 204] on link "See All" at bounding box center [1378, 199] width 36 height 11
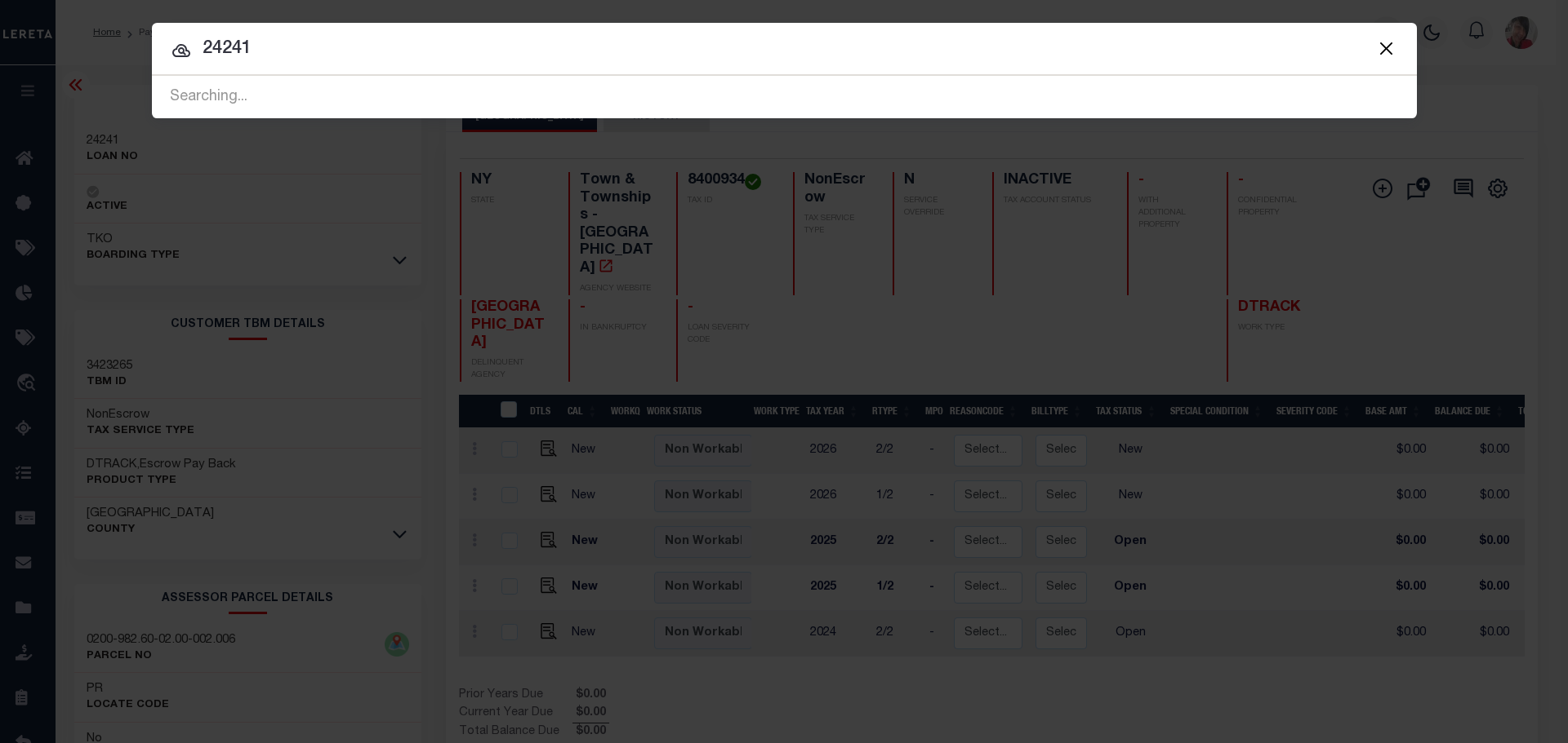
click at [371, 93] on div "Searching..." at bounding box center [784, 97] width 1264 height 41
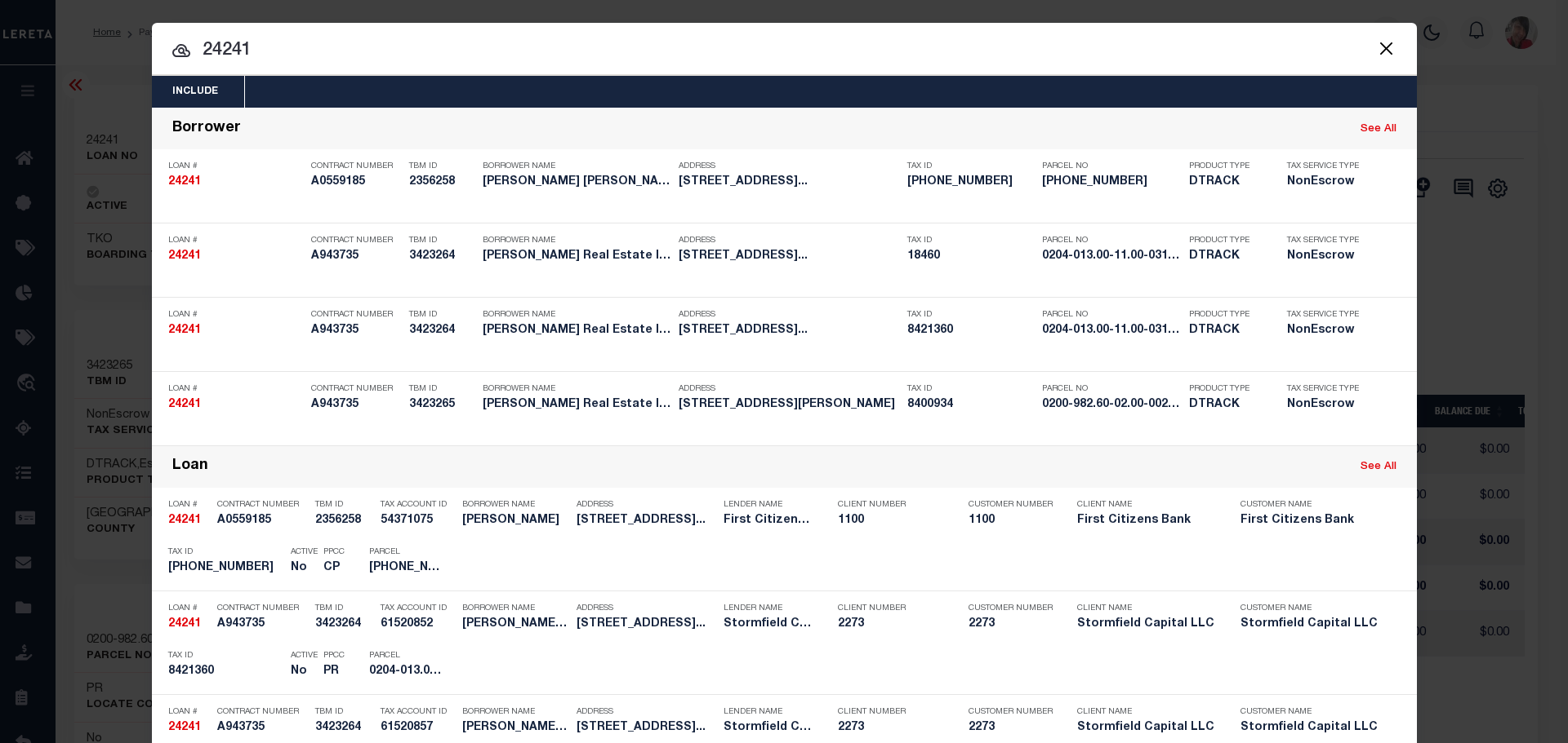
click at [323, 94] on div "Include Loans TBM Customers Borrowers Payments (Lender Non-Disb) Payments (Lend…" at bounding box center [784, 92] width 1264 height 32
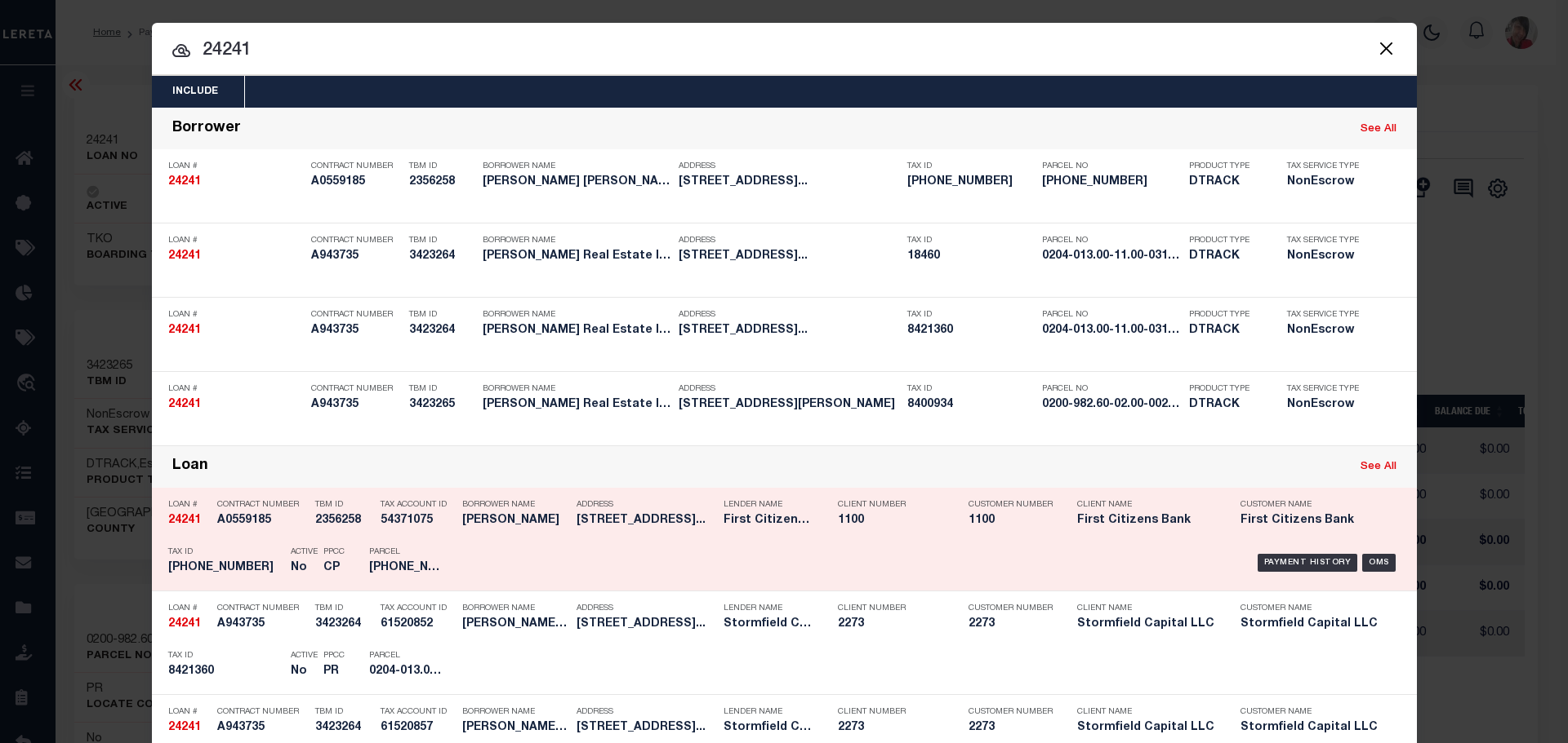
click at [1377, 467] on link "See All" at bounding box center [1378, 467] width 36 height 11
click at [1372, 466] on link "See All" at bounding box center [1378, 467] width 36 height 11
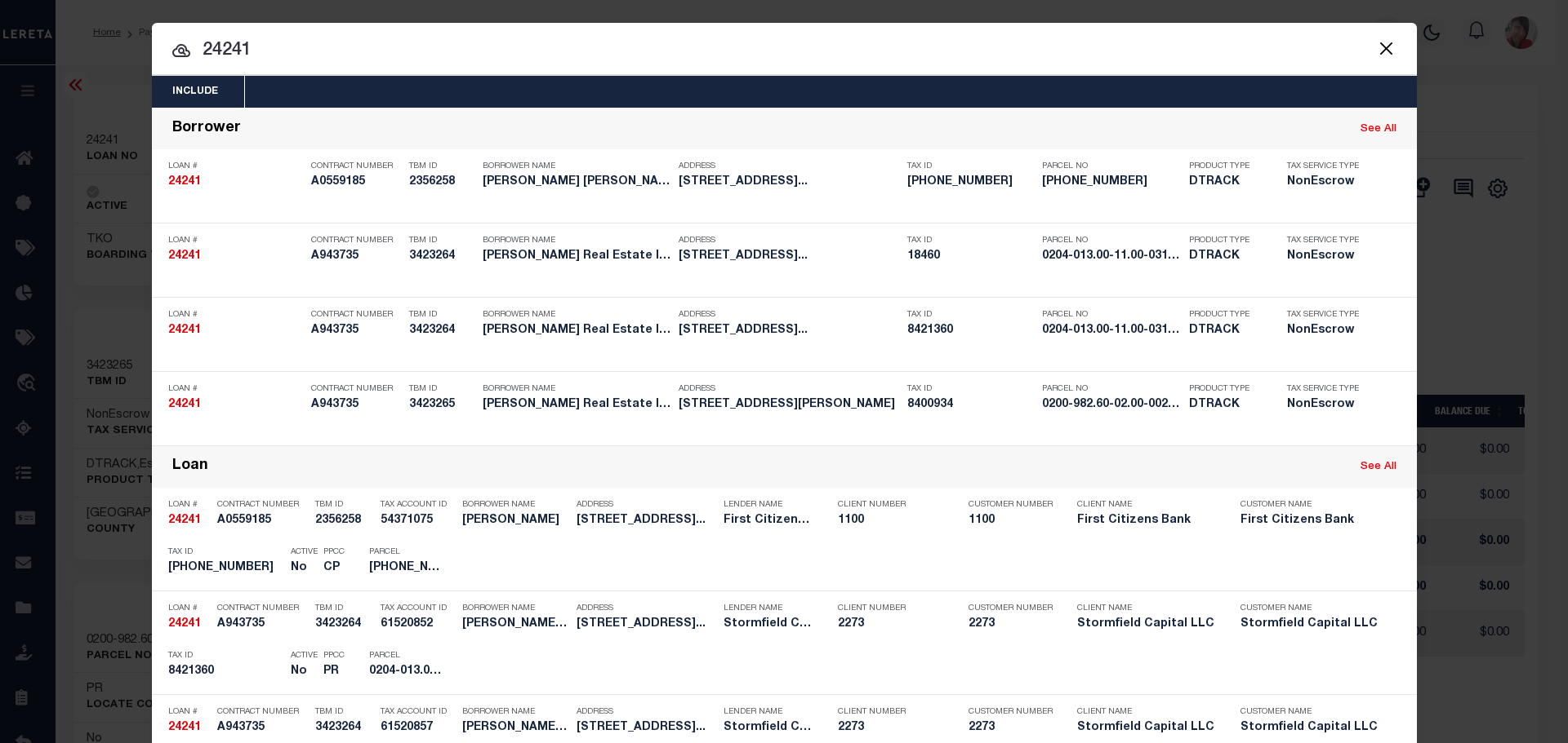
drag, startPoint x: 278, startPoint y: 50, endPoint x: 87, endPoint y: 178, distance: 229.9
click at [194, 45] on input "24241" at bounding box center [784, 51] width 1264 height 29
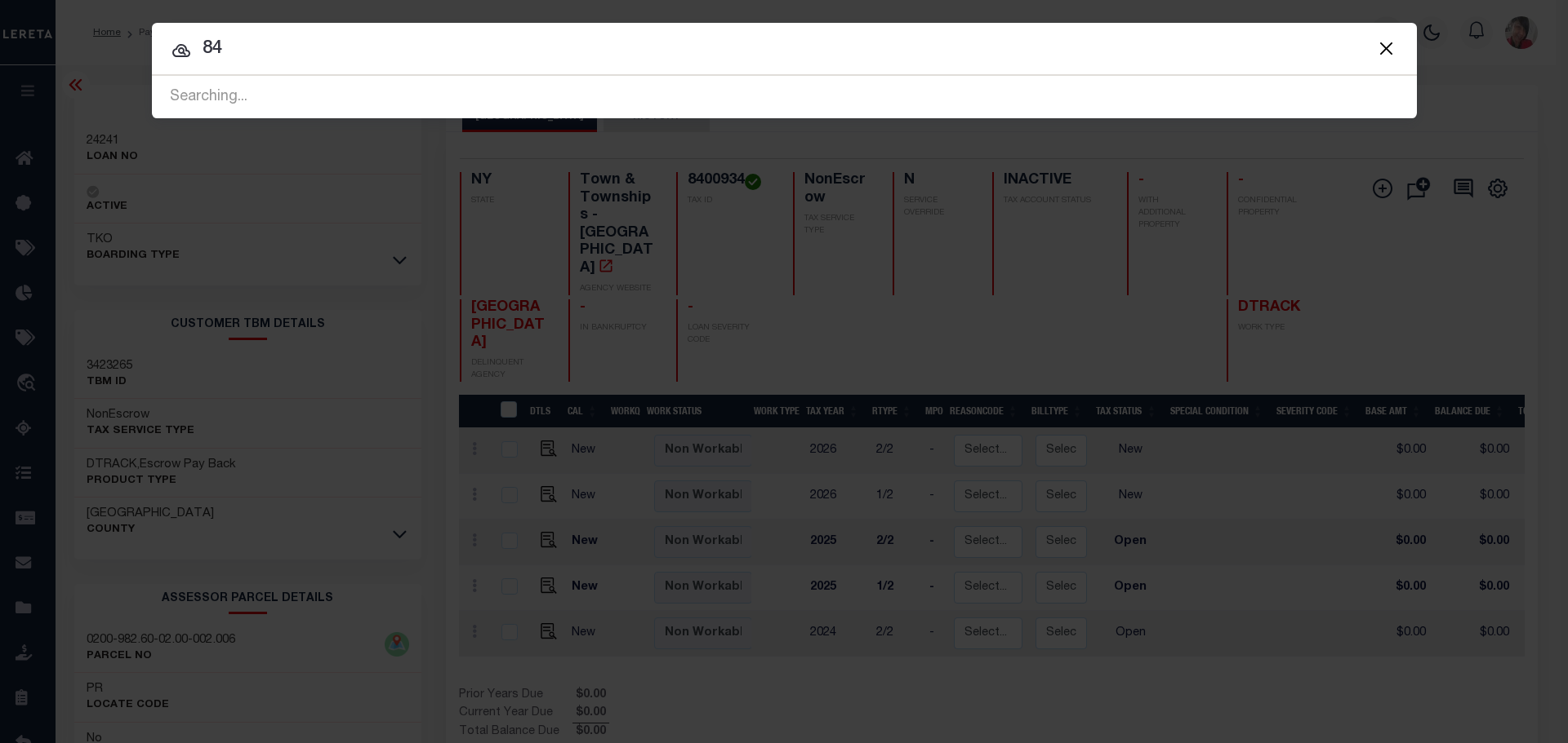
type input "8"
type input "8421360"
click at [265, 94] on div "Searching..." at bounding box center [784, 97] width 1264 height 41
drag, startPoint x: 301, startPoint y: 43, endPoint x: 195, endPoint y: 46, distance: 106.0
click at [195, 46] on input "8421360" at bounding box center [784, 50] width 1264 height 29
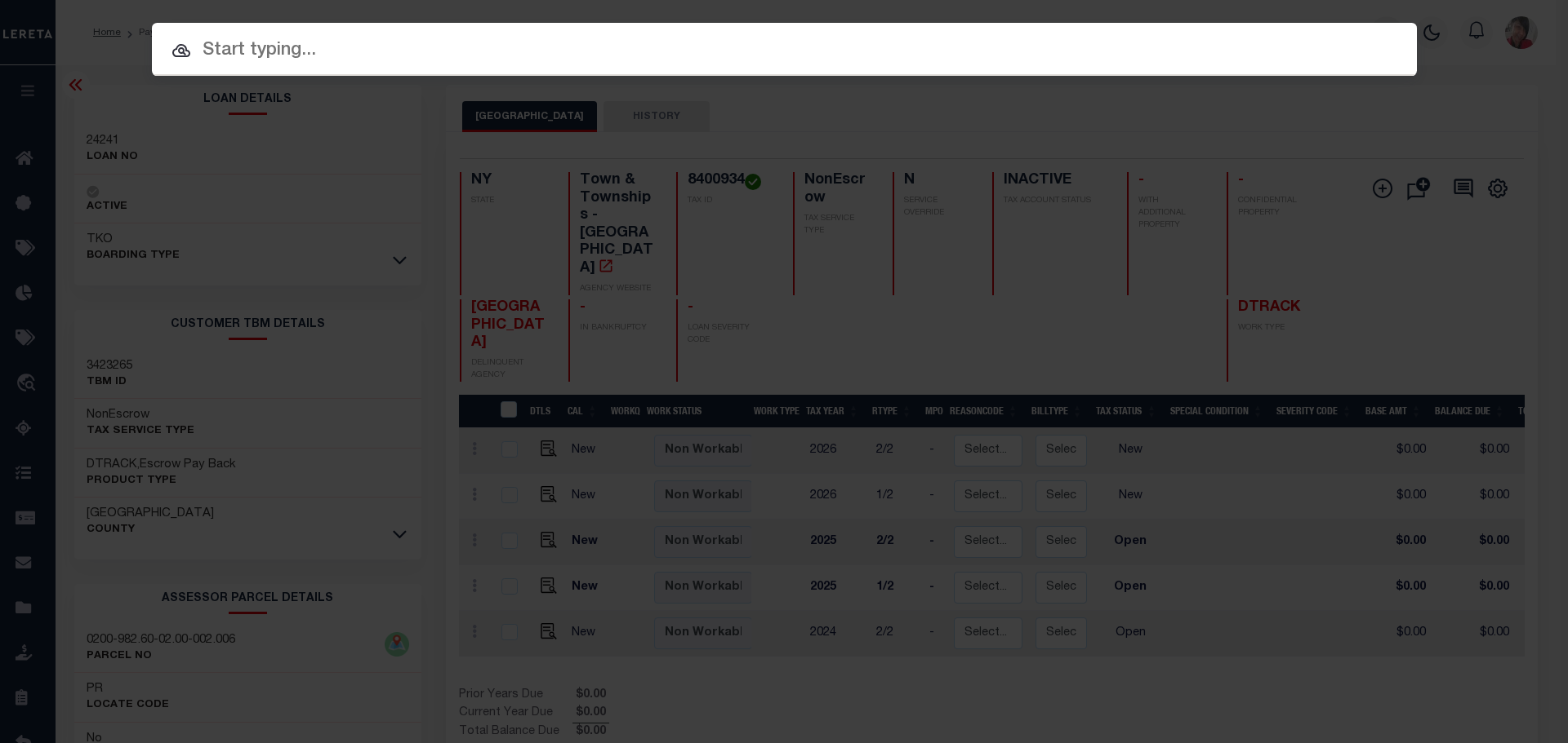
click at [227, 48] on input "text" at bounding box center [784, 51] width 1264 height 29
paste input "25125"
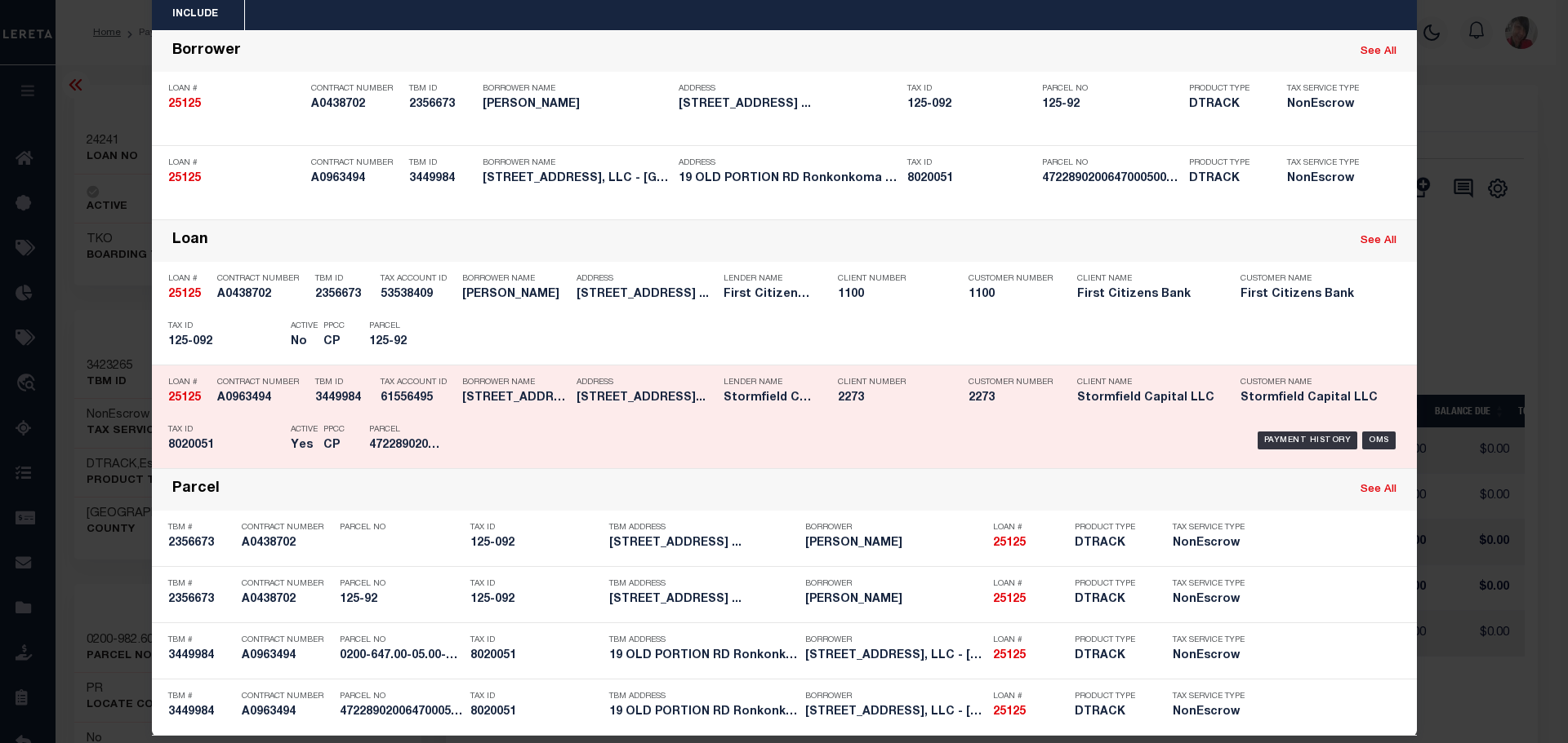
scroll to position [96, 0]
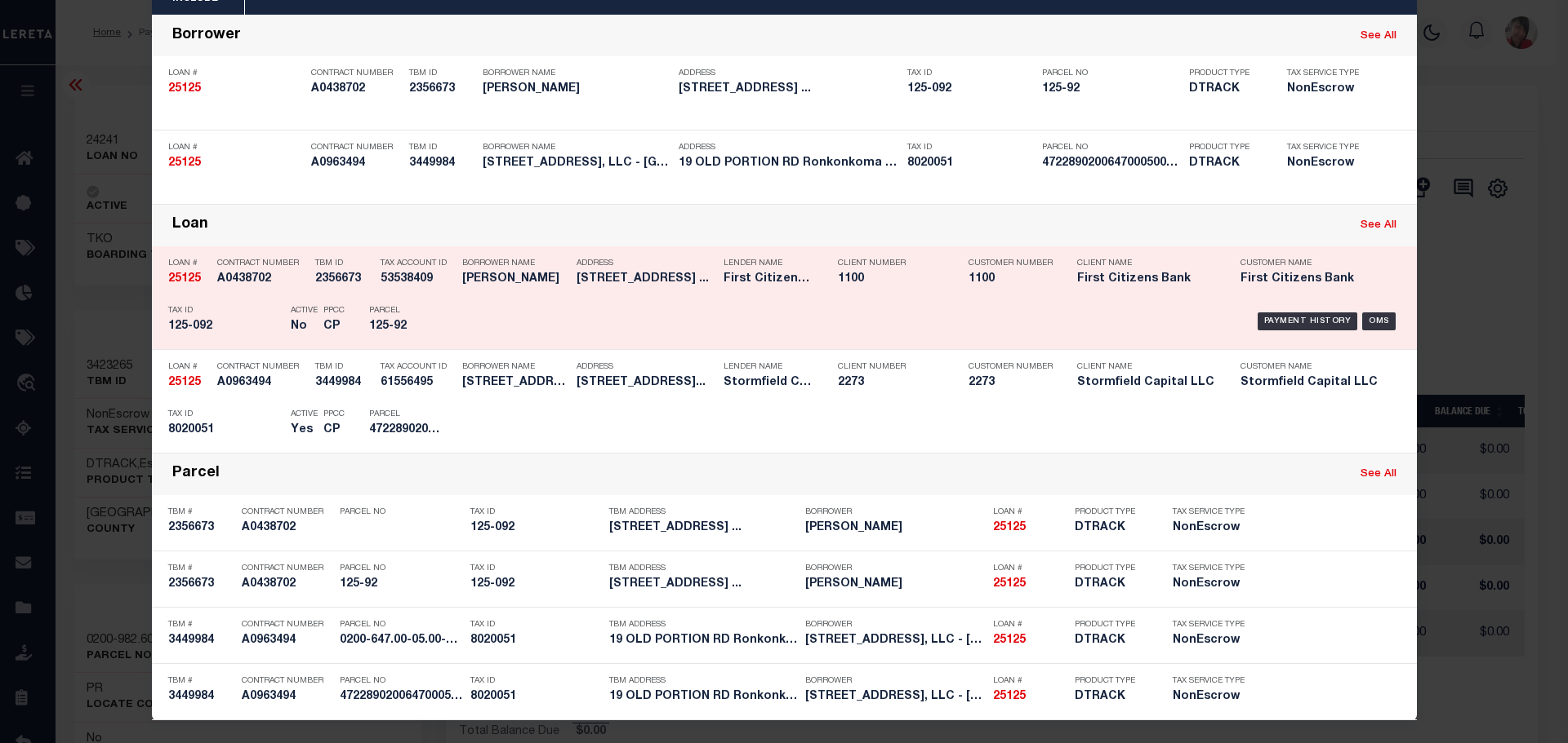
click at [1376, 224] on link "See All" at bounding box center [1378, 226] width 36 height 11
type input "25125"
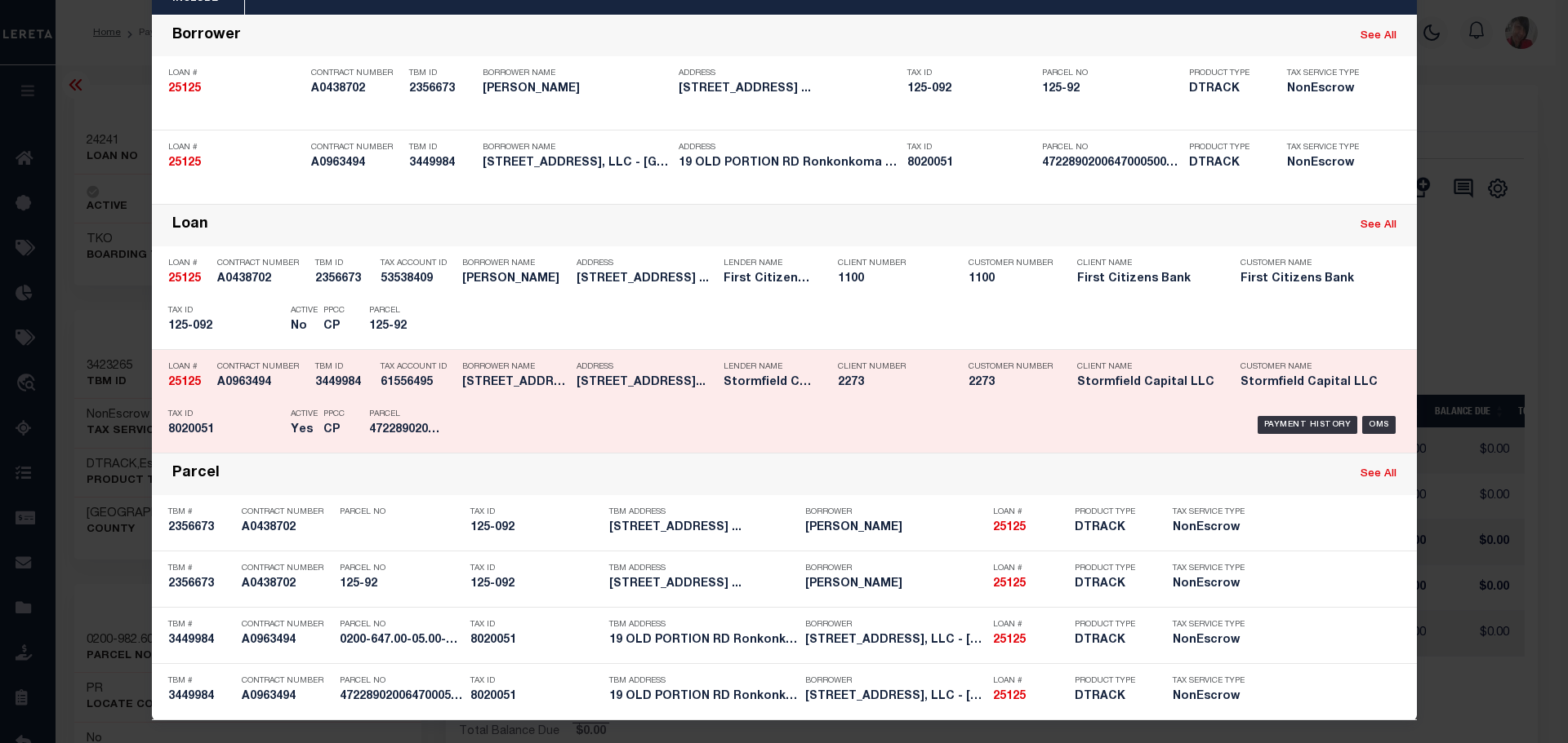
click at [227, 418] on p "Tax ID" at bounding box center [225, 415] width 114 height 10
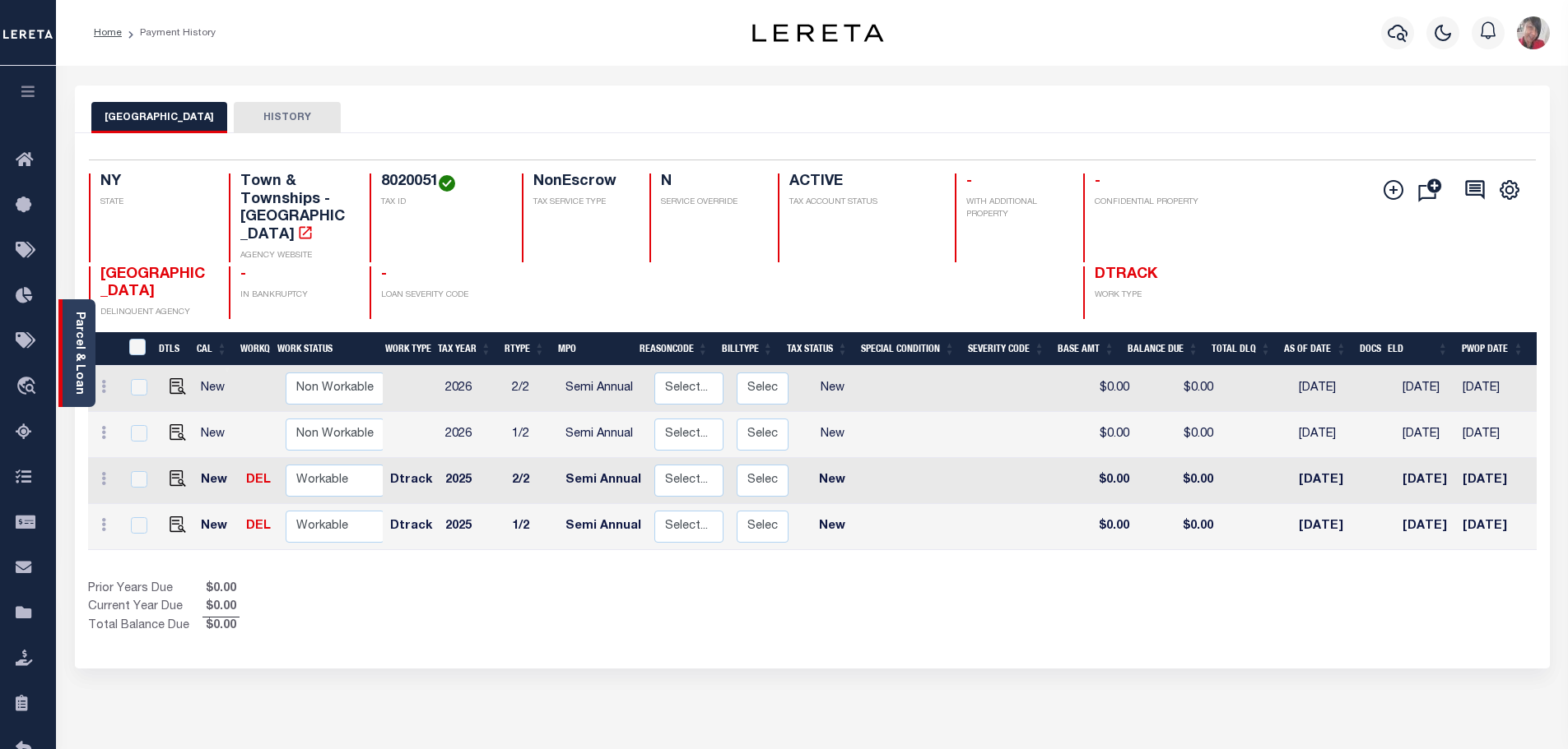
click at [81, 366] on link "Parcel & Loan" at bounding box center [79, 354] width 12 height 84
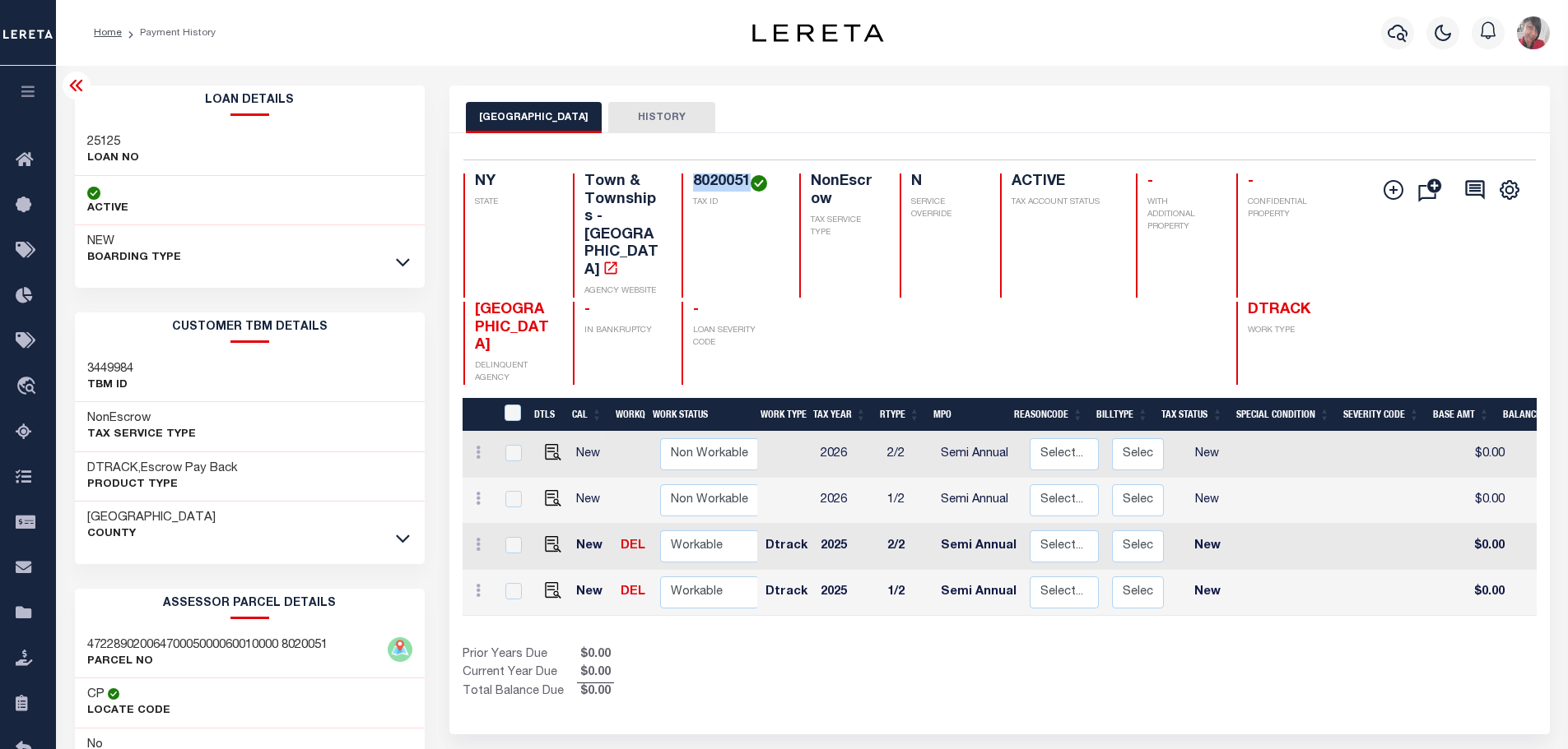
drag, startPoint x: 750, startPoint y: 178, endPoint x: 692, endPoint y: 181, distance: 58.1
click at [692, 181] on div "8020051 TAX ID" at bounding box center [730, 236] width 98 height 124
copy h4 "8020051"
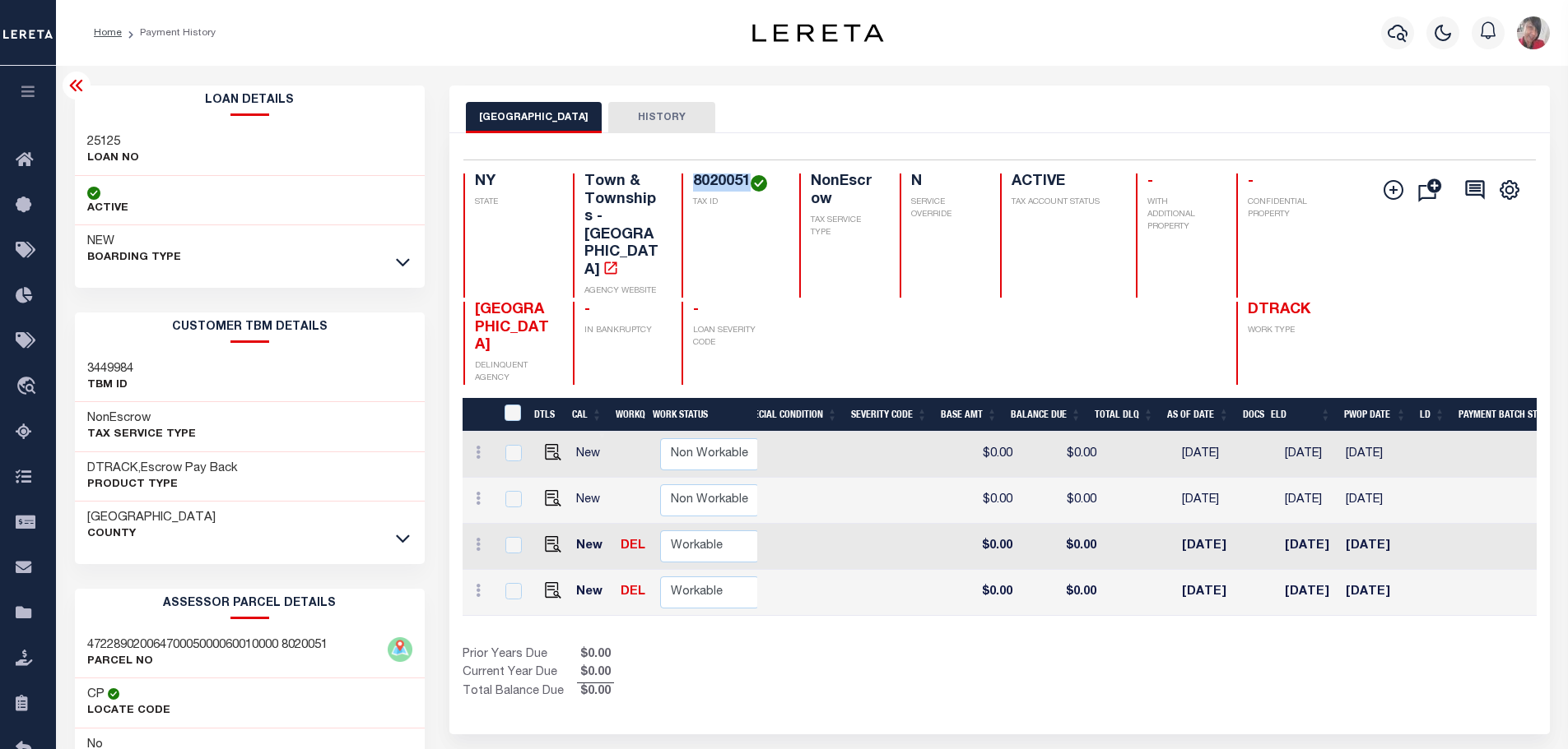
scroll to position [0, 583]
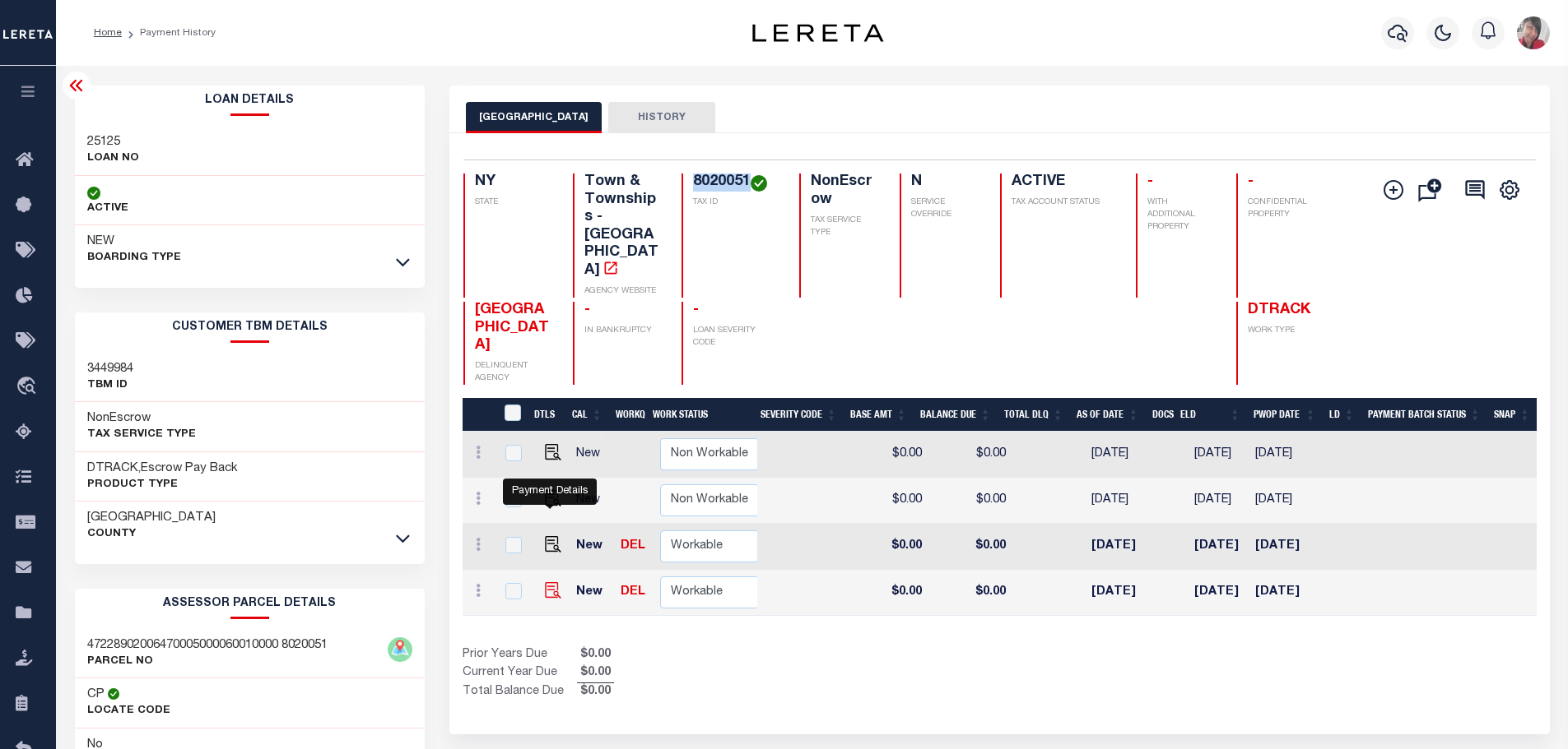
click at [551, 583] on img "" at bounding box center [553, 591] width 16 height 16
checkbox input "true"
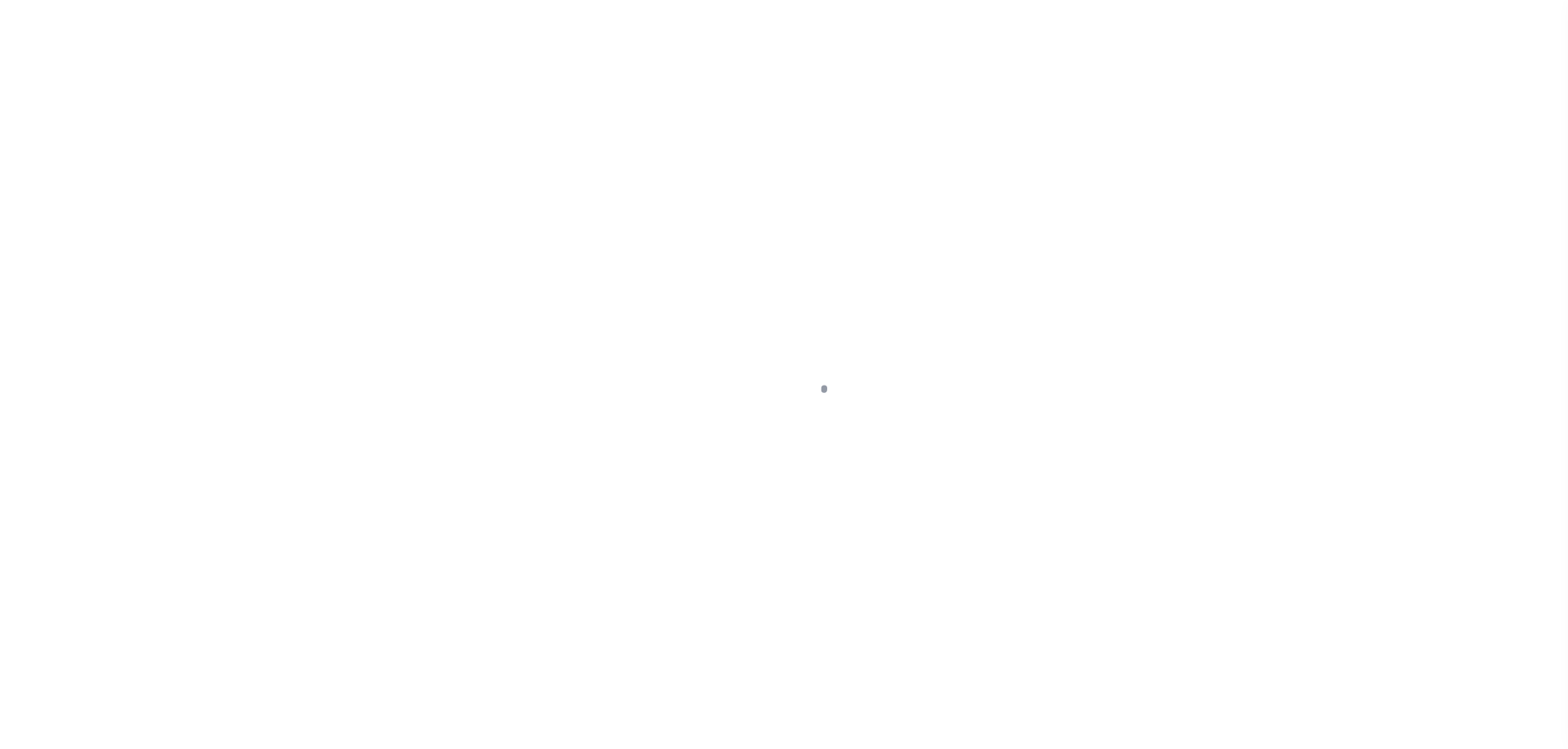
select select "NW2"
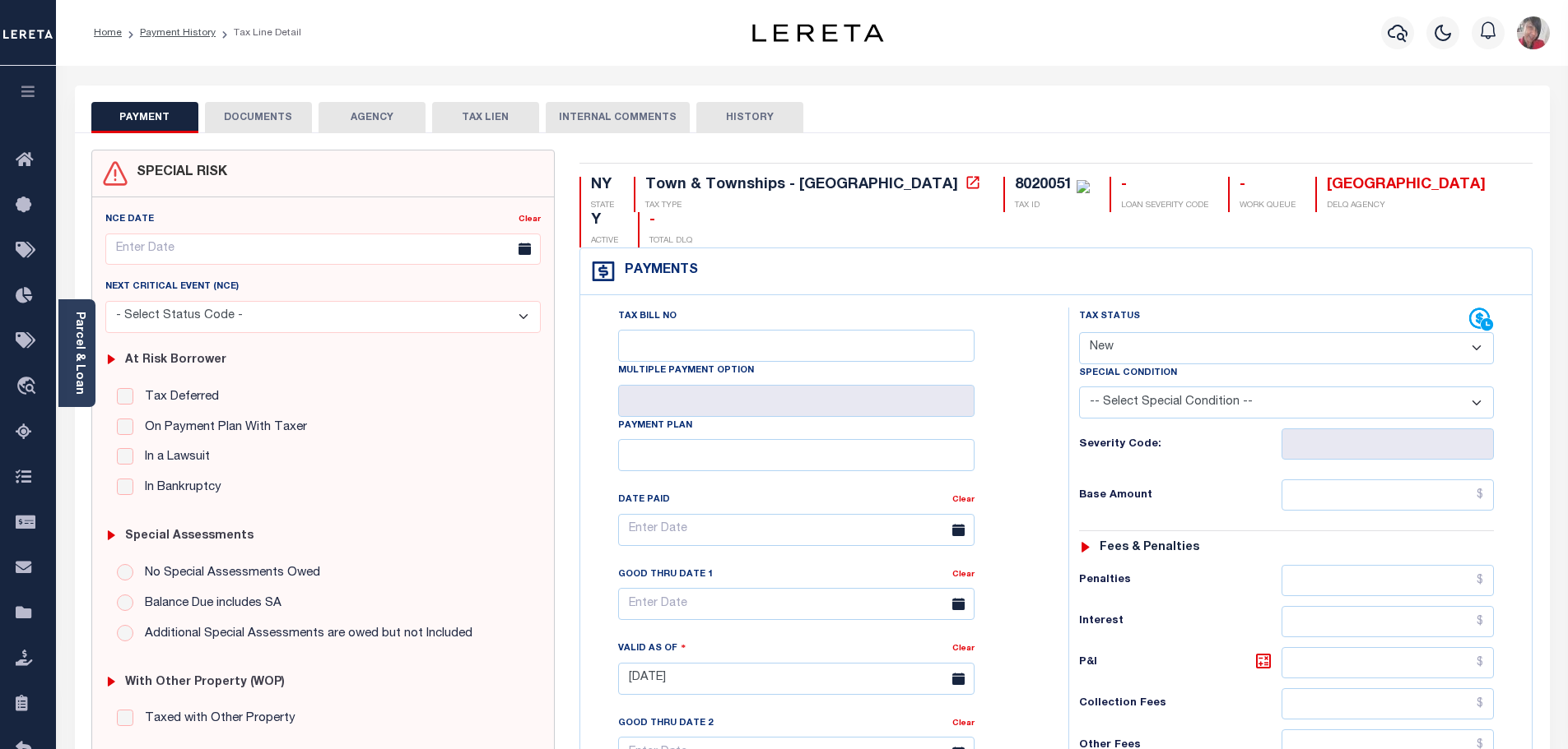
click at [80, 341] on link "Parcel & Loan" at bounding box center [79, 354] width 12 height 84
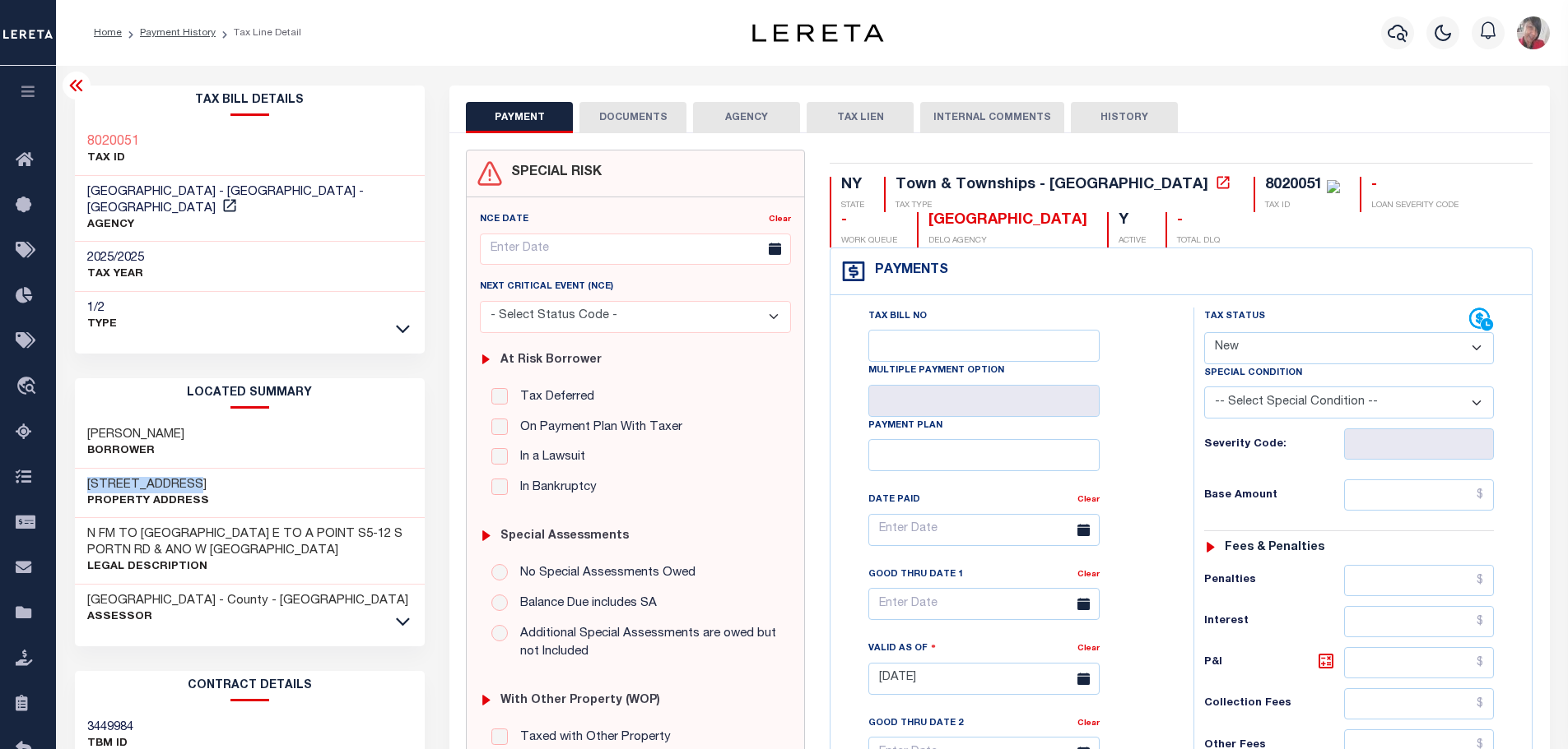
drag, startPoint x: 186, startPoint y: 462, endPoint x: 85, endPoint y: 463, distance: 101.0
click at [85, 469] on div "[STREET_ADDRESS] Property Address" at bounding box center [250, 493] width 350 height 50
copy h3 "19 OLD PORTION"
click at [176, 28] on link "Payment History" at bounding box center [177, 33] width 76 height 10
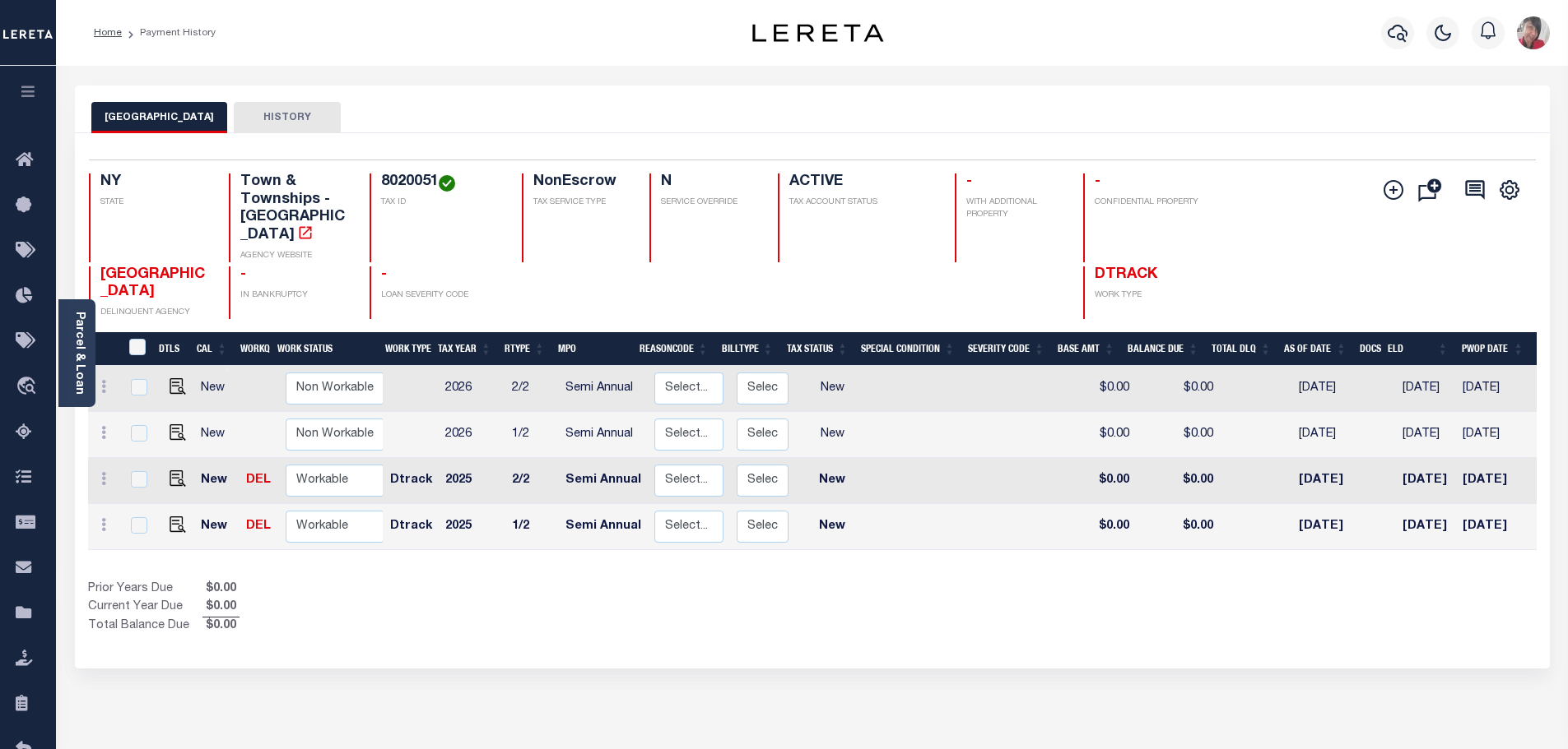
click at [1007, 428] on td at bounding box center [1021, 435] width 90 height 46
checkbox input "true"
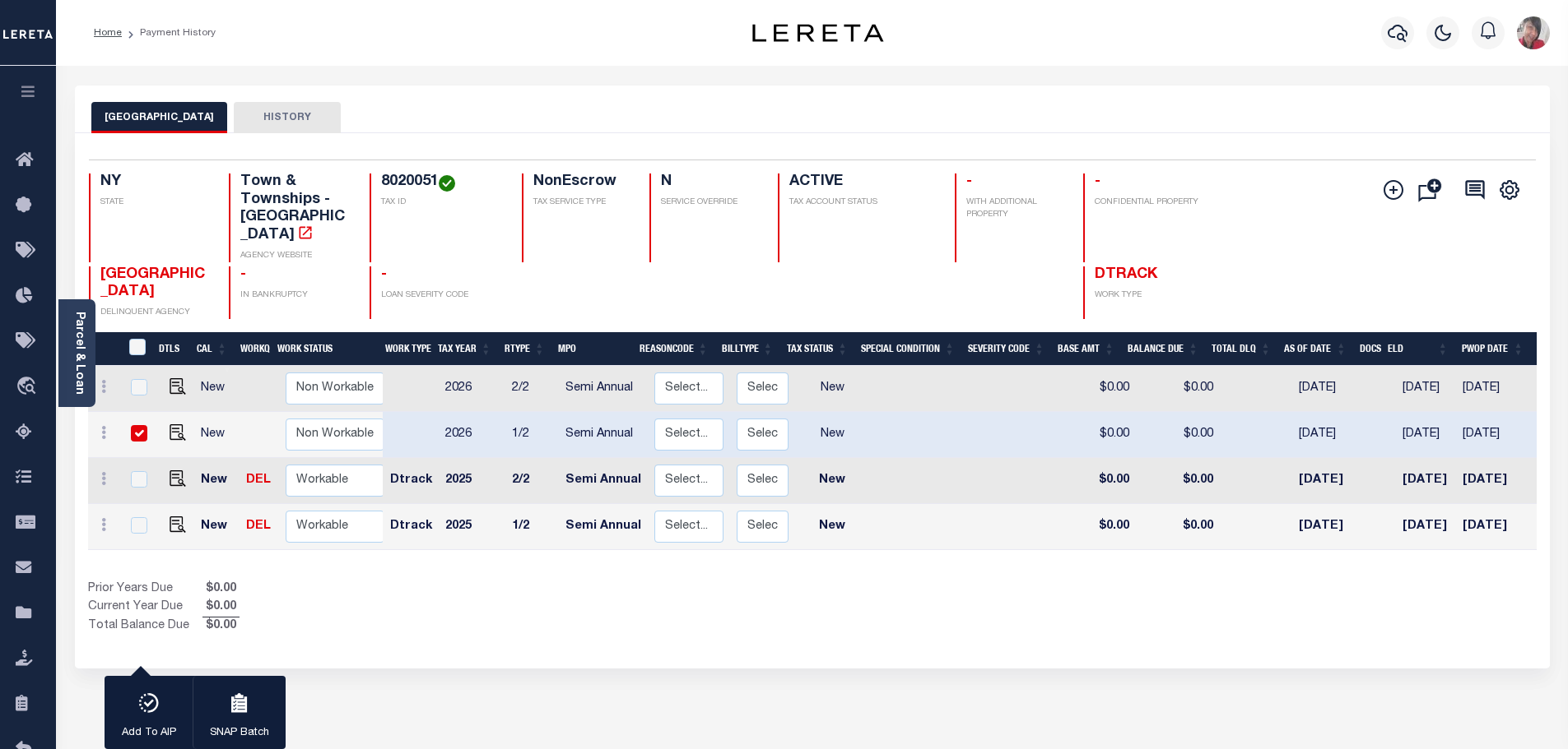
click at [141, 425] on input "checkbox" at bounding box center [139, 433] width 16 height 16
checkbox input "false"
